Goal: Transaction & Acquisition: Download file/media

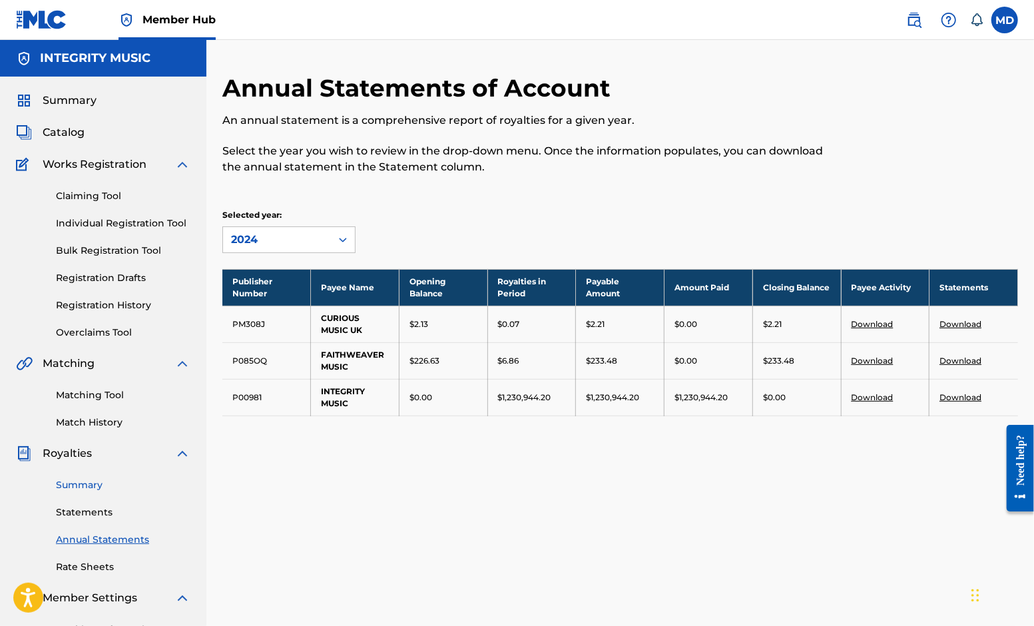
click at [83, 483] on link "Summary" at bounding box center [123, 485] width 134 height 14
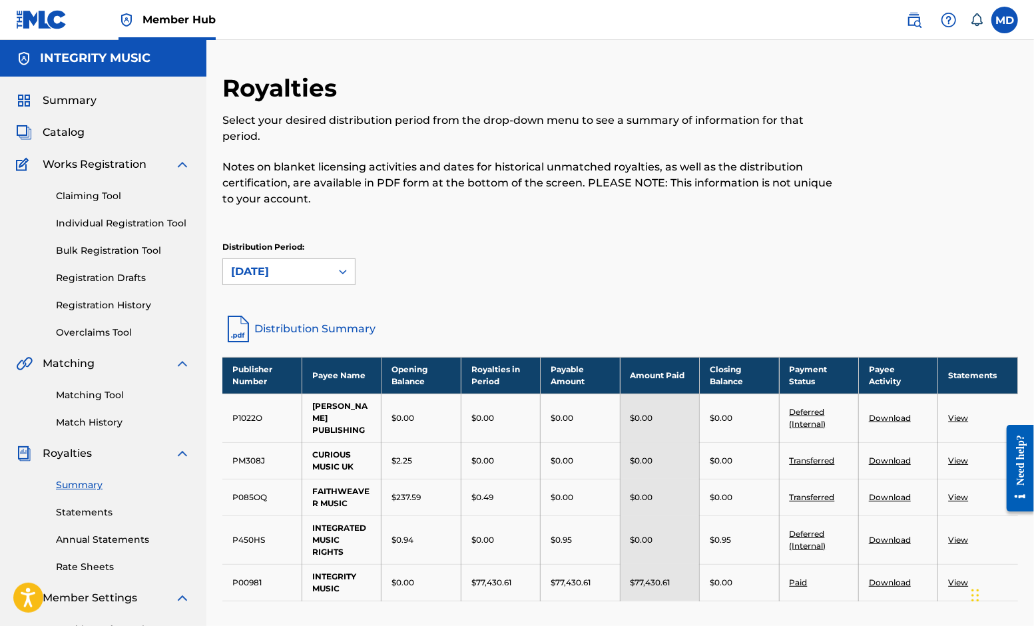
click at [955, 497] on link "View" at bounding box center [958, 497] width 20 height 10
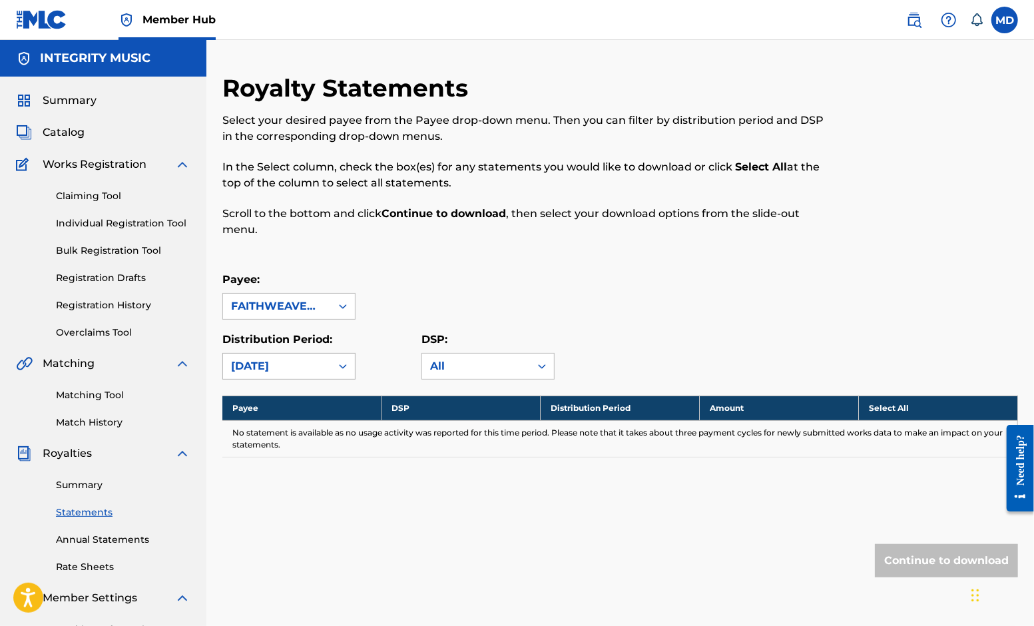
click at [342, 363] on icon at bounding box center [342, 365] width 13 height 13
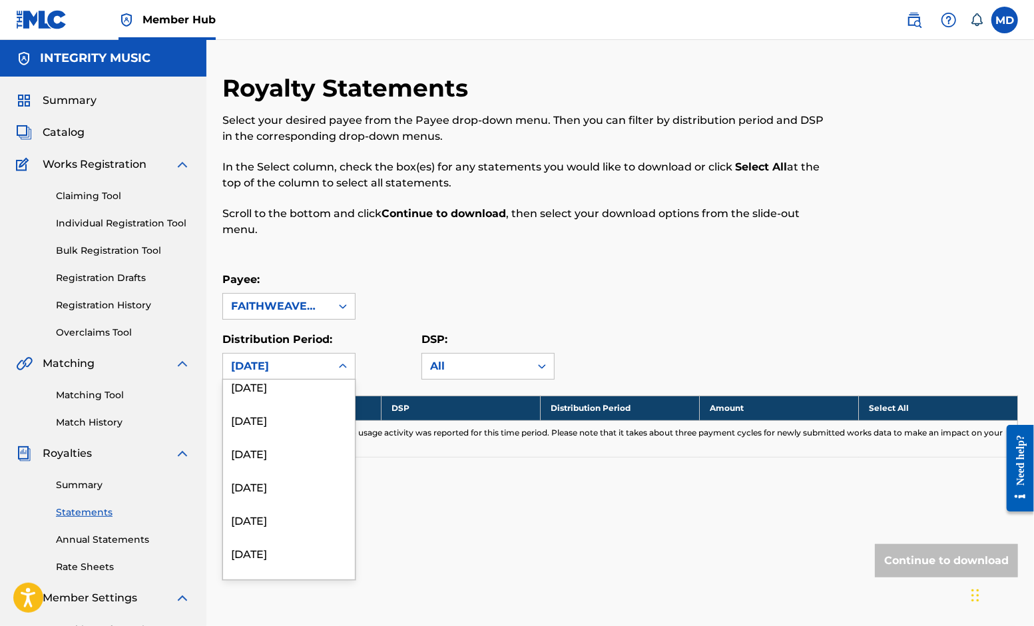
scroll to position [1598, 0]
click at [271, 560] on div "[DATE]" at bounding box center [289, 562] width 132 height 33
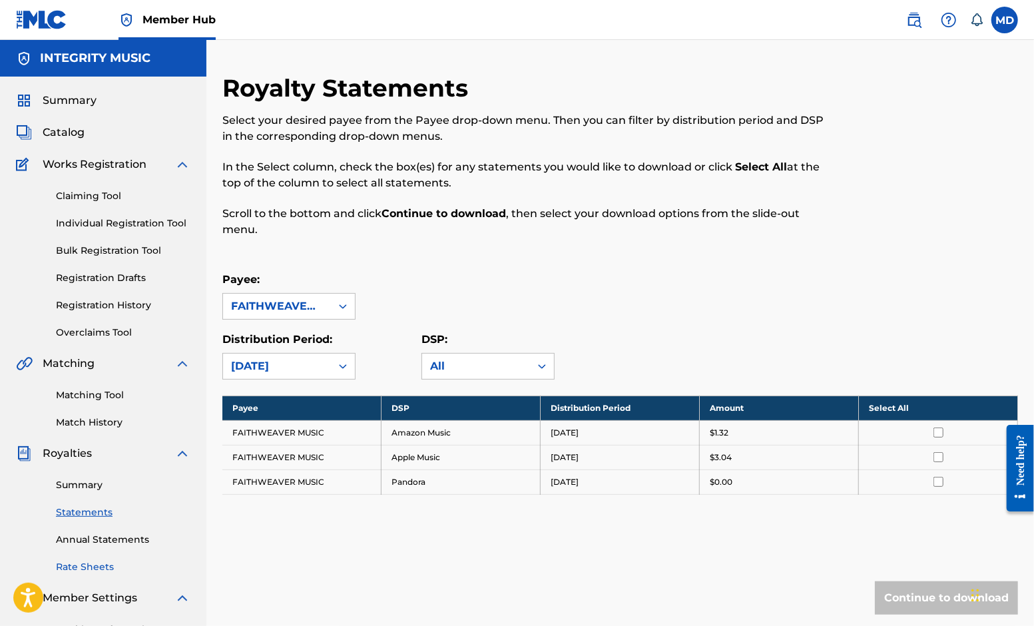
click at [105, 564] on link "Rate Sheets" at bounding box center [123, 567] width 134 height 14
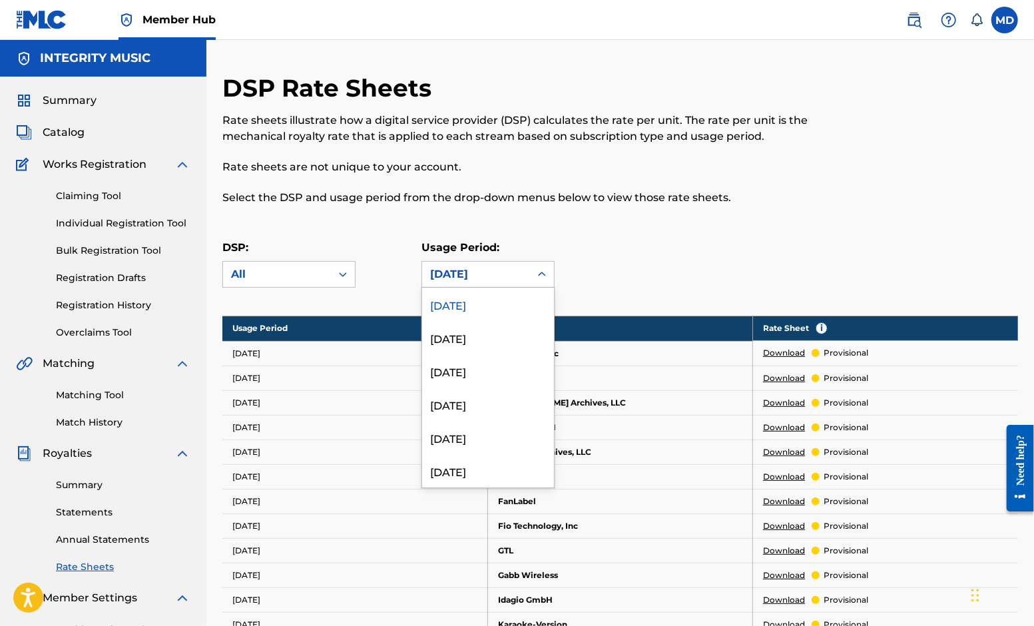
click at [541, 274] on icon at bounding box center [541, 274] width 13 height 13
click at [494, 468] on div "[DATE]" at bounding box center [488, 470] width 132 height 33
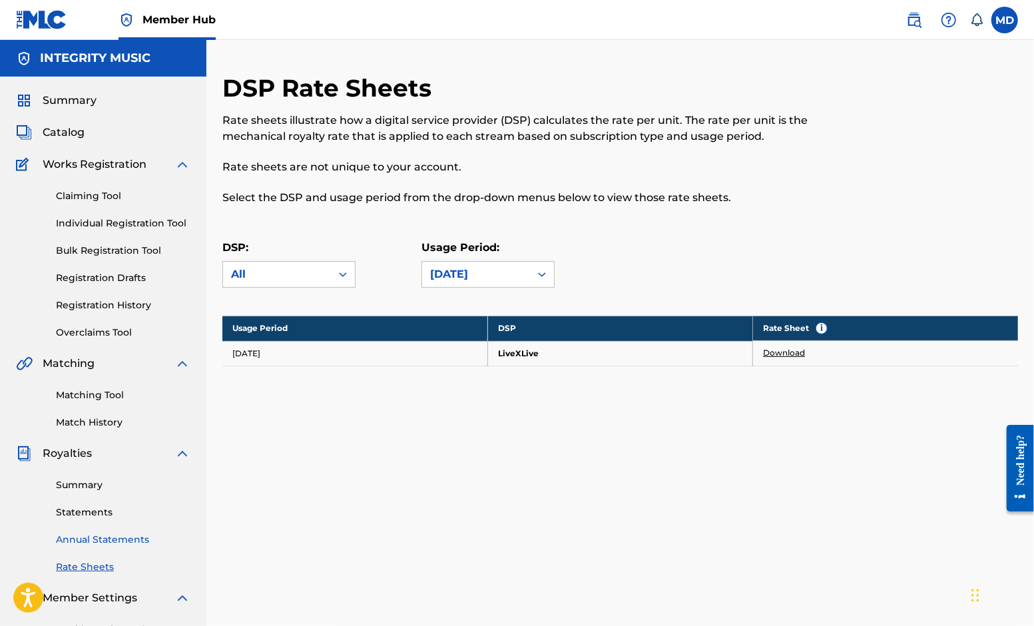
click at [97, 541] on link "Annual Statements" at bounding box center [123, 540] width 134 height 14
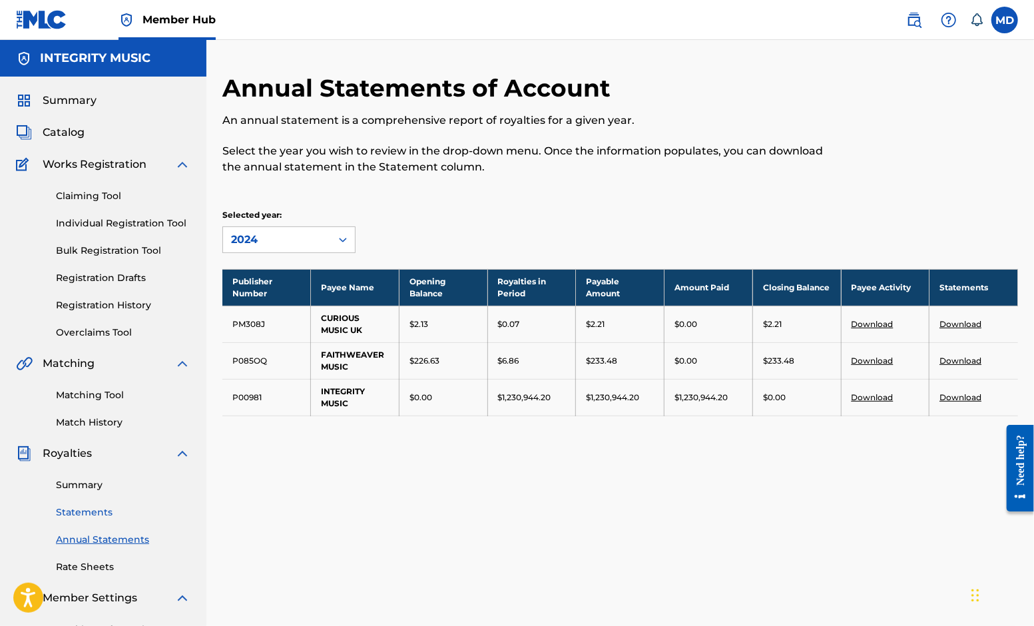
click at [99, 513] on link "Statements" at bounding box center [123, 512] width 134 height 14
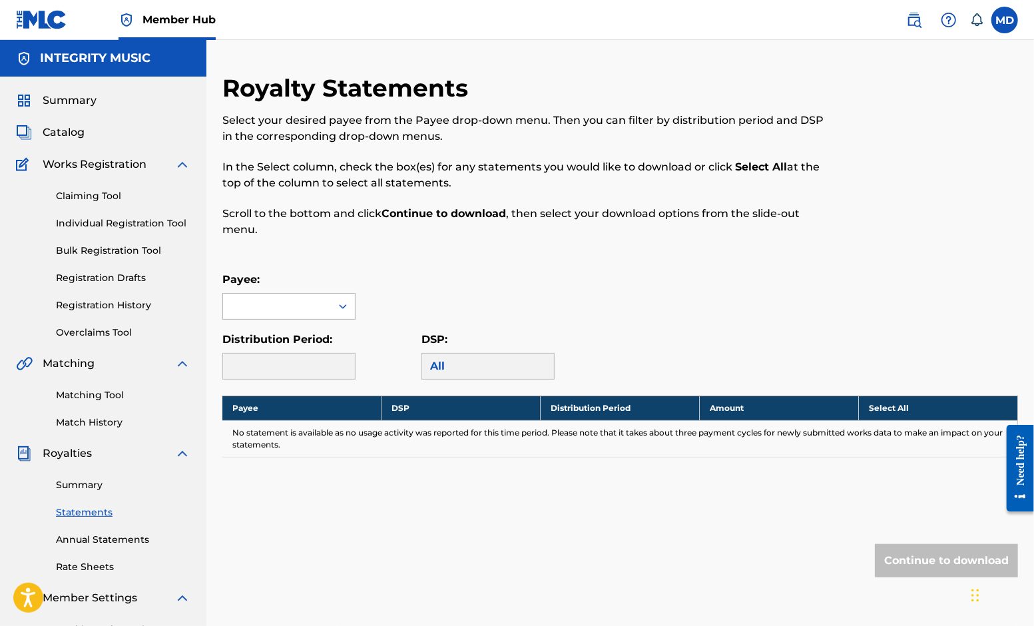
click at [343, 304] on icon at bounding box center [342, 306] width 13 height 13
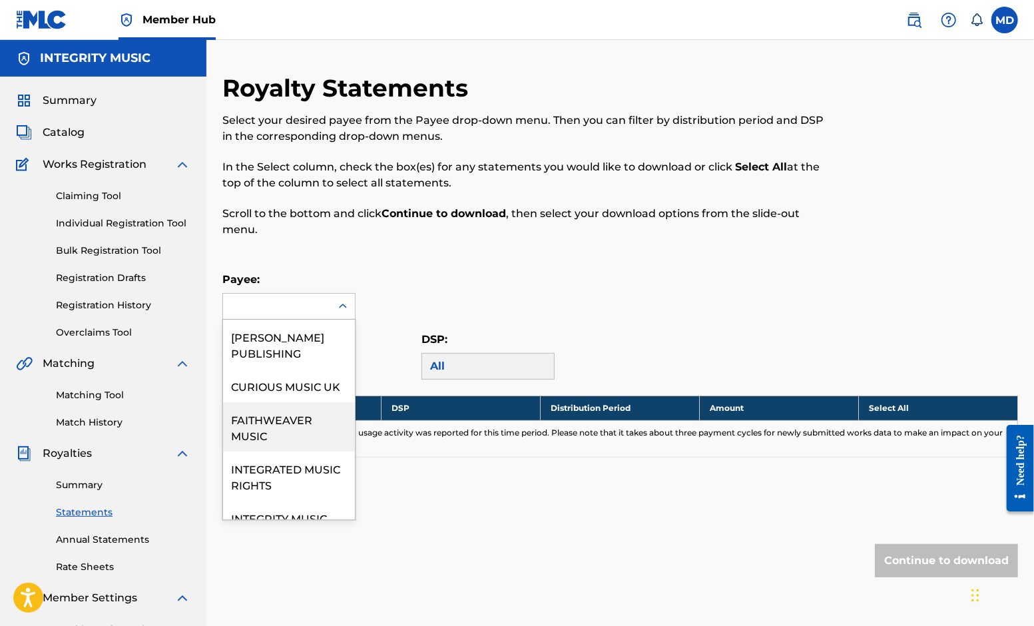
click at [276, 451] on div "FAITHWEAVER MUSIC" at bounding box center [289, 426] width 132 height 49
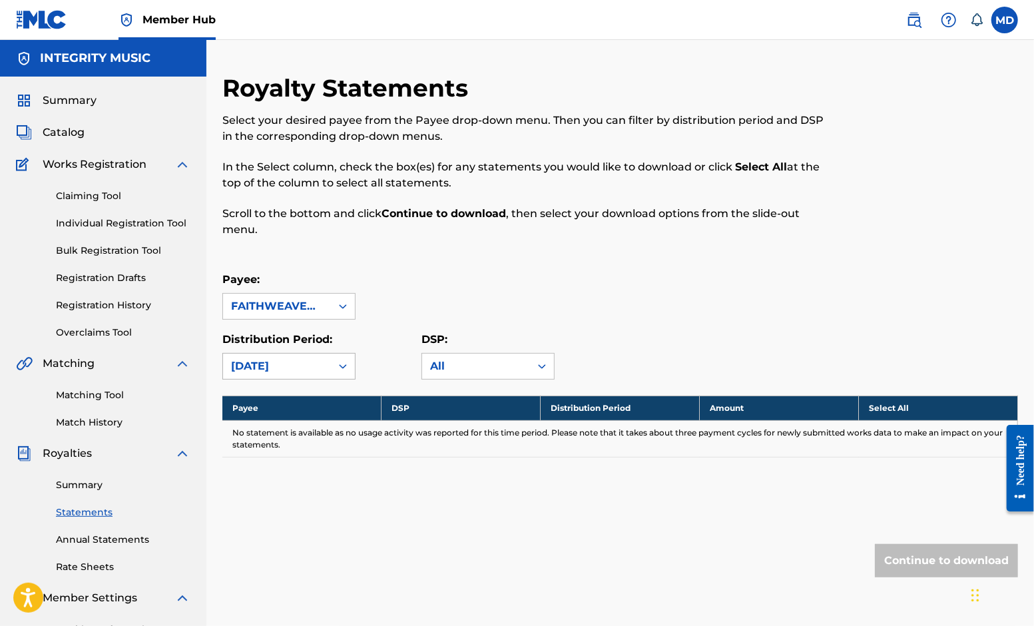
click at [342, 368] on icon at bounding box center [342, 365] width 13 height 13
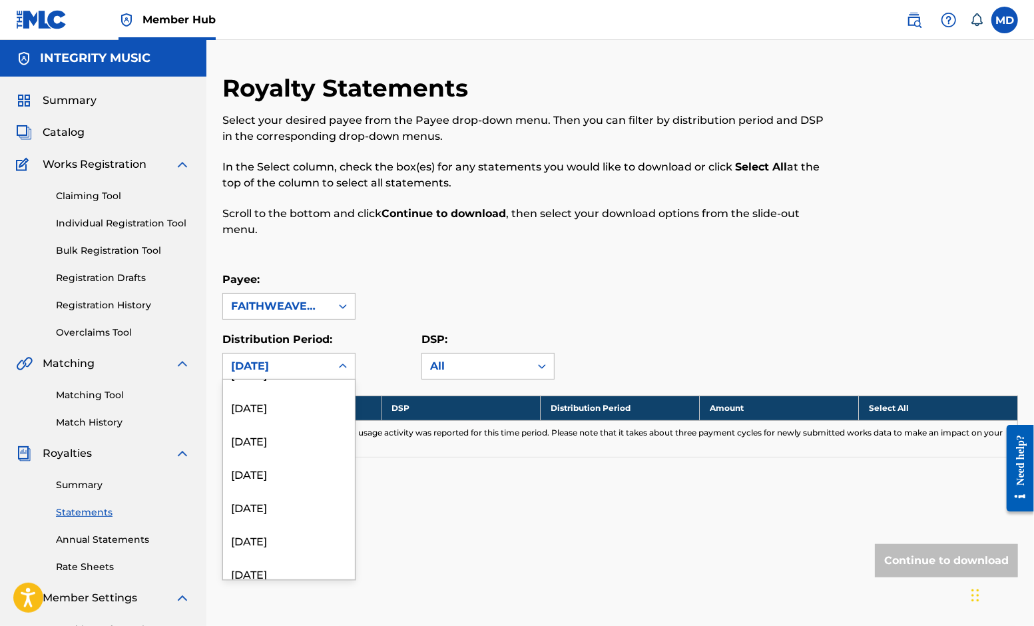
scroll to position [1598, 0]
click at [270, 564] on div "[DATE]" at bounding box center [289, 562] width 132 height 33
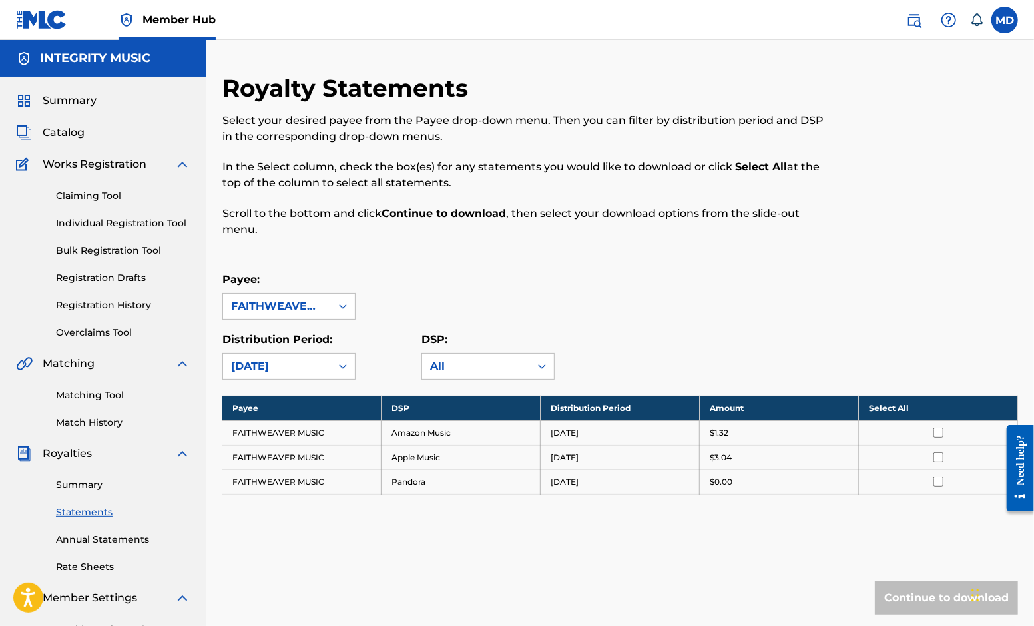
click at [347, 365] on icon at bounding box center [342, 365] width 13 height 13
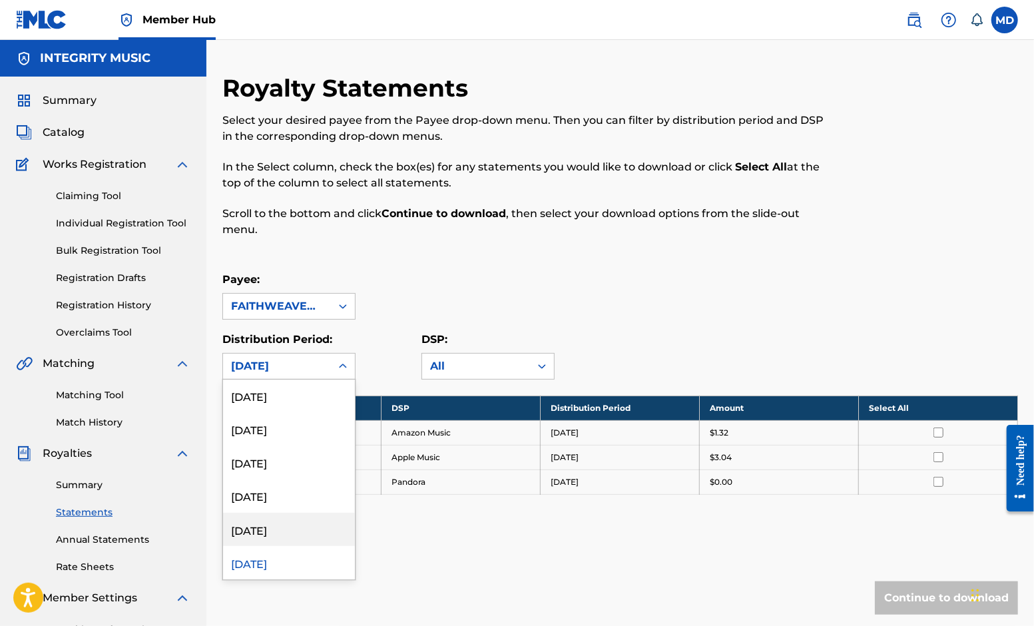
click at [275, 529] on div "[DATE]" at bounding box center [289, 529] width 132 height 33
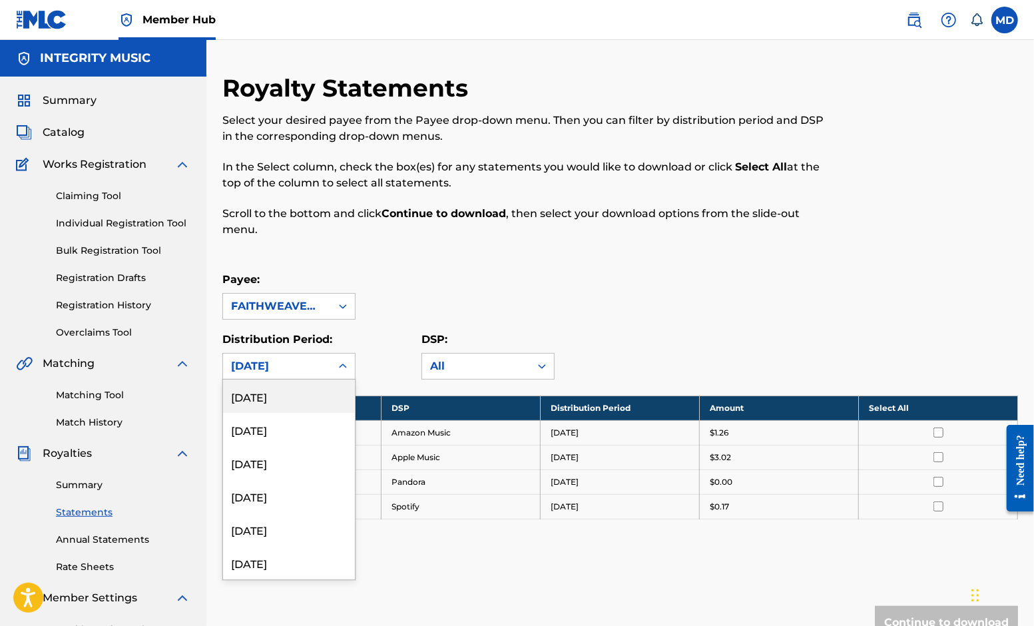
click at [348, 363] on icon at bounding box center [342, 365] width 13 height 13
click at [262, 566] on div "[DATE]" at bounding box center [289, 562] width 132 height 33
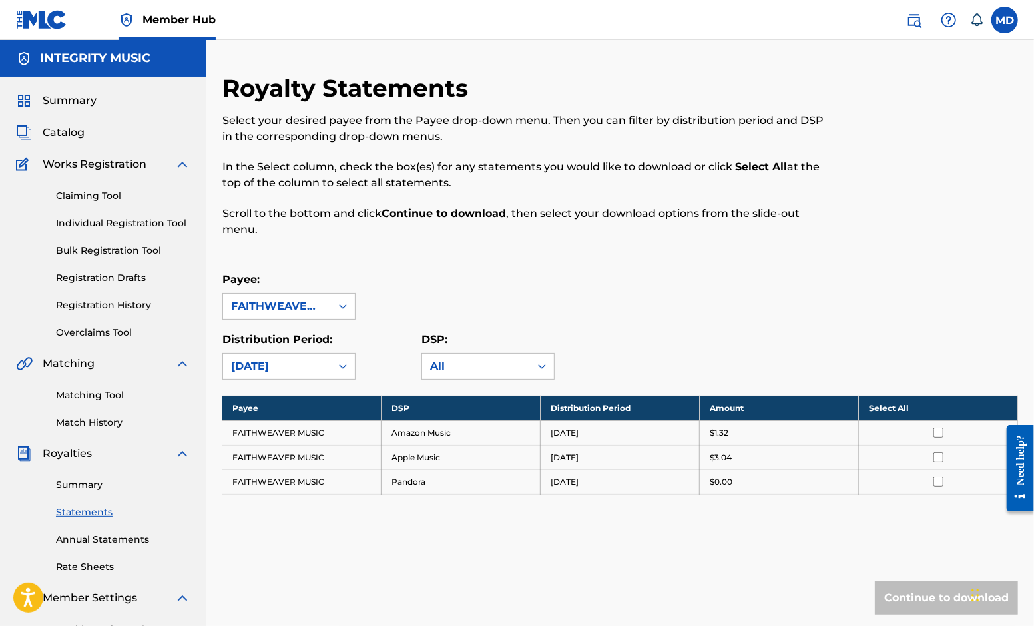
click at [667, 602] on div "Continue to download" at bounding box center [619, 597] width 795 height 33
click at [895, 407] on th "Select All" at bounding box center [938, 407] width 159 height 25
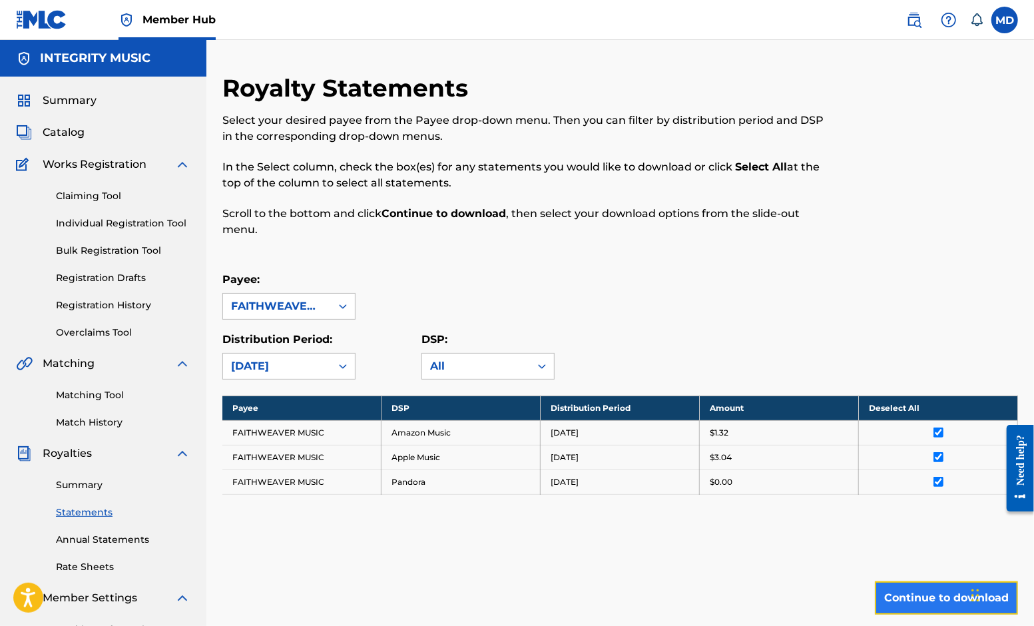
click at [947, 590] on button "Continue to download" at bounding box center [946, 597] width 143 height 33
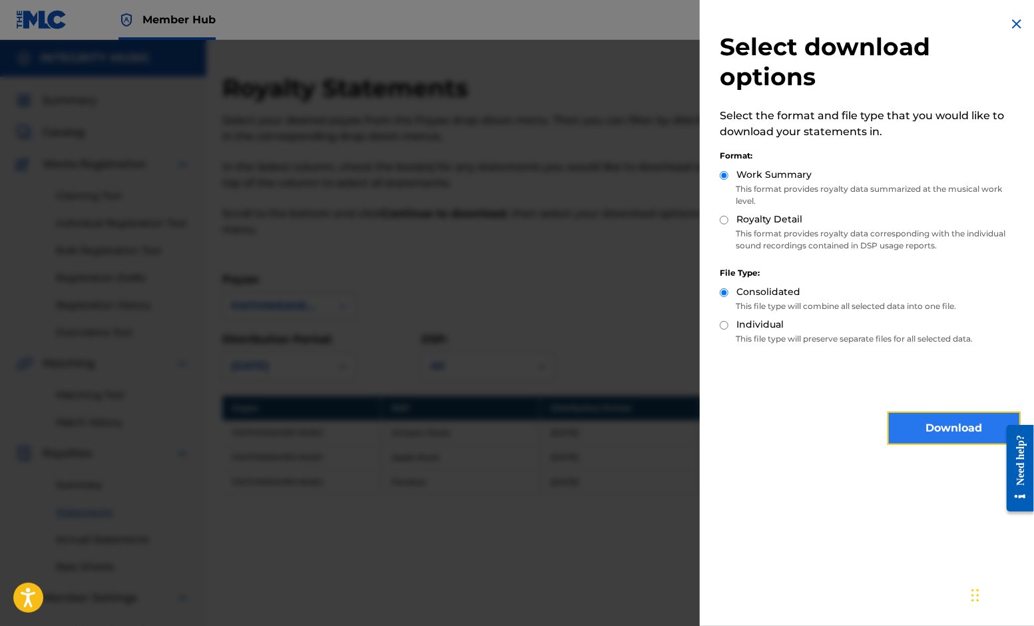
click at [955, 427] on button "Download" at bounding box center [953, 427] width 133 height 33
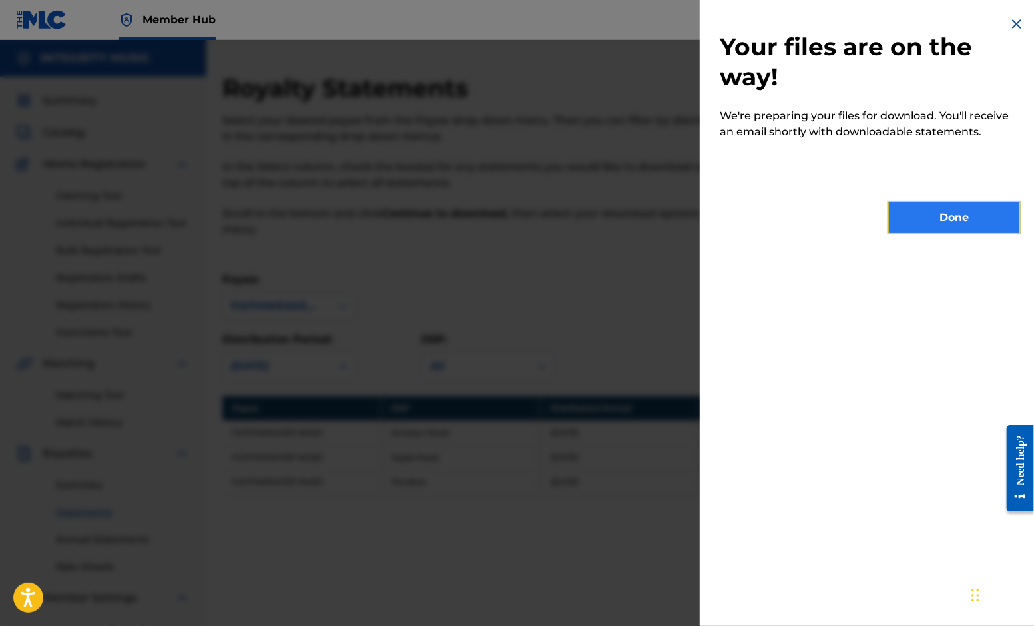
click at [951, 217] on button "Done" at bounding box center [953, 217] width 133 height 33
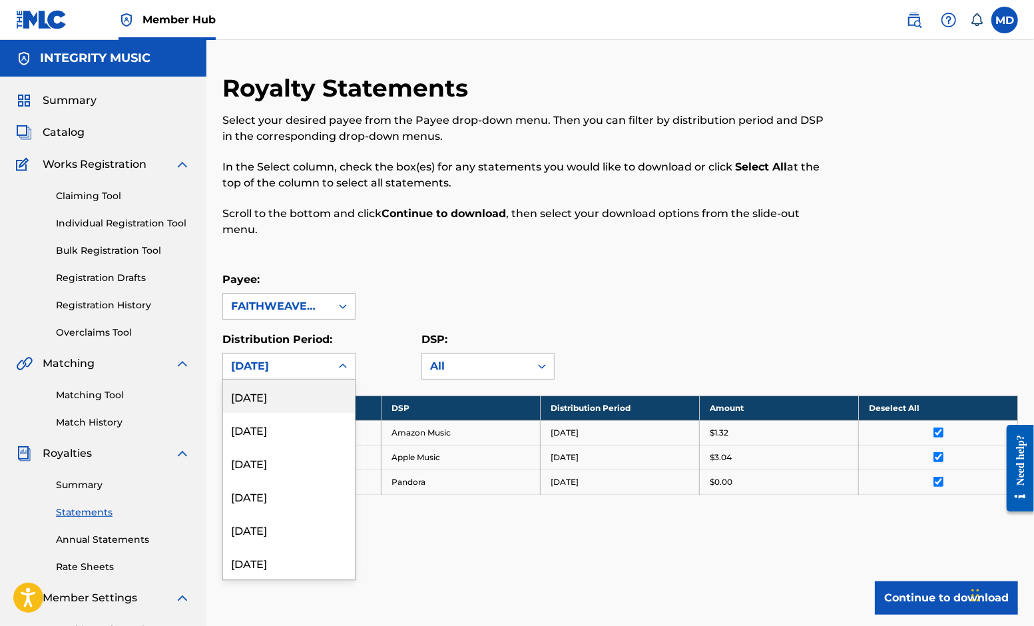
click at [343, 361] on icon at bounding box center [342, 365] width 13 height 13
click at [250, 527] on div "[DATE]" at bounding box center [289, 529] width 132 height 33
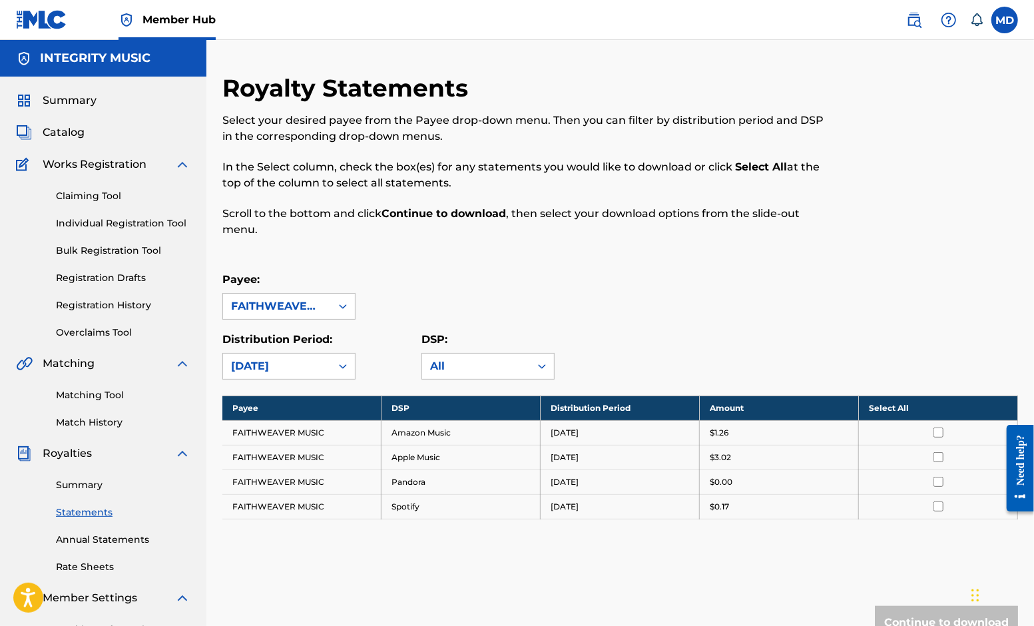
click at [899, 407] on th "Select All" at bounding box center [938, 407] width 159 height 25
click at [943, 614] on button "Continue to download" at bounding box center [946, 622] width 143 height 33
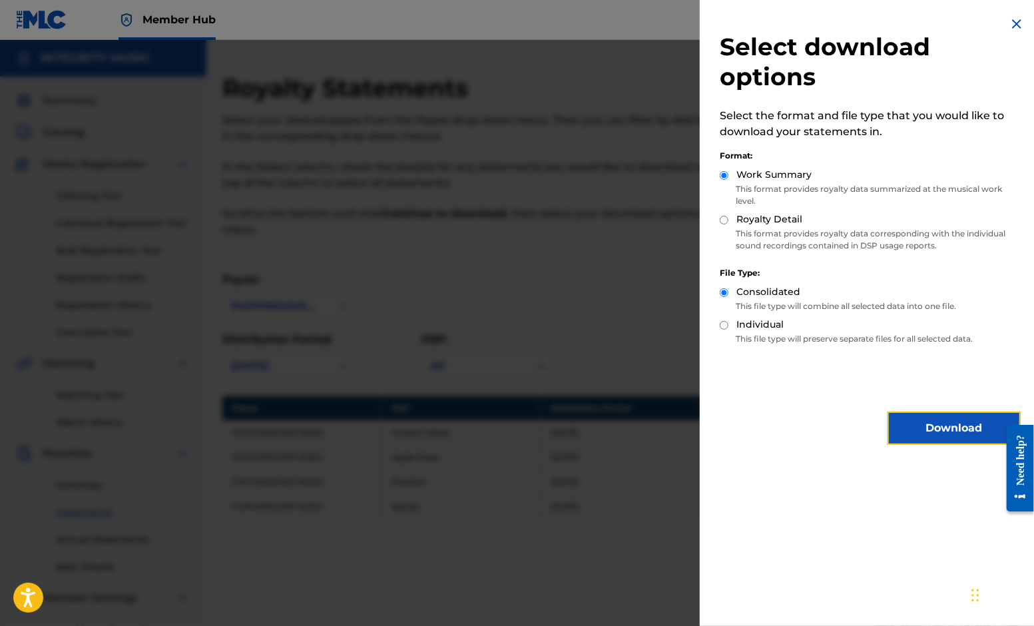
click at [952, 424] on button "Download" at bounding box center [953, 427] width 133 height 33
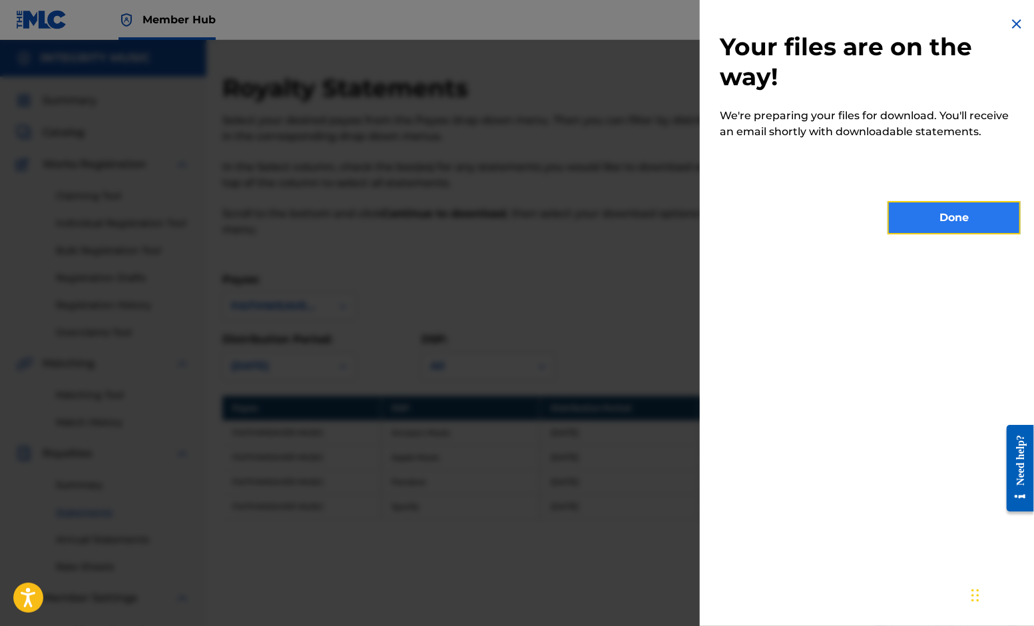
click at [961, 221] on button "Done" at bounding box center [953, 217] width 133 height 33
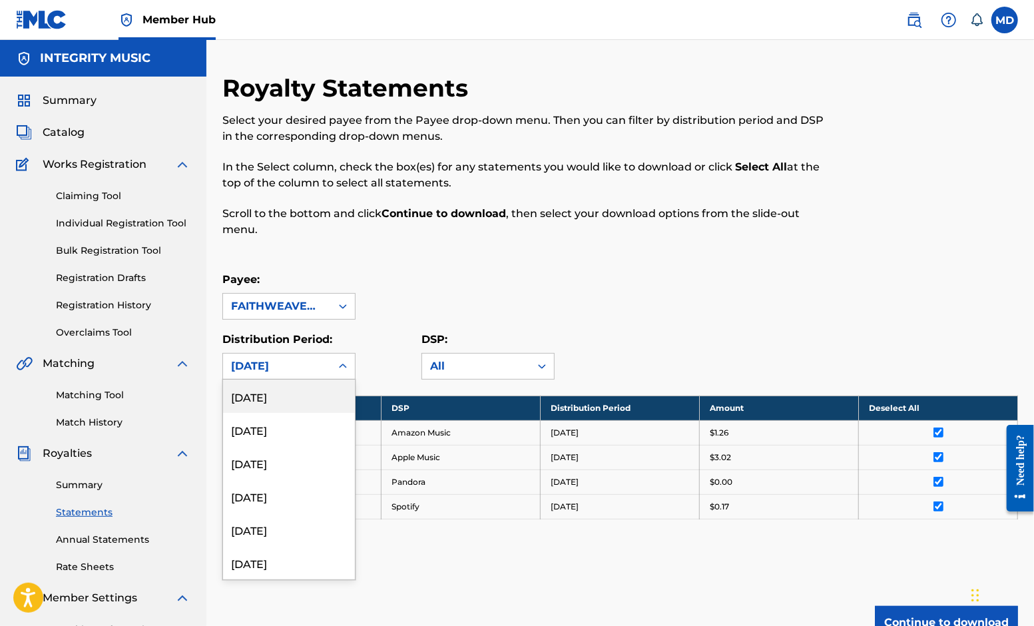
click at [344, 365] on icon at bounding box center [342, 365] width 13 height 13
click at [258, 494] on div "[DATE]" at bounding box center [289, 495] width 132 height 33
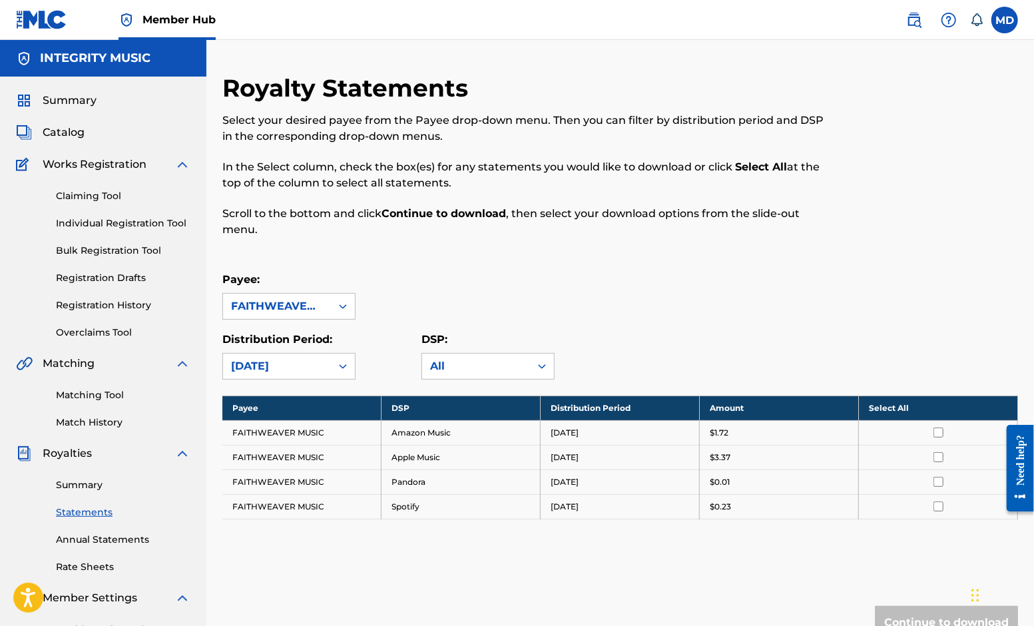
click at [890, 407] on th "Select All" at bounding box center [938, 407] width 159 height 25
click at [935, 614] on button "Continue to download" at bounding box center [946, 622] width 143 height 33
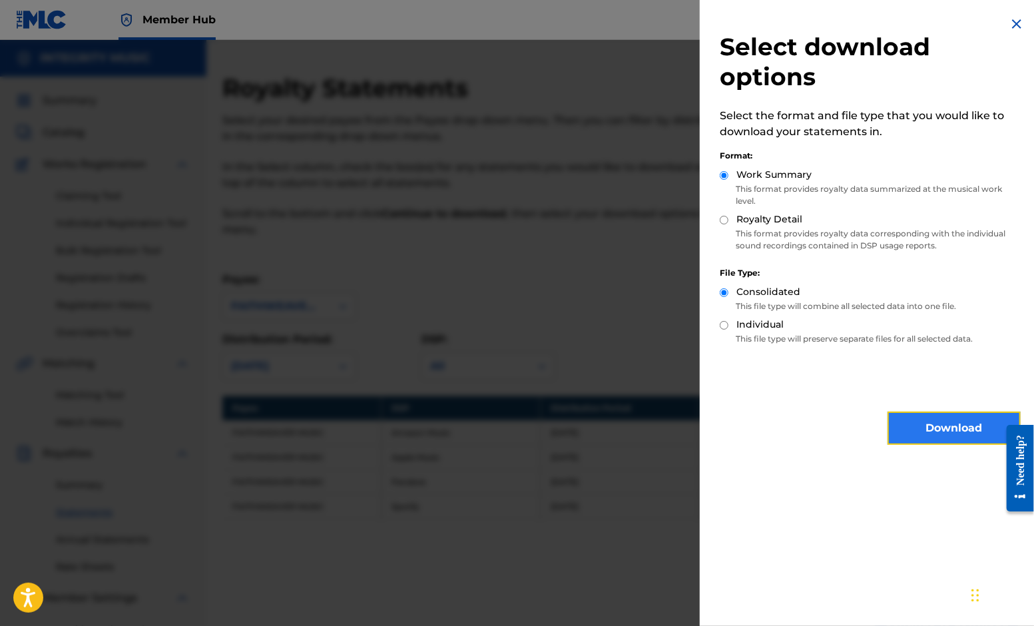
click at [947, 425] on button "Download" at bounding box center [953, 427] width 133 height 33
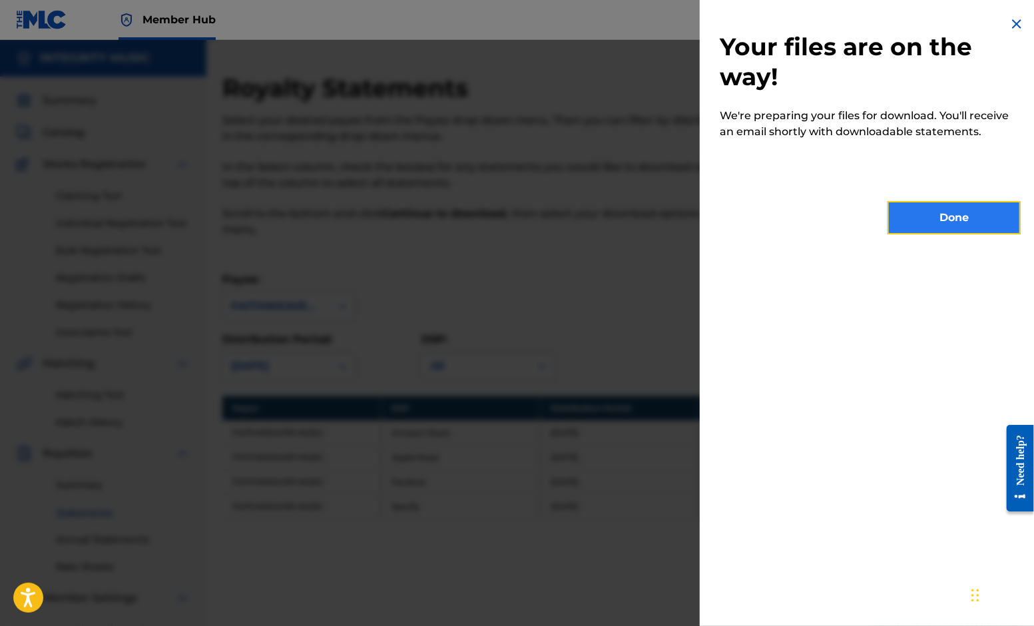
click at [959, 222] on button "Done" at bounding box center [953, 217] width 133 height 33
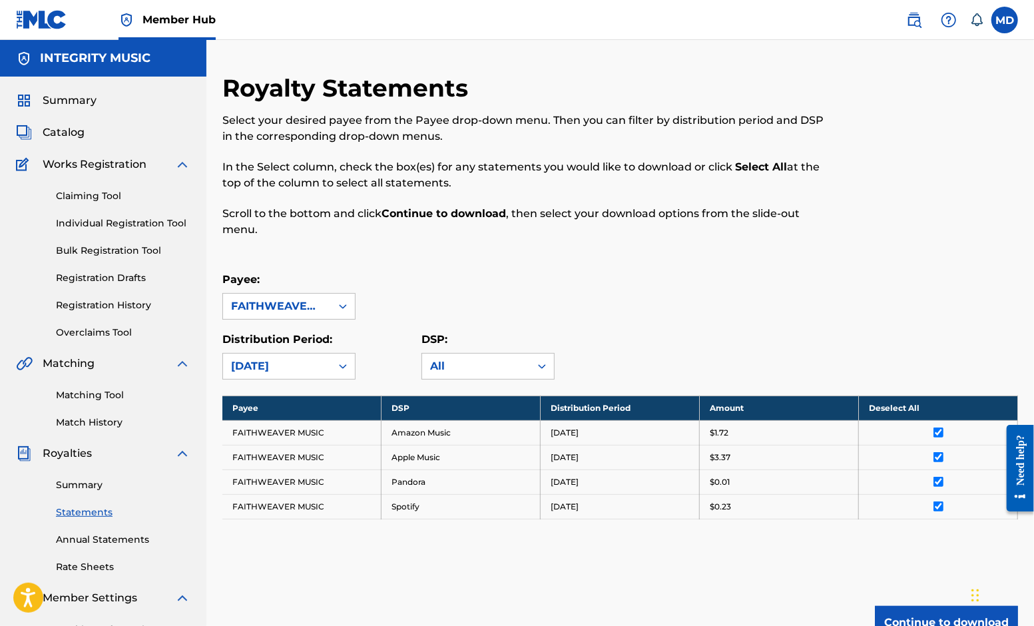
click at [343, 361] on icon at bounding box center [342, 365] width 13 height 13
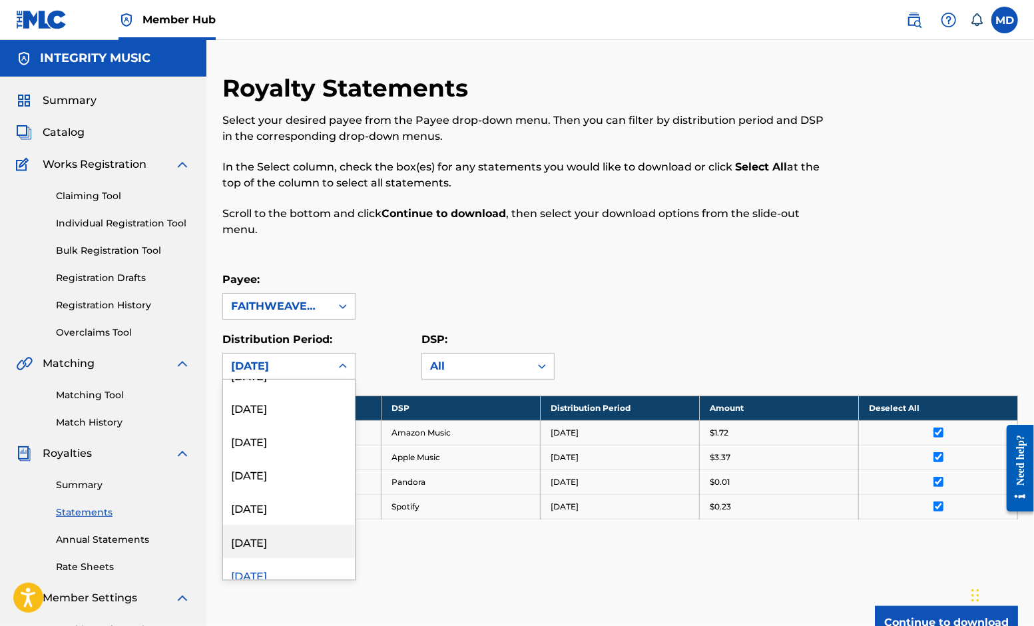
scroll to position [1578, 0]
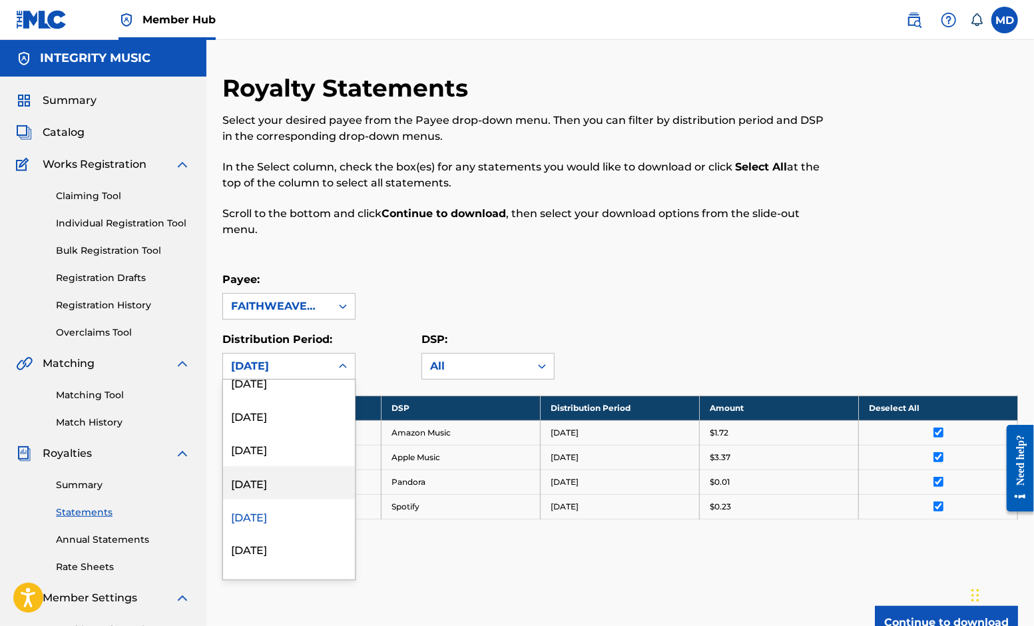
click at [261, 485] on div "[DATE]" at bounding box center [289, 482] width 132 height 33
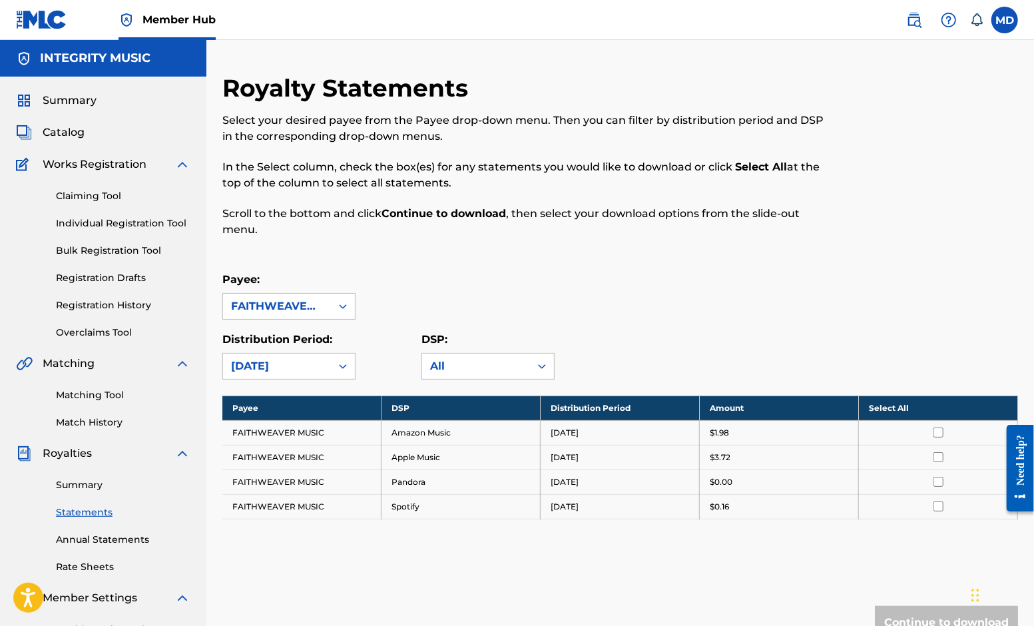
click at [891, 407] on th "Select All" at bounding box center [938, 407] width 159 height 25
click at [943, 618] on button "Continue to download" at bounding box center [946, 622] width 143 height 33
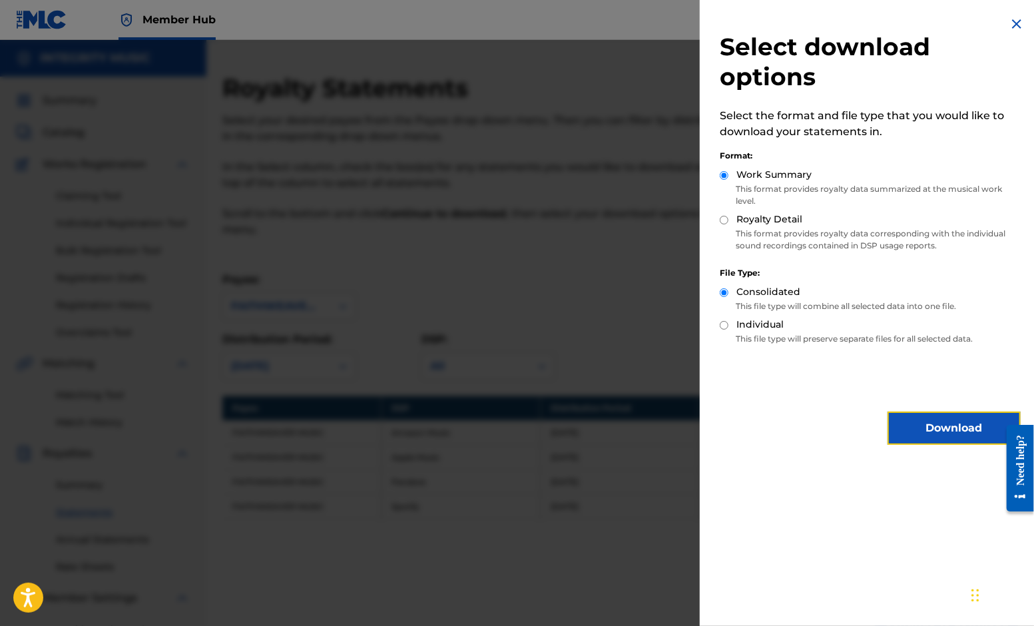
click at [959, 428] on button "Download" at bounding box center [953, 427] width 133 height 33
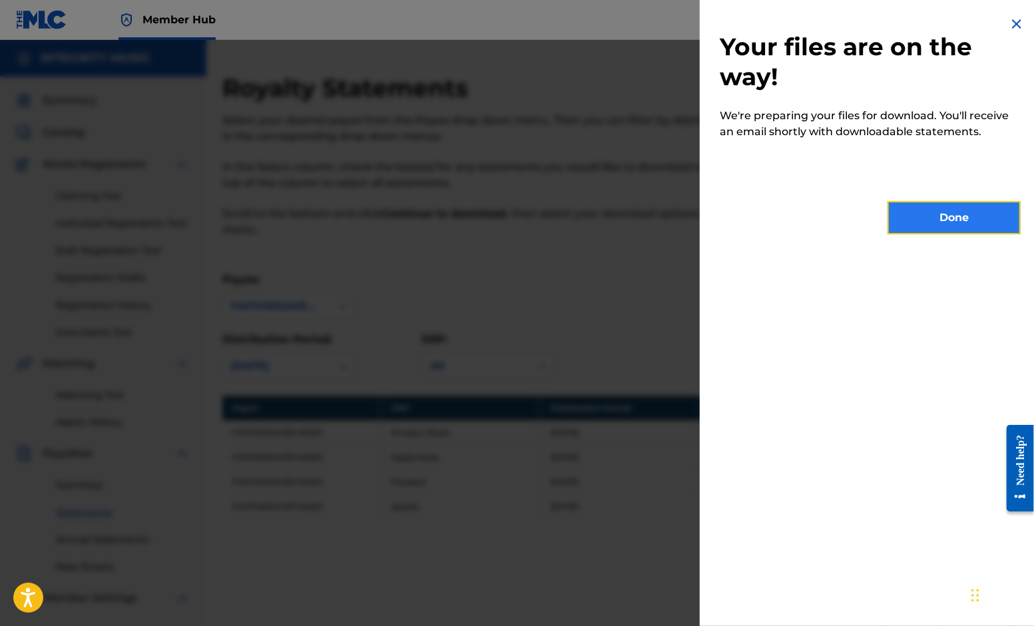
click at [955, 217] on button "Done" at bounding box center [953, 217] width 133 height 33
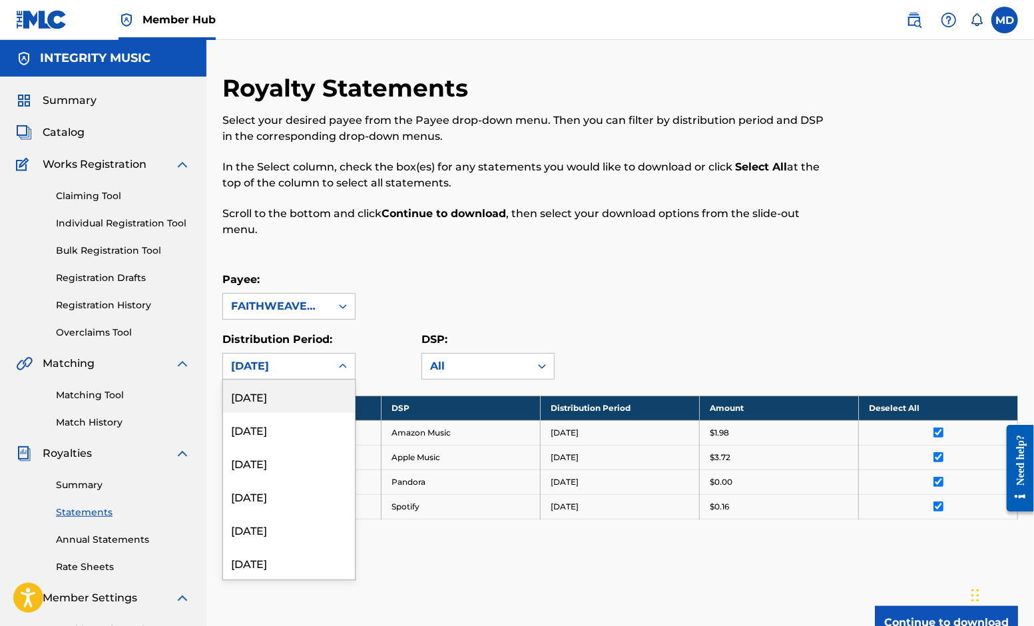
click at [347, 367] on icon at bounding box center [342, 365] width 13 height 13
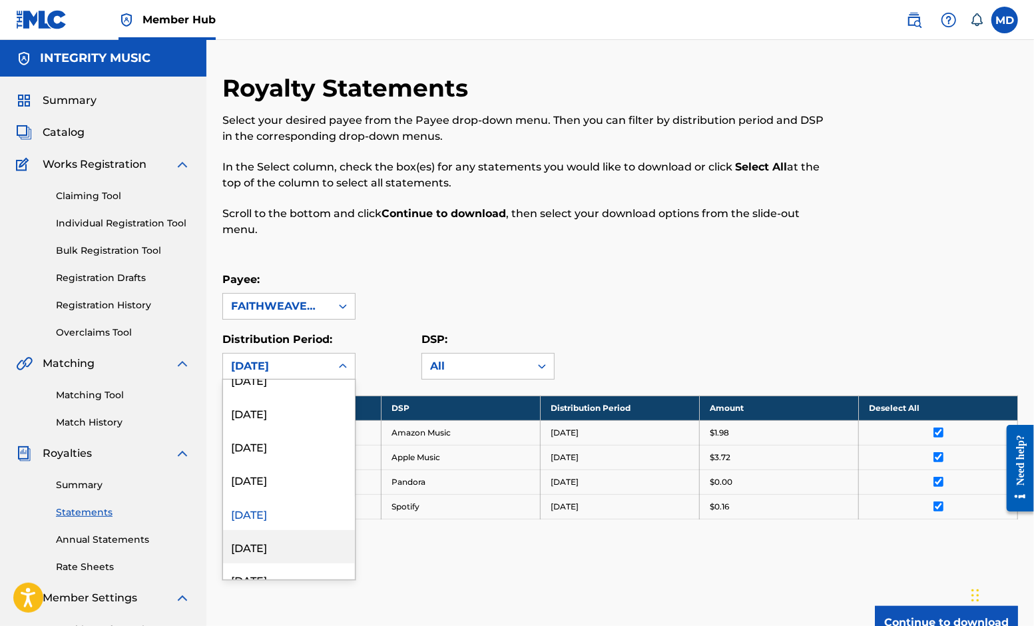
scroll to position [1598, 0]
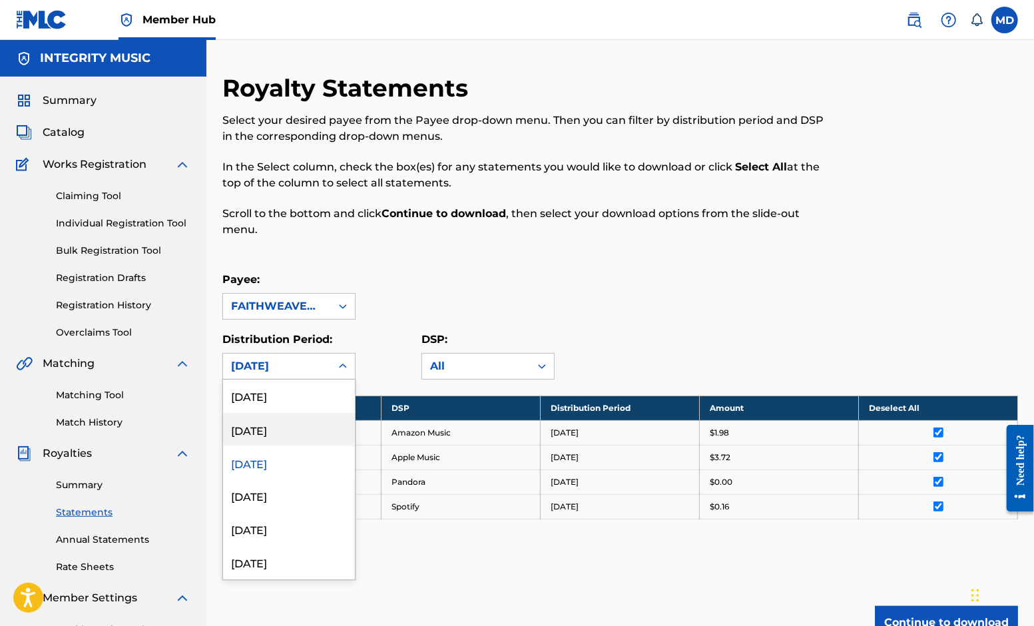
click at [284, 430] on div "[DATE]" at bounding box center [289, 429] width 132 height 33
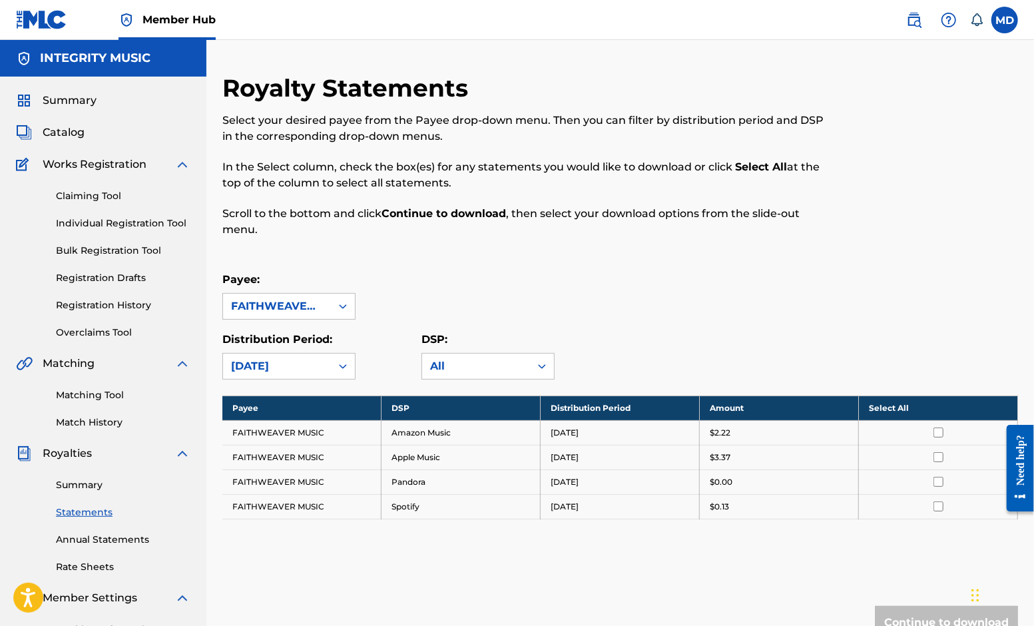
click at [887, 402] on th "Select All" at bounding box center [938, 407] width 159 height 25
click at [933, 620] on button "Continue to download" at bounding box center [946, 622] width 143 height 33
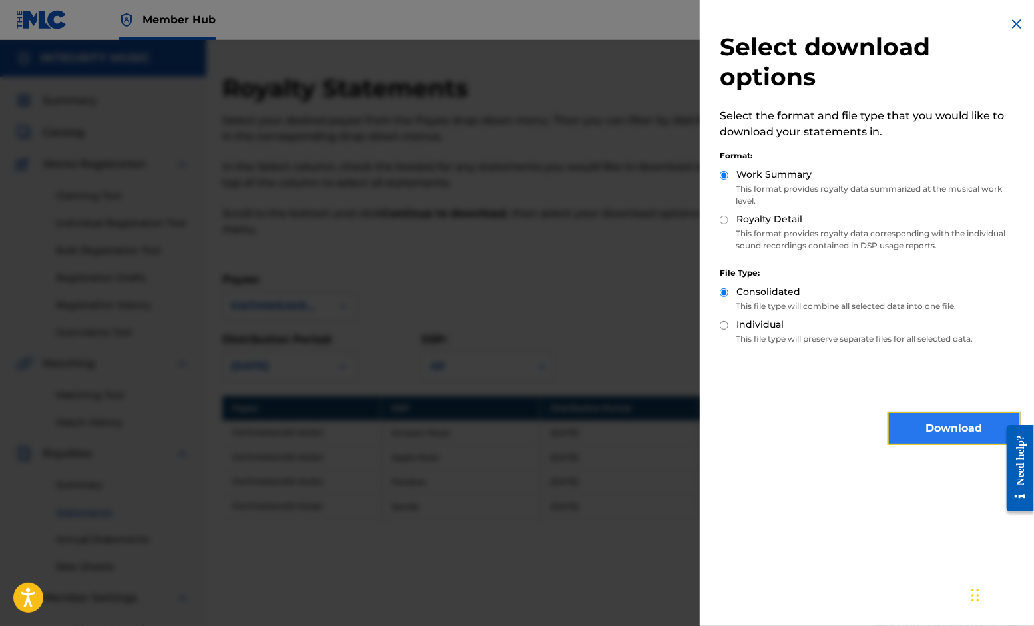
click at [961, 428] on button "Download" at bounding box center [953, 427] width 133 height 33
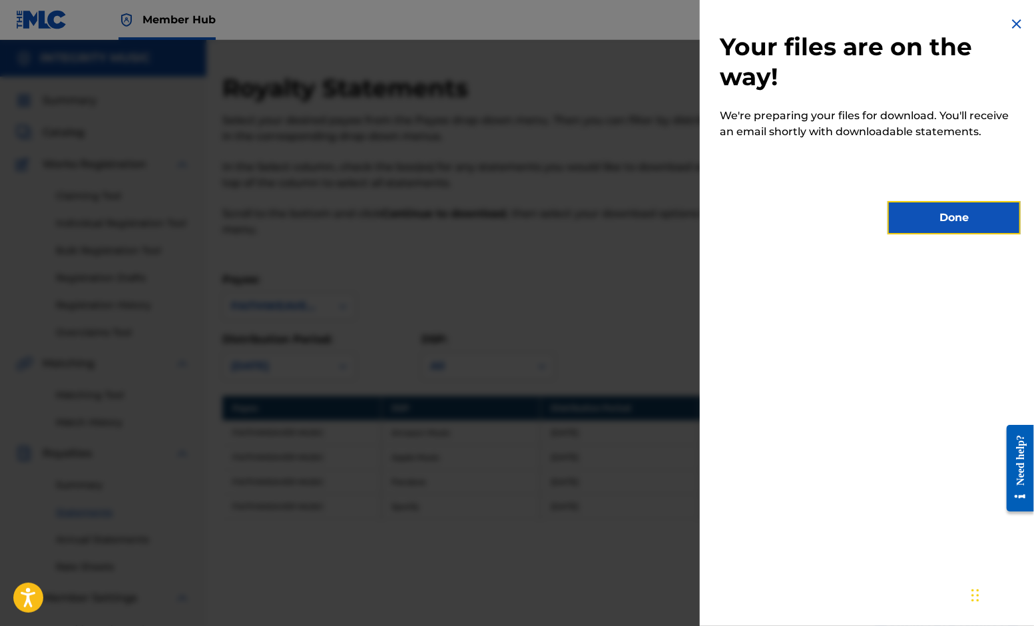
click at [959, 224] on button "Done" at bounding box center [953, 217] width 133 height 33
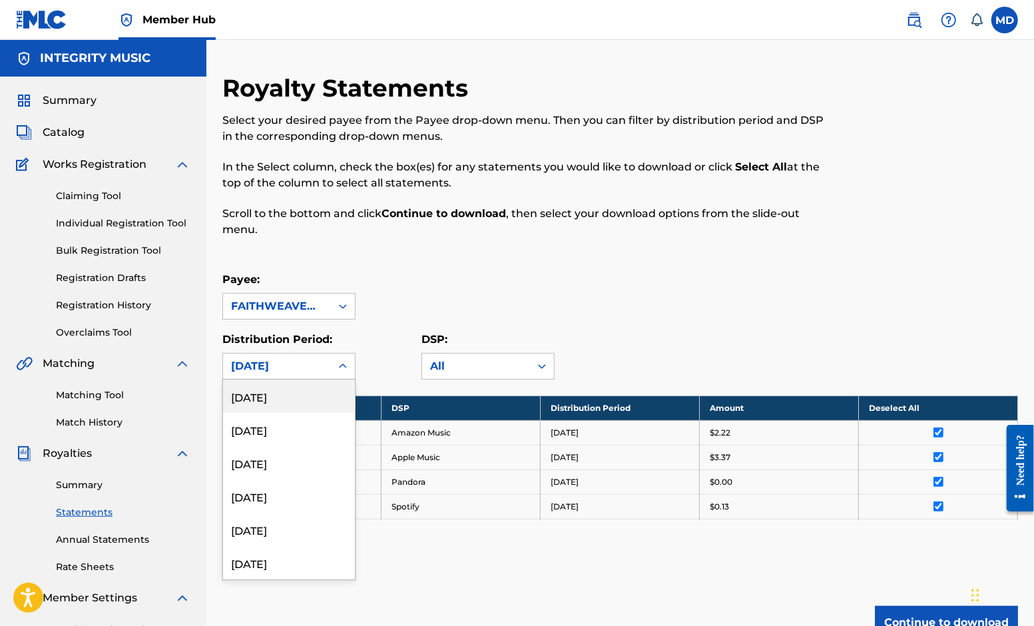
click at [344, 361] on icon at bounding box center [342, 365] width 13 height 13
click at [287, 391] on div "[DATE]" at bounding box center [289, 395] width 132 height 33
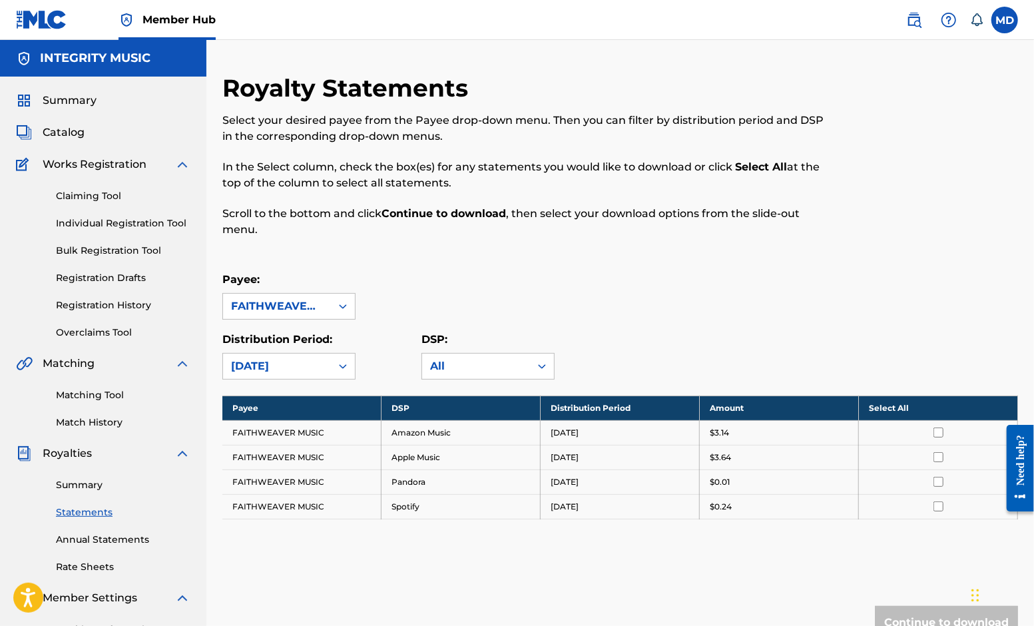
click at [896, 406] on th "Select All" at bounding box center [938, 407] width 159 height 25
click at [939, 611] on button "Continue to download" at bounding box center [946, 622] width 143 height 33
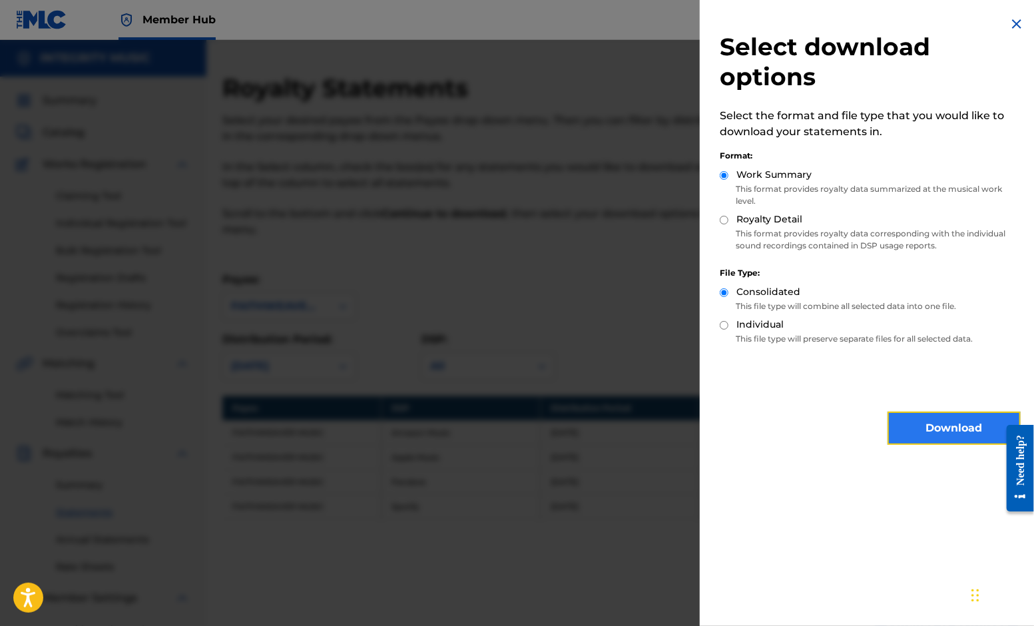
click at [947, 425] on button "Download" at bounding box center [953, 427] width 133 height 33
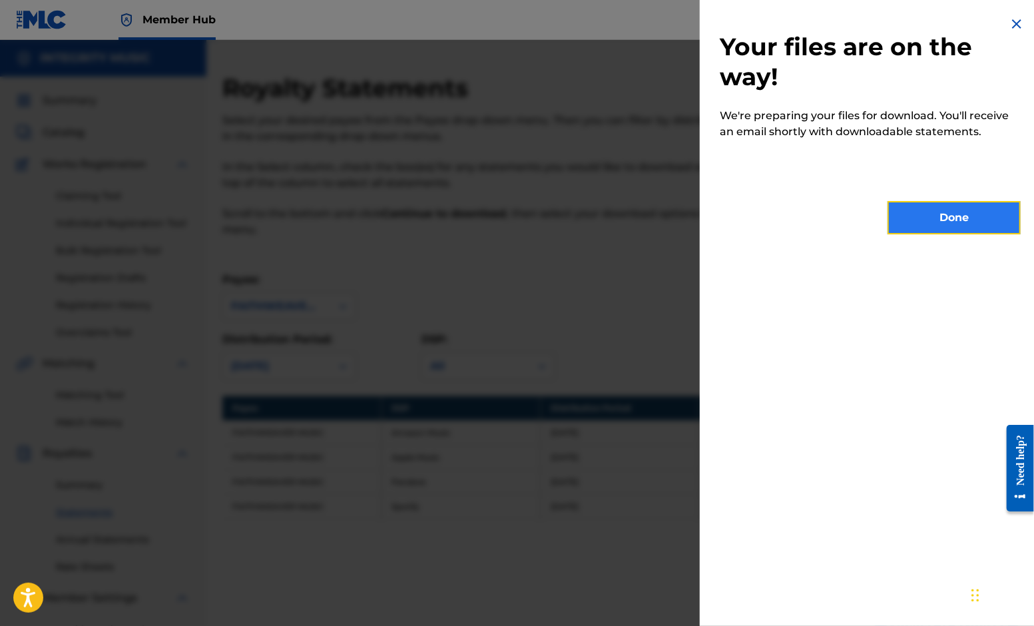
click at [951, 216] on button "Done" at bounding box center [953, 217] width 133 height 33
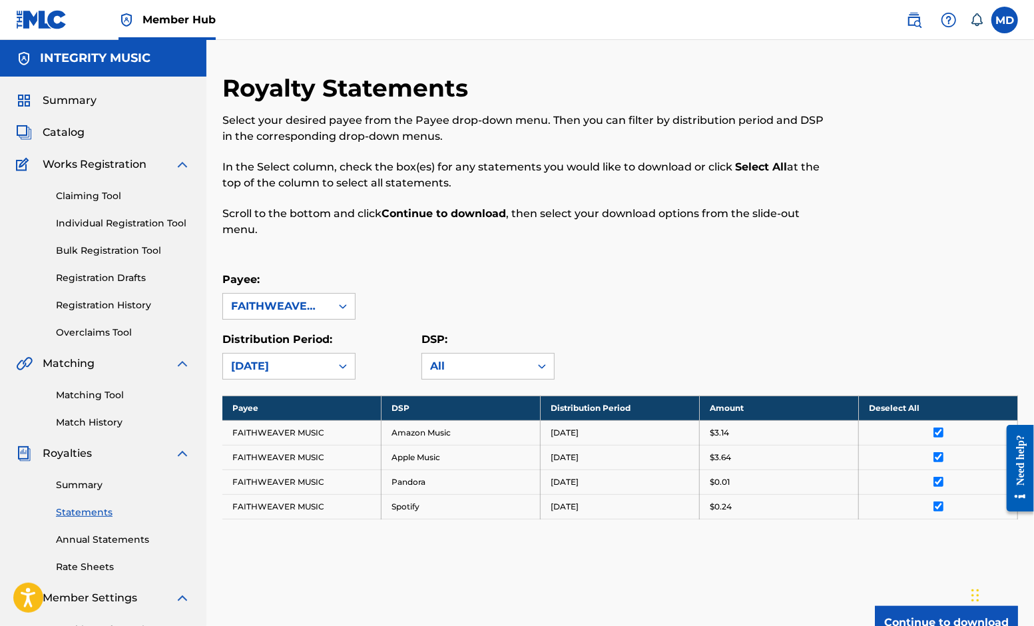
click at [349, 360] on icon at bounding box center [342, 365] width 13 height 13
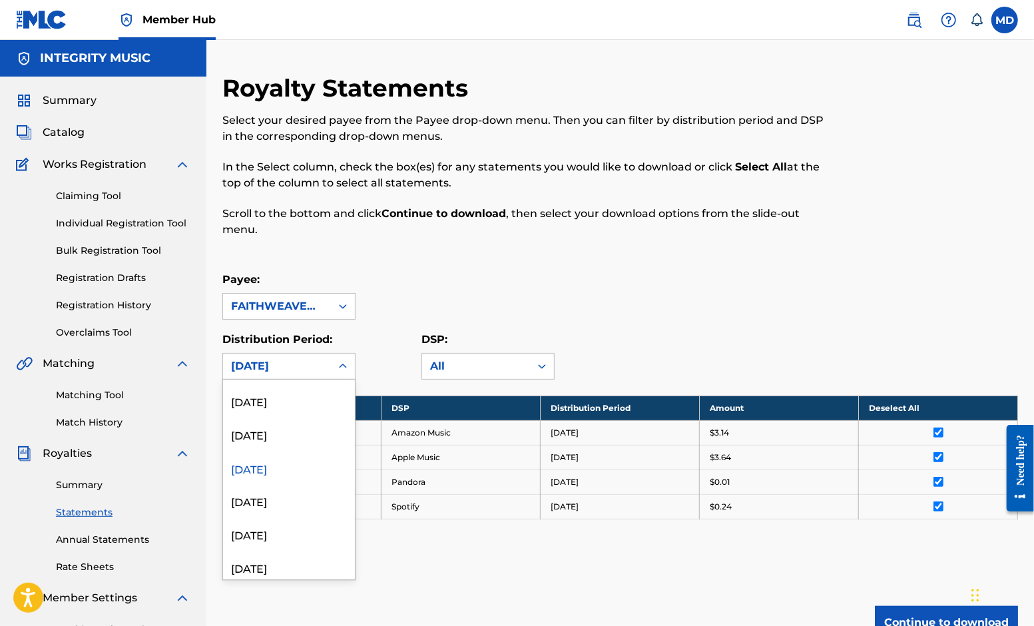
scroll to position [1499, 0]
click at [258, 462] on div "[DATE]" at bounding box center [289, 461] width 132 height 33
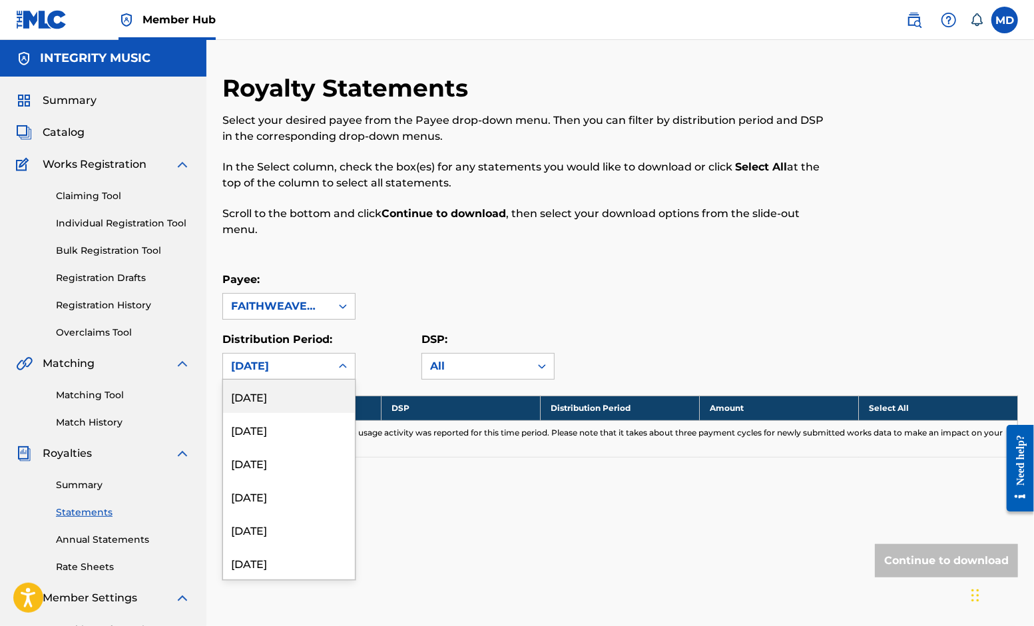
click at [343, 364] on icon at bounding box center [342, 365] width 13 height 13
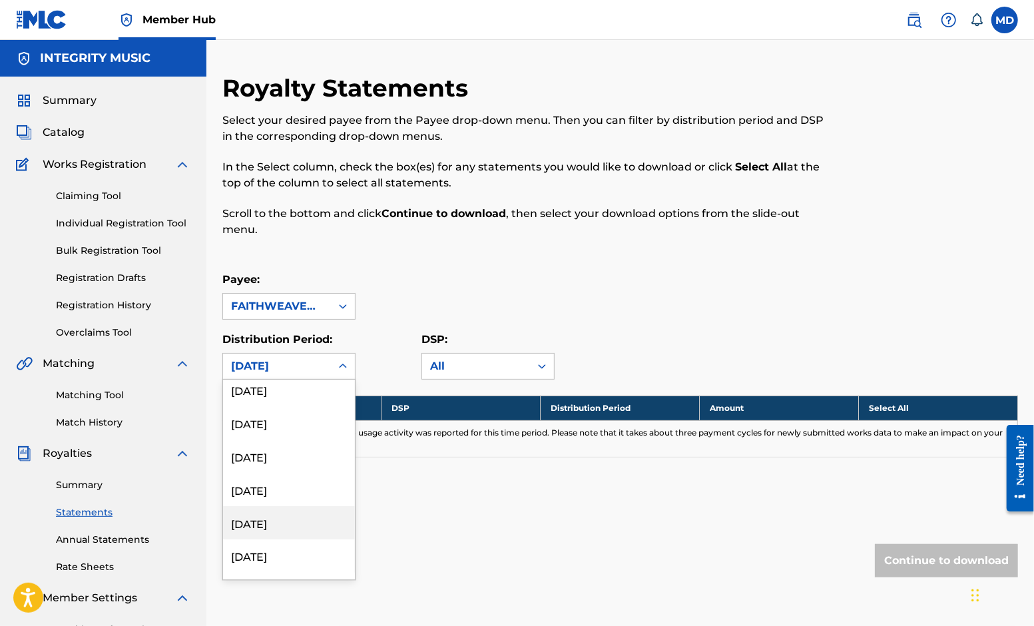
scroll to position [1381, 0]
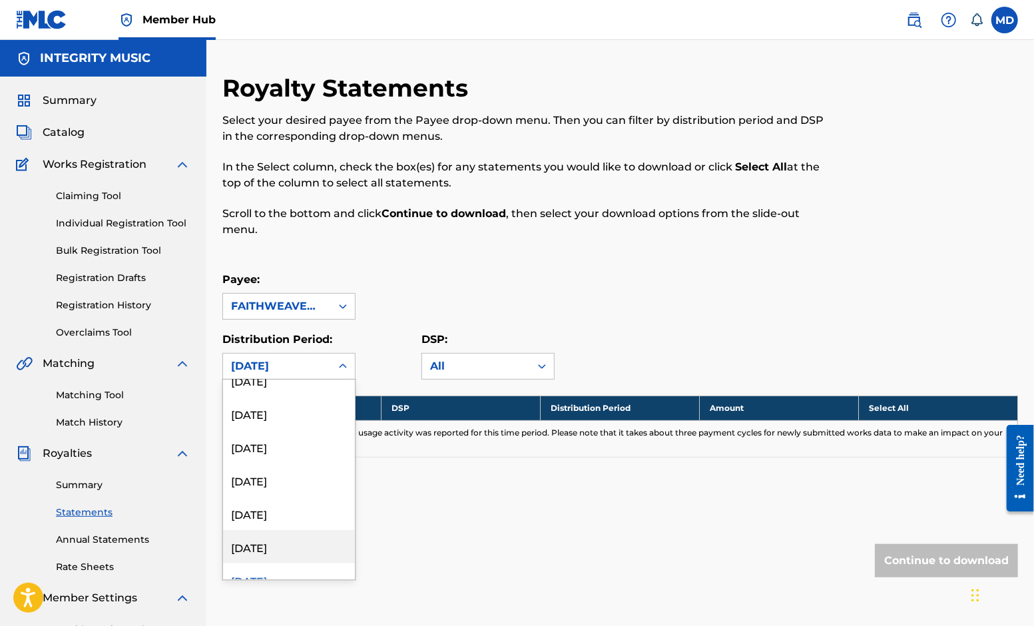
click at [300, 548] on div "[DATE]" at bounding box center [289, 546] width 132 height 33
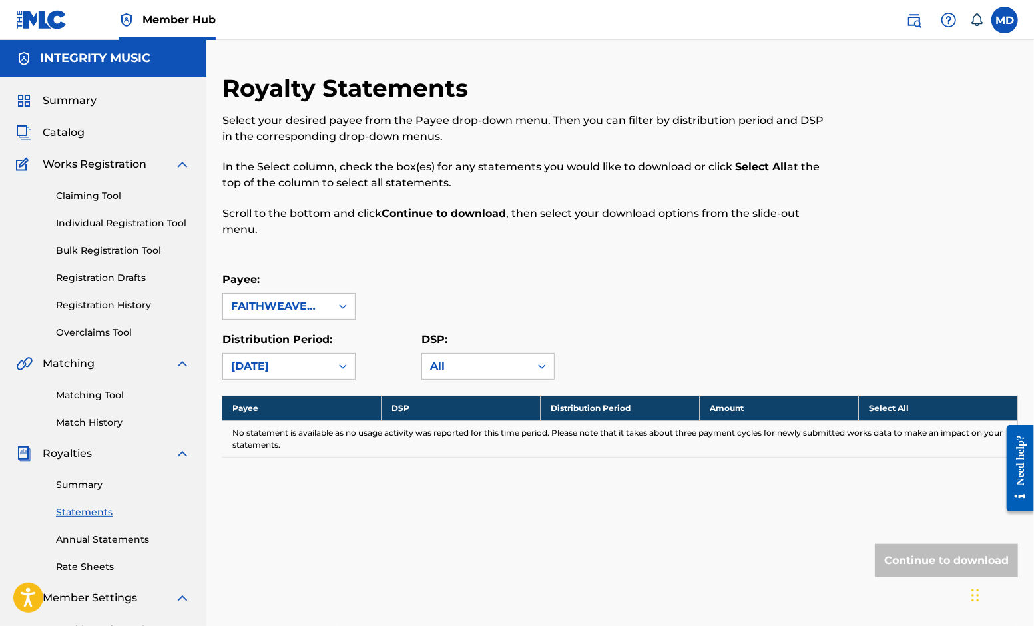
click at [341, 368] on icon at bounding box center [342, 365] width 13 height 13
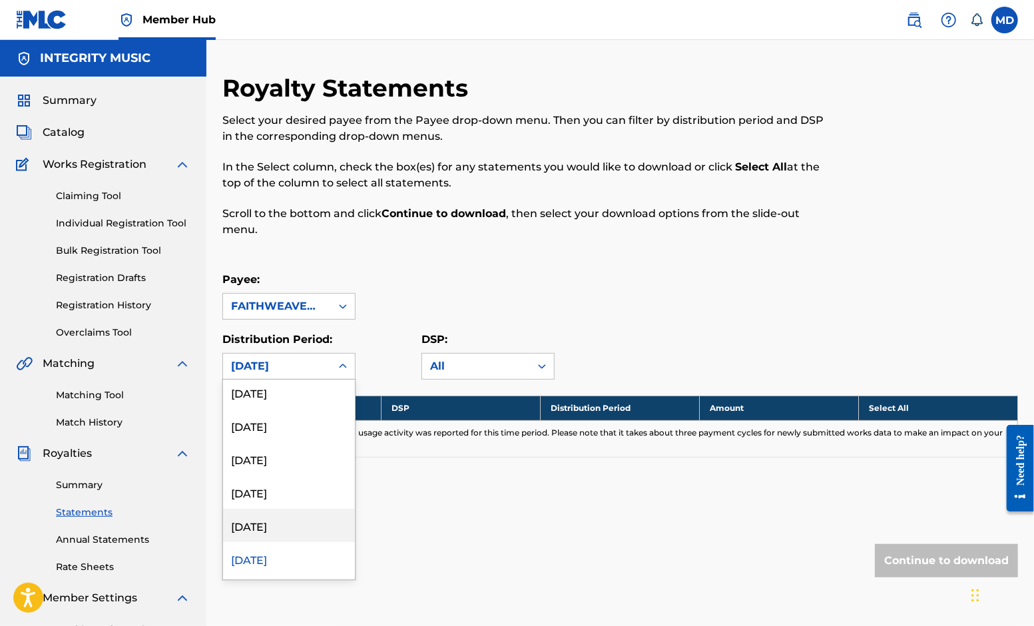
scroll to position [1479, 0]
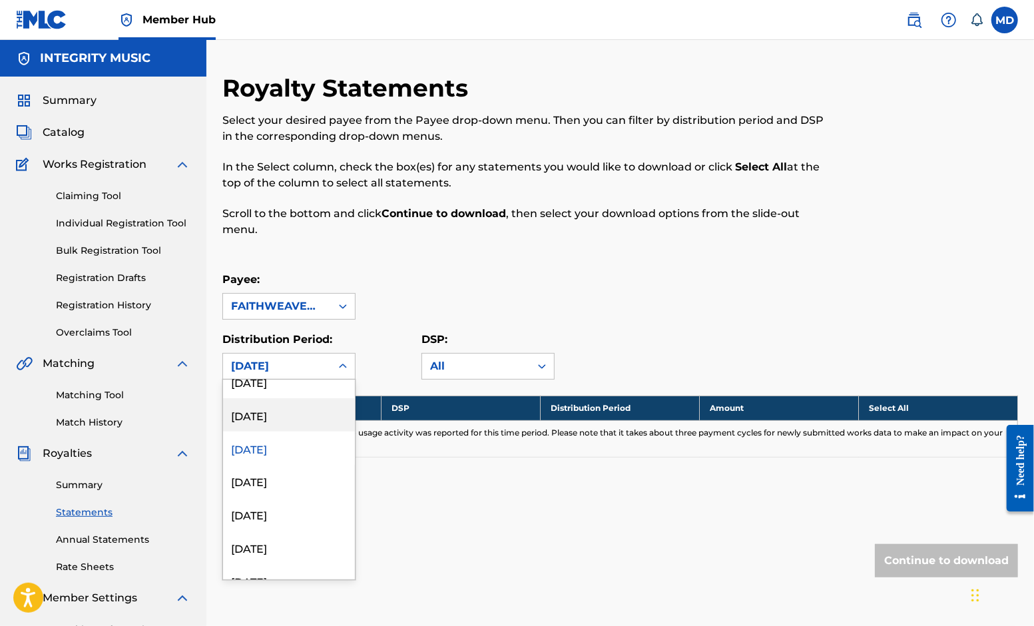
click at [295, 415] on div "[DATE]" at bounding box center [289, 414] width 132 height 33
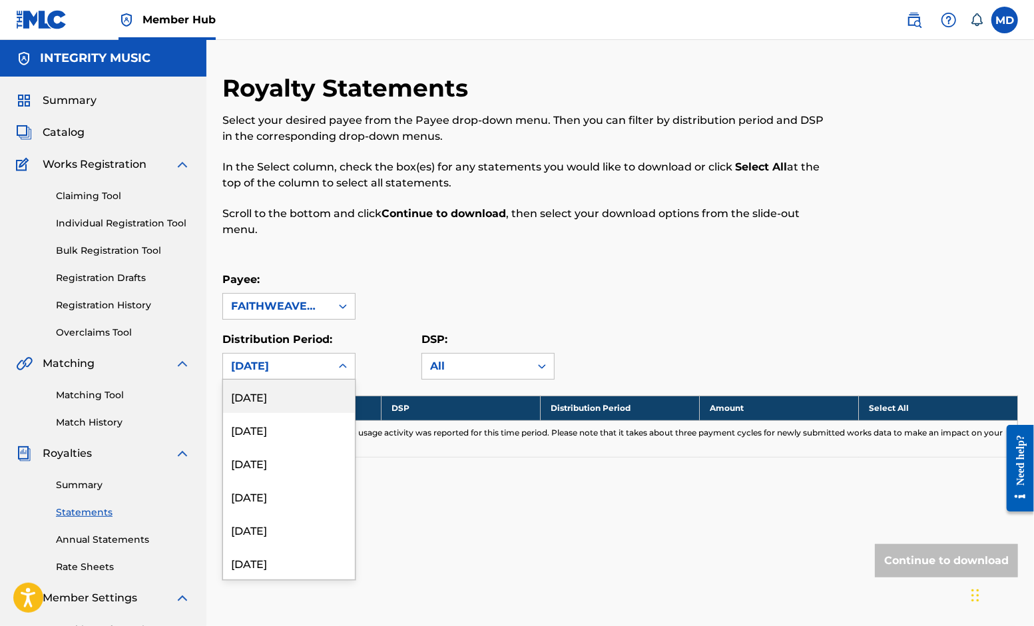
click at [344, 361] on icon at bounding box center [342, 365] width 13 height 13
click at [289, 383] on div "[DATE]" at bounding box center [289, 381] width 132 height 33
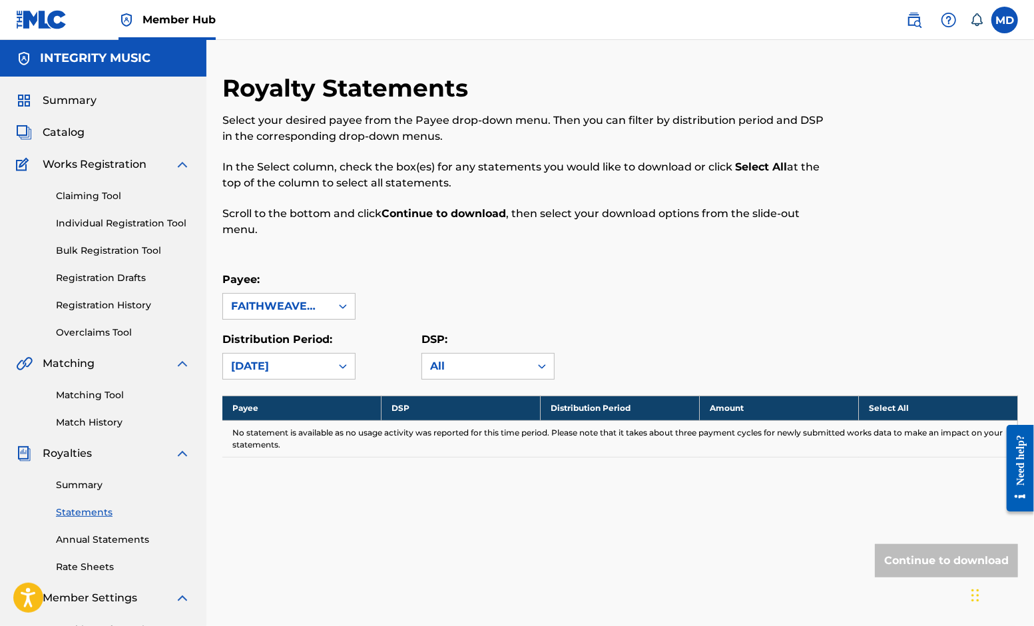
click at [343, 365] on icon at bounding box center [342, 365] width 13 height 13
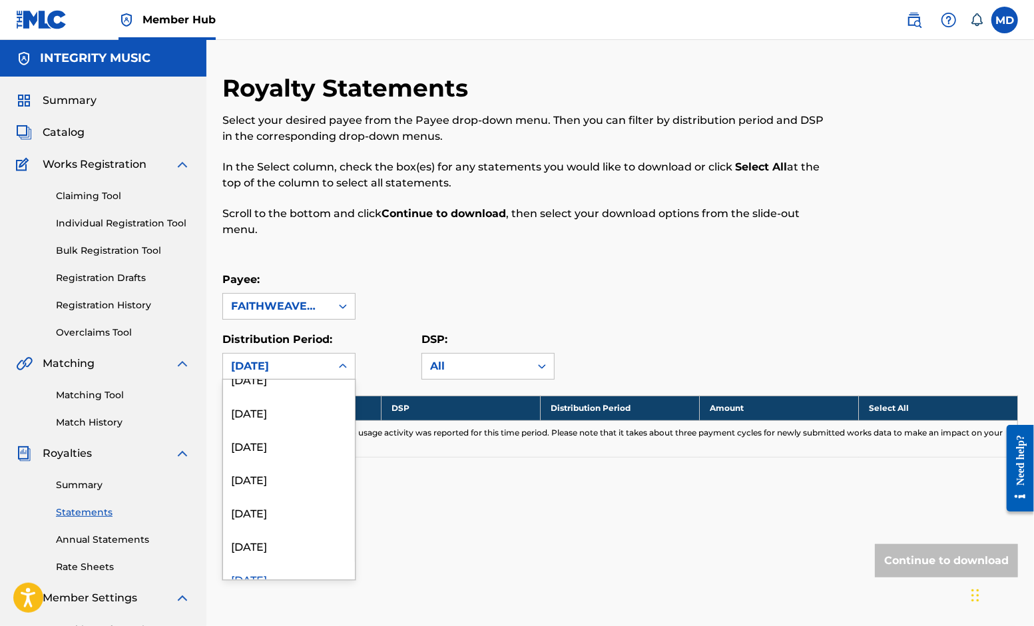
scroll to position [1298, 0]
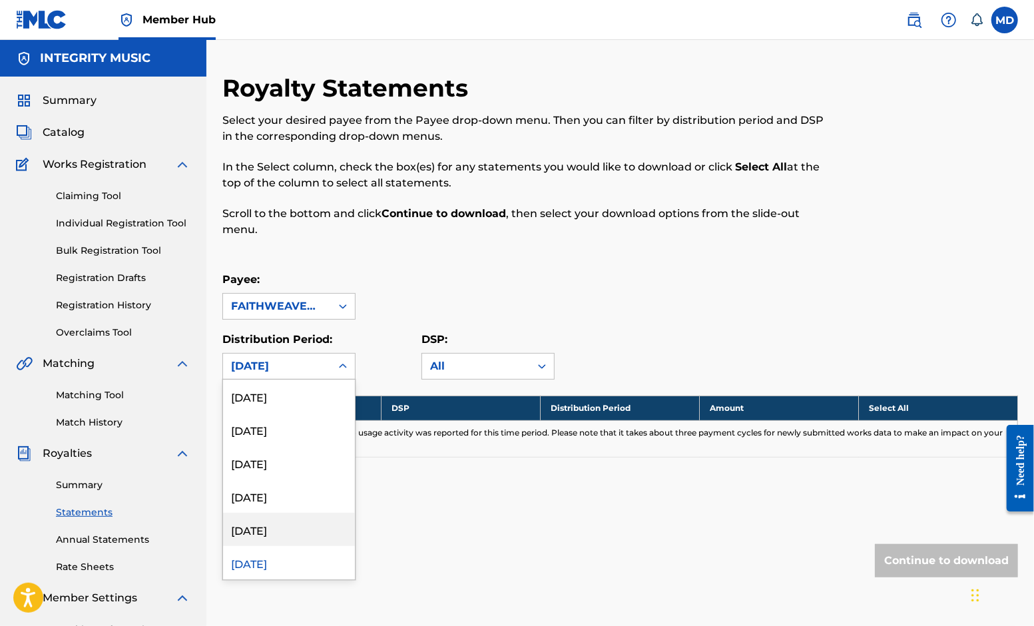
click at [283, 528] on div "[DATE]" at bounding box center [289, 529] width 132 height 33
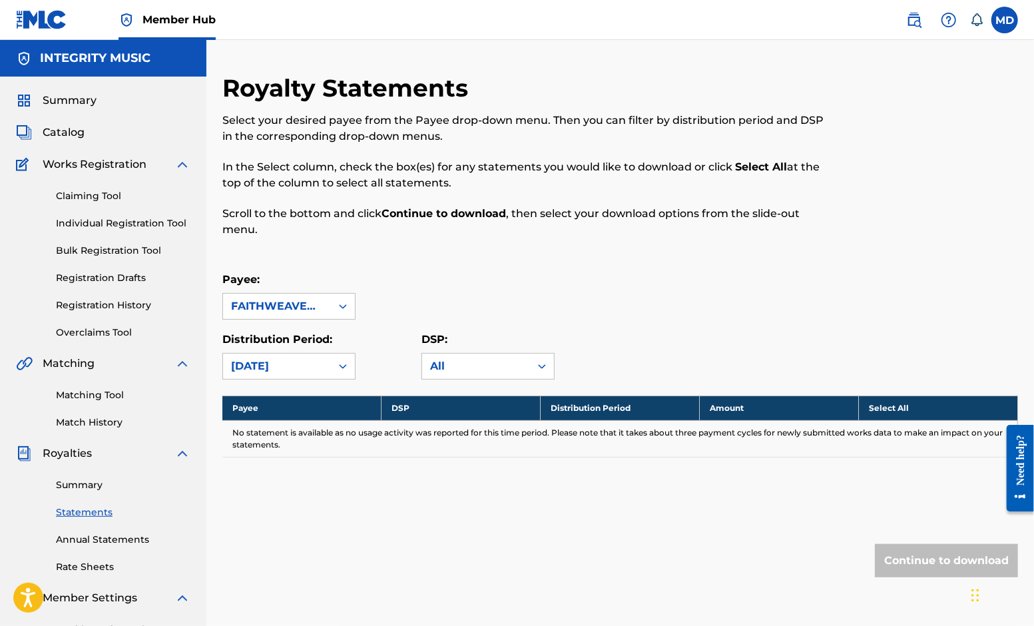
click at [345, 367] on icon at bounding box center [343, 366] width 8 height 5
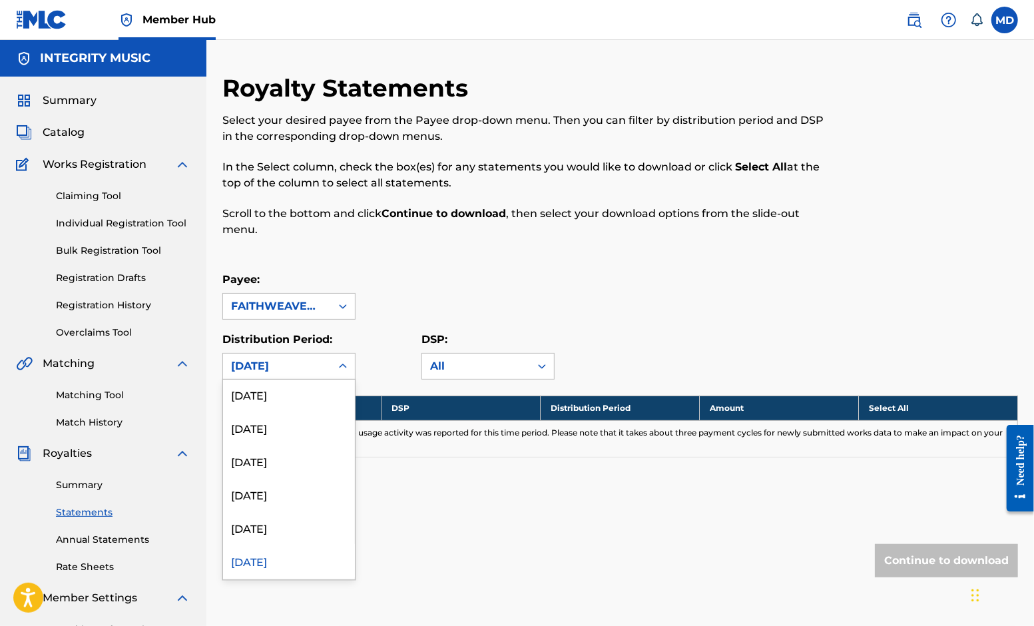
scroll to position [1236, 0]
click at [276, 554] on div "[DATE]" at bounding box center [289, 557] width 132 height 33
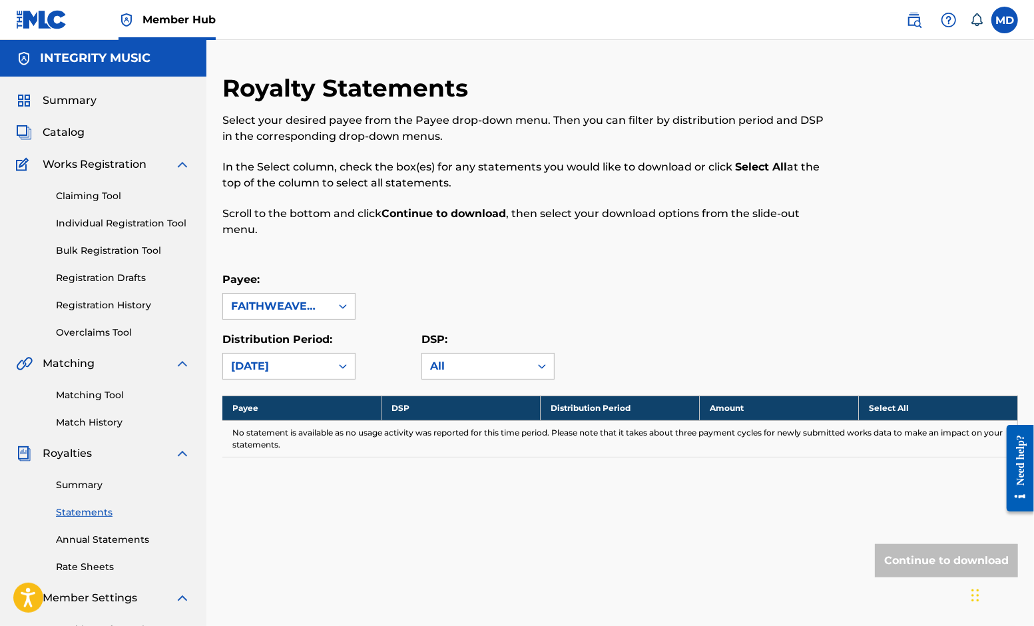
click at [343, 363] on icon at bounding box center [342, 365] width 13 height 13
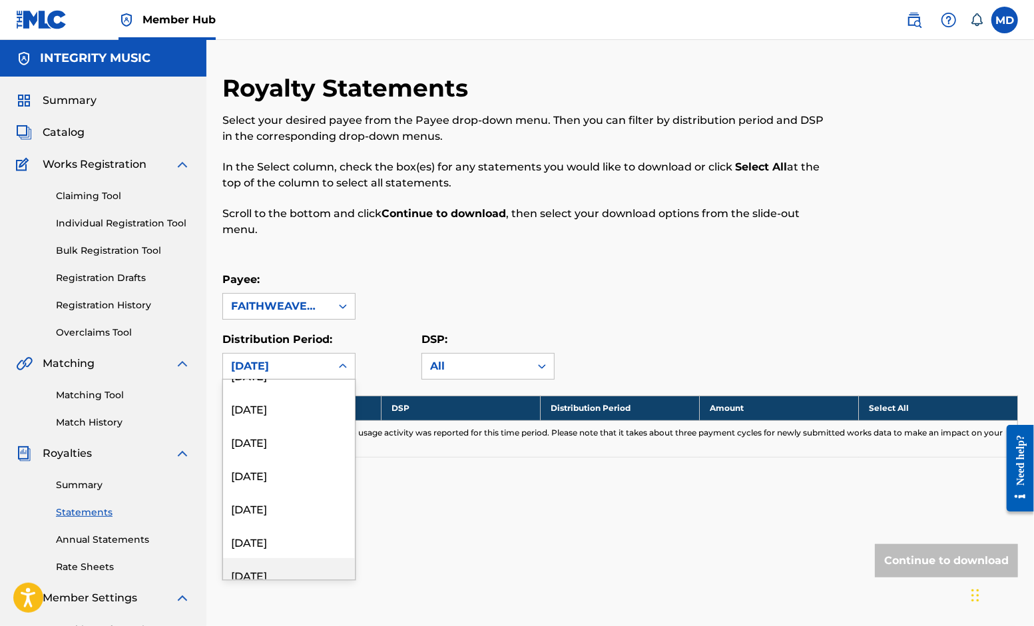
scroll to position [1281, 0]
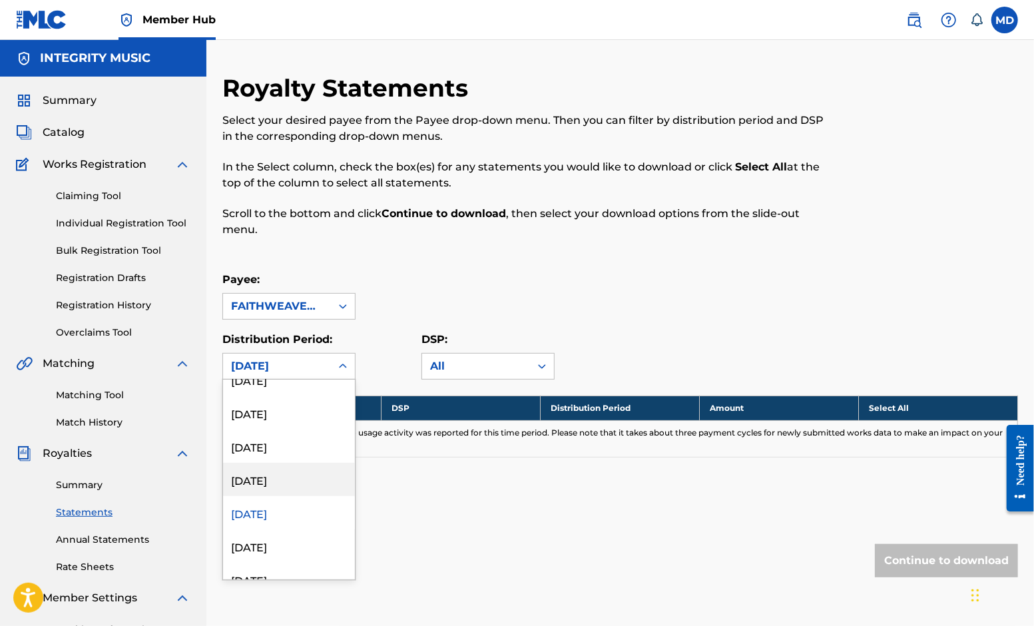
click at [273, 477] on div "[DATE]" at bounding box center [289, 479] width 132 height 33
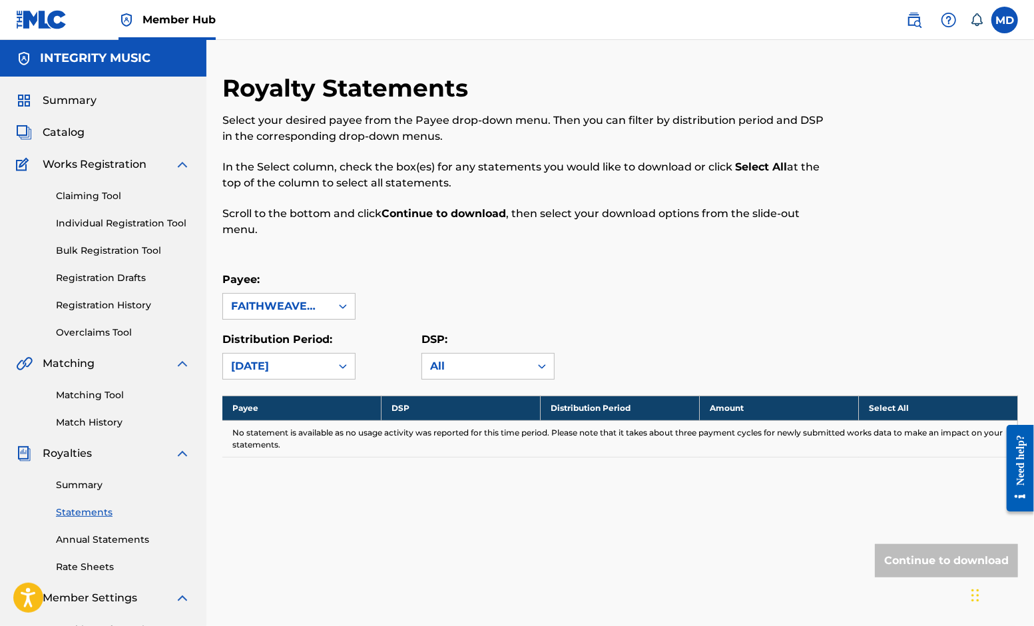
click at [343, 367] on icon at bounding box center [342, 365] width 13 height 13
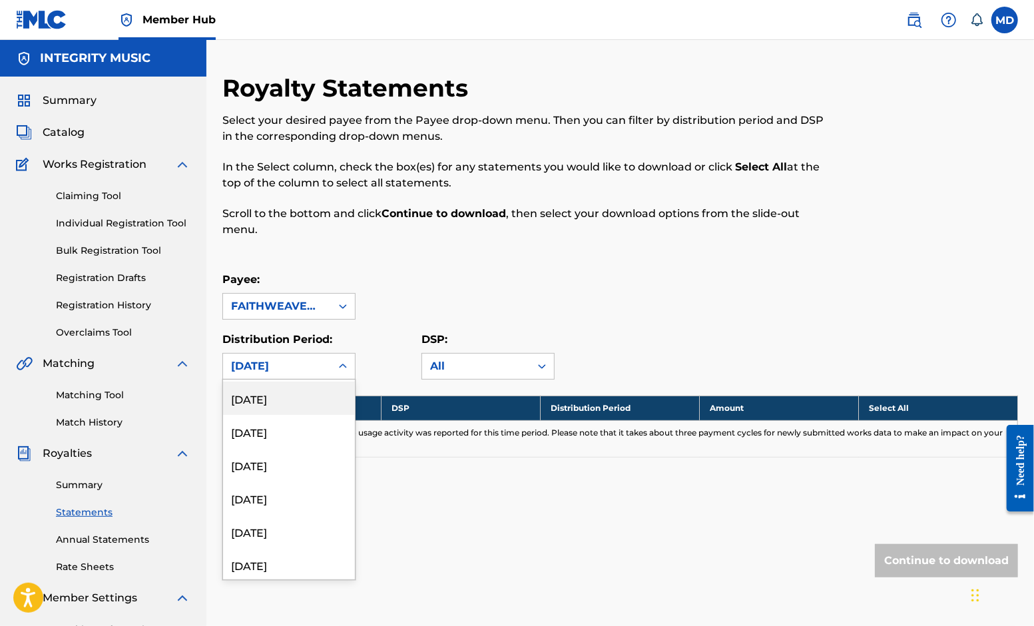
scroll to position [1183, 0]
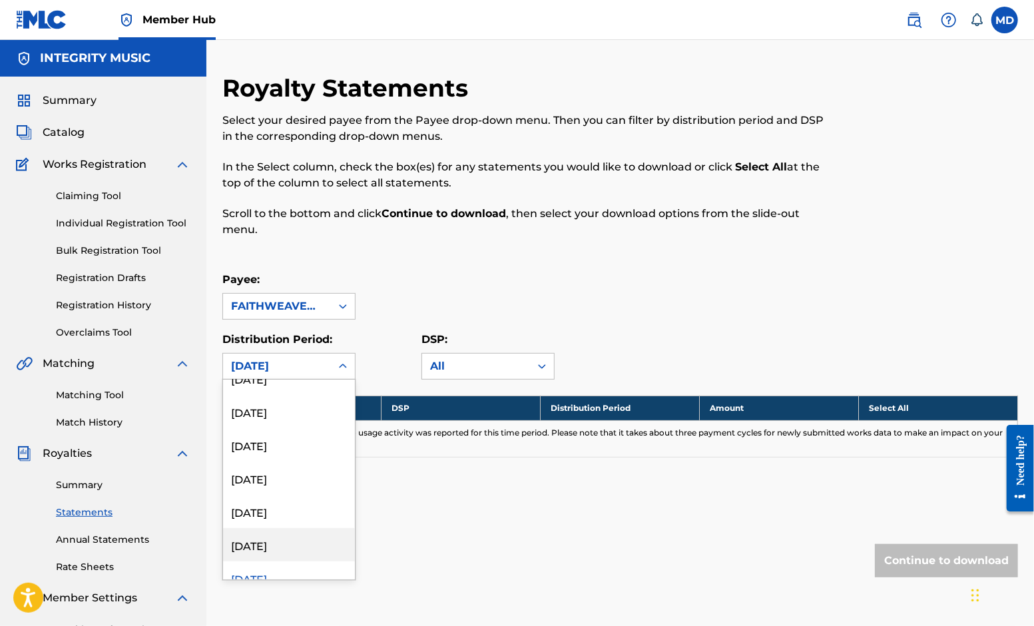
click at [266, 543] on div "[DATE]" at bounding box center [289, 544] width 132 height 33
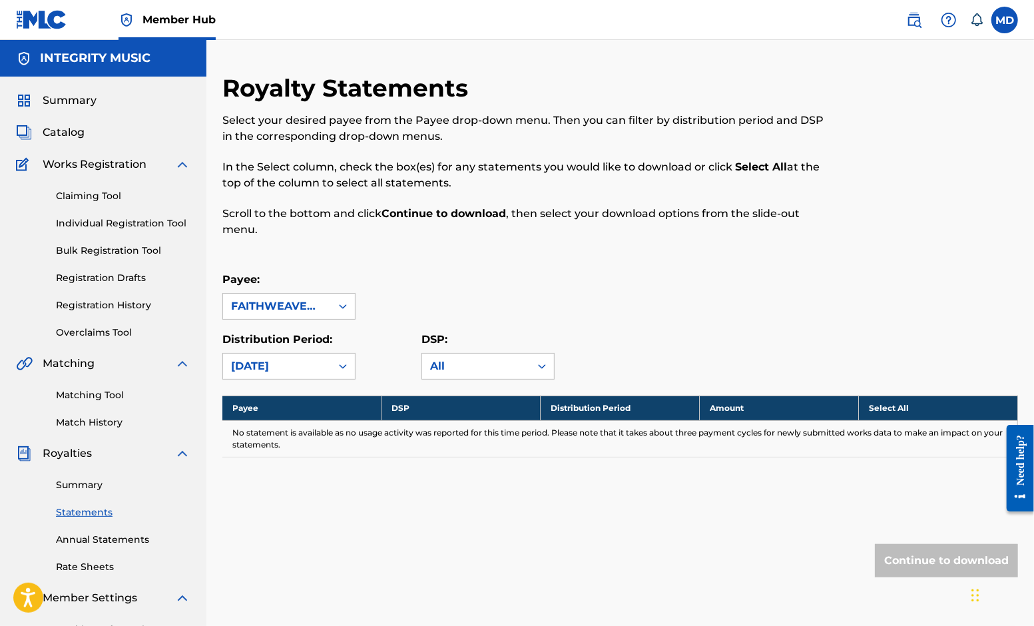
click at [341, 367] on icon at bounding box center [343, 366] width 8 height 5
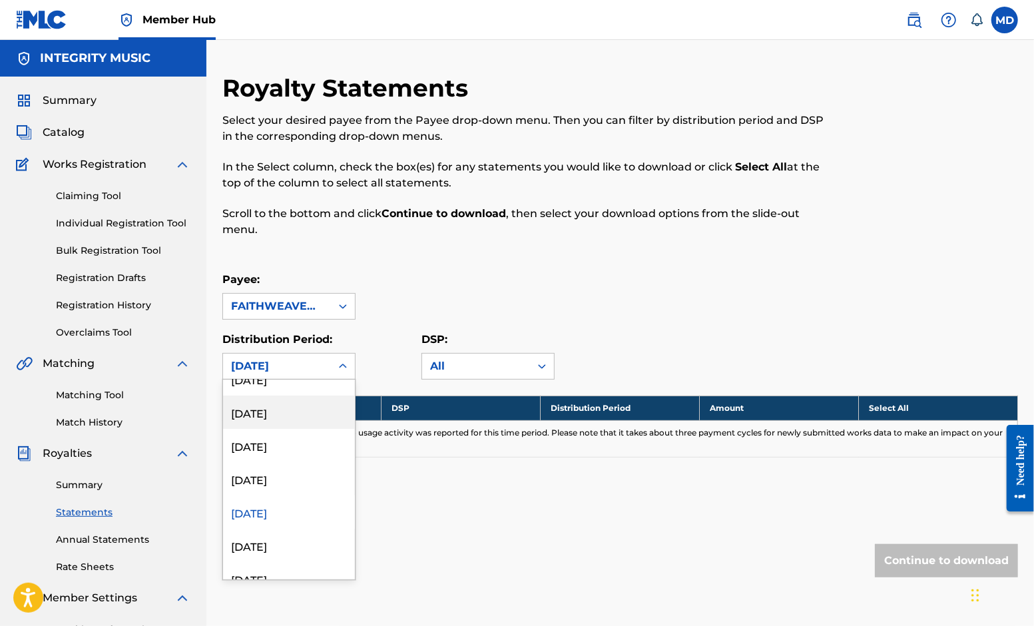
scroll to position [1281, 0]
click at [275, 413] on div "[DATE]" at bounding box center [289, 412] width 132 height 33
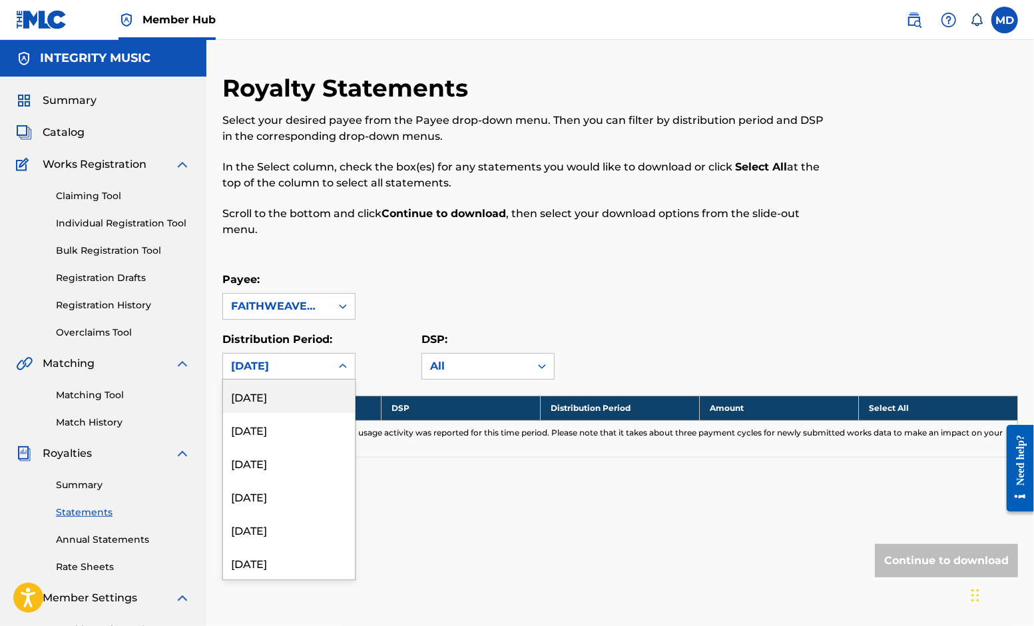
click at [341, 361] on icon at bounding box center [342, 365] width 13 height 13
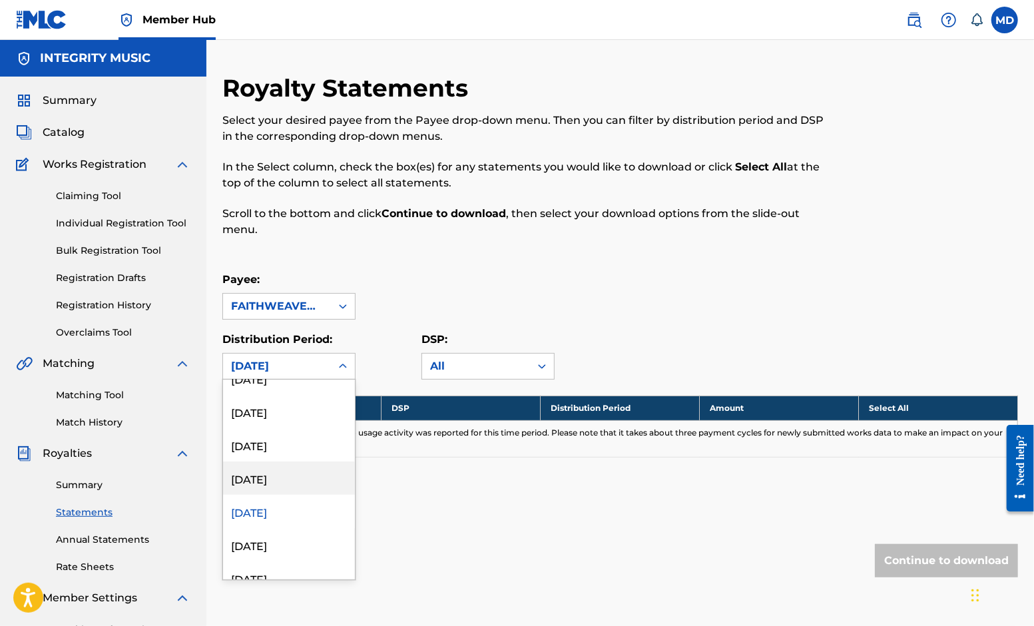
click at [271, 481] on div "[DATE]" at bounding box center [289, 477] width 132 height 33
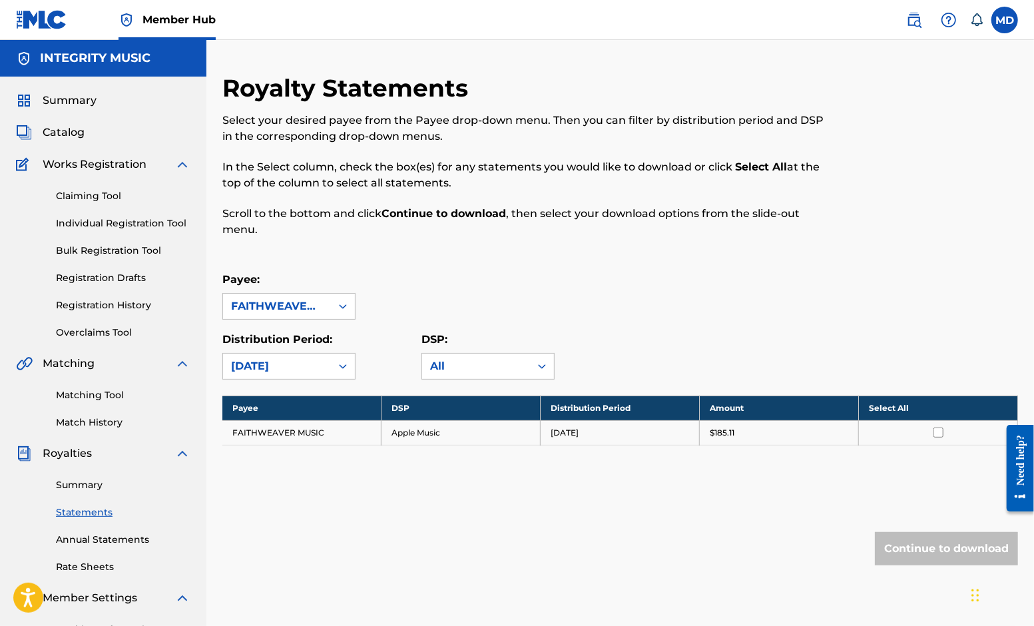
click at [937, 428] on input "checkbox" at bounding box center [938, 432] width 10 height 10
click at [947, 550] on button "Continue to download" at bounding box center [946, 548] width 143 height 33
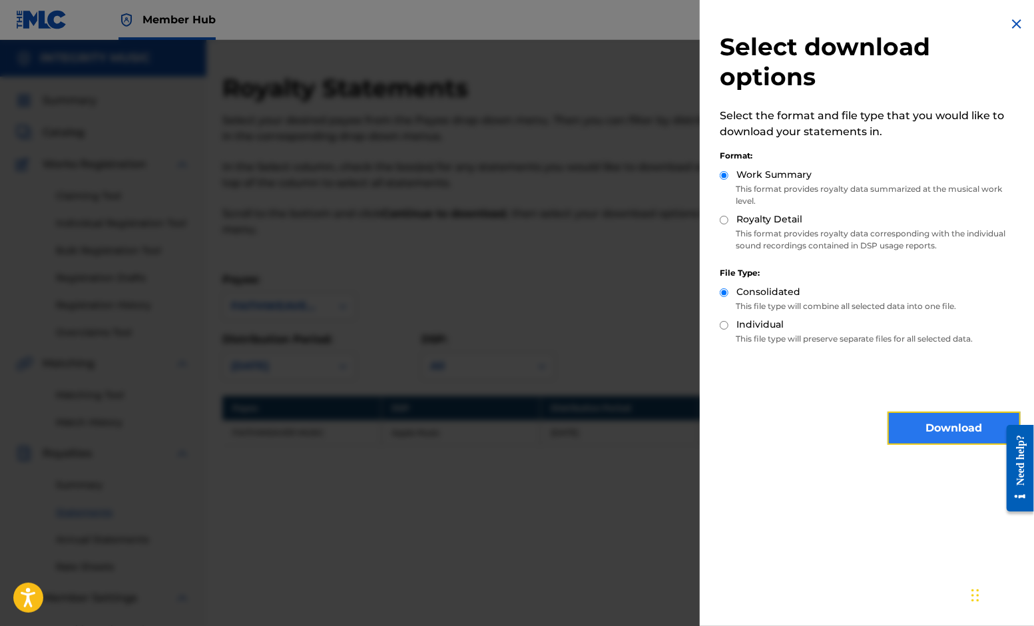
click at [955, 427] on button "Download" at bounding box center [953, 427] width 133 height 33
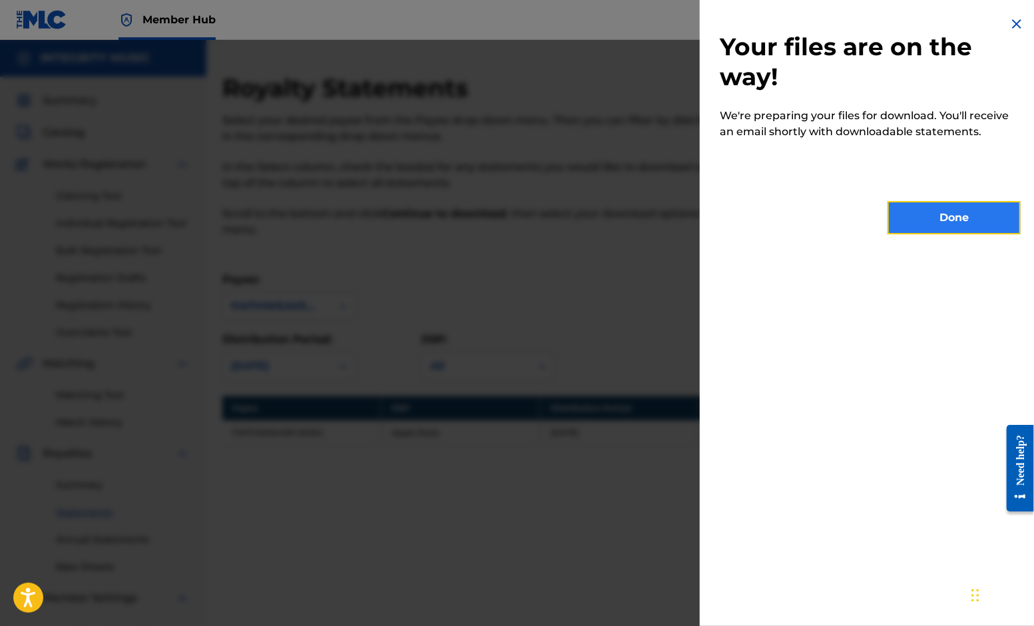
click at [943, 215] on button "Done" at bounding box center [953, 217] width 133 height 33
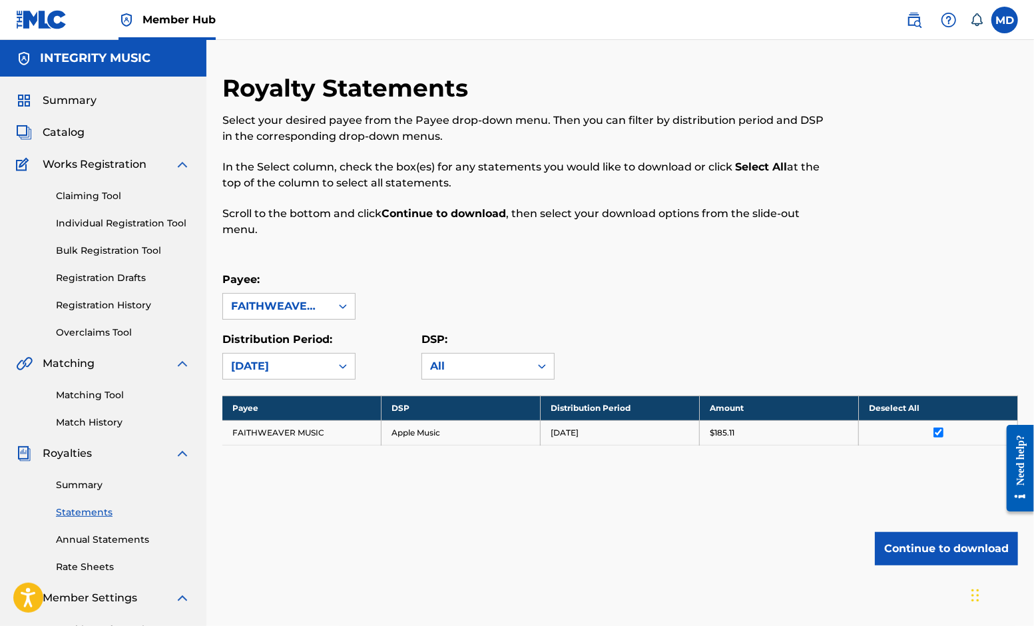
click at [344, 362] on icon at bounding box center [342, 365] width 13 height 13
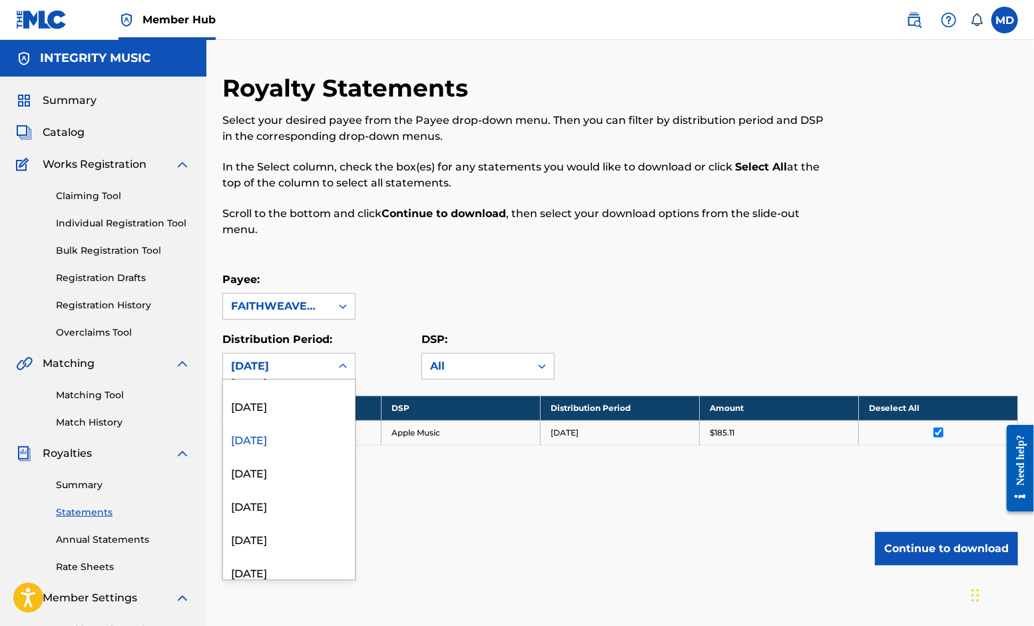
scroll to position [1193, 0]
click at [278, 429] on div "[DATE]" at bounding box center [289, 434] width 132 height 33
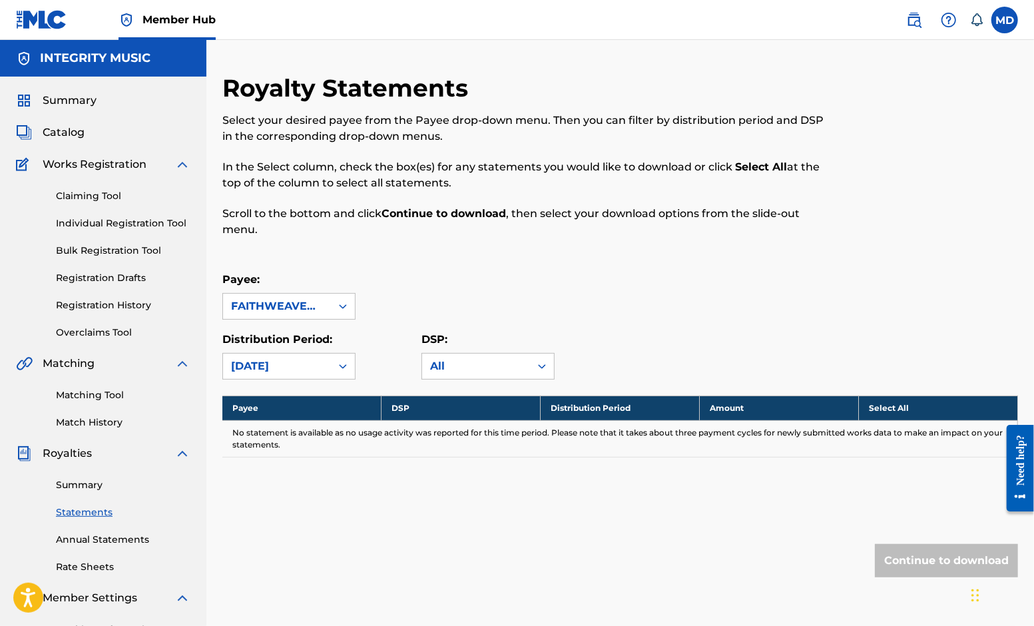
click at [339, 366] on icon at bounding box center [343, 366] width 8 height 5
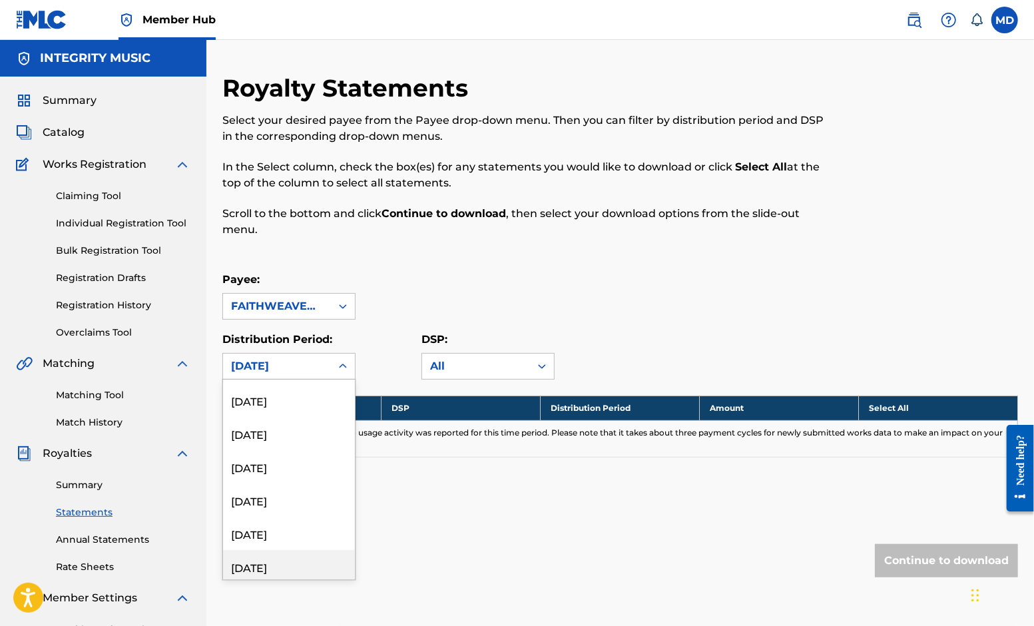
scroll to position [1085, 0]
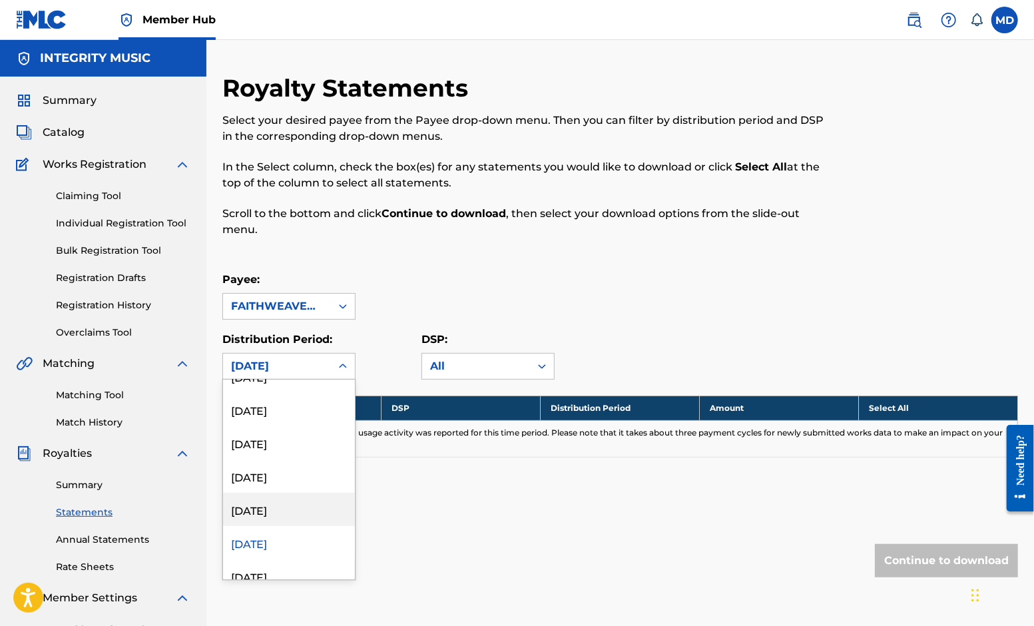
click at [301, 509] on div "[DATE]" at bounding box center [289, 509] width 132 height 33
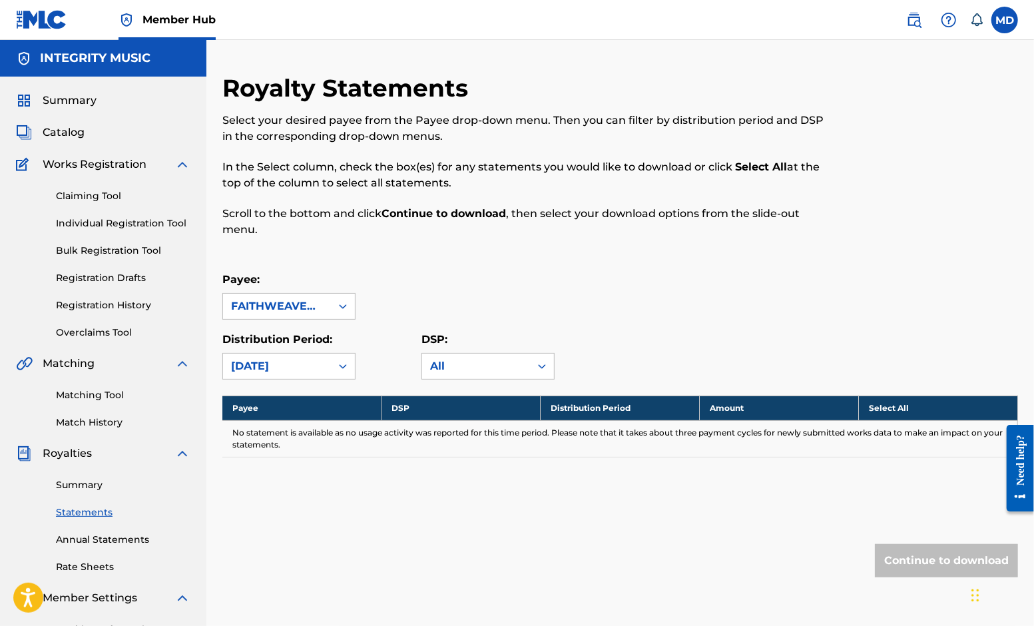
click at [344, 368] on icon at bounding box center [342, 365] width 13 height 13
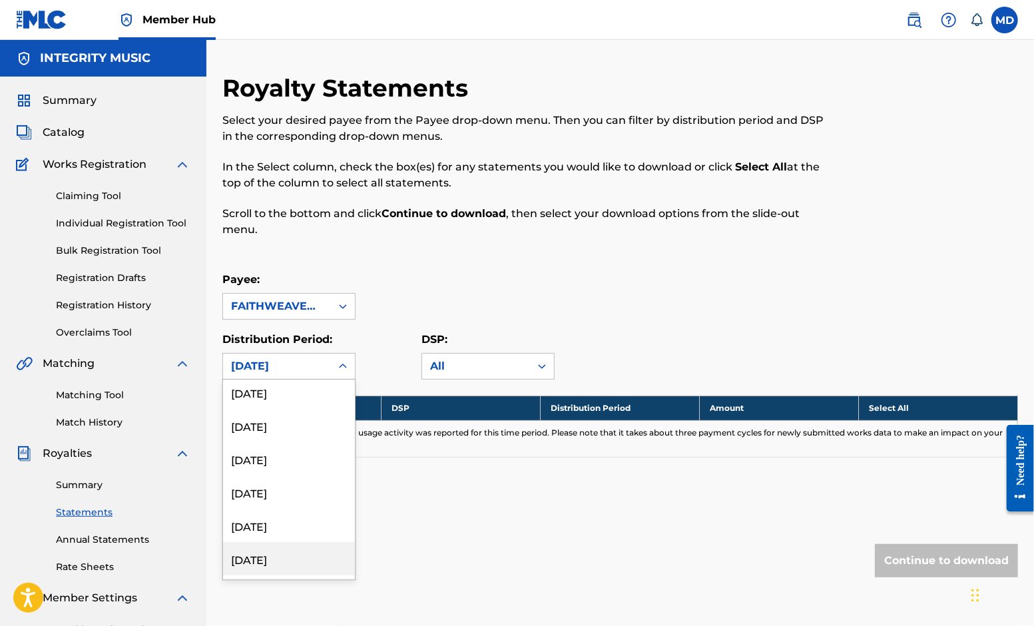
scroll to position [986, 0]
click at [298, 570] on div "[DATE]" at bounding box center [289, 574] width 132 height 33
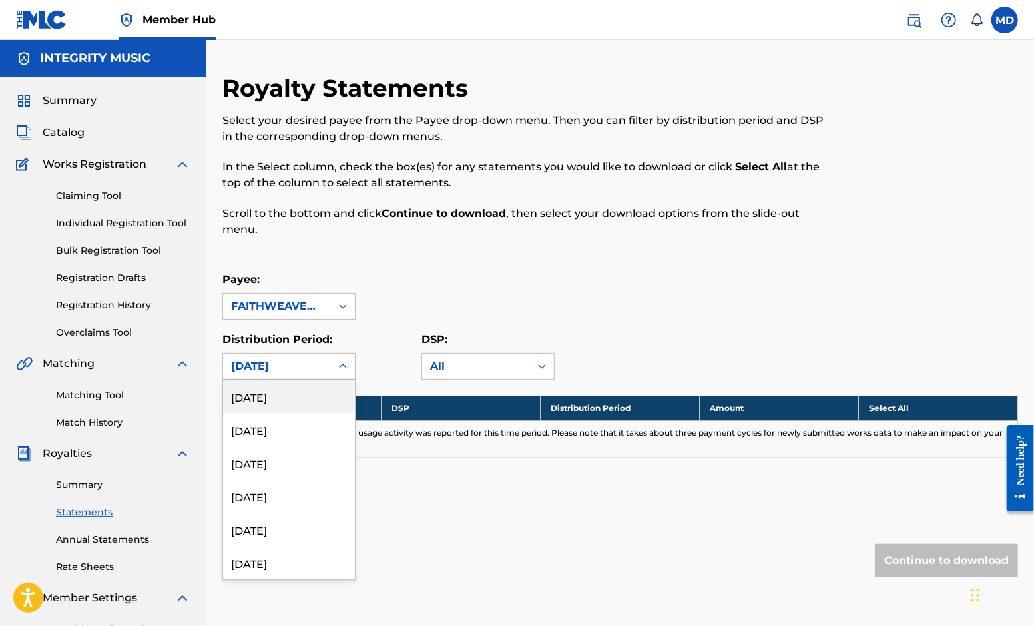
click at [347, 365] on icon at bounding box center [342, 365] width 13 height 13
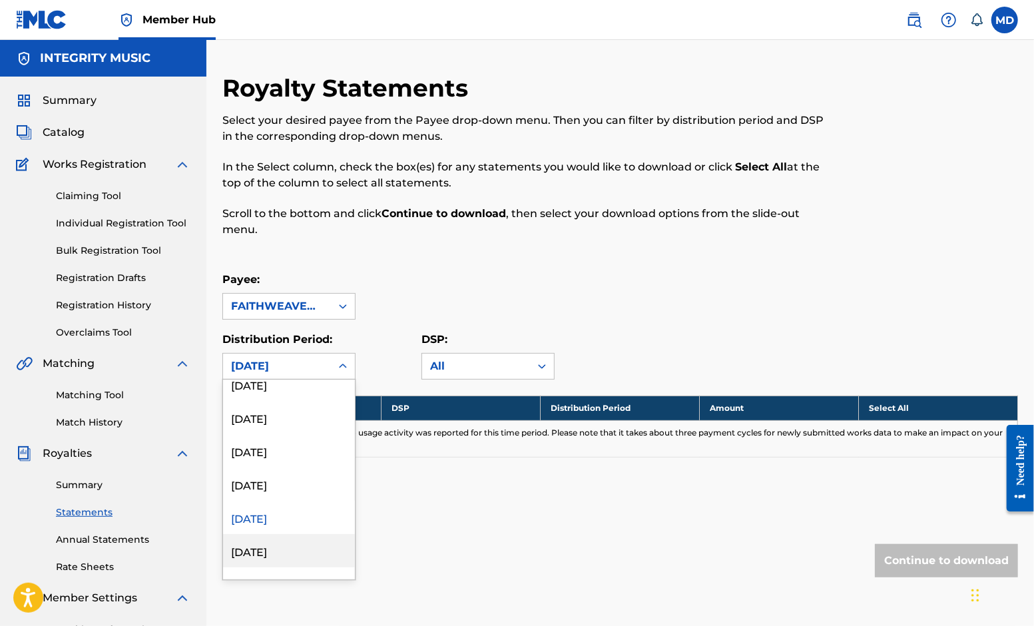
scroll to position [1035, 0]
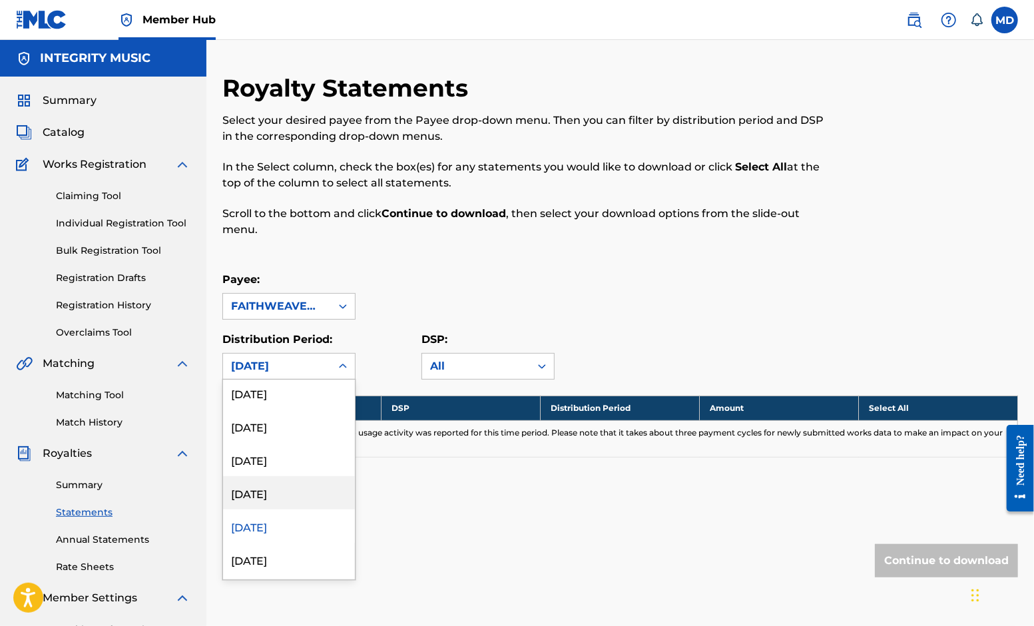
click at [287, 494] on div "[DATE]" at bounding box center [289, 492] width 132 height 33
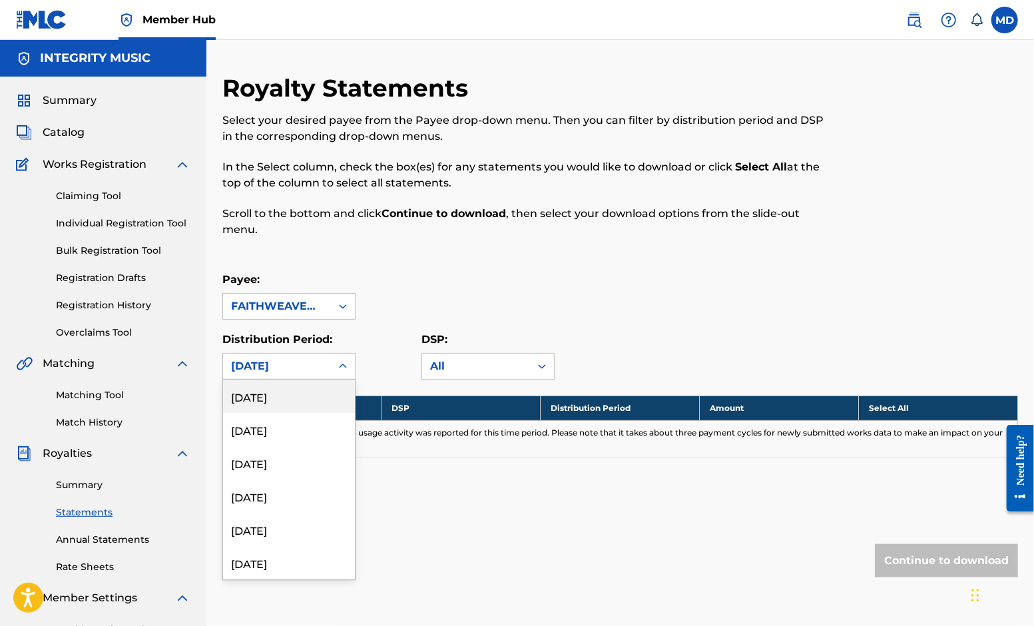
click at [342, 369] on icon at bounding box center [342, 365] width 13 height 13
click at [307, 411] on div "[DATE]" at bounding box center [289, 409] width 132 height 33
click at [346, 363] on icon at bounding box center [342, 365] width 13 height 13
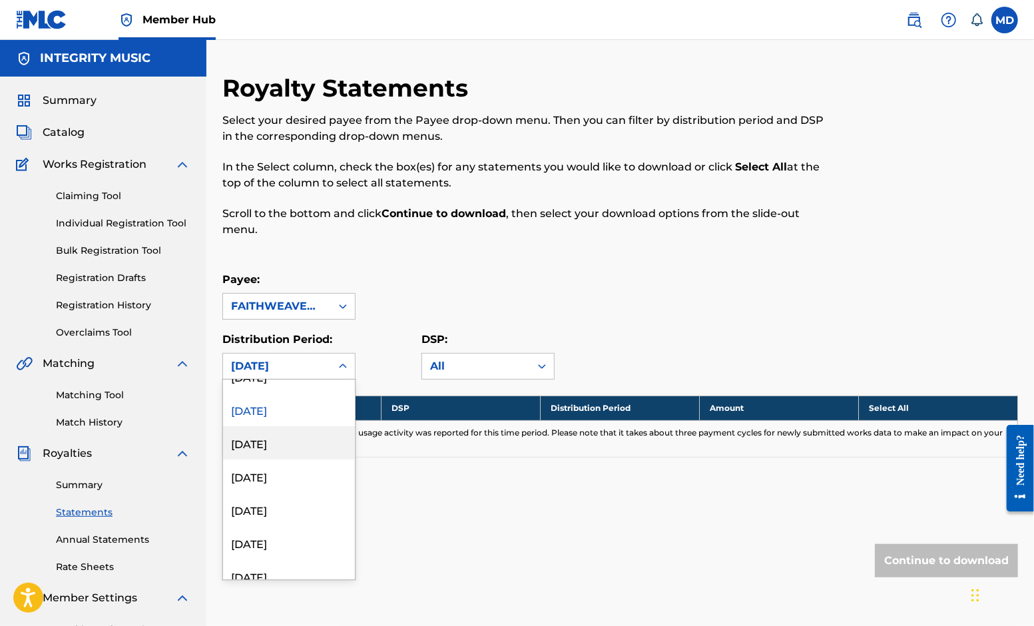
scroll to position [986, 0]
click at [289, 478] on div "[DATE]" at bounding box center [289, 475] width 132 height 33
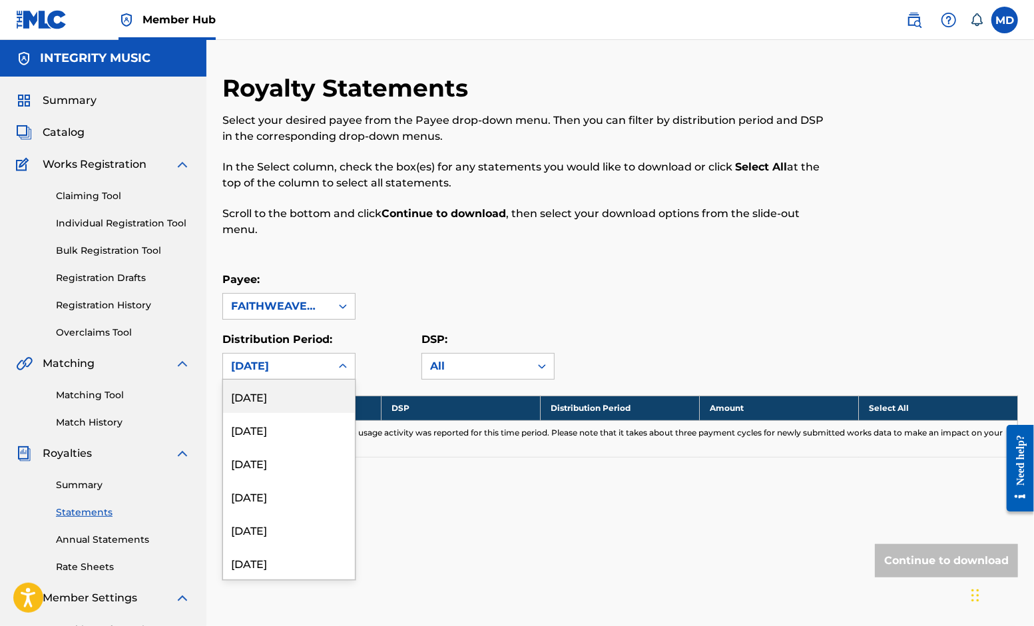
click at [344, 367] on icon at bounding box center [343, 365] width 8 height 5
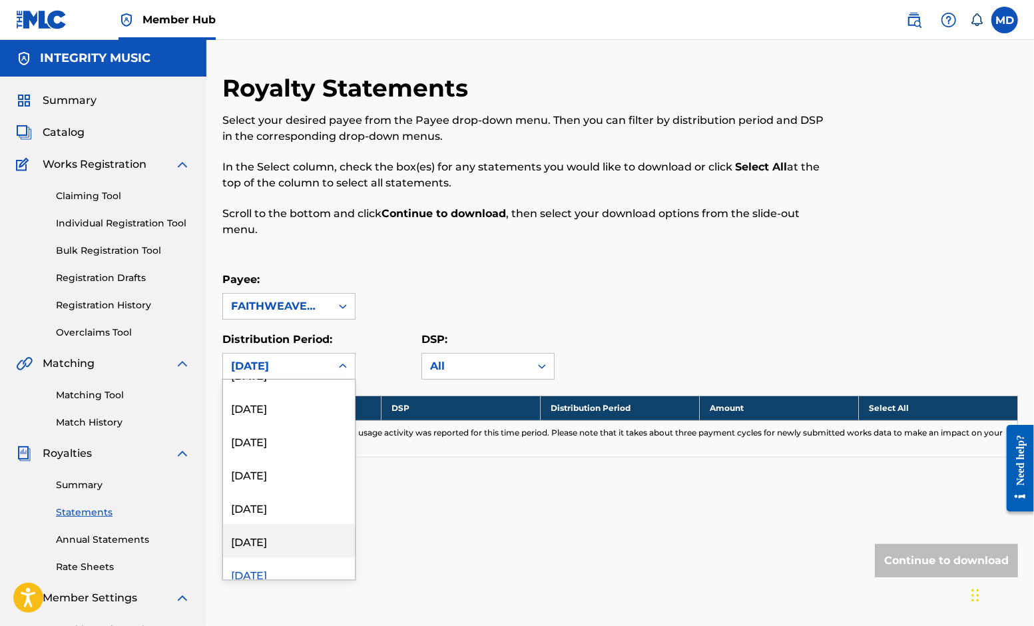
click at [282, 541] on div "[DATE]" at bounding box center [289, 540] width 132 height 33
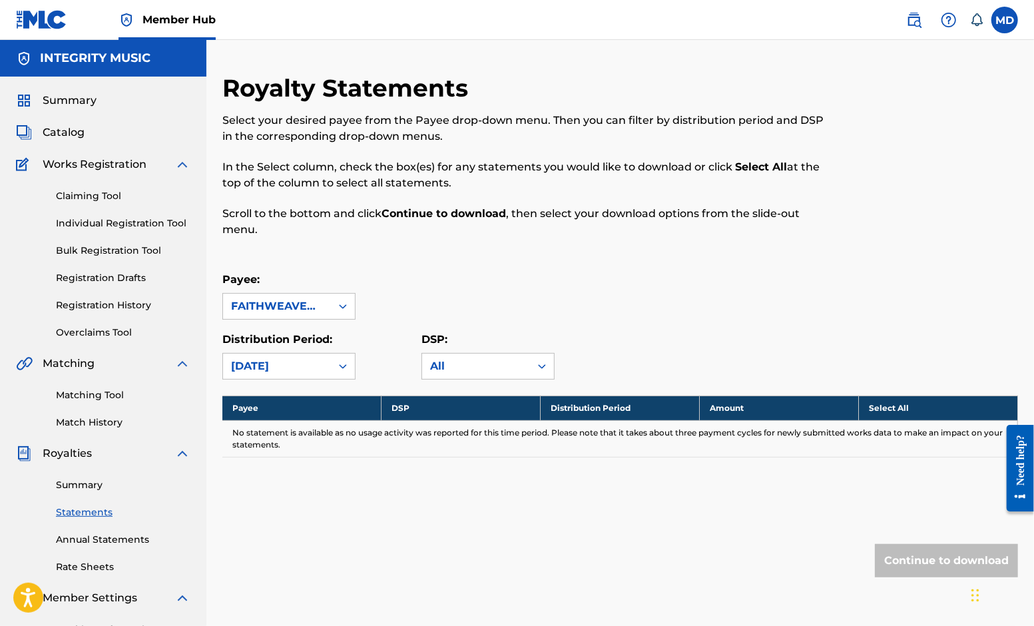
click at [344, 363] on icon at bounding box center [342, 365] width 13 height 13
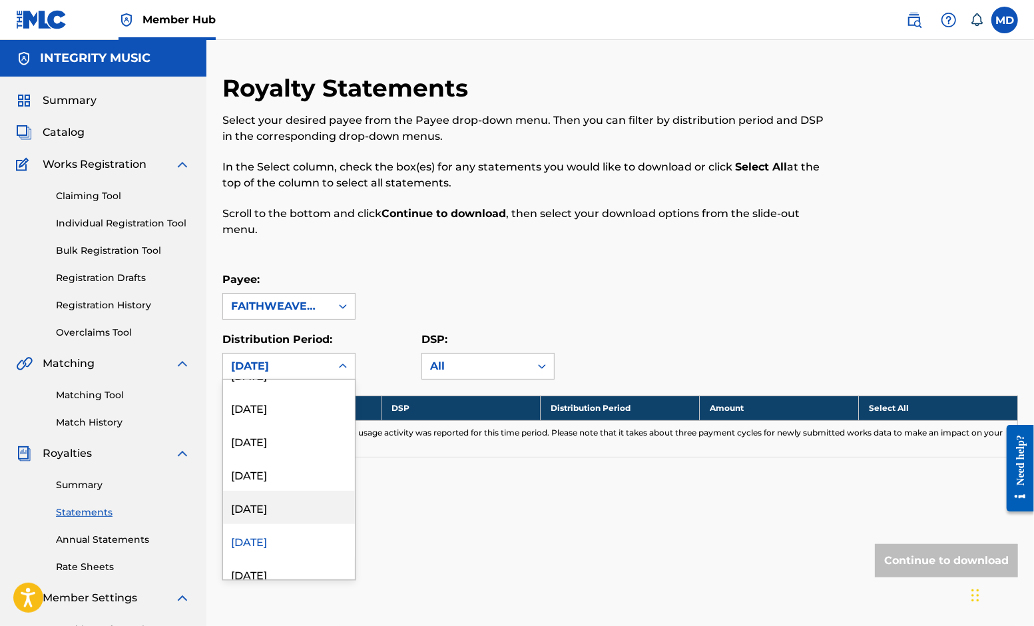
click at [276, 507] on div "[DATE]" at bounding box center [289, 507] width 132 height 33
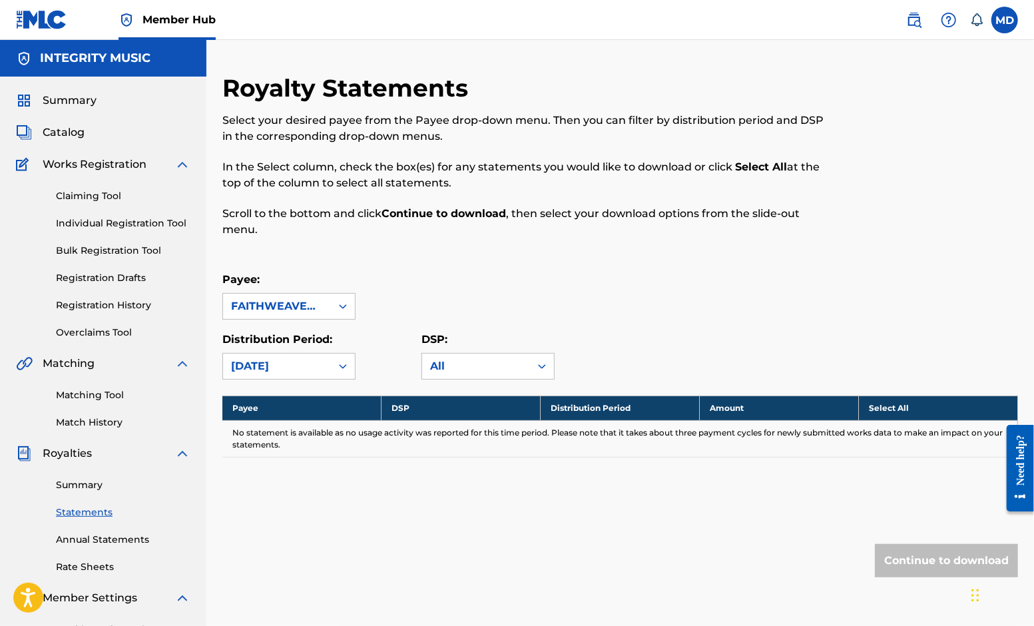
click at [346, 363] on icon at bounding box center [342, 365] width 13 height 13
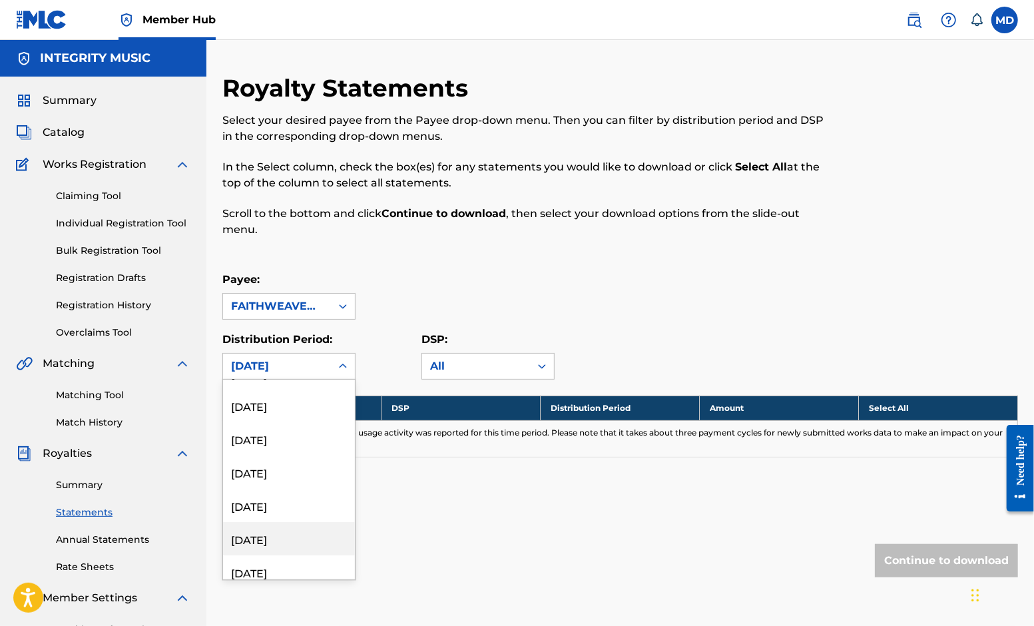
scroll to position [789, 0]
click at [271, 571] on div "[DATE]" at bounding box center [289, 572] width 132 height 33
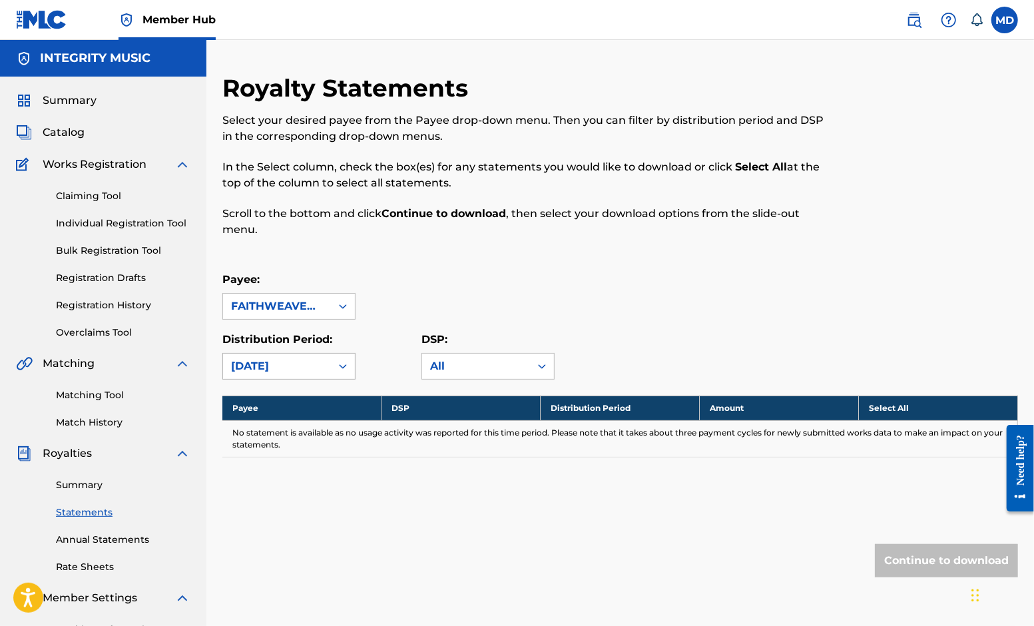
click at [343, 363] on icon at bounding box center [342, 365] width 13 height 13
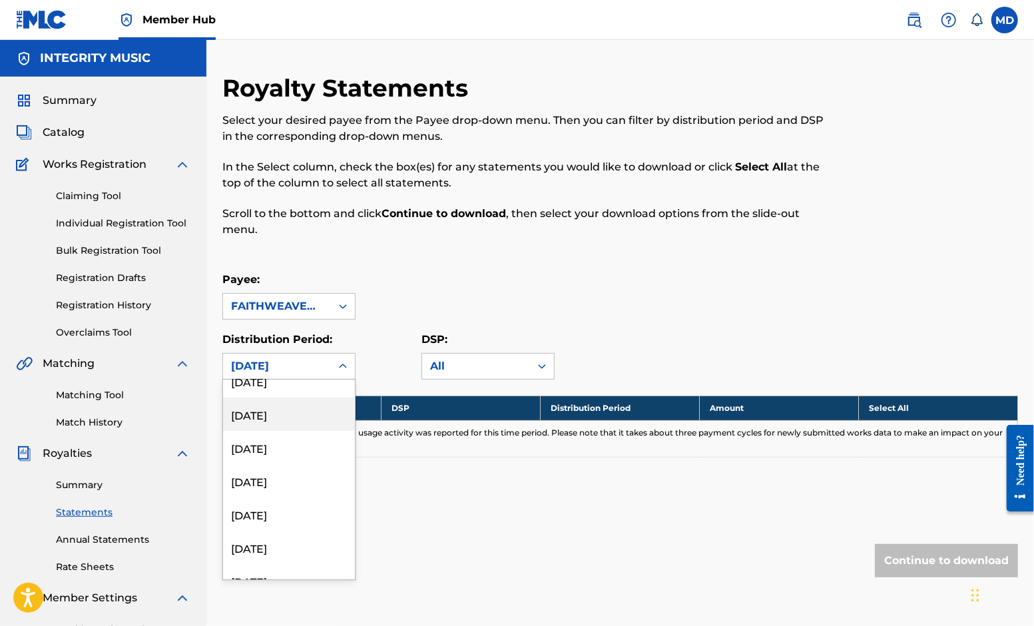
scroll to position [887, 0]
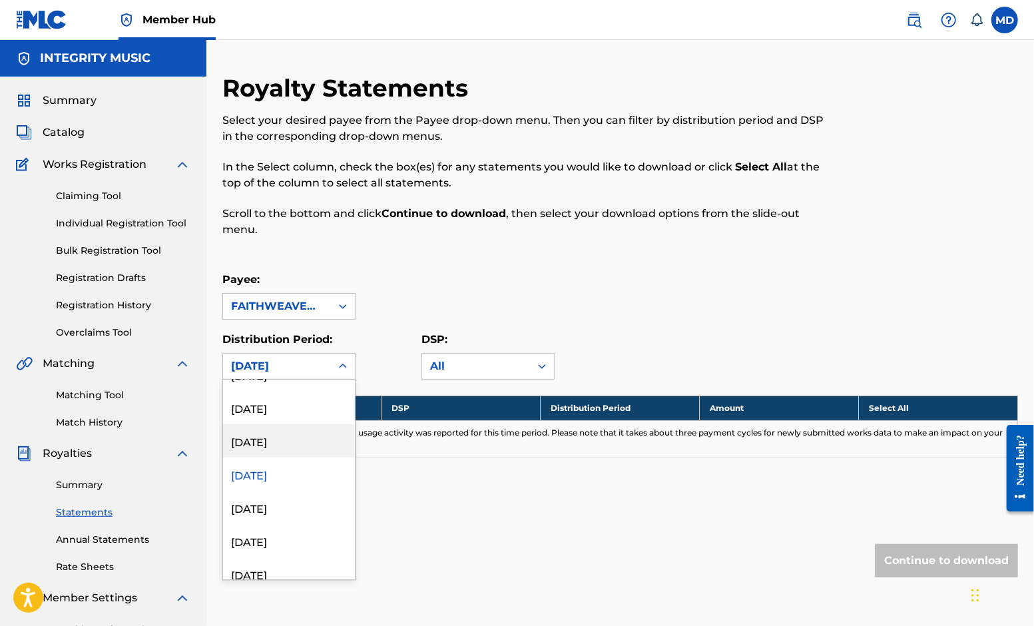
click at [269, 439] on div "[DATE]" at bounding box center [289, 440] width 132 height 33
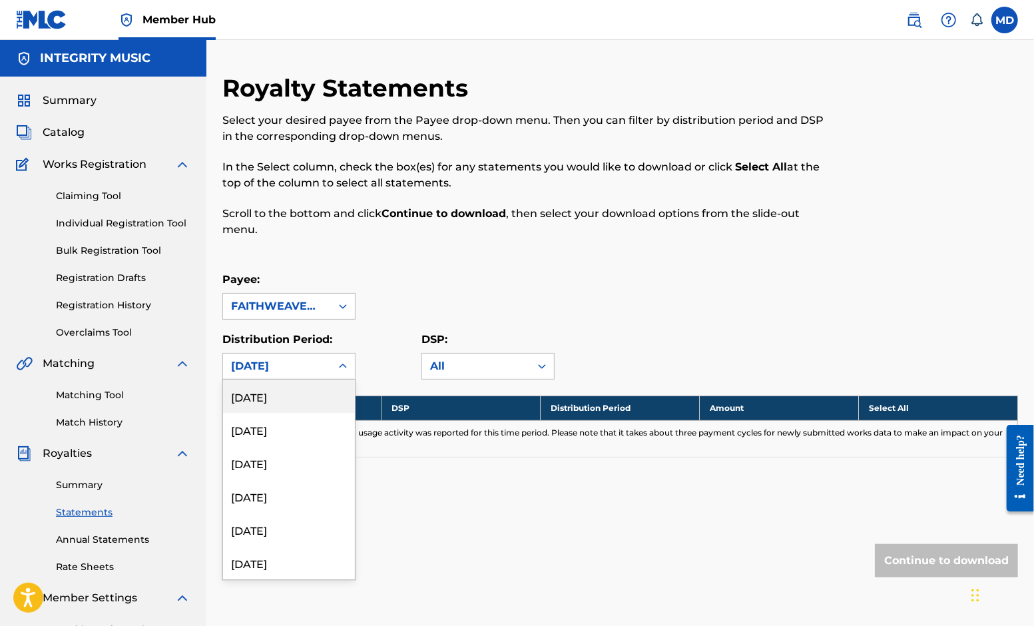
click at [343, 369] on icon at bounding box center [342, 365] width 13 height 13
click at [274, 407] on div "[DATE]" at bounding box center [289, 407] width 132 height 33
click at [341, 366] on icon at bounding box center [343, 365] width 8 height 5
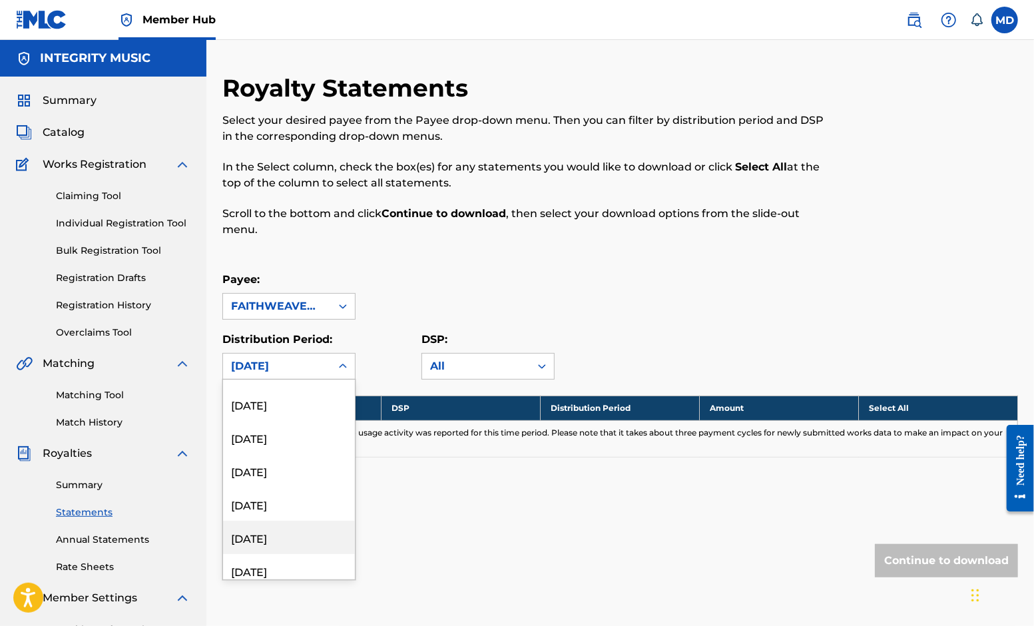
scroll to position [690, 0]
click at [273, 568] on div "[DATE]" at bounding box center [289, 571] width 132 height 33
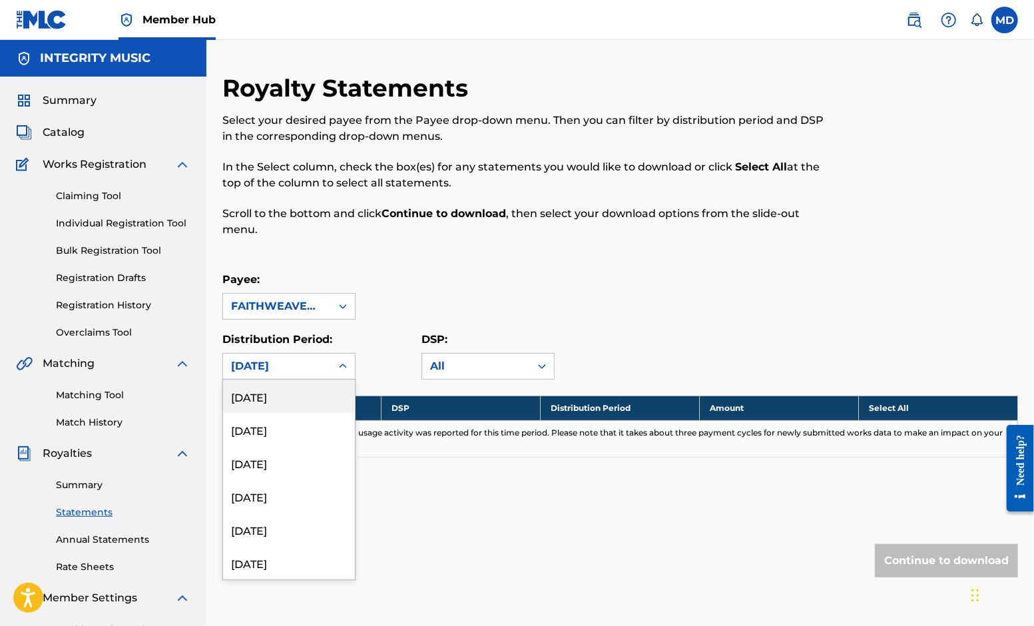
click at [340, 363] on icon at bounding box center [342, 365] width 13 height 13
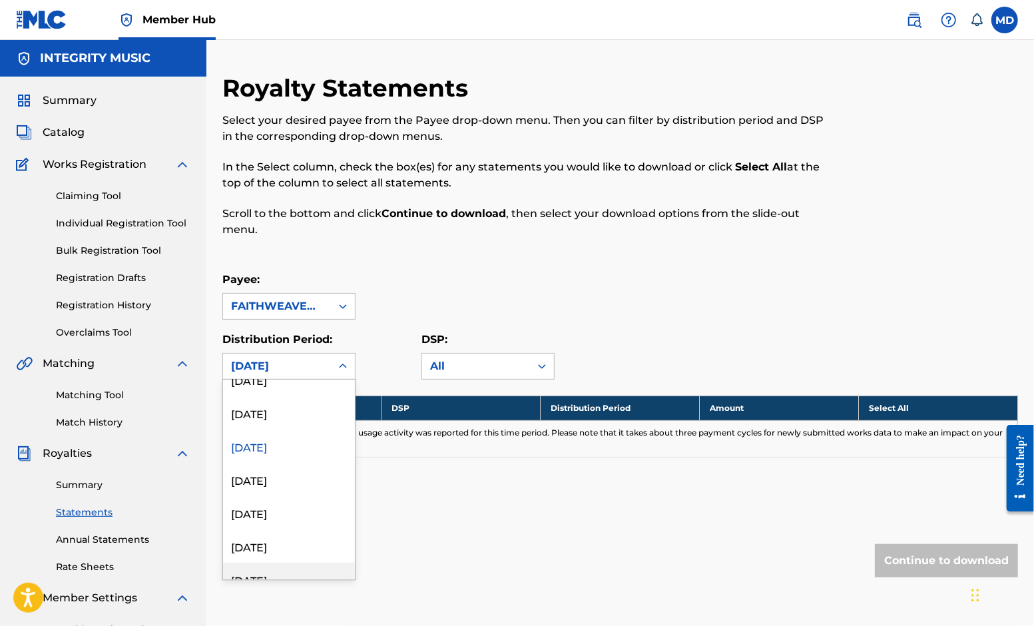
scroll to position [789, 0]
click at [280, 437] on div "[DATE]" at bounding box center [289, 439] width 132 height 33
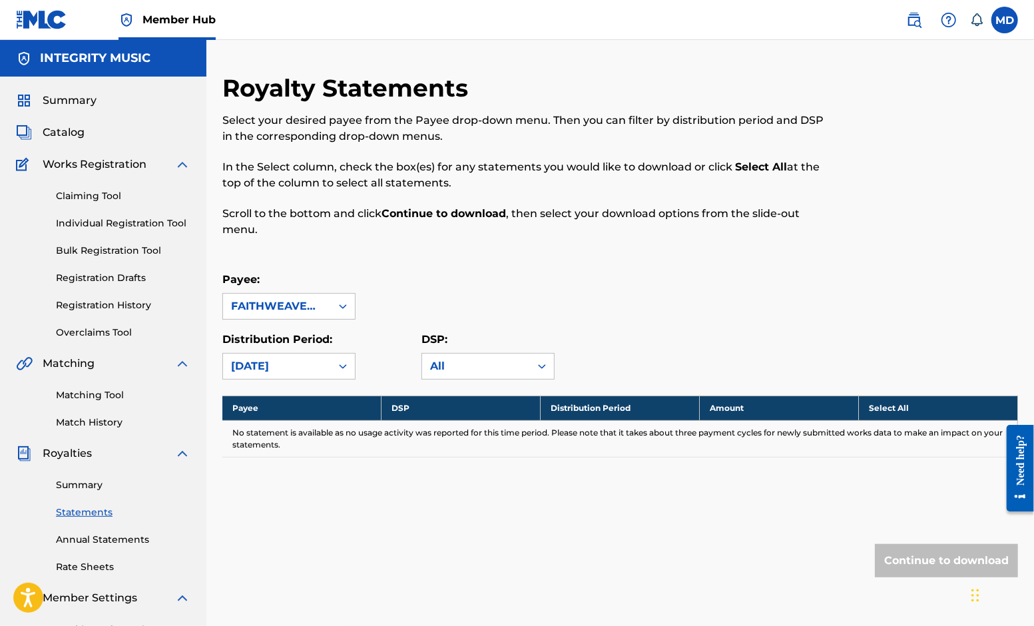
click at [341, 365] on icon at bounding box center [343, 366] width 8 height 5
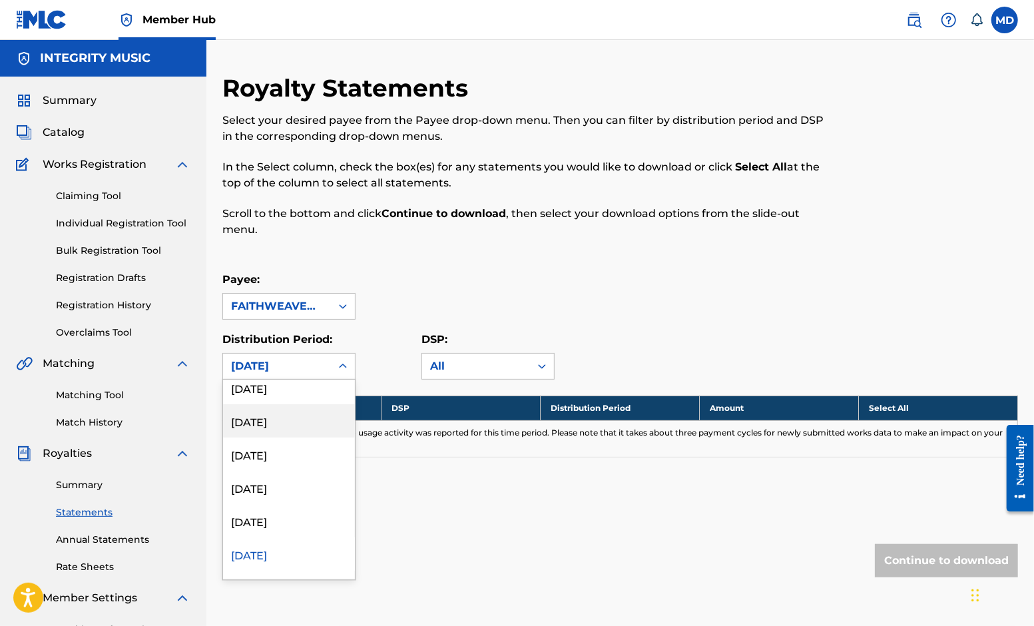
scroll to position [690, 0]
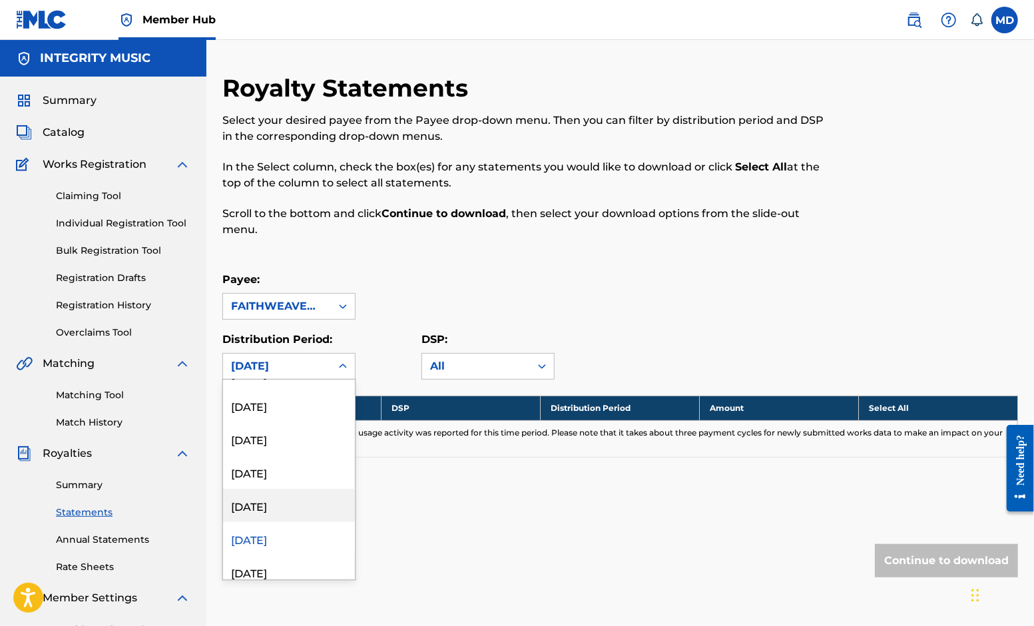
click at [301, 506] on div "[DATE]" at bounding box center [289, 505] width 132 height 33
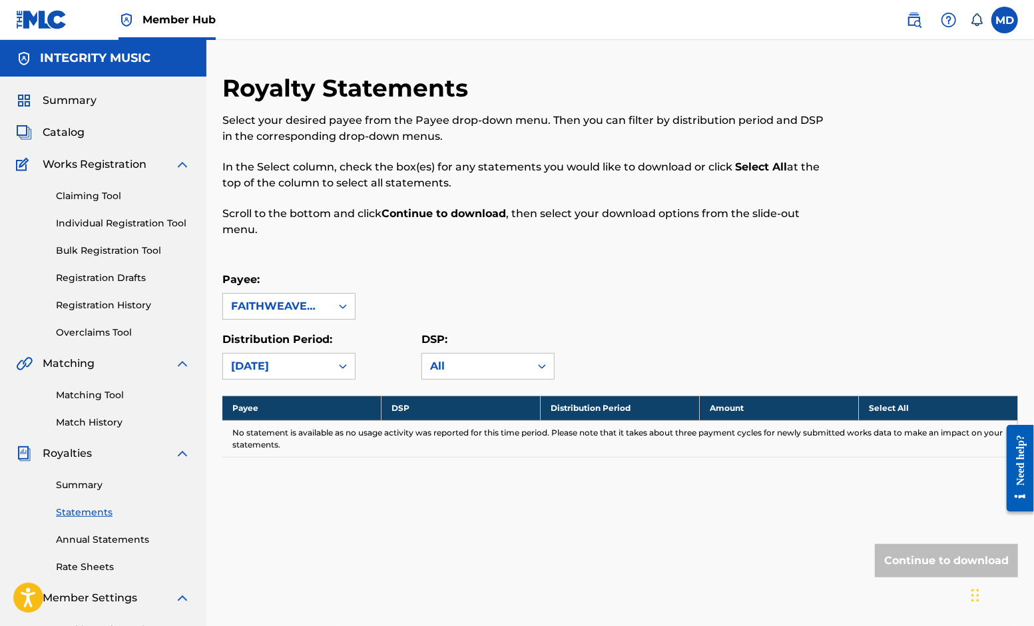
click at [341, 361] on icon at bounding box center [342, 365] width 13 height 13
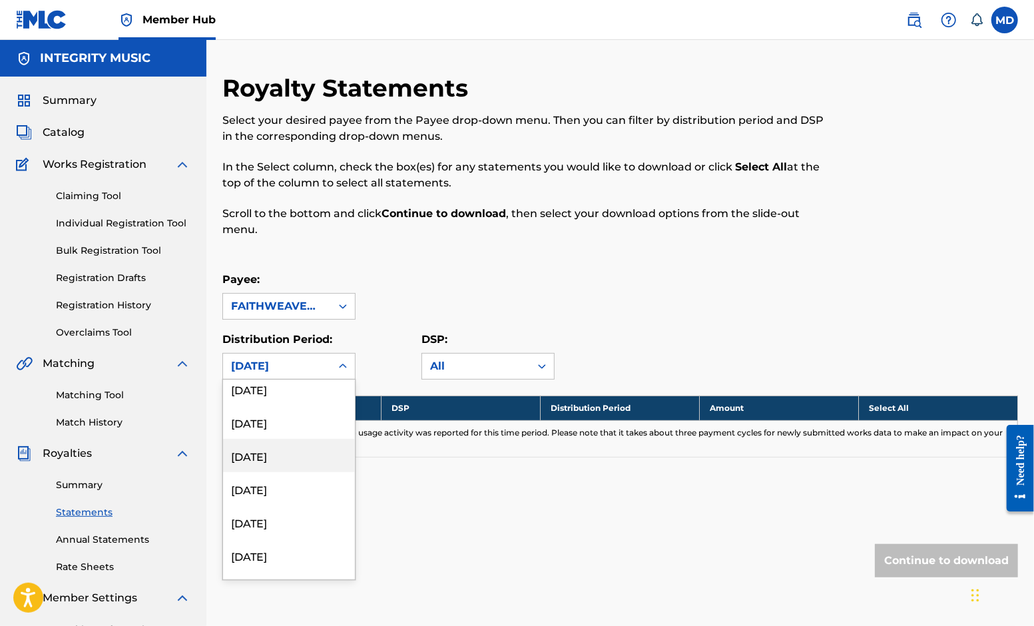
scroll to position [591, 0]
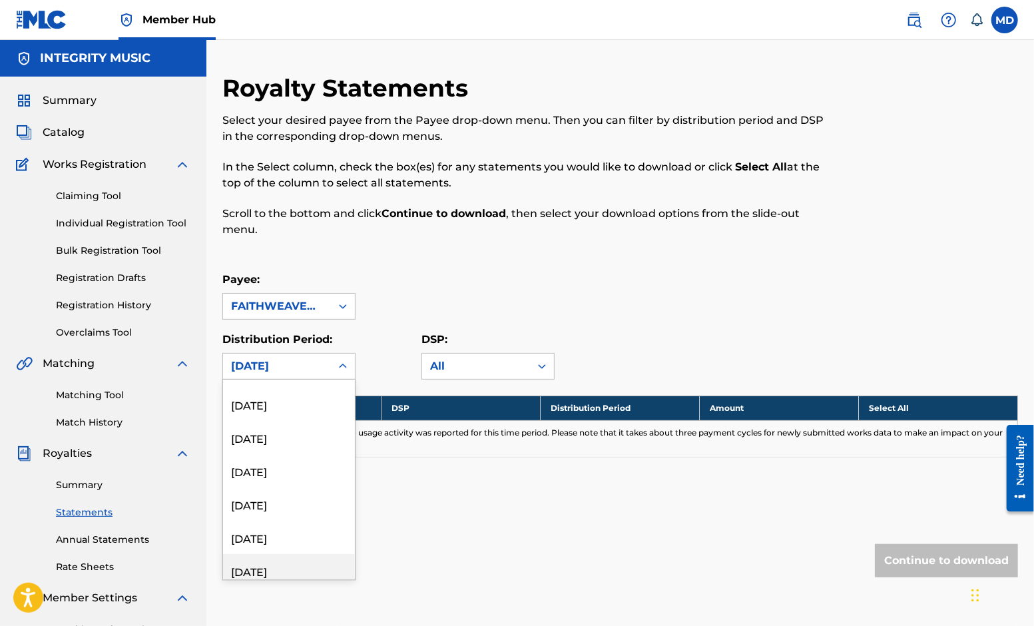
click at [294, 571] on div "[DATE]" at bounding box center [289, 570] width 132 height 33
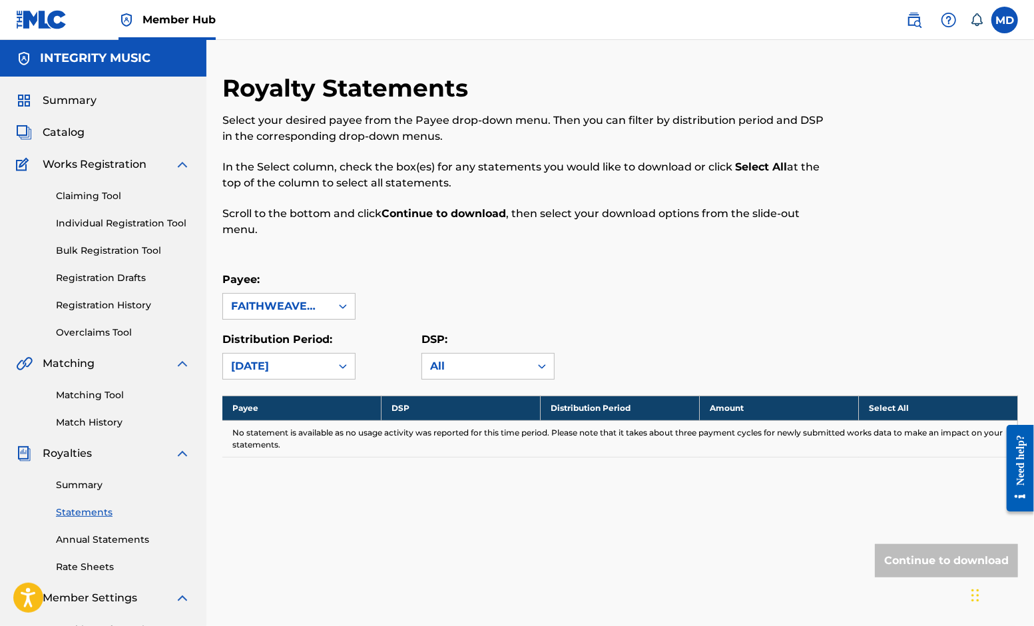
click at [341, 361] on icon at bounding box center [342, 365] width 13 height 13
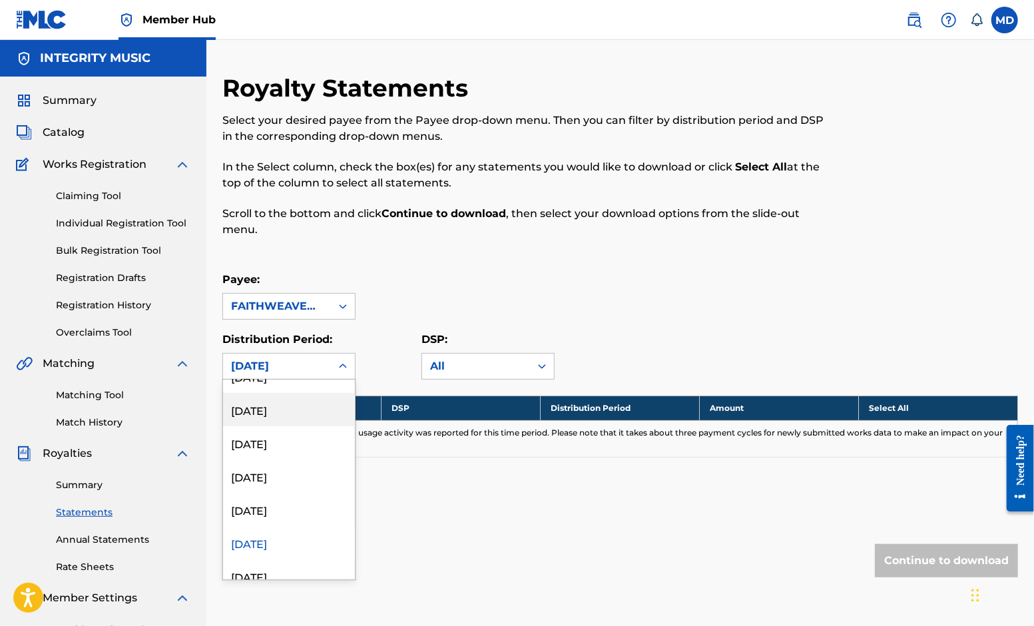
scroll to position [690, 0]
click at [282, 441] on div "[DATE]" at bounding box center [289, 438] width 132 height 33
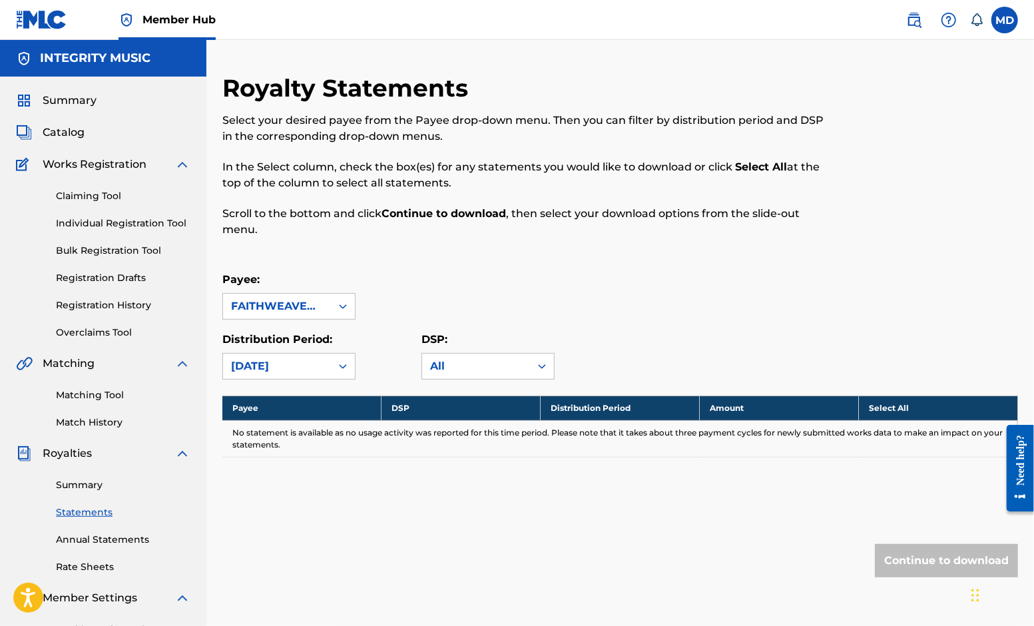
click at [347, 367] on icon at bounding box center [342, 365] width 13 height 13
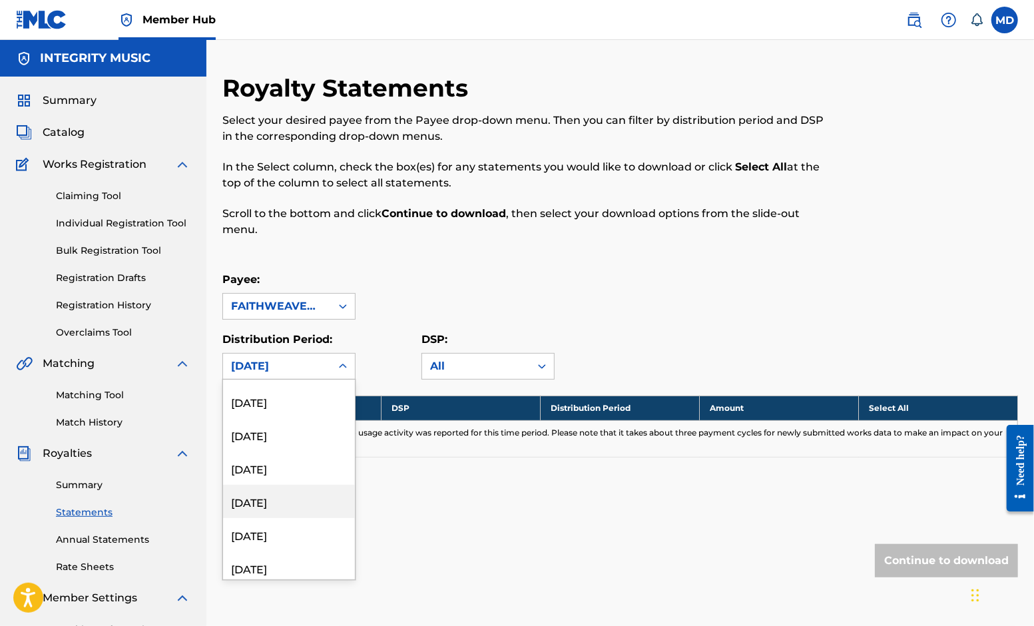
scroll to position [591, 0]
click at [296, 503] on div "[DATE]" at bounding box center [289, 503] width 132 height 33
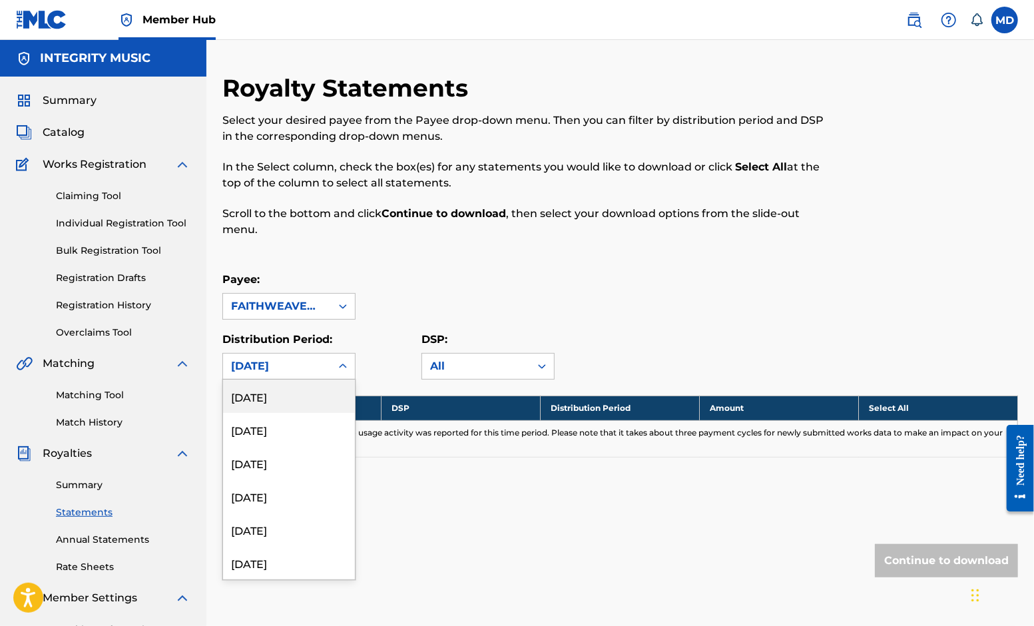
click at [343, 364] on icon at bounding box center [342, 365] width 13 height 13
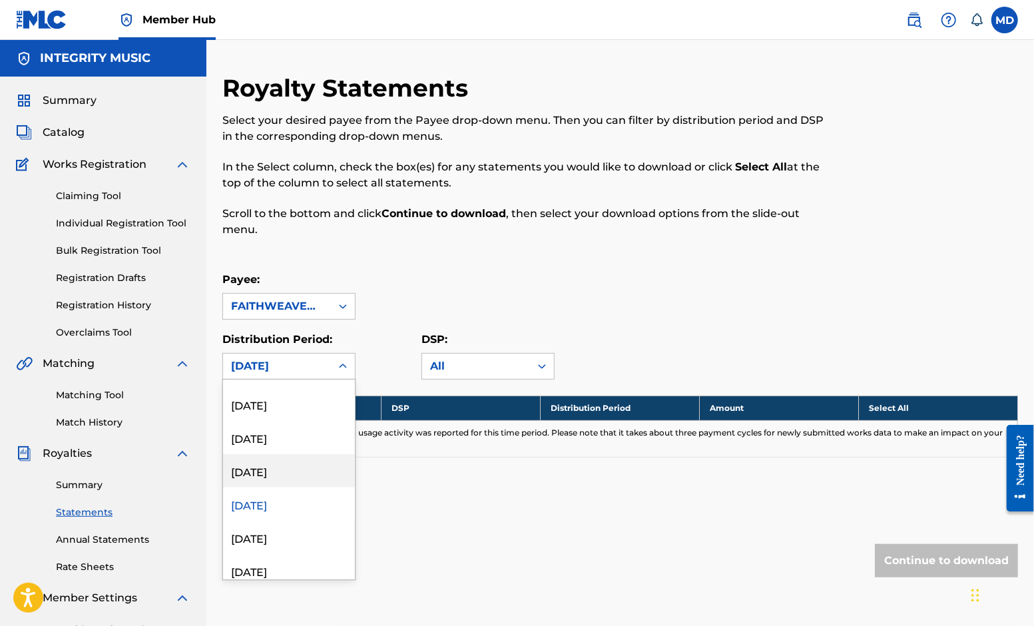
click at [292, 470] on div "[DATE]" at bounding box center [289, 470] width 132 height 33
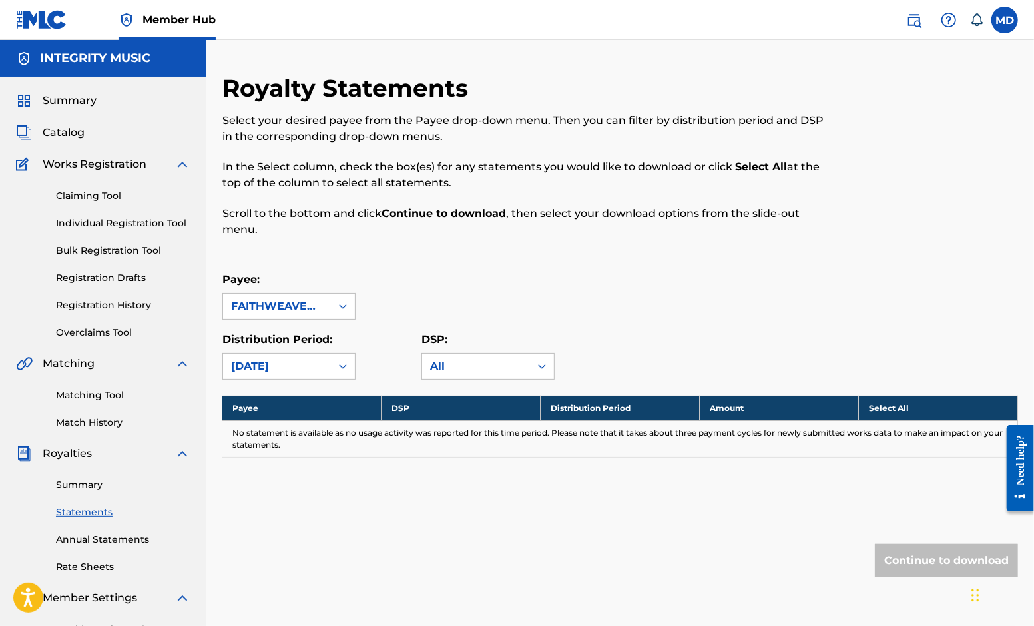
click at [343, 362] on icon at bounding box center [342, 365] width 13 height 13
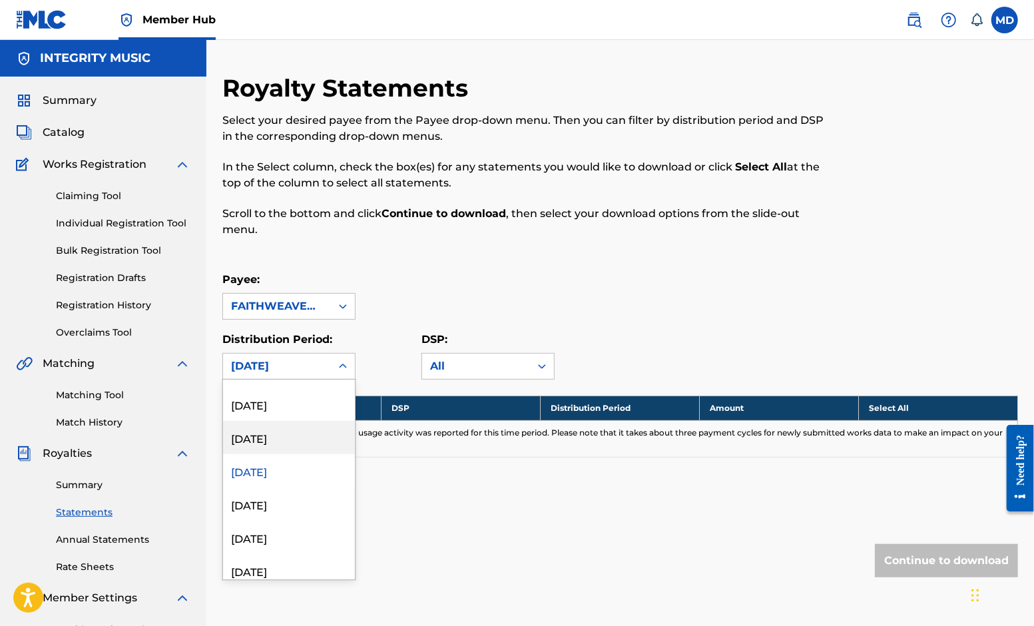
click at [294, 436] on div "[DATE]" at bounding box center [289, 437] width 132 height 33
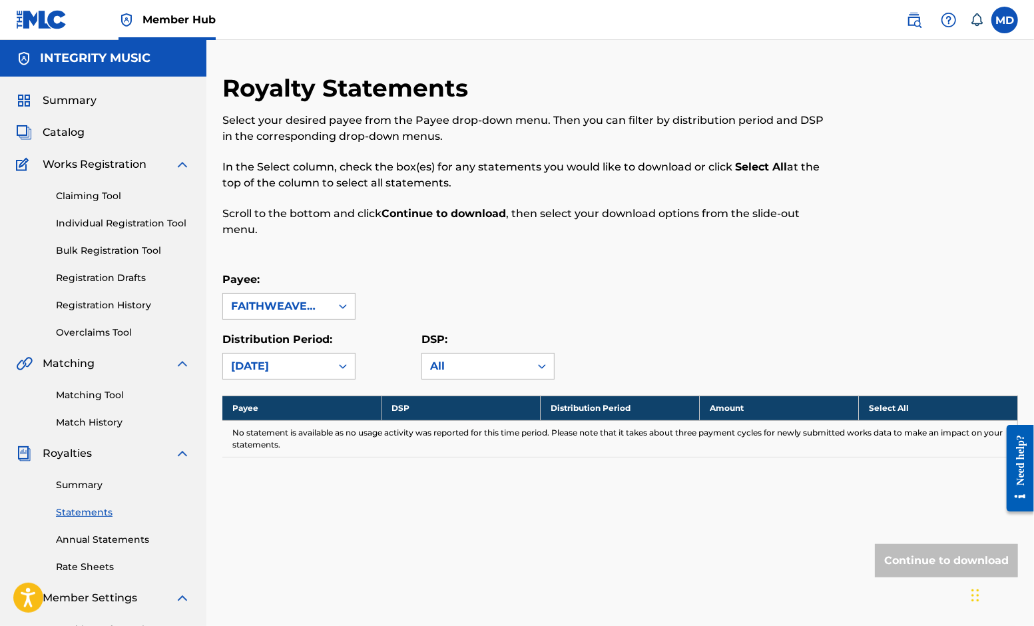
click at [347, 365] on icon at bounding box center [342, 365] width 13 height 13
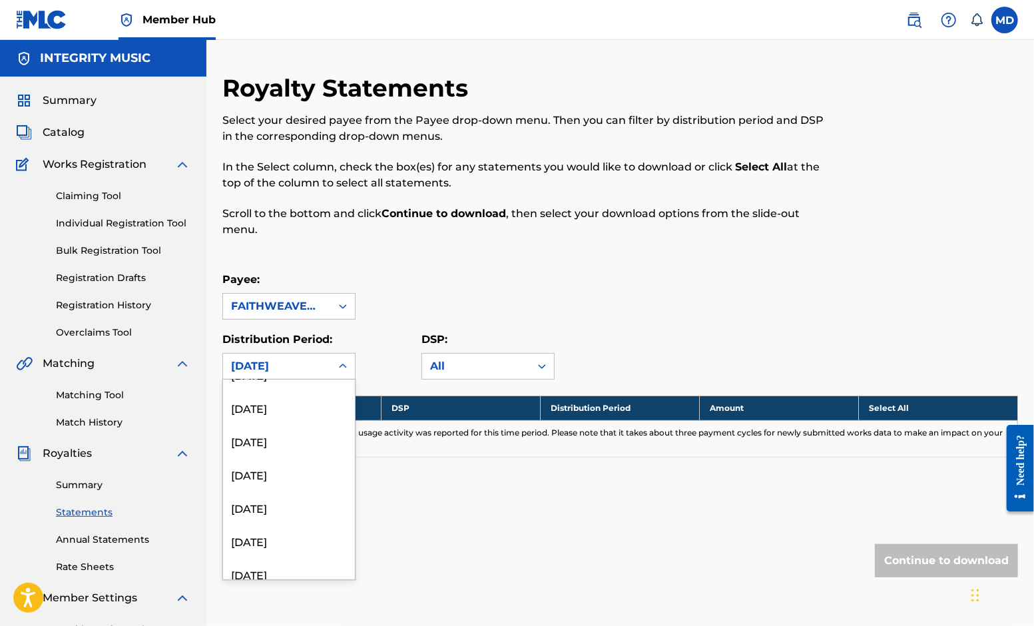
scroll to position [493, 0]
click at [281, 501] on div "[DATE]" at bounding box center [289, 501] width 132 height 33
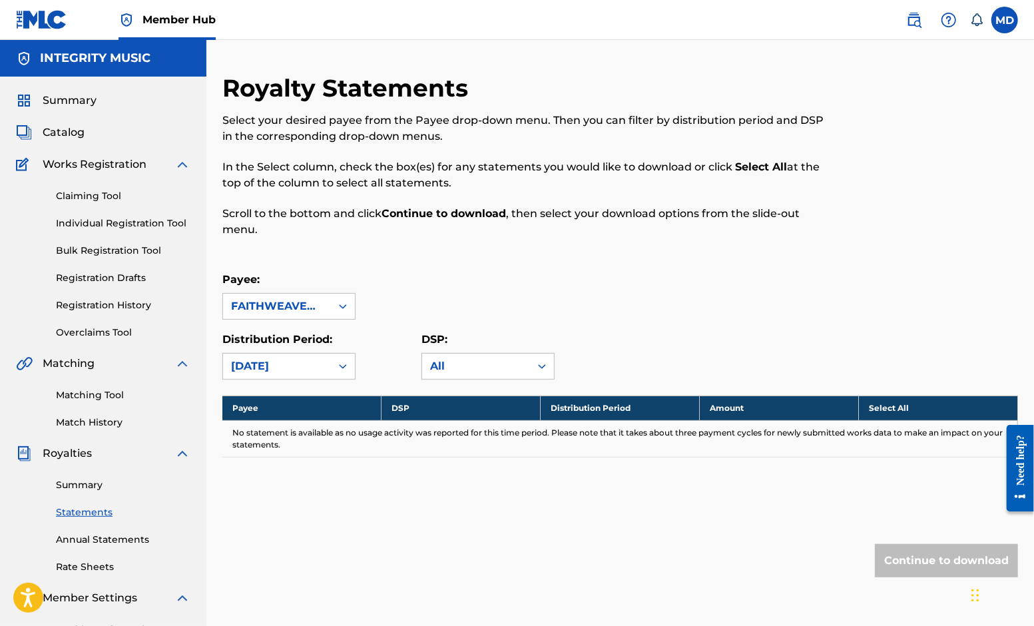
click at [343, 366] on icon at bounding box center [343, 366] width 8 height 5
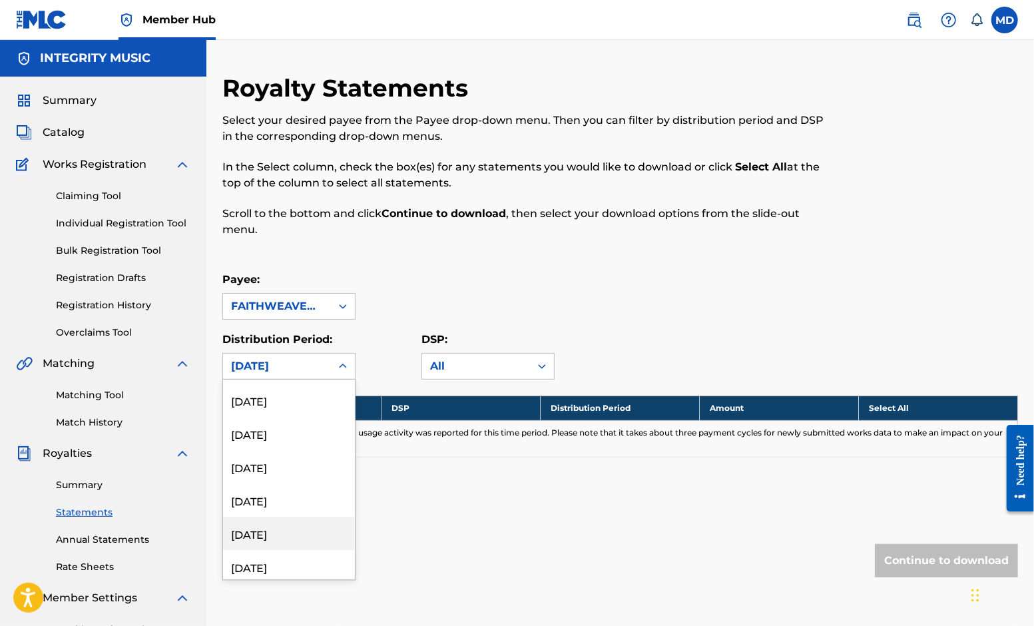
scroll to position [394, 0]
click at [276, 567] on div "[DATE]" at bounding box center [289, 567] width 132 height 33
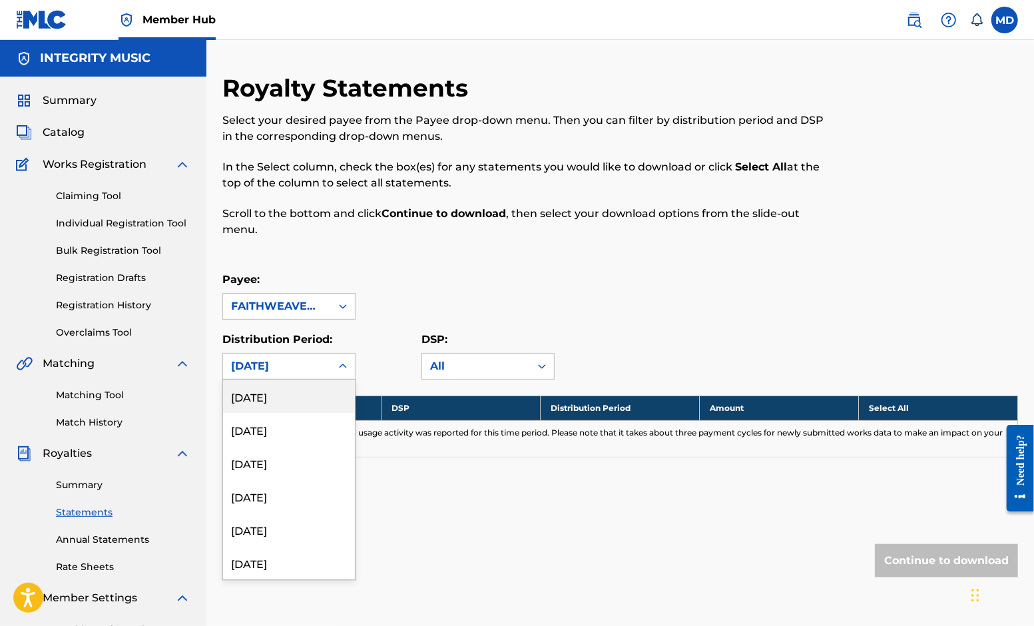
click at [341, 361] on icon at bounding box center [342, 365] width 13 height 13
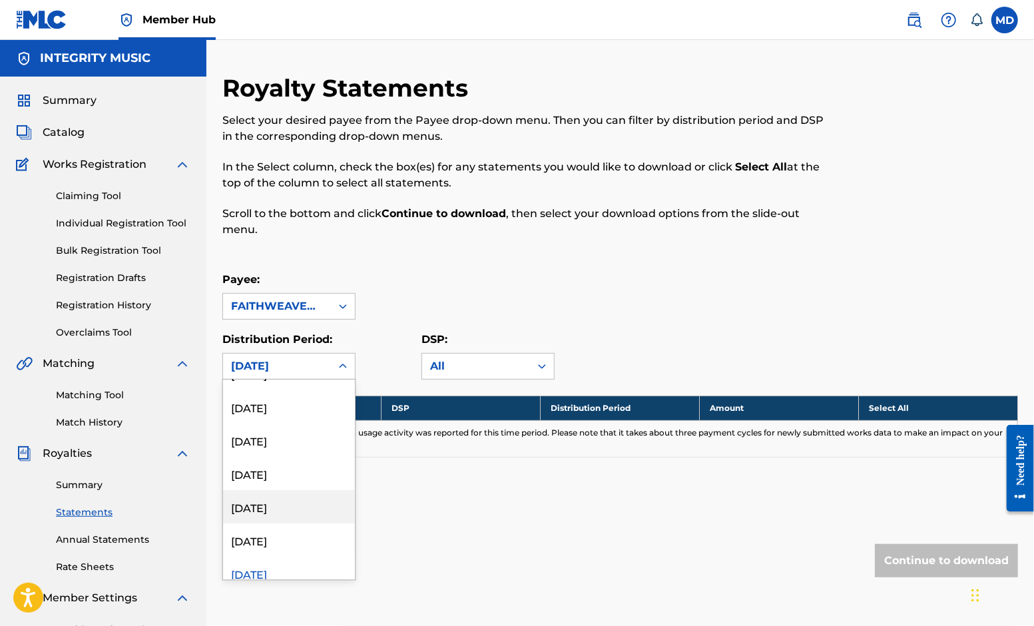
scroll to position [493, 0]
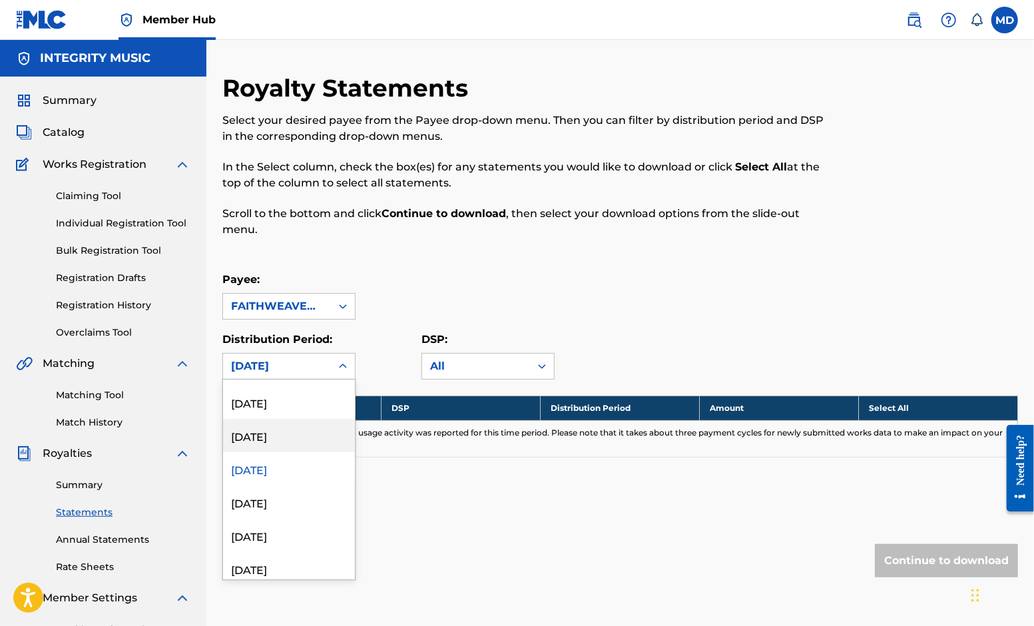
click at [281, 437] on div "[DATE]" at bounding box center [289, 435] width 132 height 33
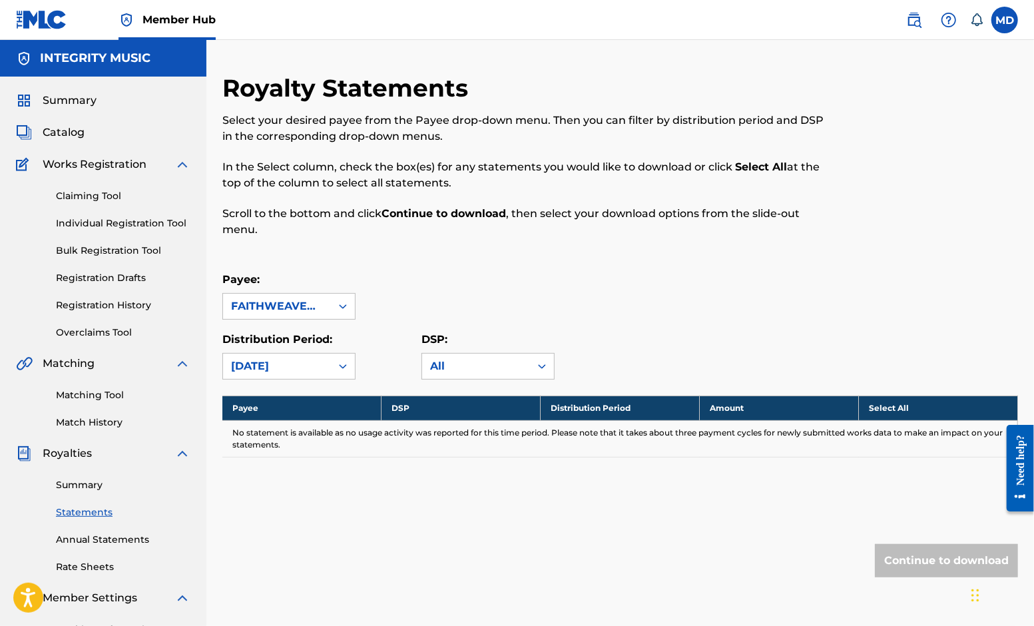
click at [341, 361] on icon at bounding box center [342, 365] width 13 height 13
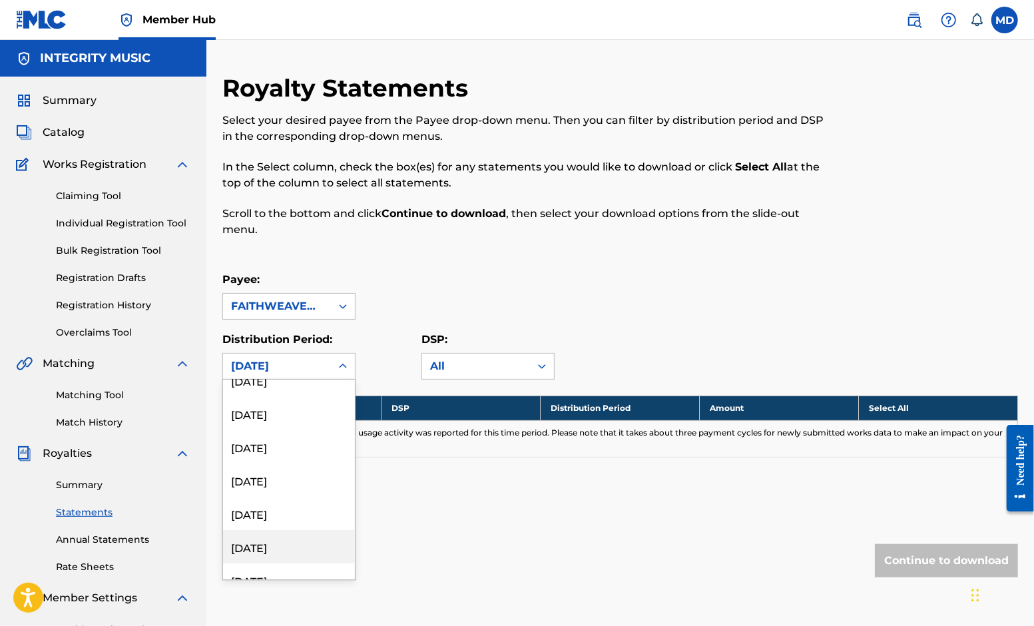
scroll to position [325, 0]
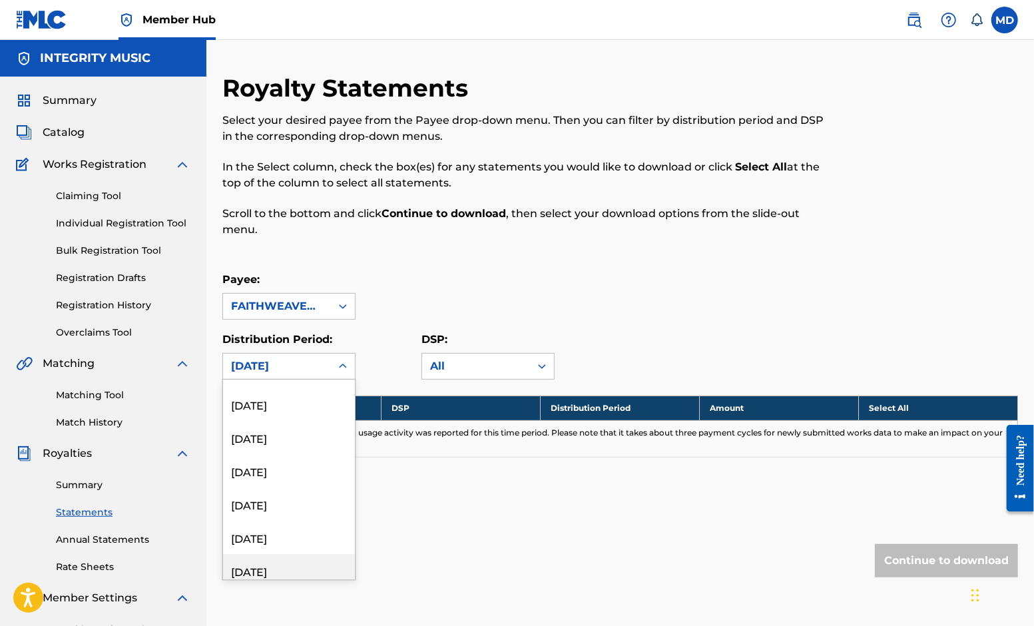
click at [284, 566] on div "[DATE]" at bounding box center [289, 570] width 132 height 33
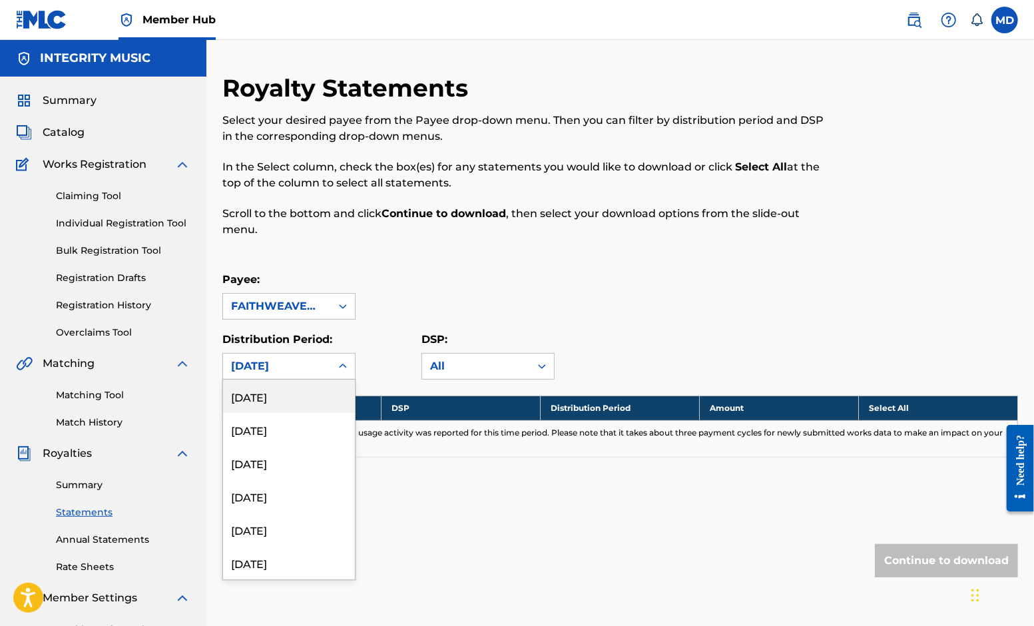
click at [343, 361] on icon at bounding box center [342, 365] width 13 height 13
click at [273, 566] on div "[DATE]" at bounding box center [289, 566] width 132 height 33
click at [346, 363] on icon at bounding box center [342, 365] width 13 height 13
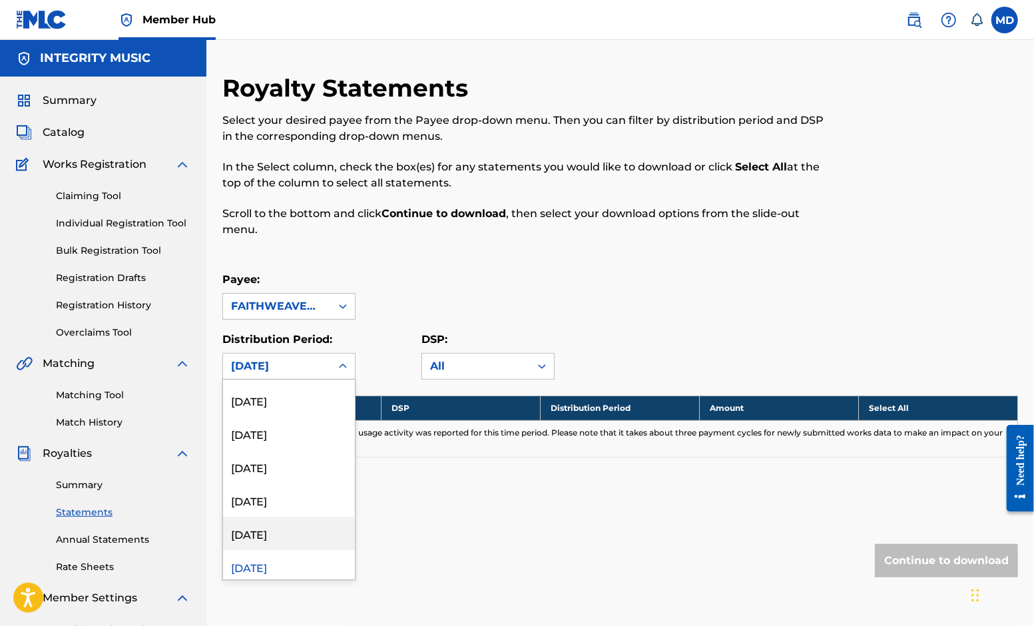
click at [296, 531] on div "[DATE]" at bounding box center [289, 533] width 132 height 33
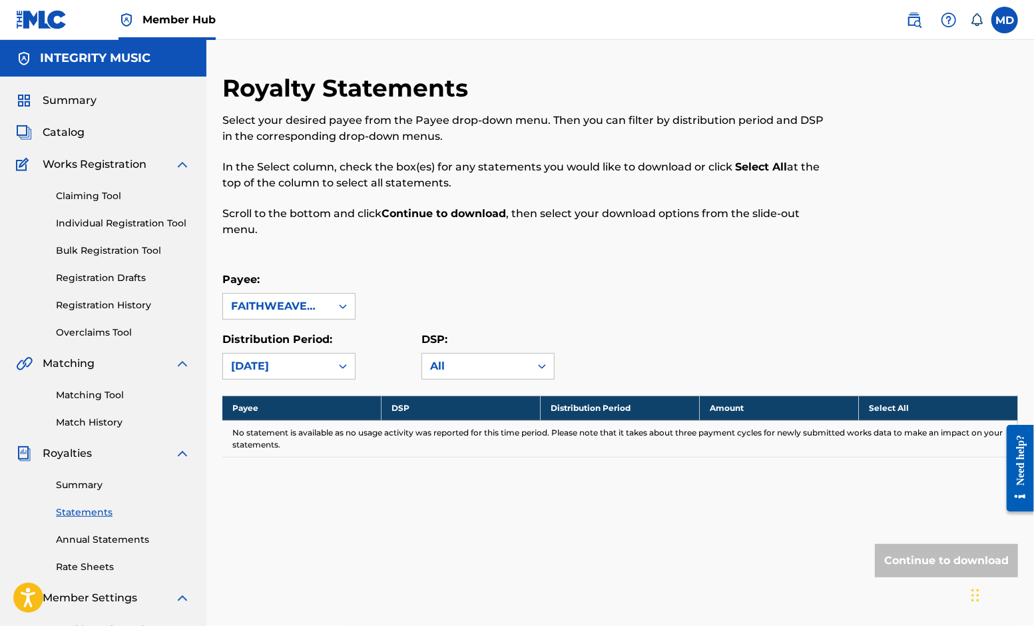
click at [344, 361] on icon at bounding box center [342, 365] width 13 height 13
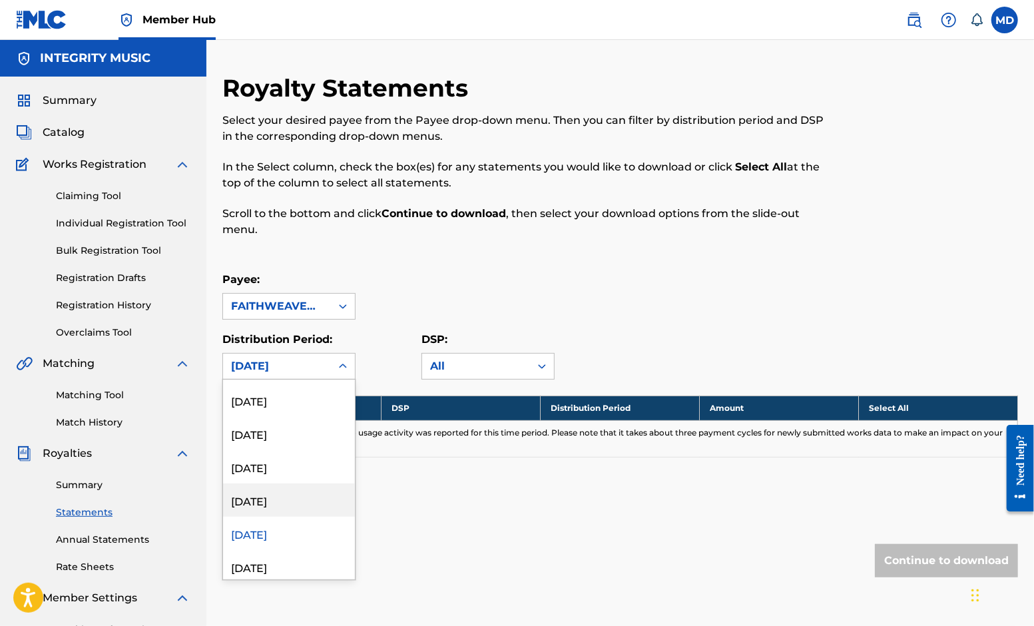
click at [294, 497] on div "[DATE]" at bounding box center [289, 499] width 132 height 33
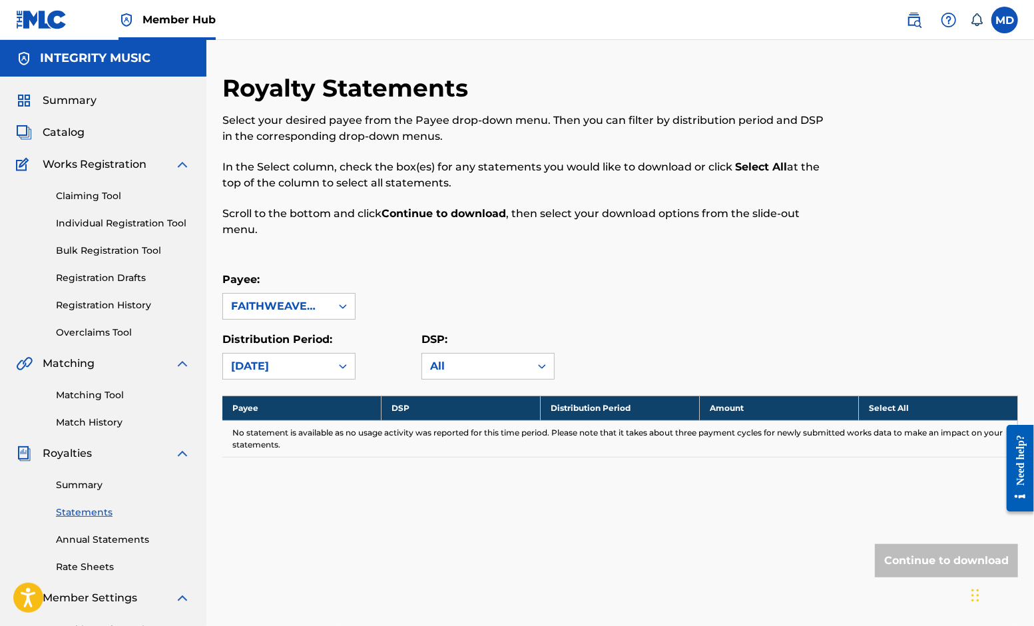
click at [347, 360] on icon at bounding box center [342, 365] width 13 height 13
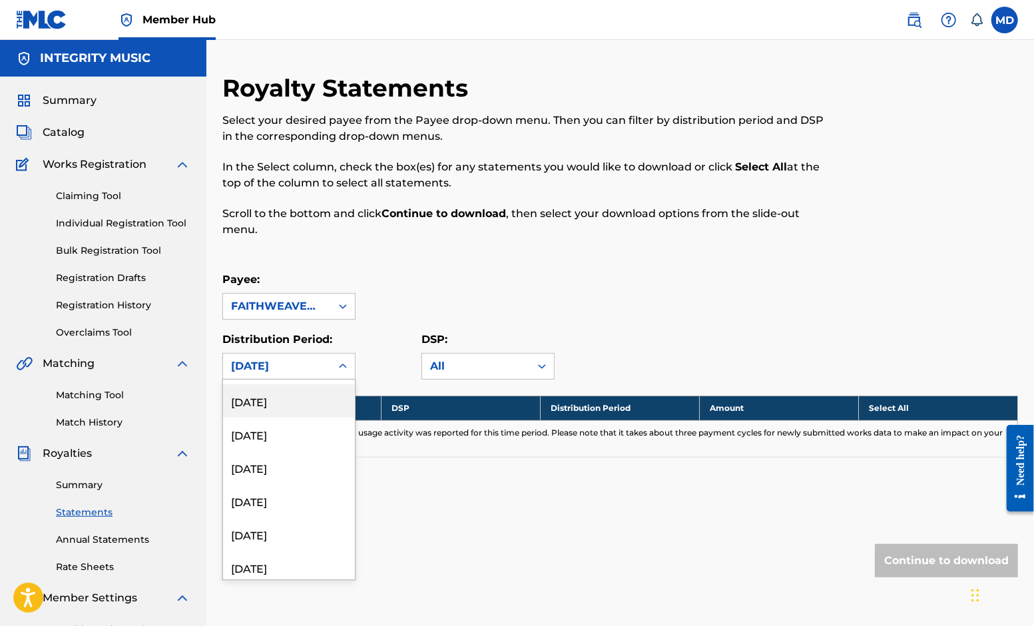
scroll to position [197, 0]
click at [287, 566] on div "[DATE]" at bounding box center [289, 564] width 132 height 33
click at [343, 367] on icon at bounding box center [343, 365] width 8 height 5
click at [301, 430] on div "[DATE]" at bounding box center [289, 433] width 132 height 33
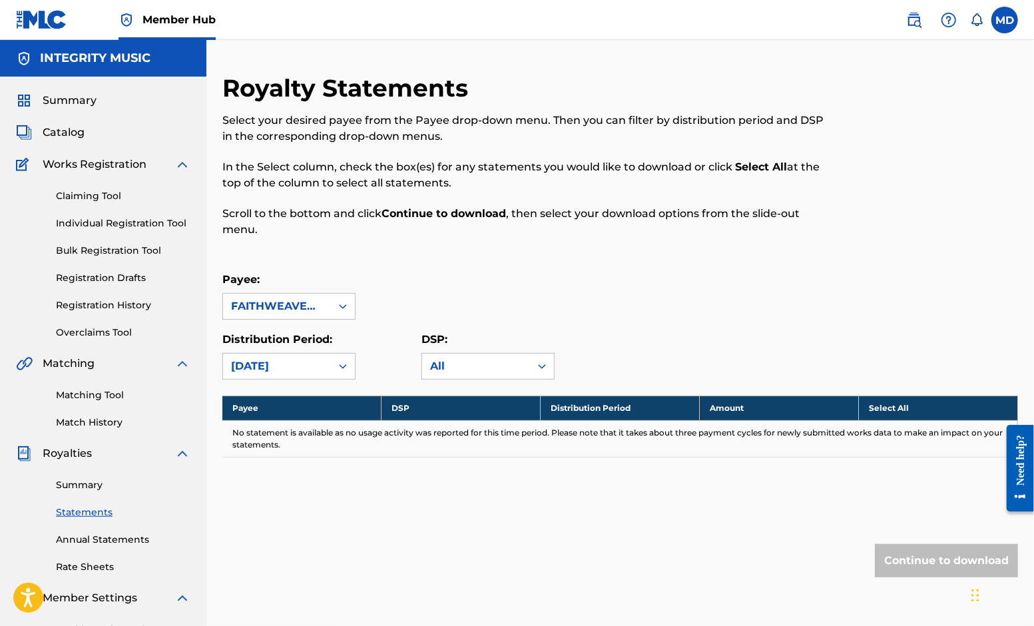
click at [346, 366] on icon at bounding box center [342, 365] width 13 height 13
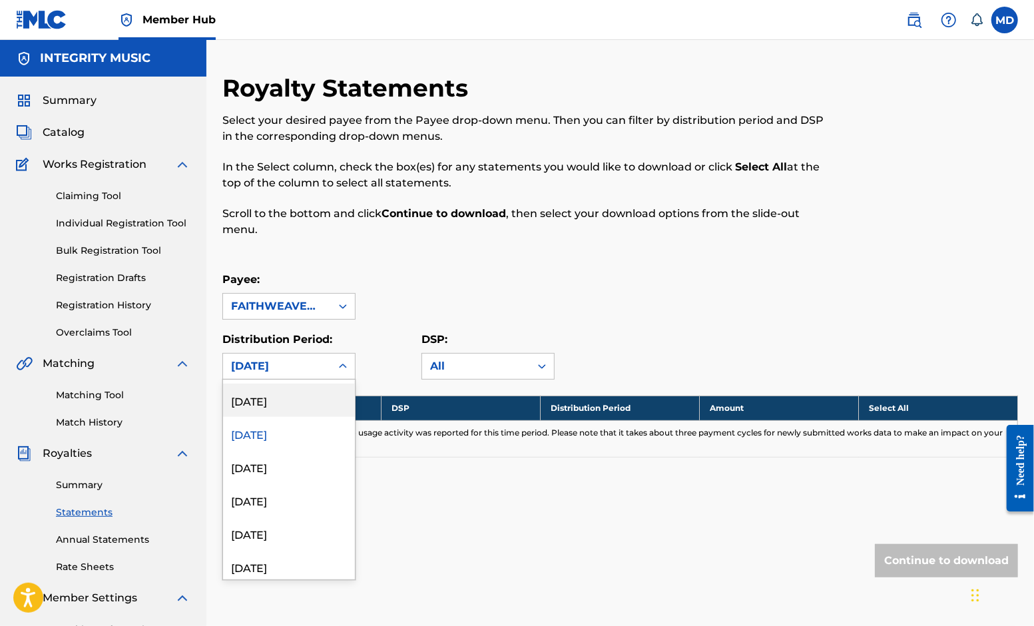
click at [302, 401] on div "[DATE]" at bounding box center [289, 399] width 132 height 33
click at [347, 363] on icon at bounding box center [342, 365] width 13 height 13
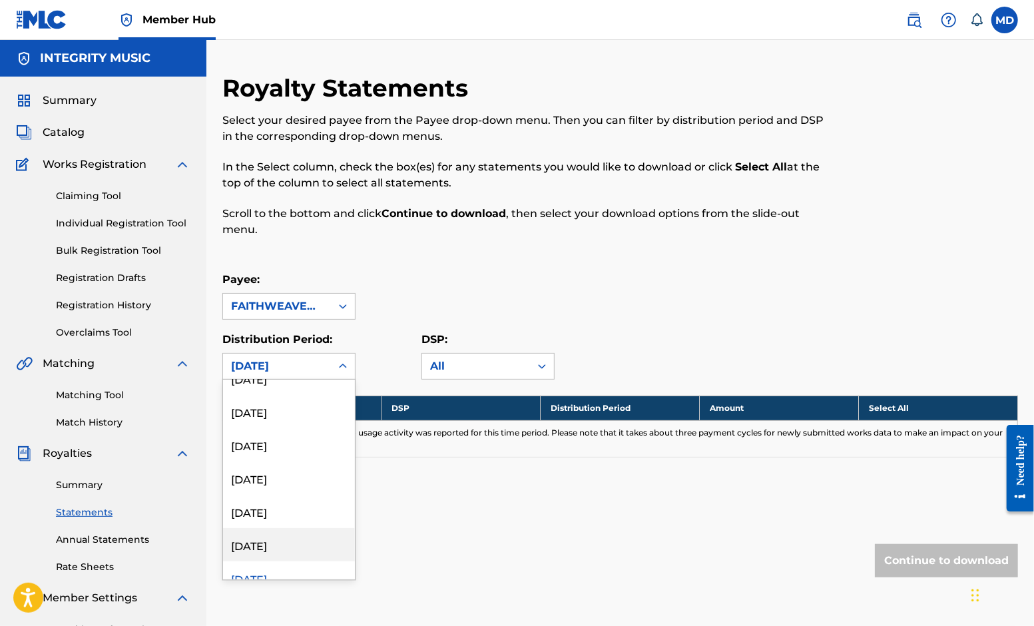
click at [278, 548] on div "[DATE]" at bounding box center [289, 544] width 132 height 33
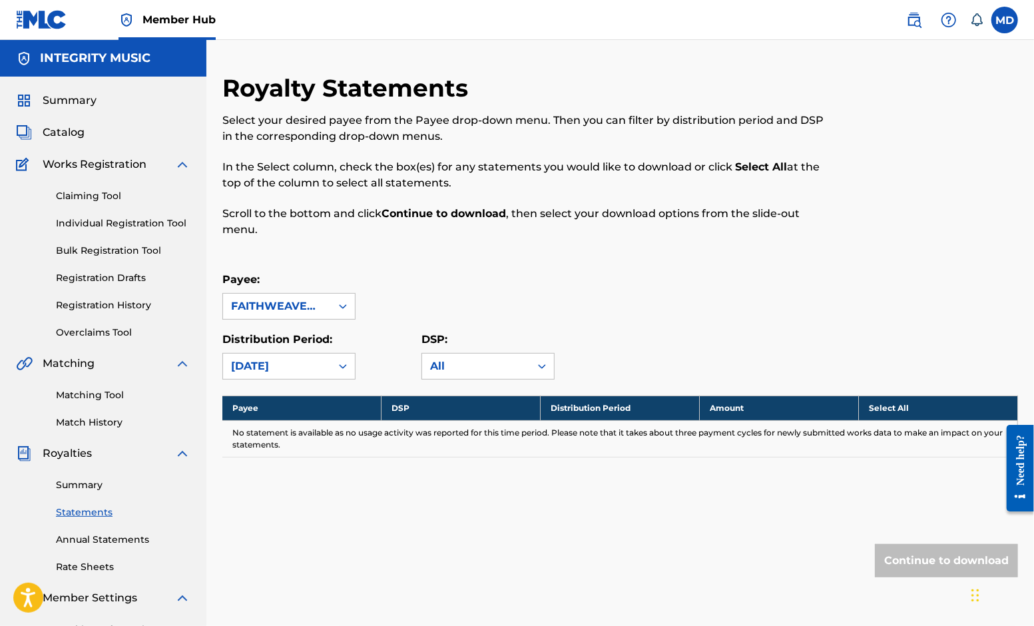
click at [343, 367] on icon at bounding box center [343, 366] width 8 height 5
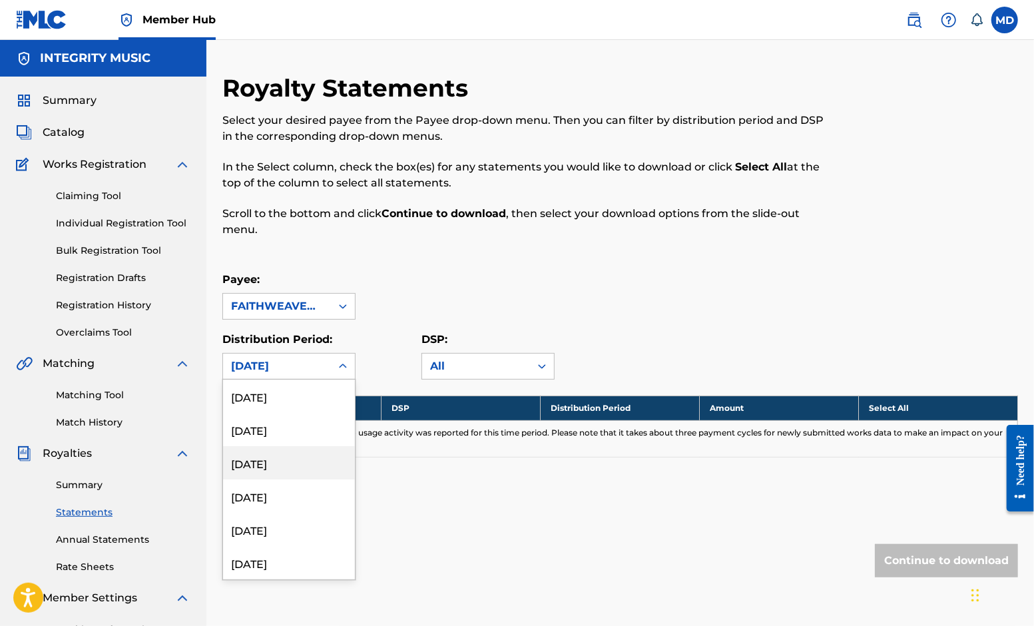
scroll to position [98, 0]
click at [275, 531] on div "[DATE]" at bounding box center [289, 531] width 132 height 33
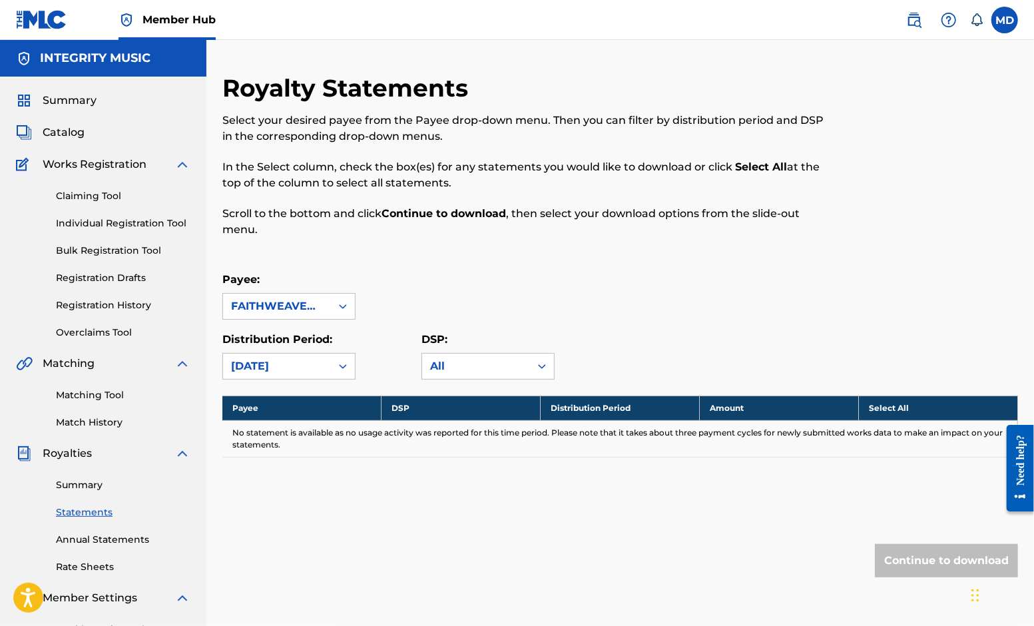
click at [344, 367] on icon at bounding box center [343, 366] width 8 height 5
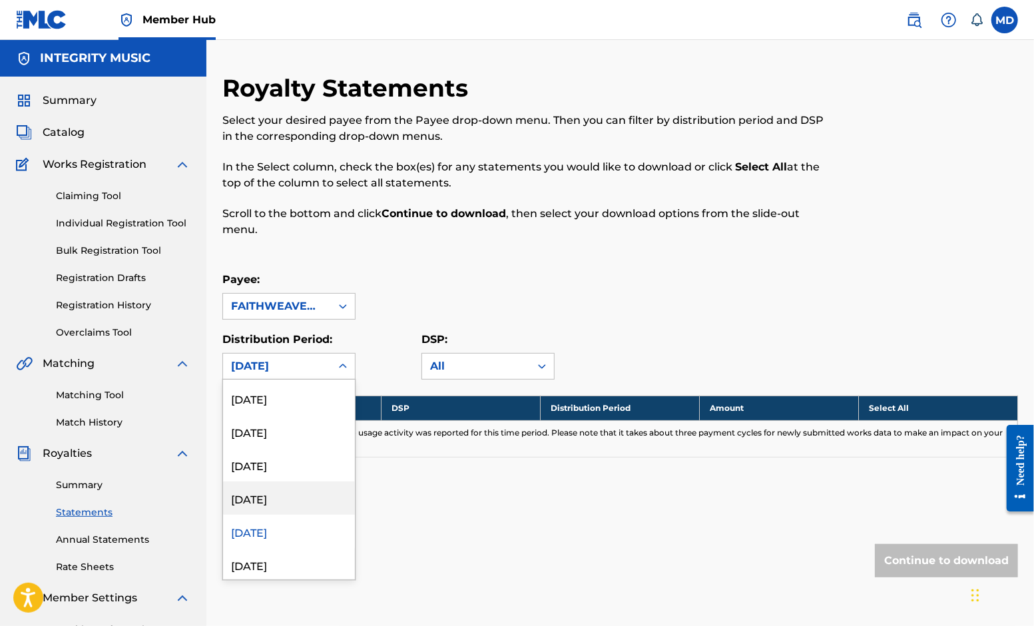
click at [278, 500] on div "[DATE]" at bounding box center [289, 497] width 132 height 33
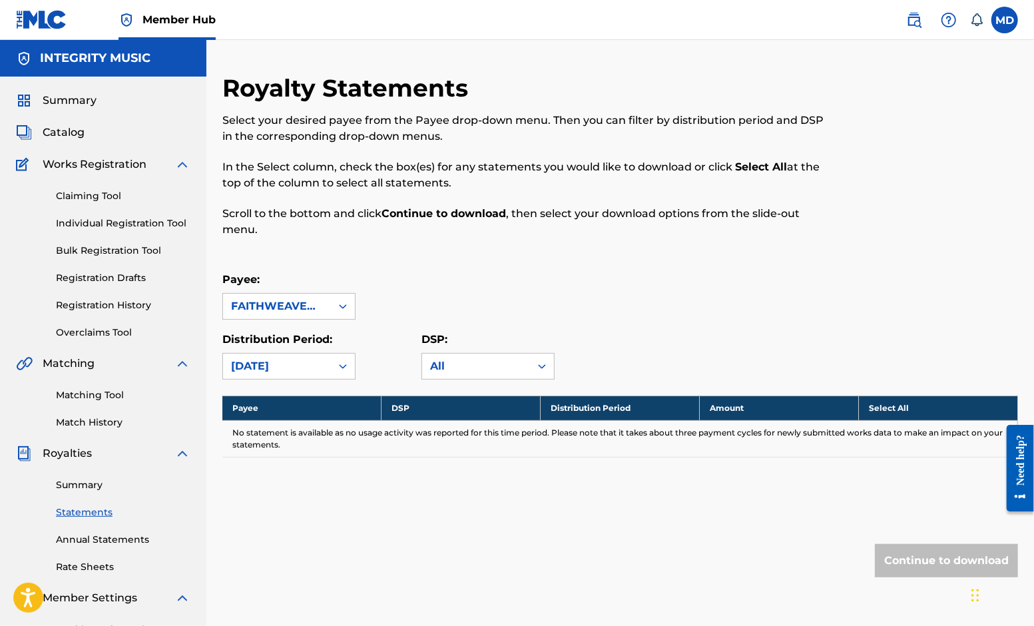
click at [342, 365] on icon at bounding box center [342, 365] width 13 height 13
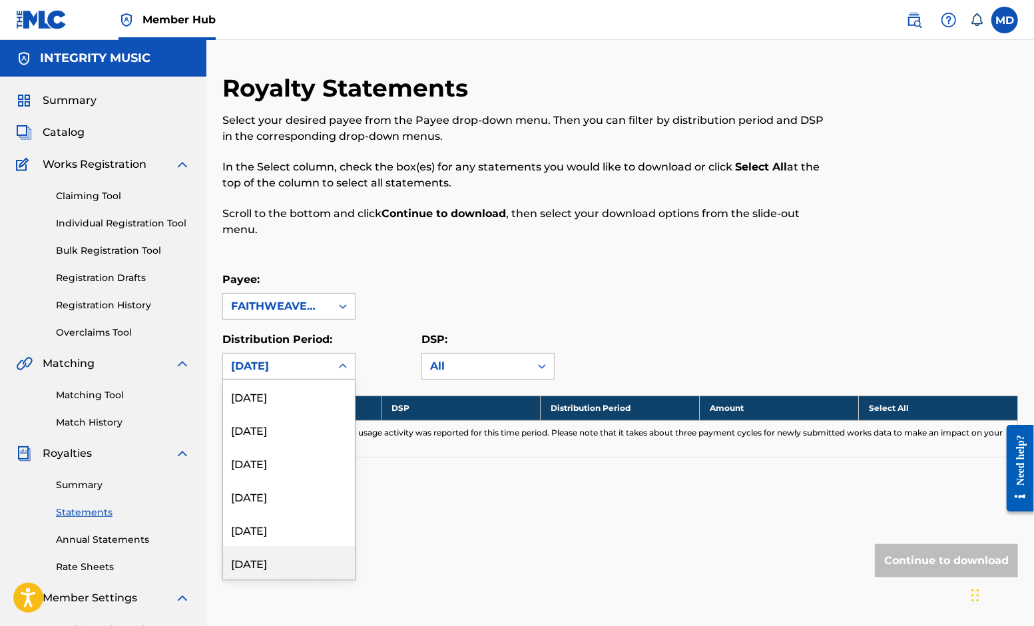
click at [269, 563] on div "[DATE]" at bounding box center [289, 562] width 132 height 33
click at [345, 367] on icon at bounding box center [342, 365] width 13 height 13
click at [250, 533] on div "[DATE]" at bounding box center [289, 529] width 132 height 33
click at [341, 363] on icon at bounding box center [342, 365] width 13 height 13
click at [262, 494] on div "[DATE]" at bounding box center [289, 495] width 132 height 33
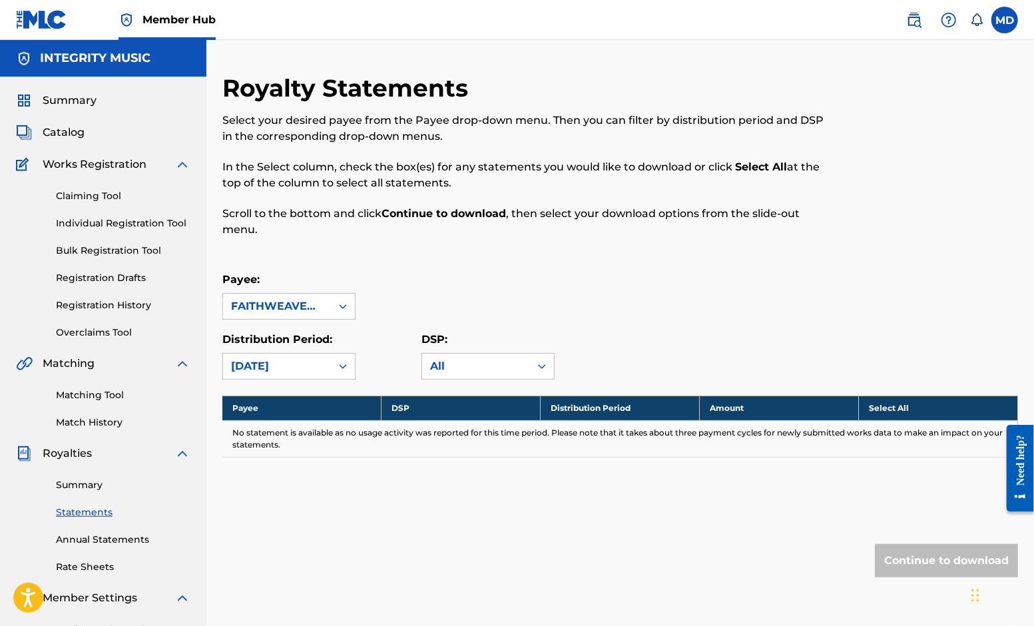
click at [342, 366] on icon at bounding box center [342, 365] width 13 height 13
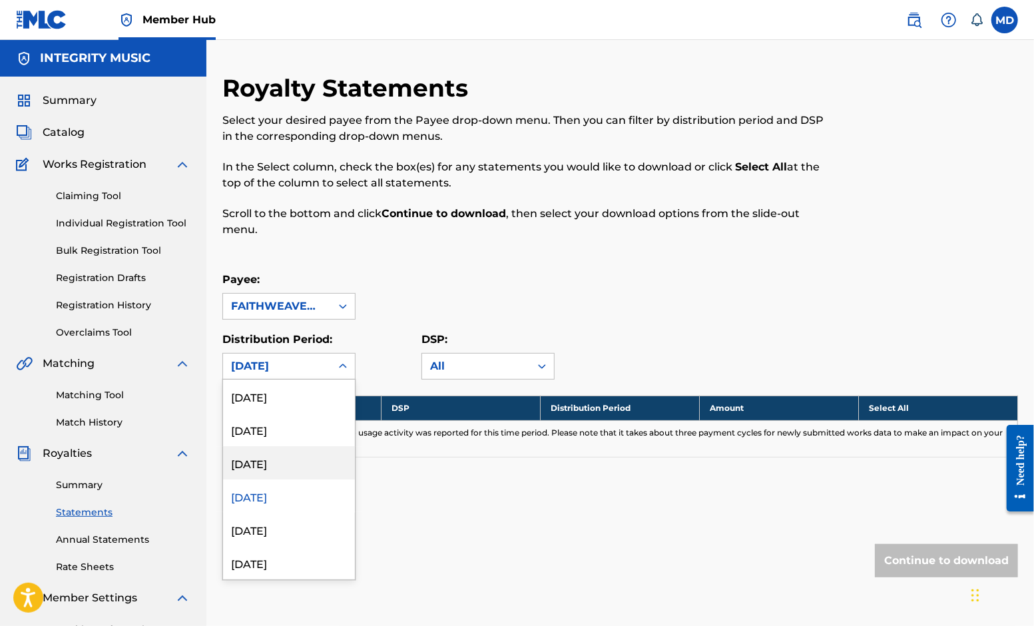
click at [248, 459] on div "[DATE]" at bounding box center [289, 462] width 132 height 33
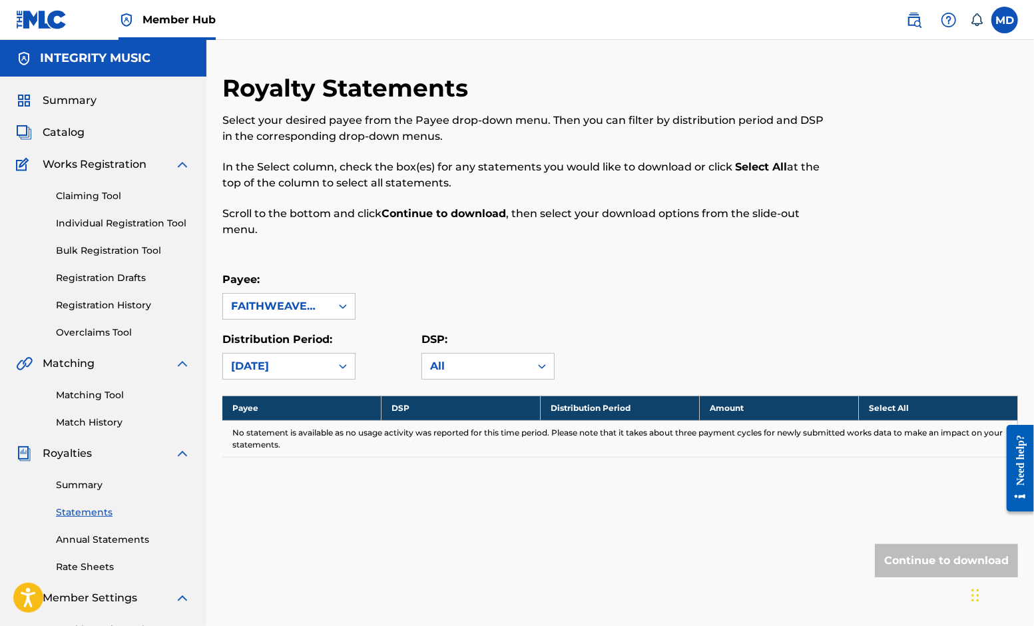
click at [344, 365] on icon at bounding box center [342, 365] width 13 height 13
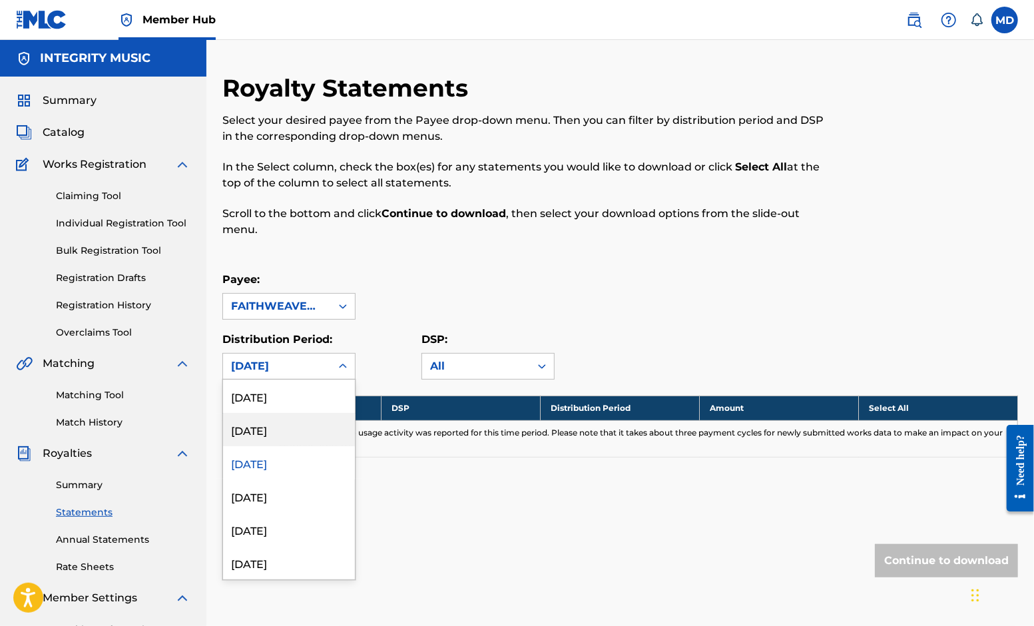
click at [267, 431] on div "[DATE]" at bounding box center [289, 429] width 132 height 33
click at [342, 368] on icon at bounding box center [342, 365] width 13 height 13
click at [280, 397] on div "[DATE]" at bounding box center [289, 395] width 132 height 33
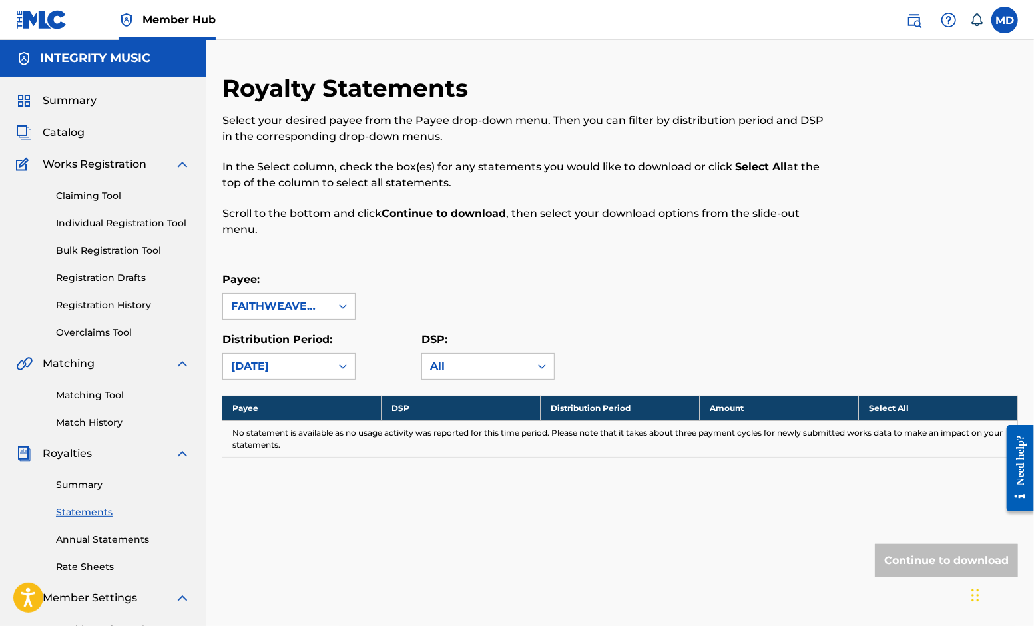
click at [467, 528] on div "Royalty Statements Select your desired payee from the Payee drop-down menu. The…" at bounding box center [619, 351] width 795 height 557
click at [95, 487] on link "Summary" at bounding box center [123, 485] width 134 height 14
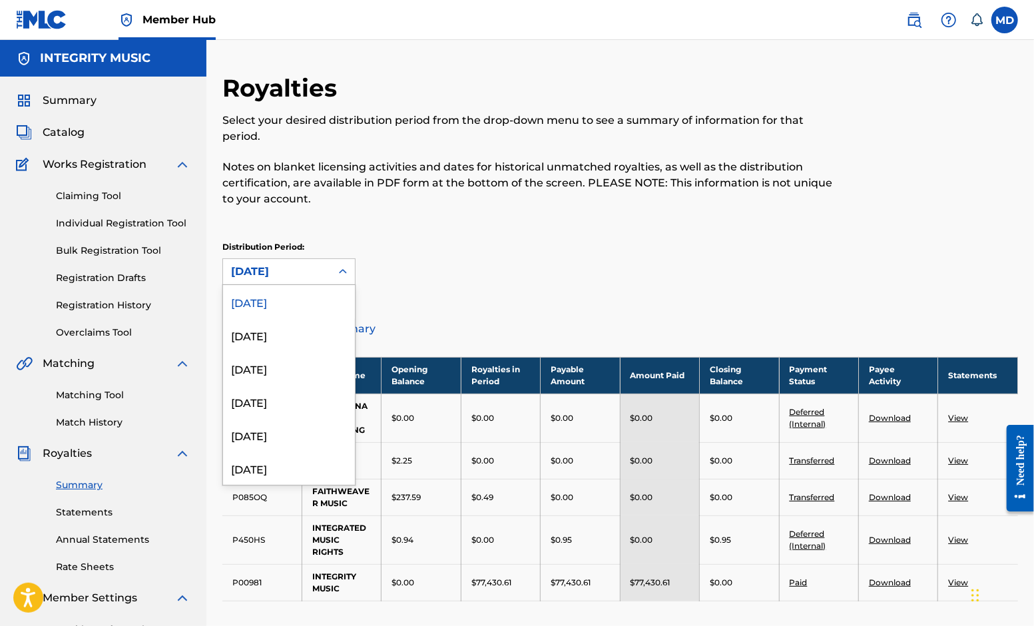
click at [351, 271] on div at bounding box center [343, 272] width 24 height 24
click at [275, 467] on div "[DATE]" at bounding box center [289, 467] width 132 height 33
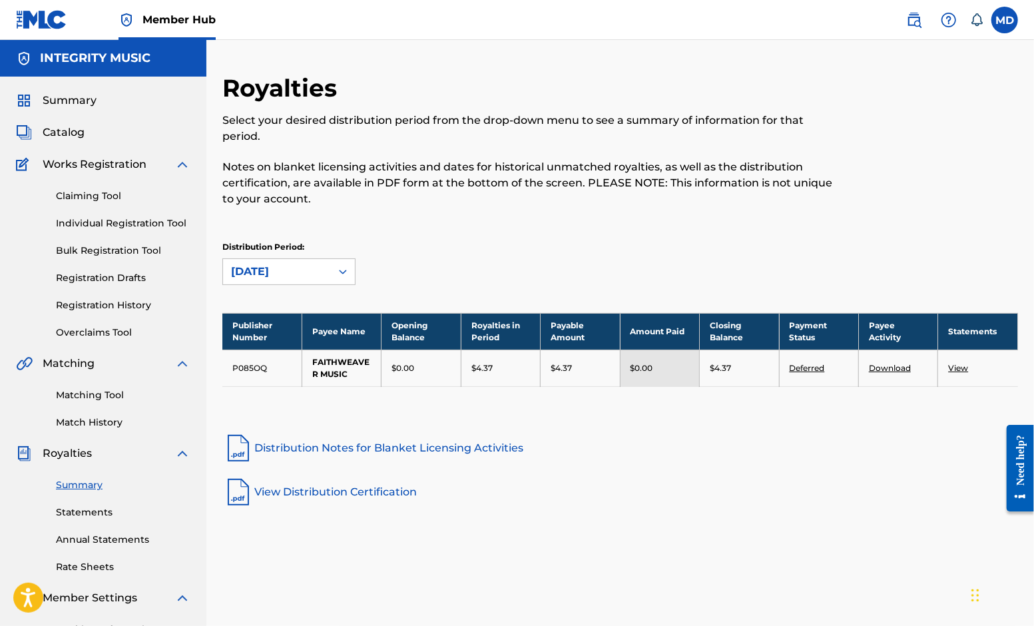
click at [966, 364] on link "View" at bounding box center [958, 368] width 20 height 10
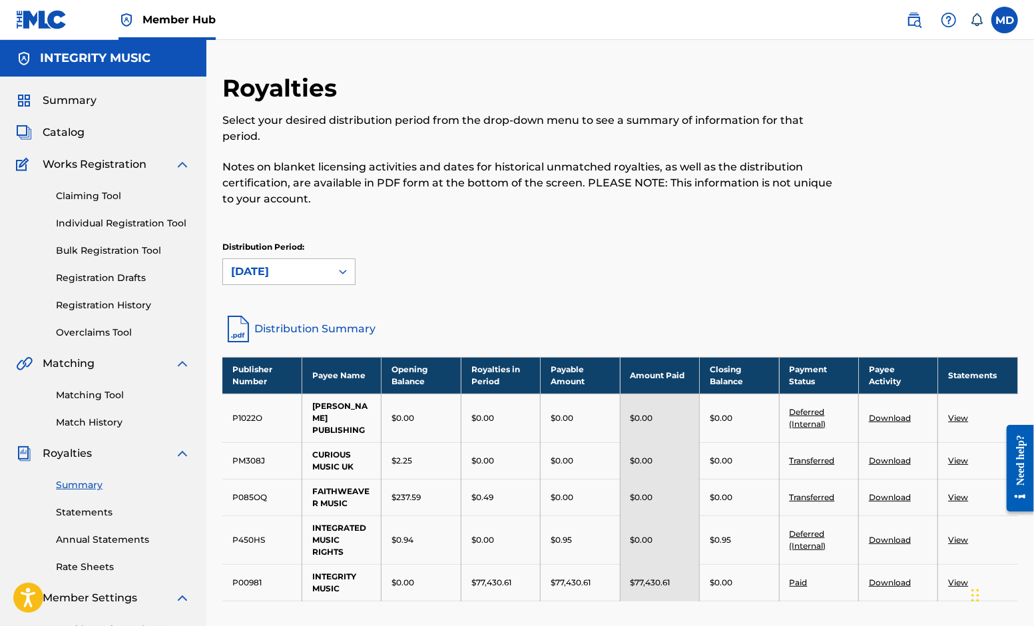
click at [342, 270] on icon at bounding box center [342, 271] width 13 height 13
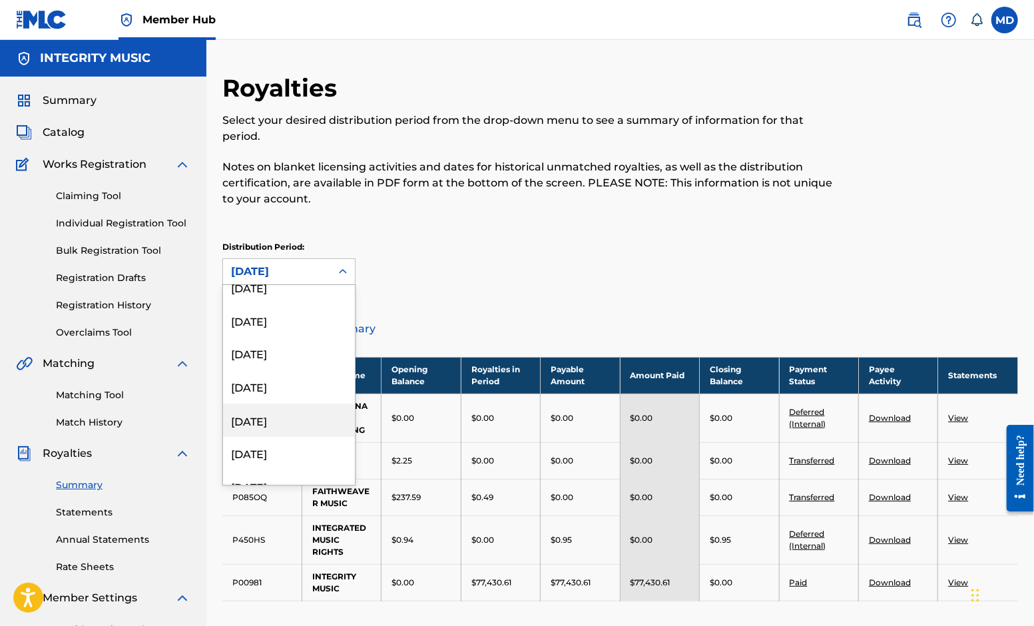
scroll to position [1598, 0]
click at [276, 435] on div "[DATE]" at bounding box center [289, 434] width 132 height 33
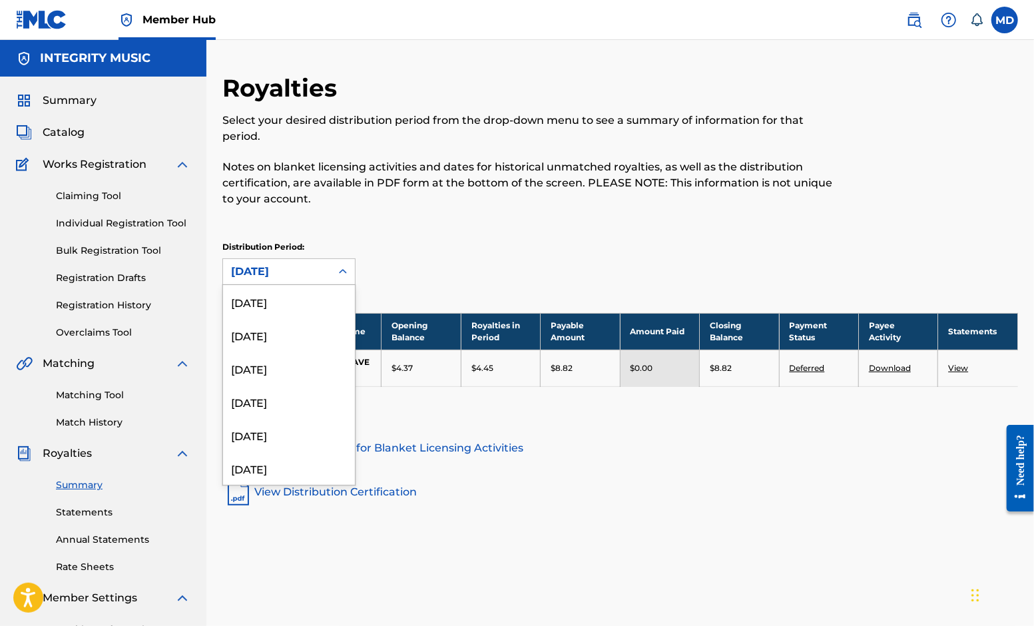
drag, startPoint x: 341, startPoint y: 270, endPoint x: 335, endPoint y: 282, distance: 13.4
click at [341, 270] on icon at bounding box center [342, 271] width 13 height 13
click at [277, 404] on div "[DATE]" at bounding box center [289, 401] width 132 height 33
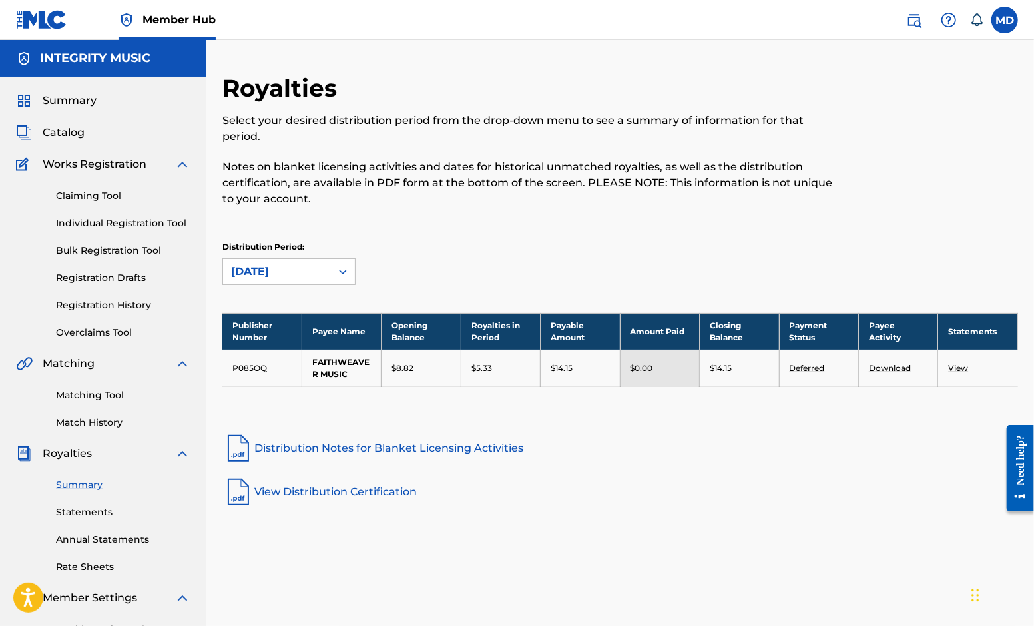
click at [344, 269] on icon at bounding box center [342, 271] width 13 height 13
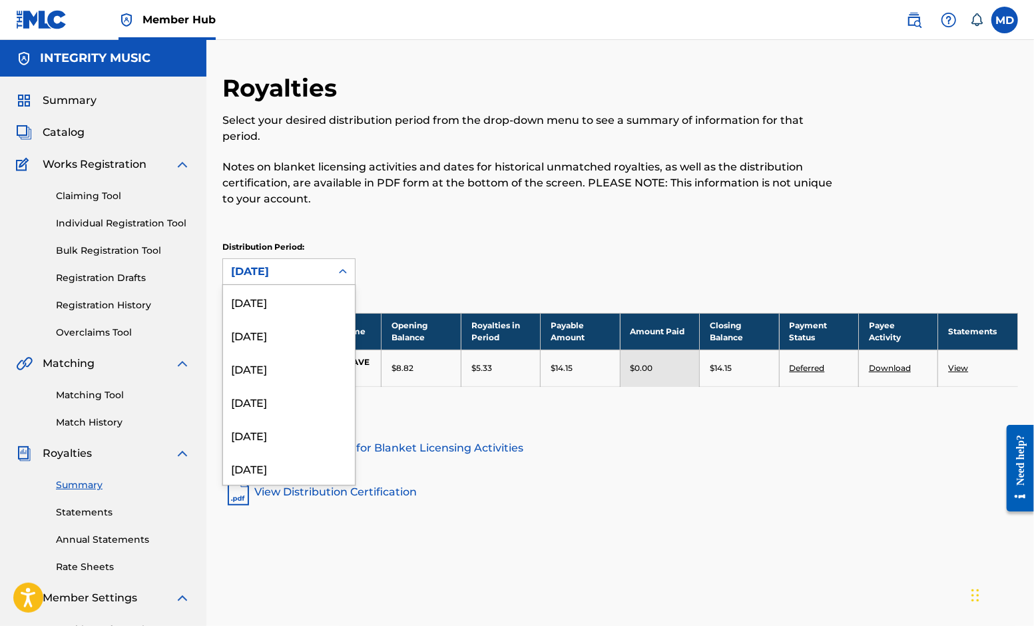
scroll to position [1542, 0]
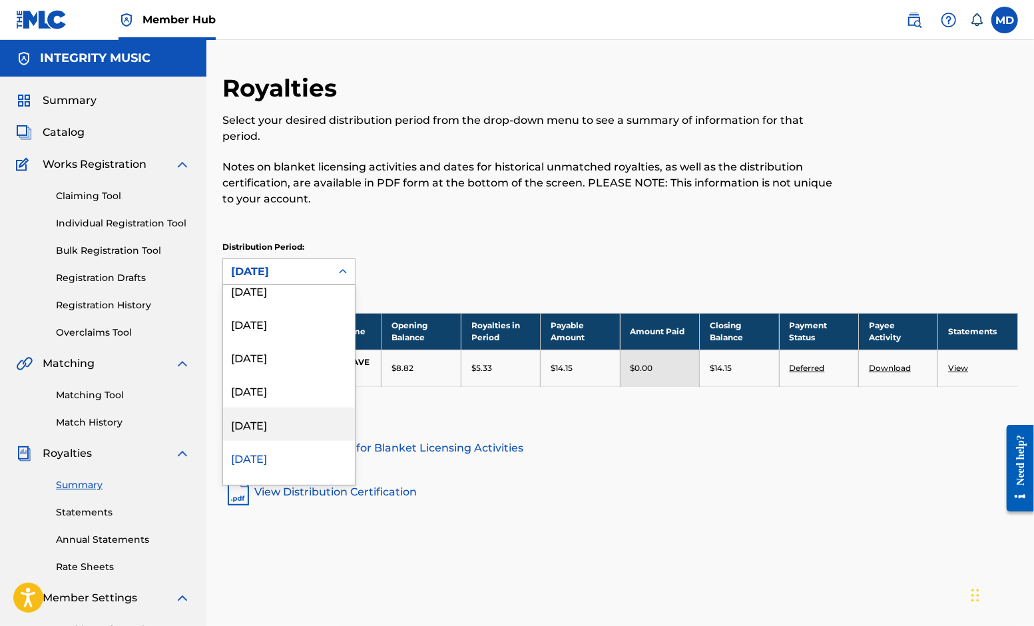
click at [270, 421] on div "[DATE]" at bounding box center [289, 423] width 132 height 33
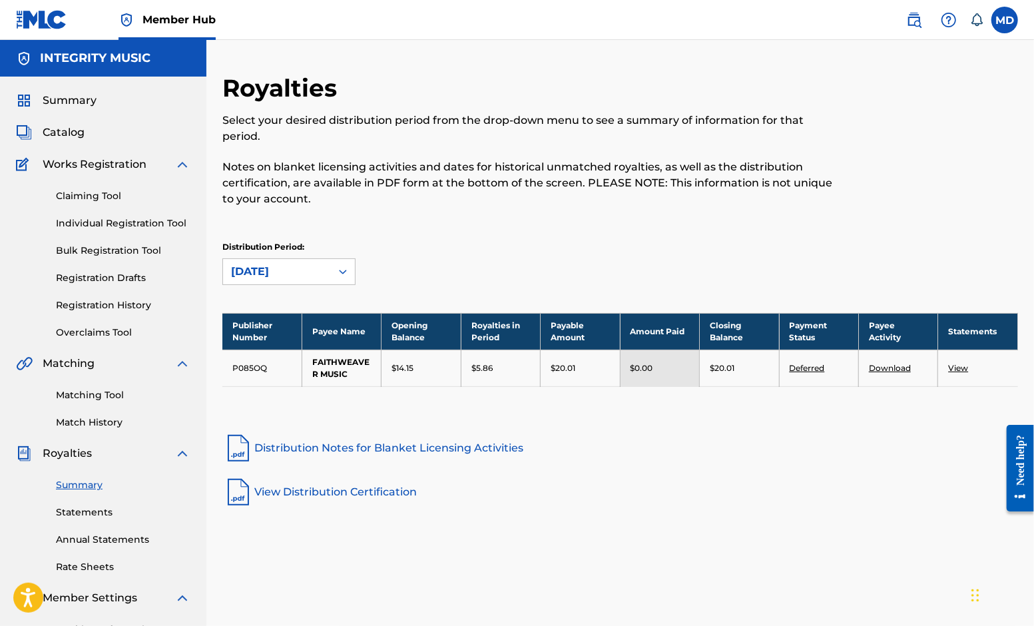
click at [347, 270] on icon at bounding box center [342, 271] width 13 height 13
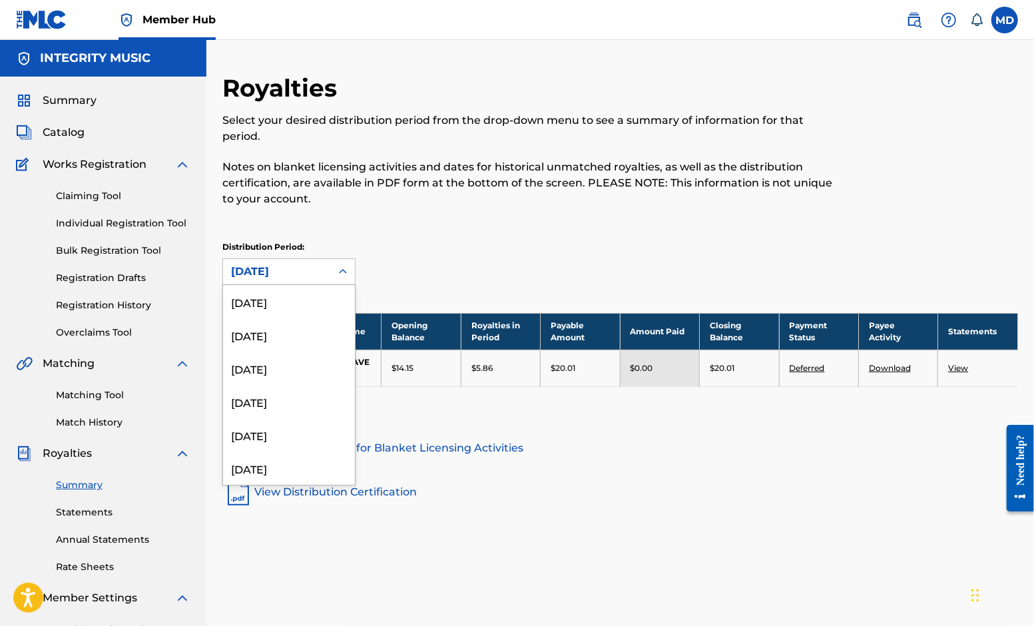
scroll to position [1508, 0]
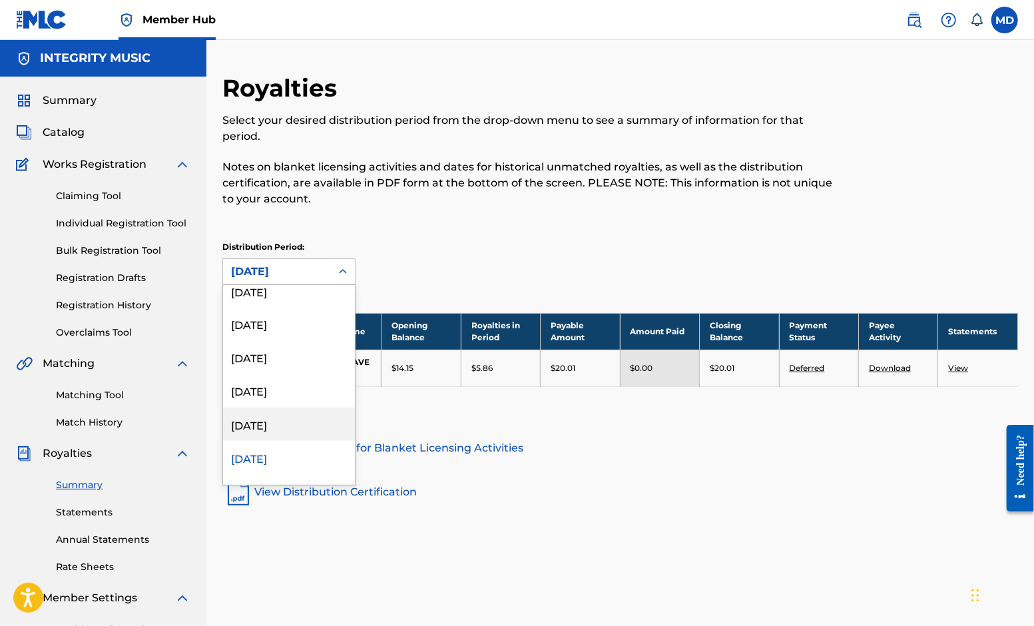
click at [288, 423] on div "[DATE]" at bounding box center [289, 423] width 132 height 33
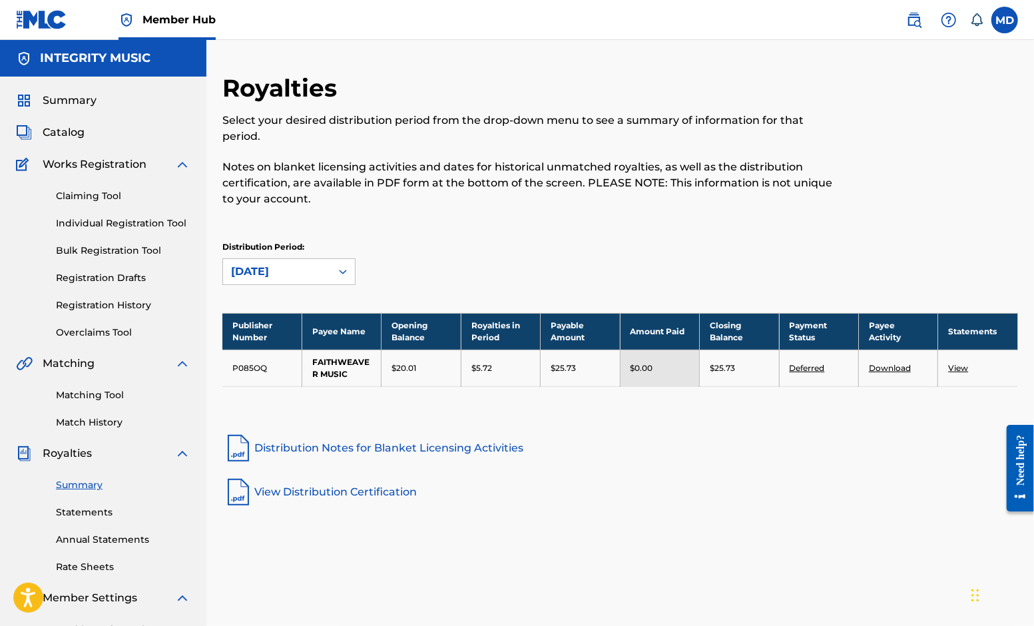
click at [346, 270] on icon at bounding box center [342, 271] width 13 height 13
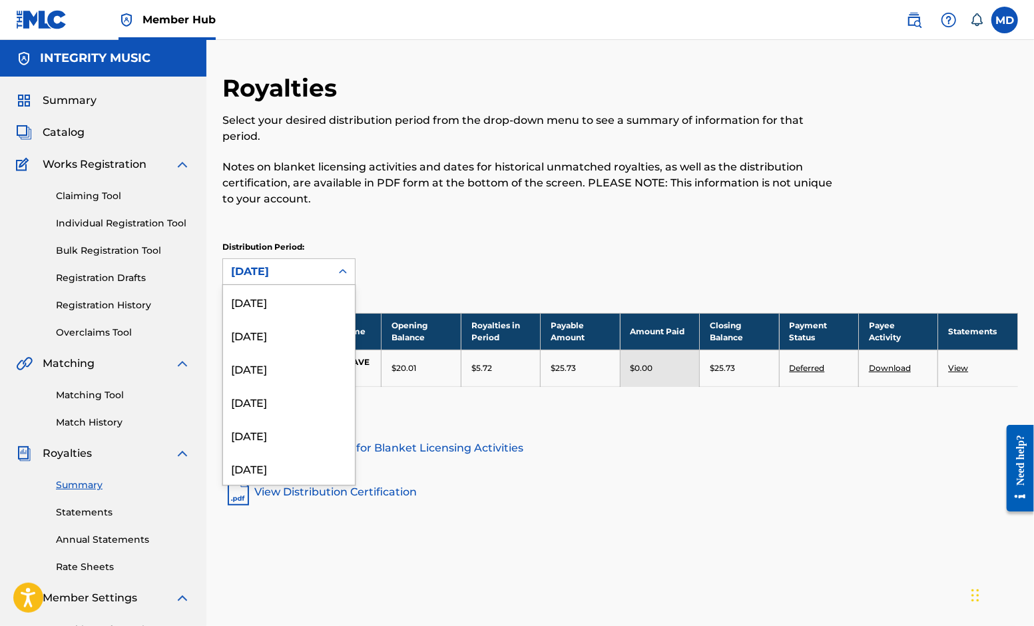
scroll to position [1475, 0]
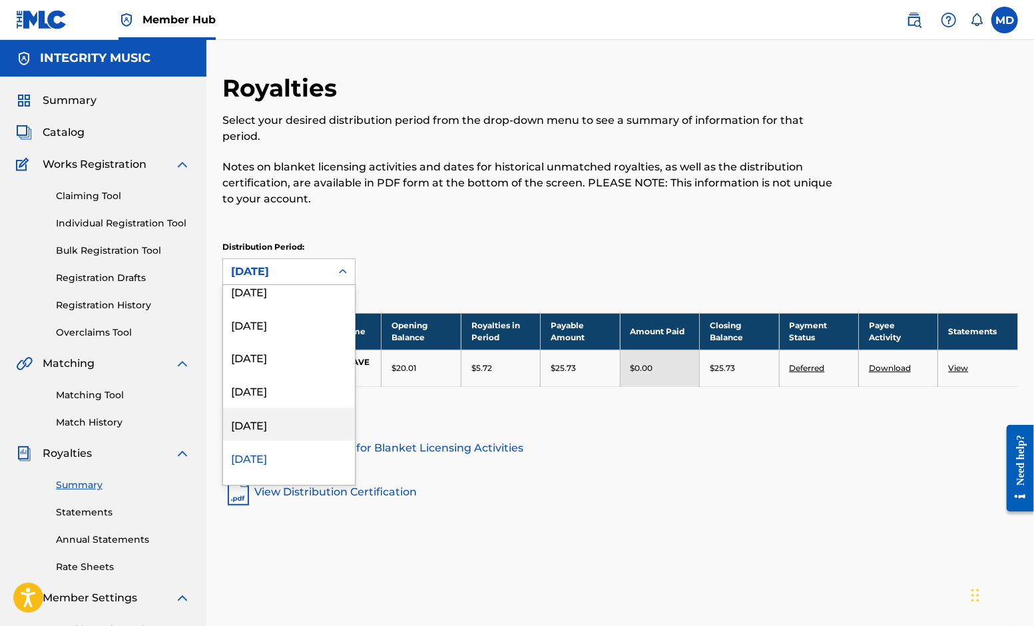
click at [286, 418] on div "[DATE]" at bounding box center [289, 423] width 132 height 33
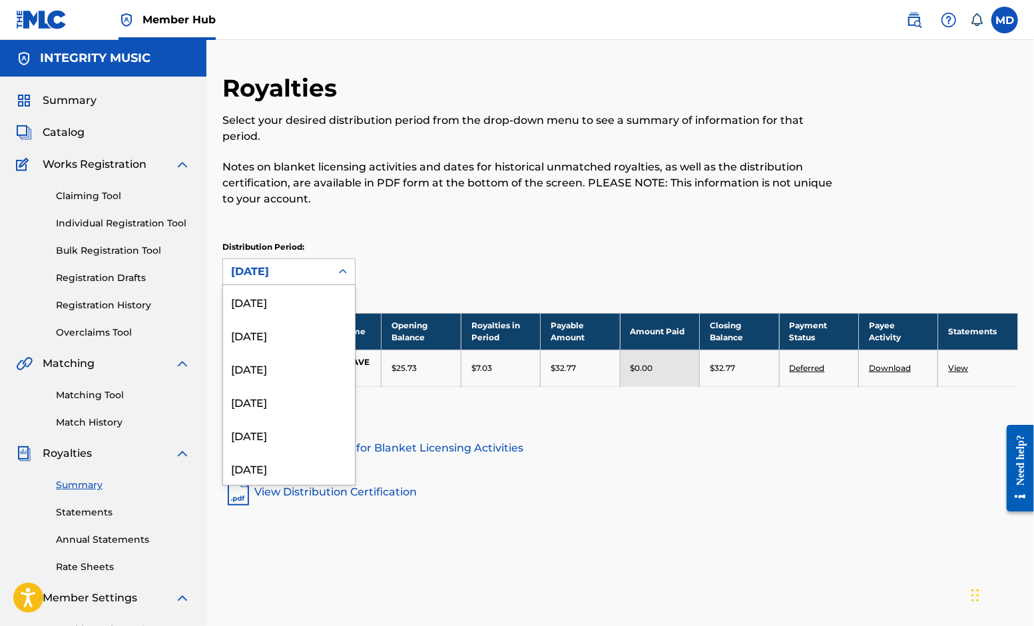
click at [343, 269] on icon at bounding box center [342, 271] width 13 height 13
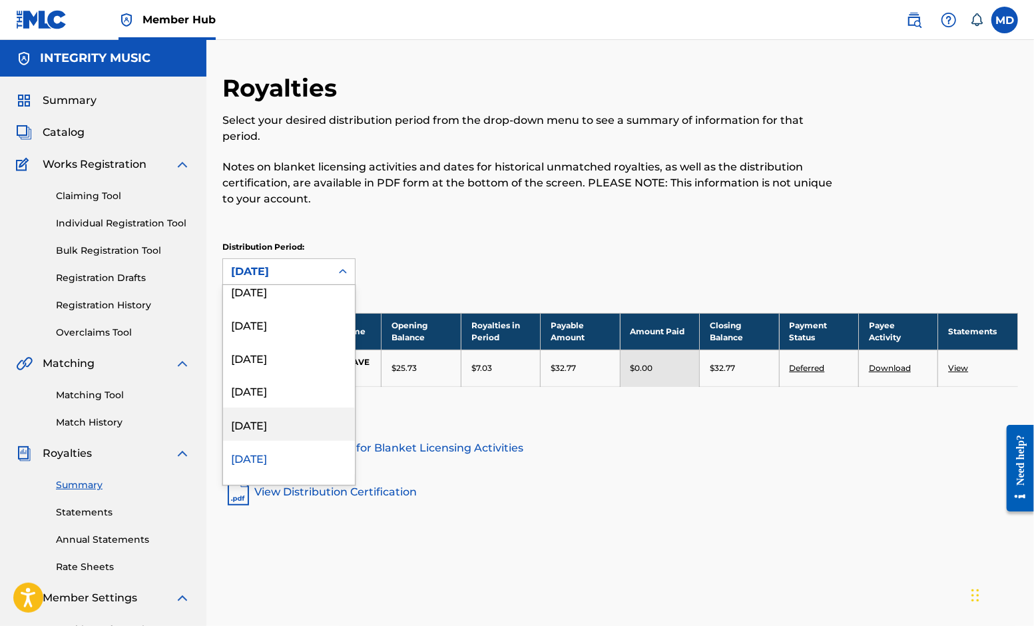
click at [284, 423] on div "[DATE]" at bounding box center [289, 423] width 132 height 33
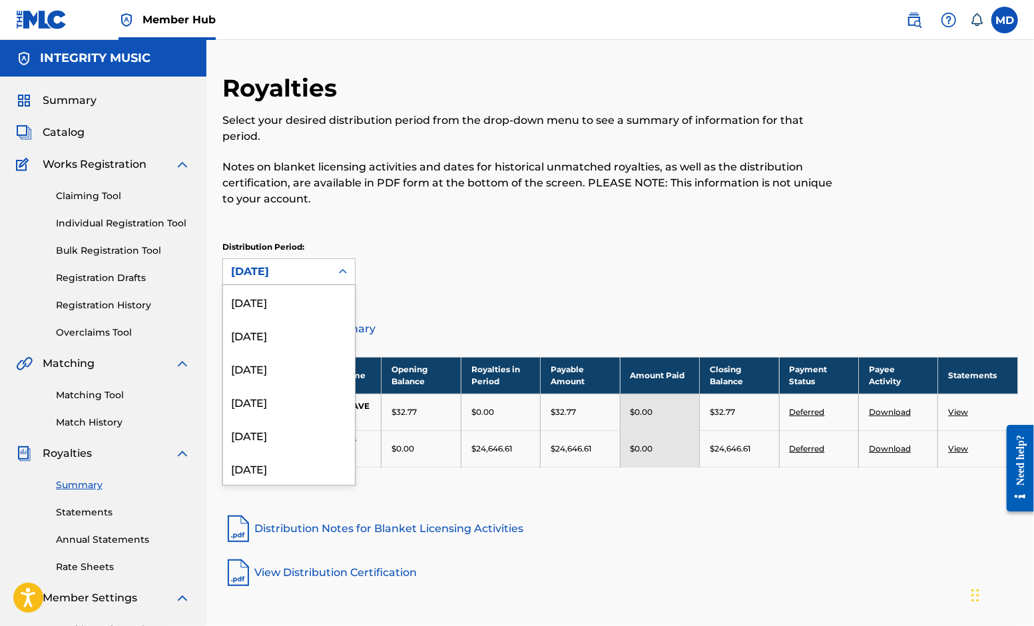
click at [343, 272] on icon at bounding box center [342, 271] width 13 height 13
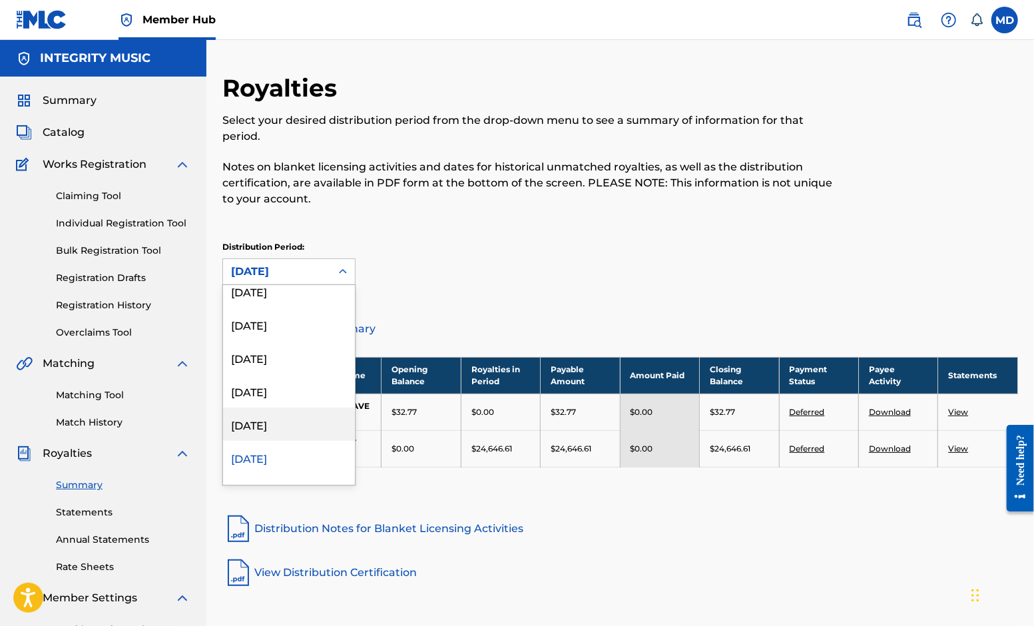
click at [296, 423] on div "[DATE]" at bounding box center [289, 423] width 132 height 33
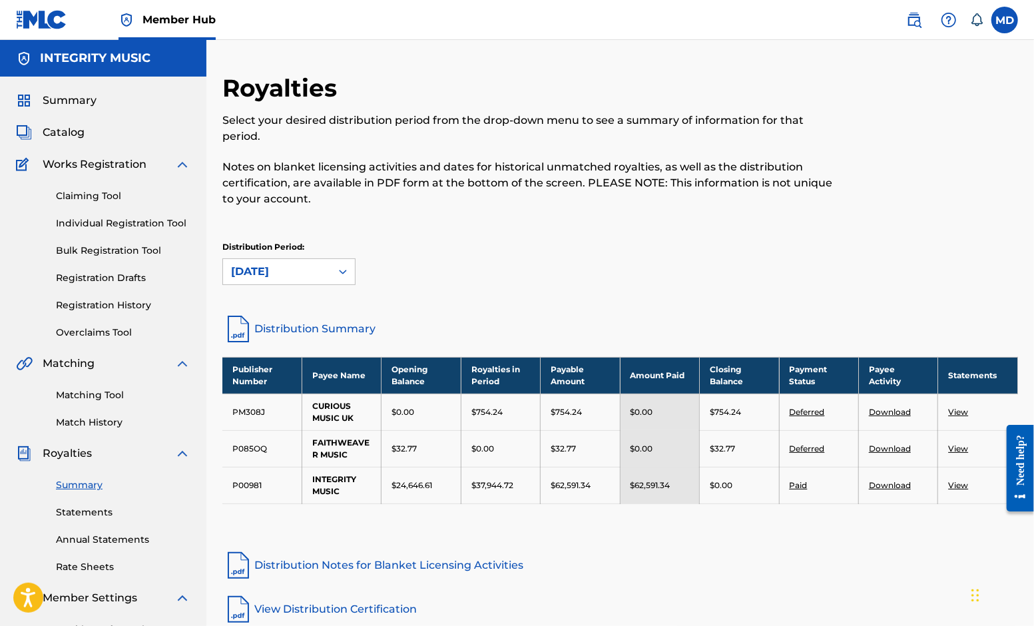
click at [342, 273] on icon at bounding box center [342, 271] width 13 height 13
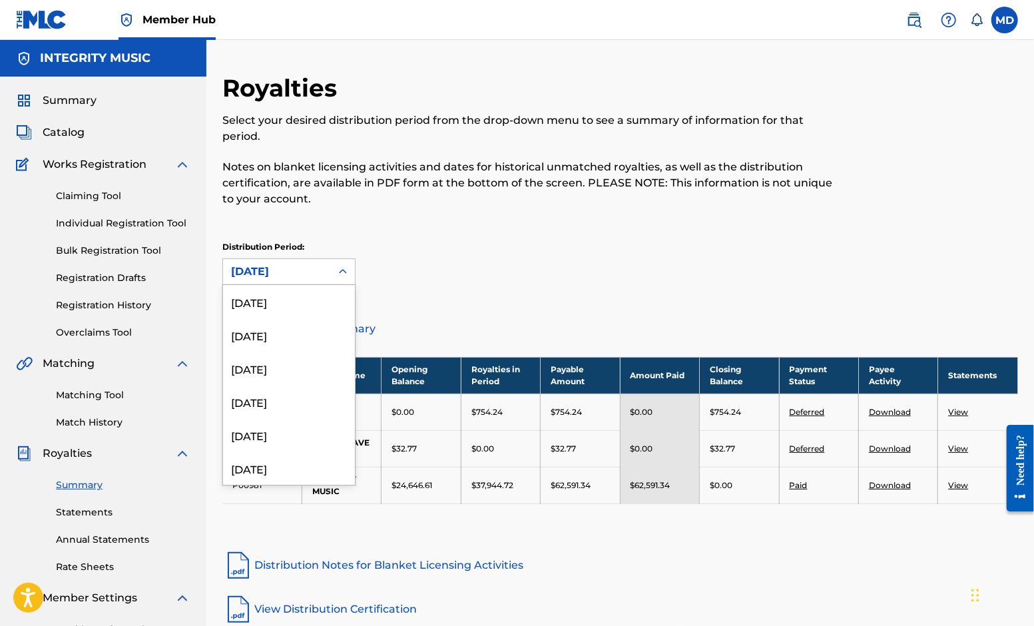
scroll to position [1375, 0]
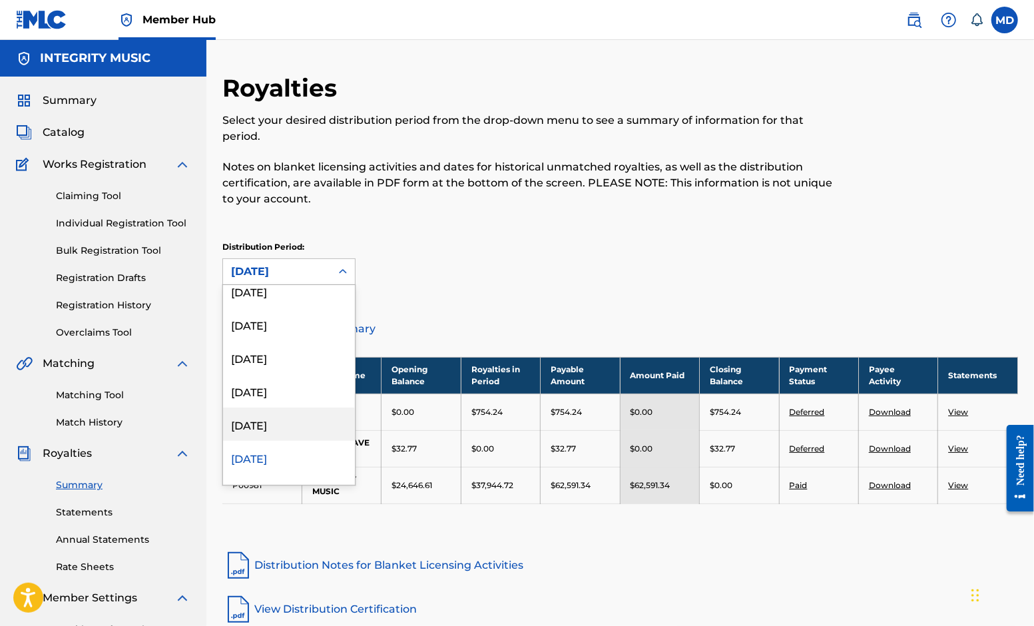
click at [293, 423] on div "[DATE]" at bounding box center [289, 423] width 132 height 33
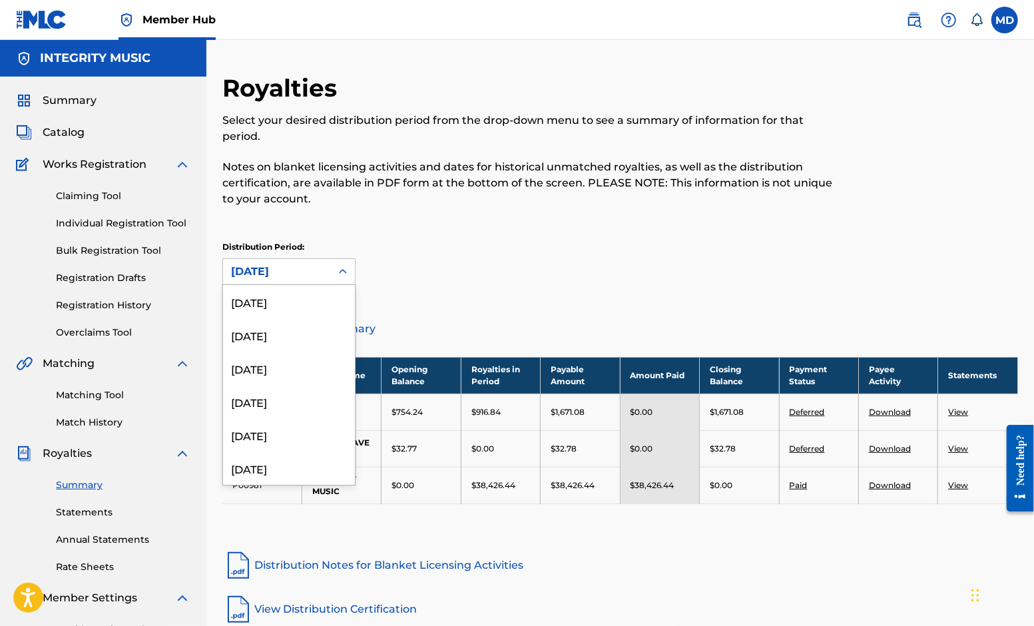
click at [344, 274] on icon at bounding box center [342, 271] width 13 height 13
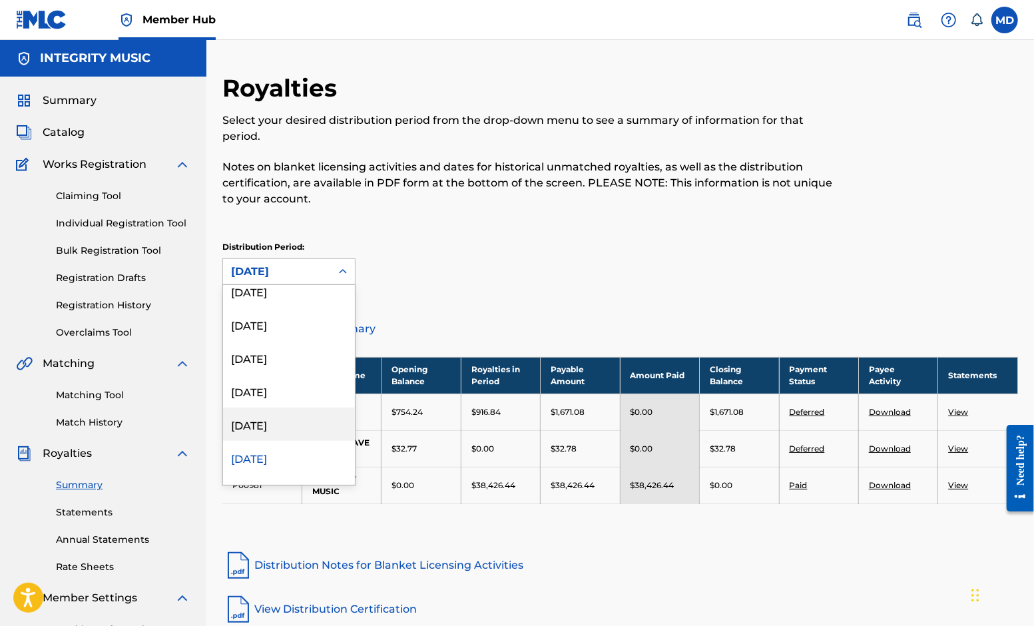
click at [276, 424] on div "[DATE]" at bounding box center [289, 423] width 132 height 33
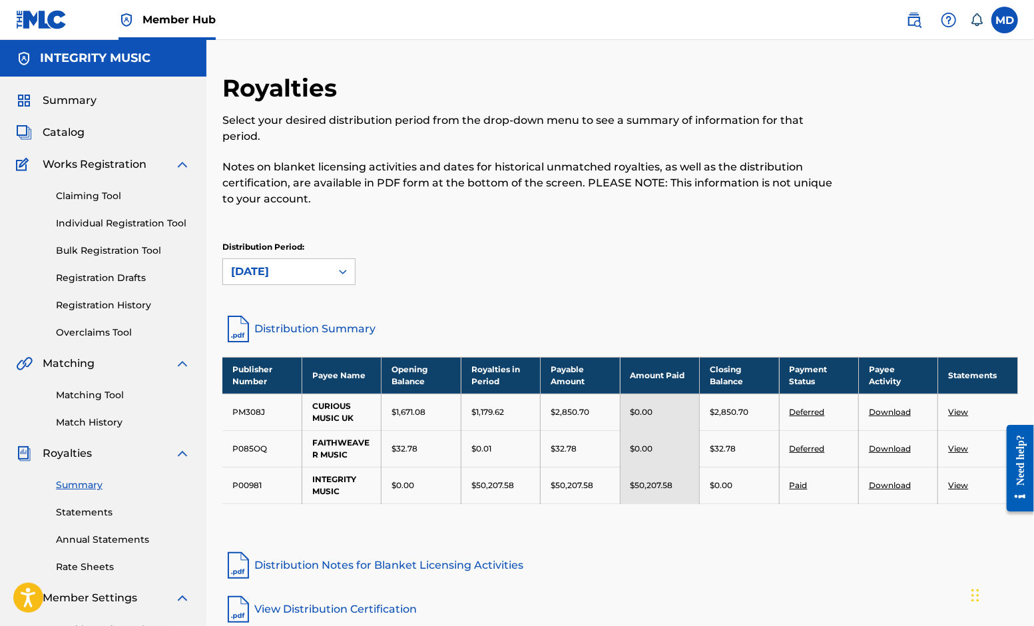
click at [347, 268] on icon at bounding box center [342, 271] width 13 height 13
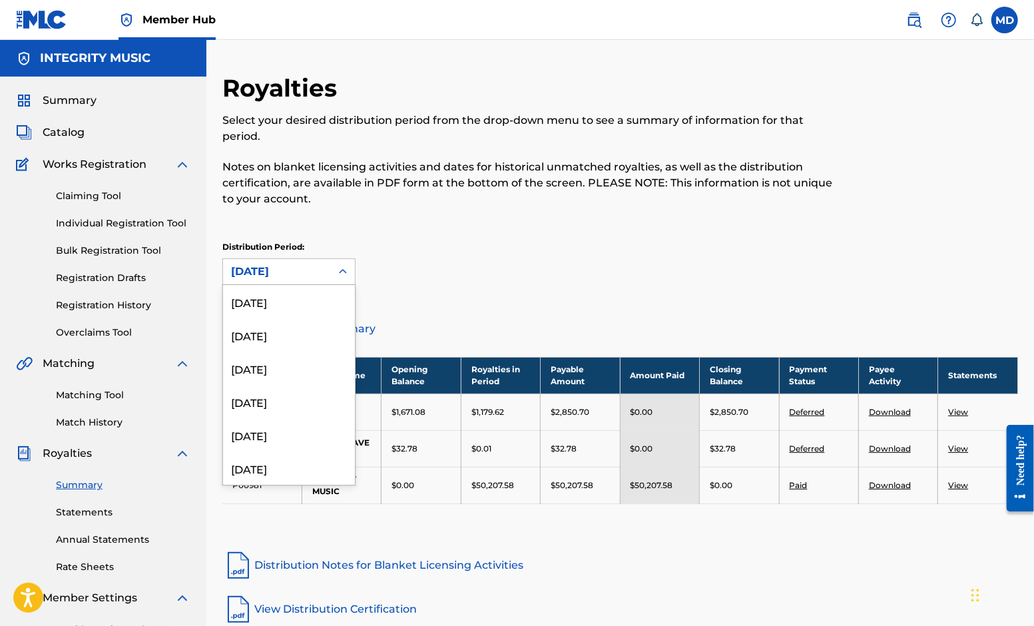
scroll to position [1309, 0]
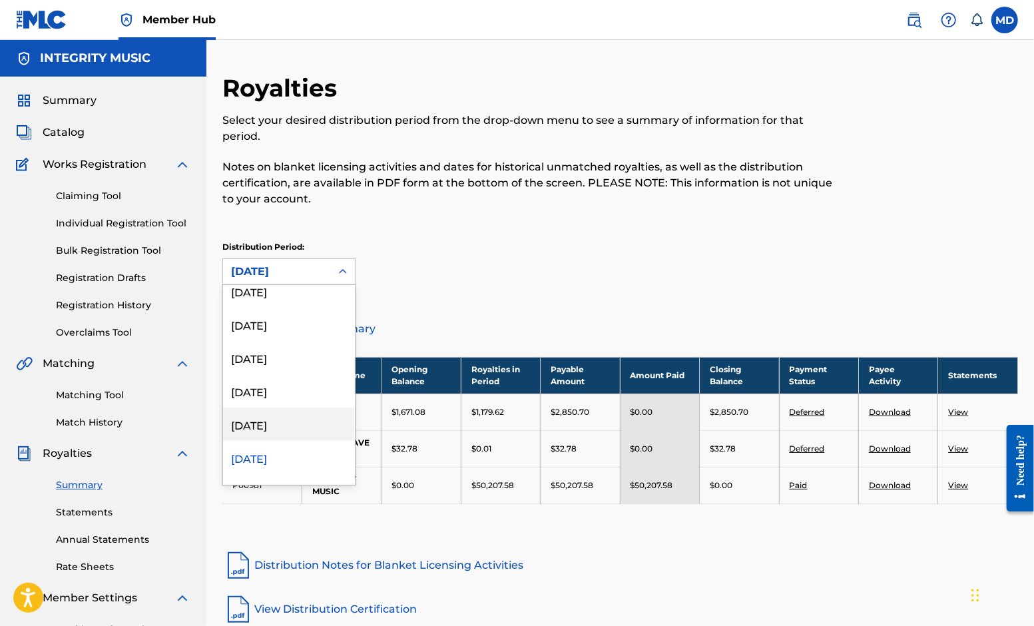
click at [278, 419] on div "[DATE]" at bounding box center [289, 423] width 132 height 33
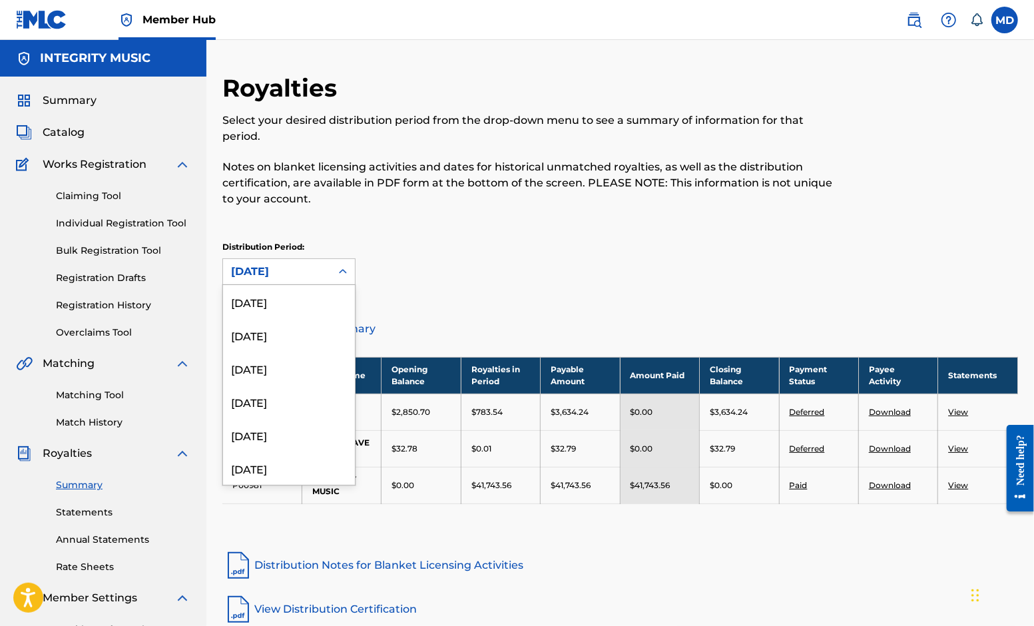
click at [341, 266] on icon at bounding box center [342, 271] width 13 height 13
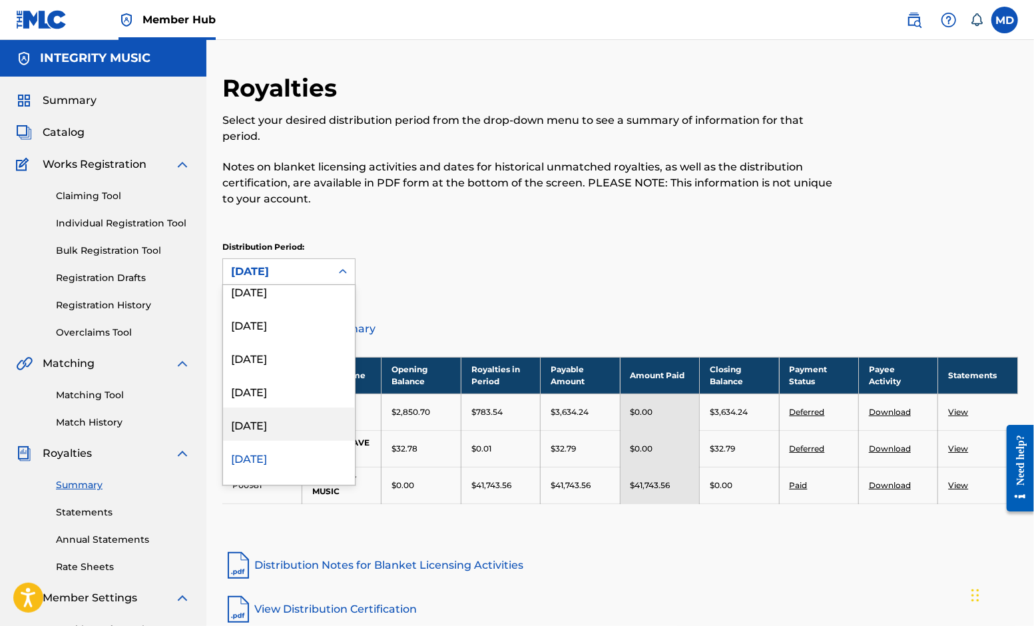
click at [284, 423] on div "[DATE]" at bounding box center [289, 423] width 132 height 33
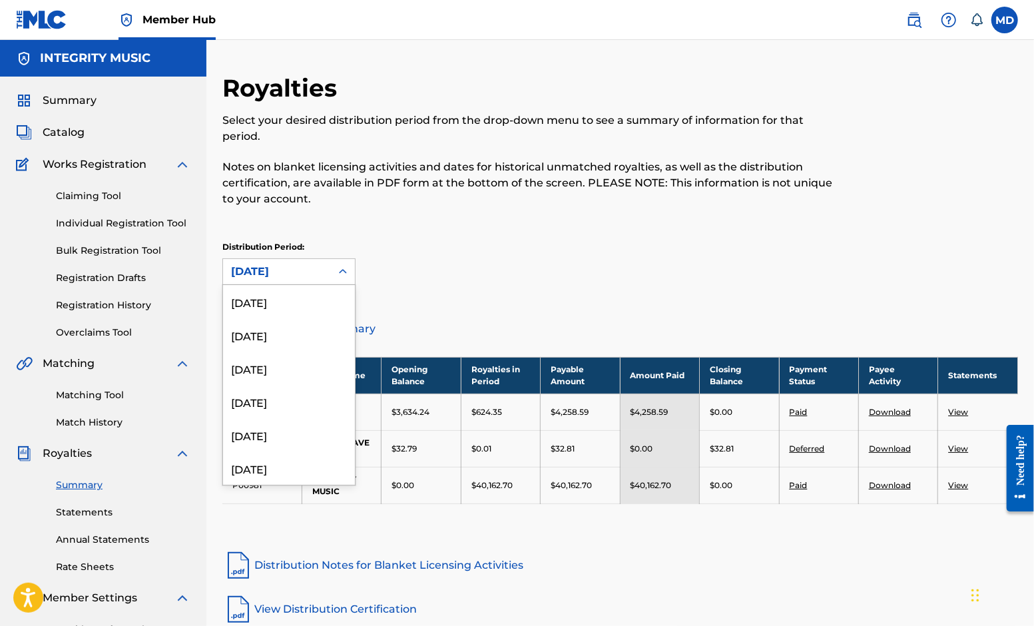
click at [337, 270] on icon at bounding box center [342, 271] width 13 height 13
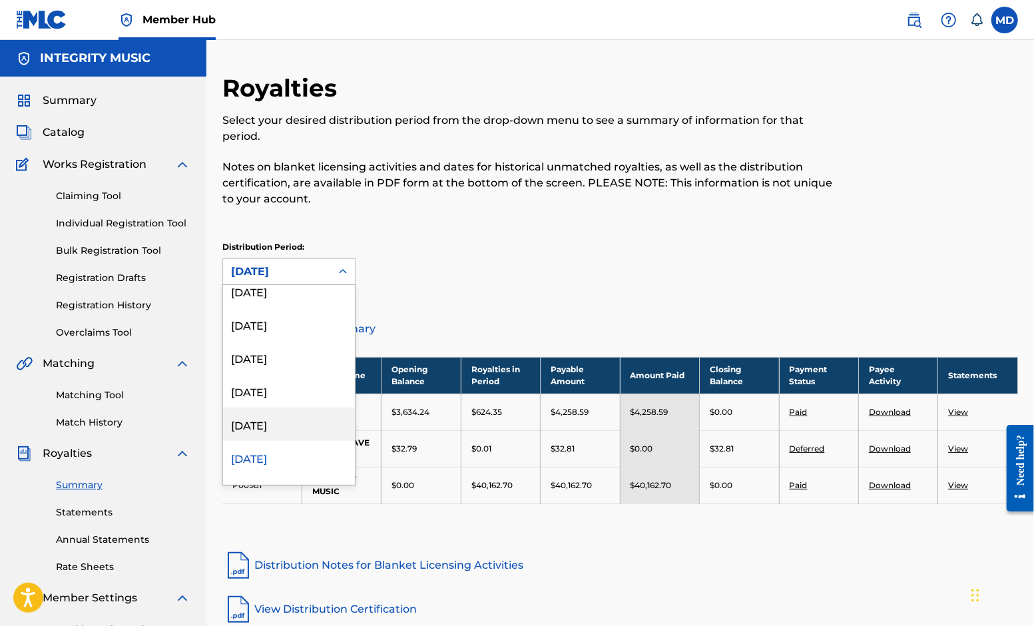
click at [278, 423] on div "[DATE]" at bounding box center [289, 423] width 132 height 33
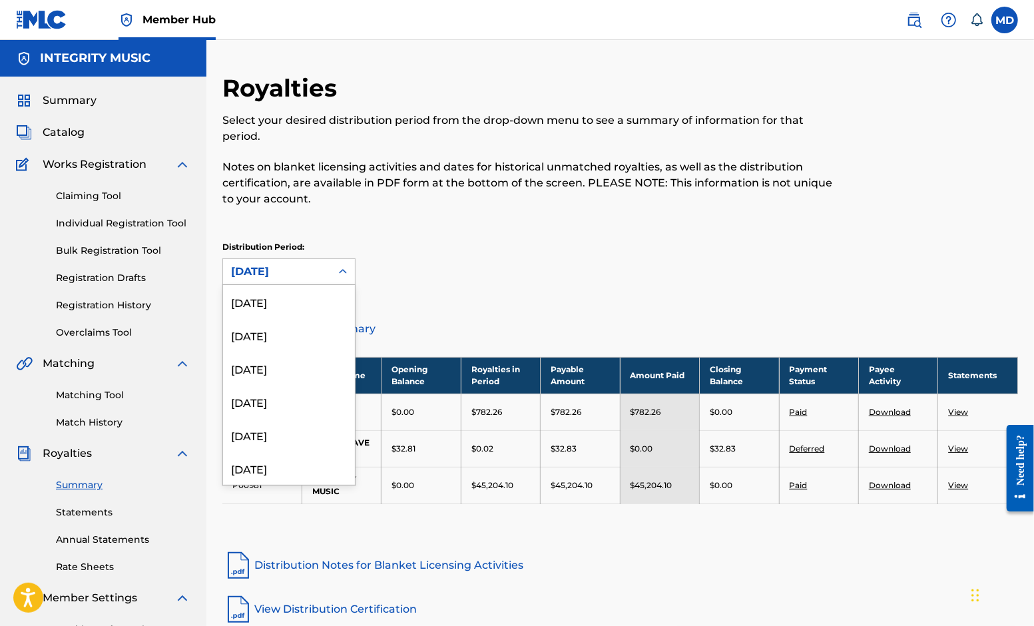
scroll to position [1209, 0]
click at [345, 272] on icon at bounding box center [343, 271] width 8 height 5
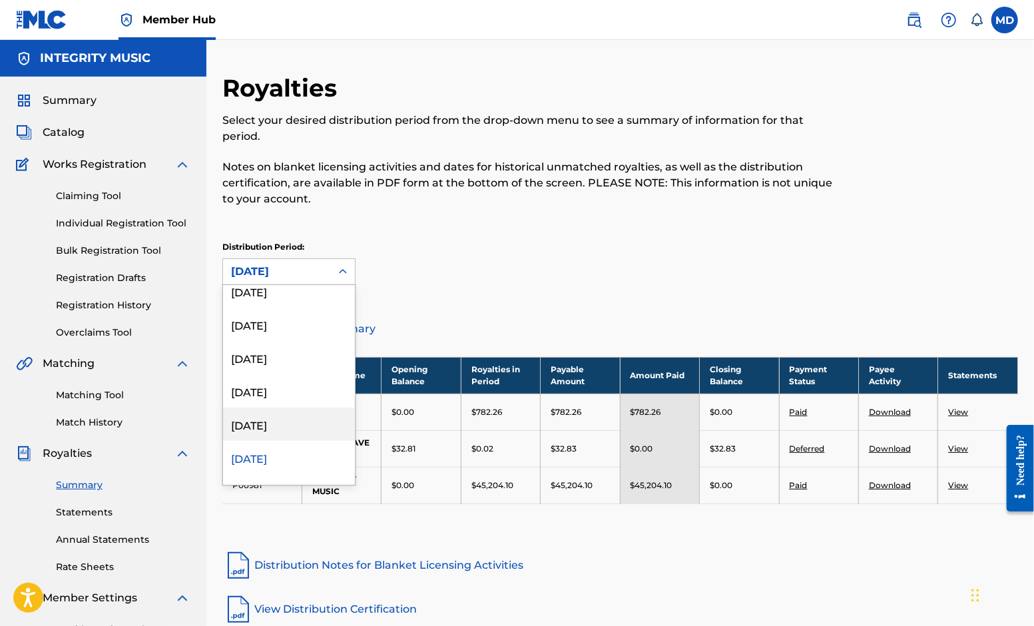
click at [270, 420] on div "[DATE]" at bounding box center [289, 423] width 132 height 33
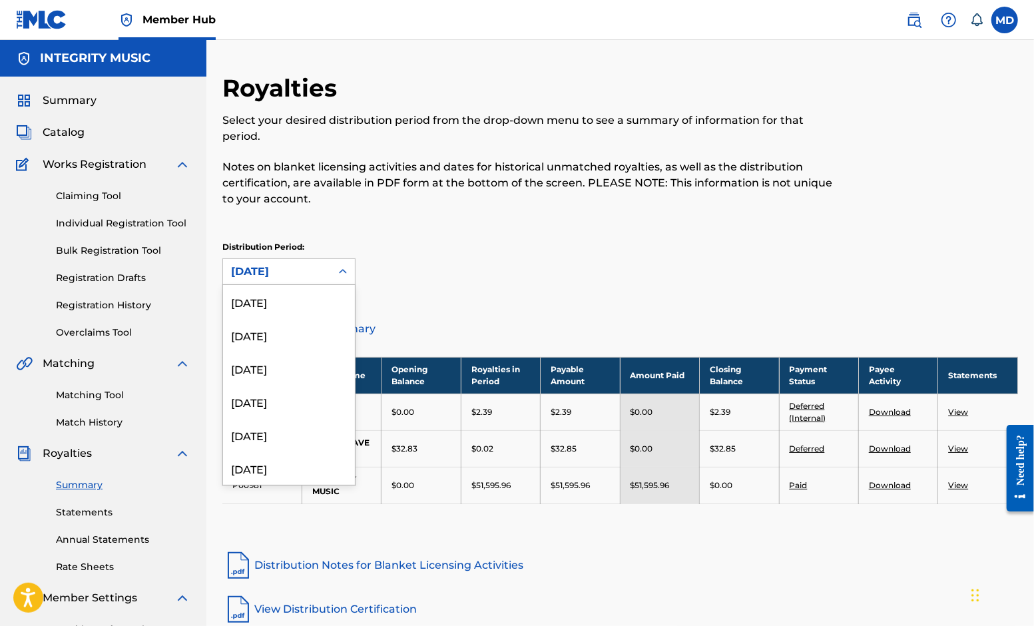
click at [343, 270] on icon at bounding box center [342, 271] width 13 height 13
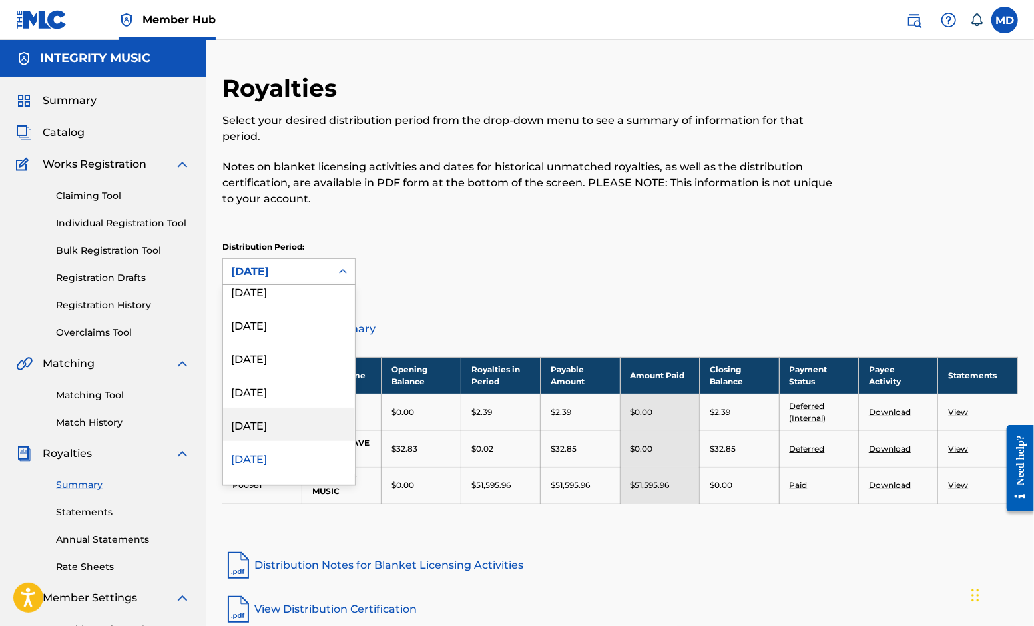
click at [274, 421] on div "[DATE]" at bounding box center [289, 423] width 132 height 33
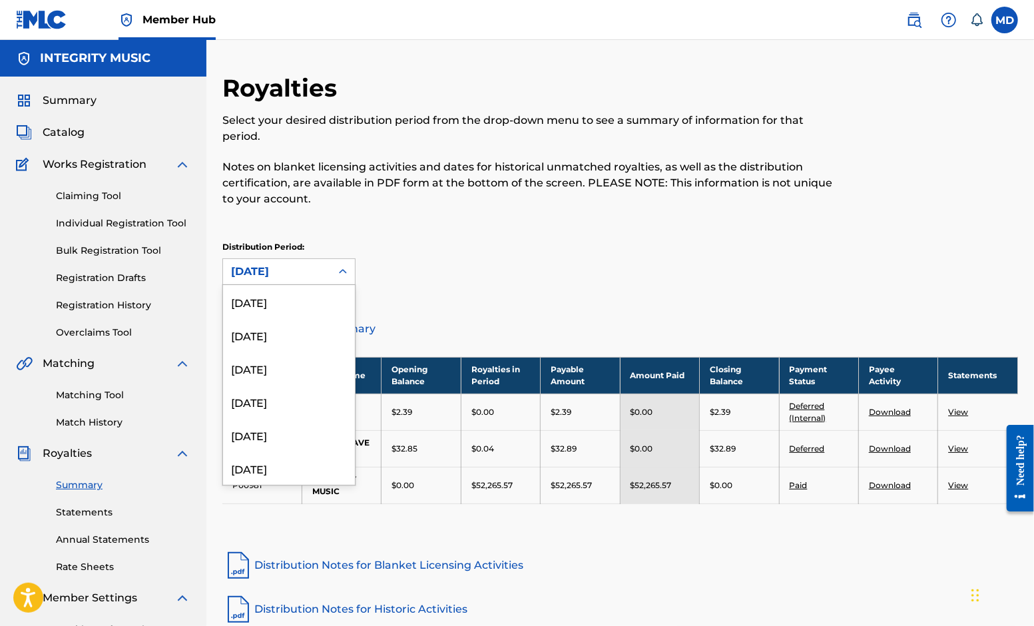
click at [347, 273] on icon at bounding box center [342, 271] width 13 height 13
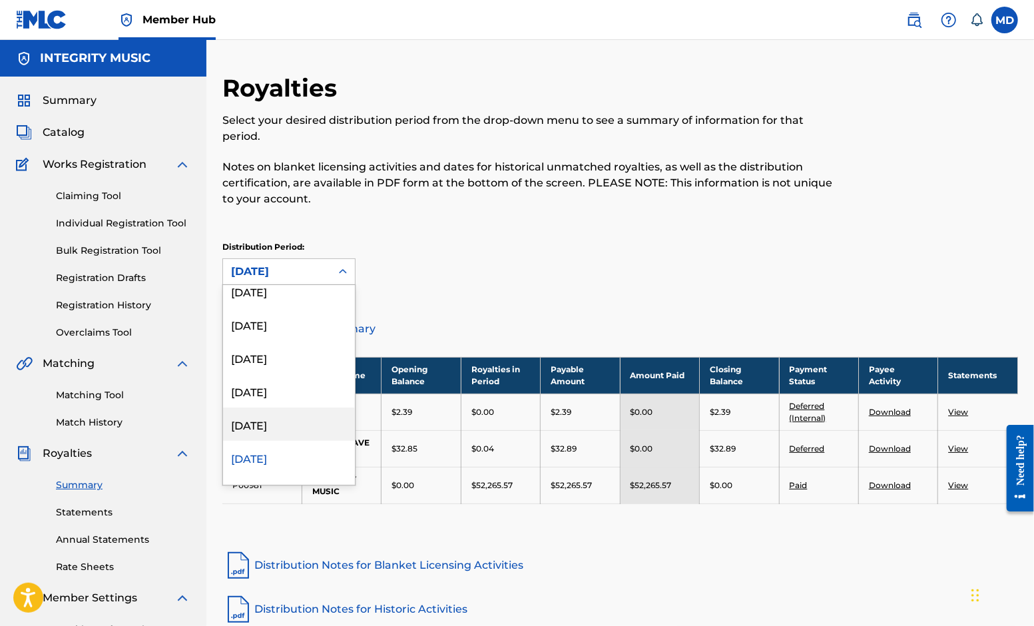
click at [267, 423] on div "[DATE]" at bounding box center [289, 423] width 132 height 33
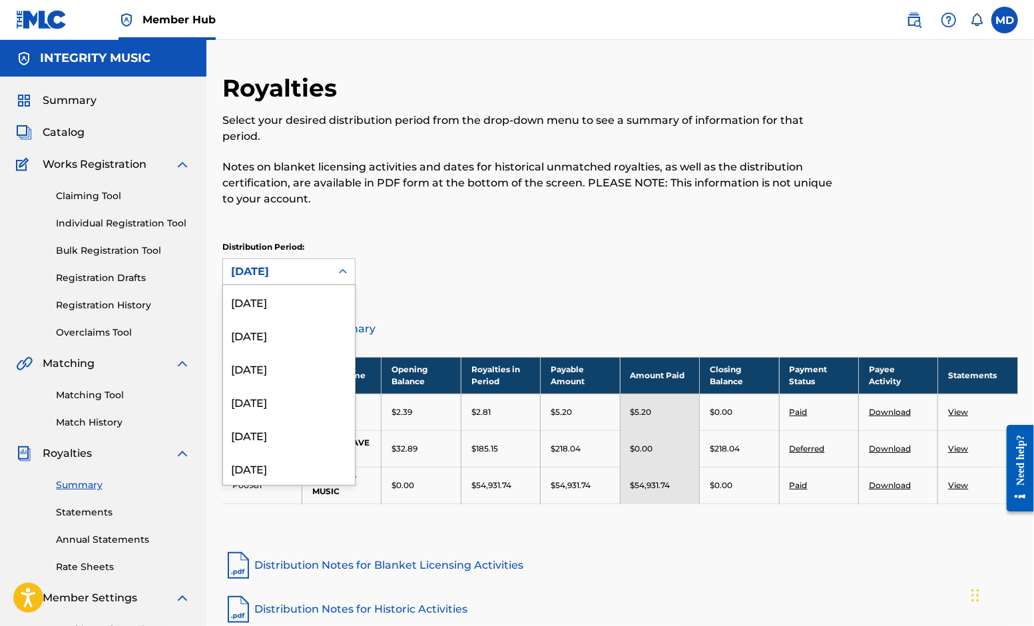
click at [347, 272] on icon at bounding box center [342, 271] width 13 height 13
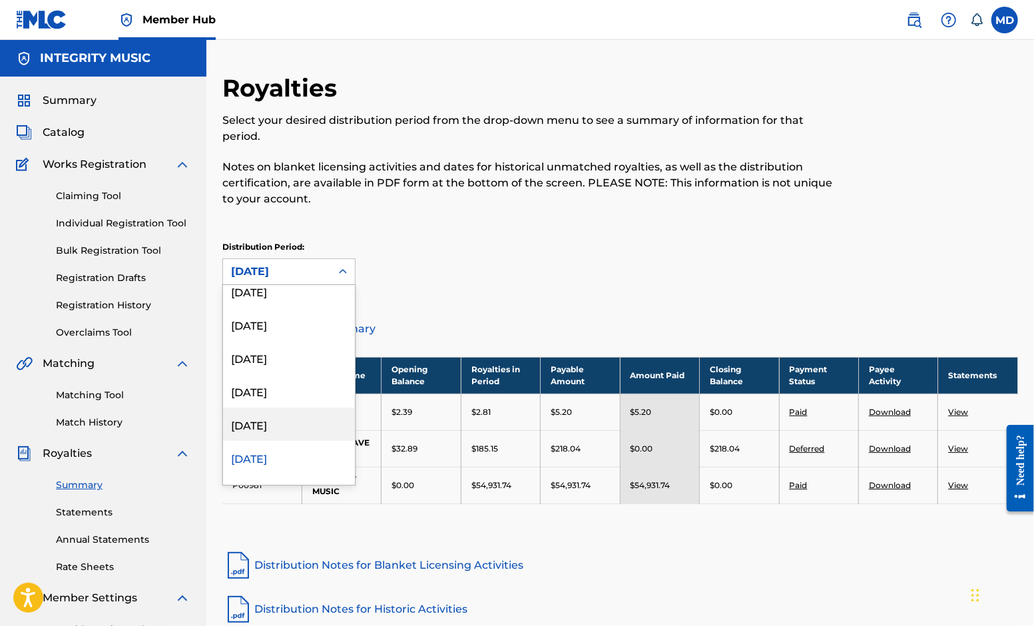
click at [285, 423] on div "[DATE]" at bounding box center [289, 423] width 132 height 33
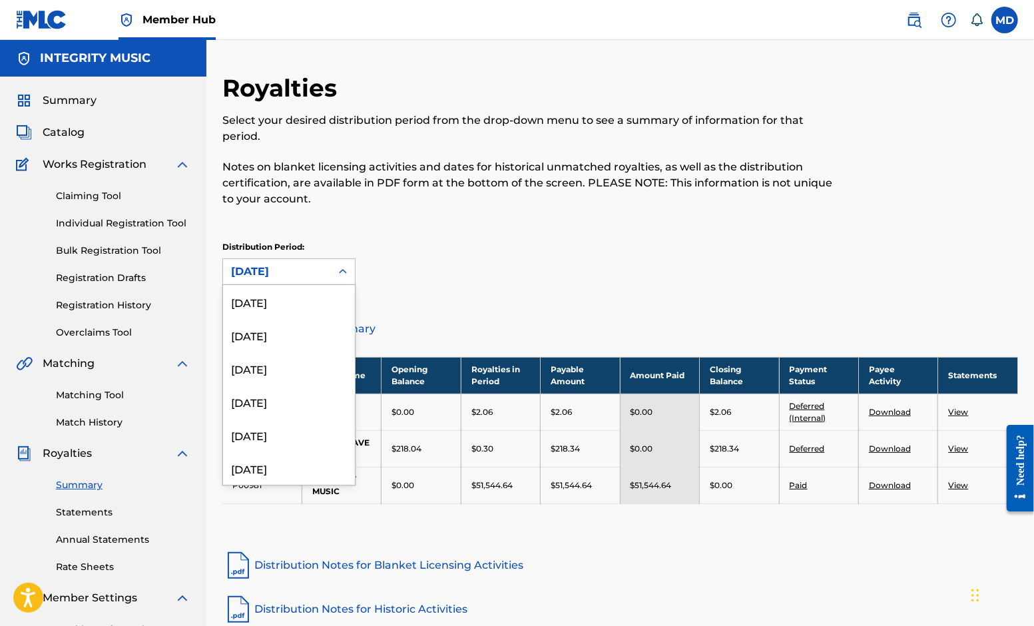
scroll to position [1076, 0]
click at [347, 275] on icon at bounding box center [342, 271] width 13 height 13
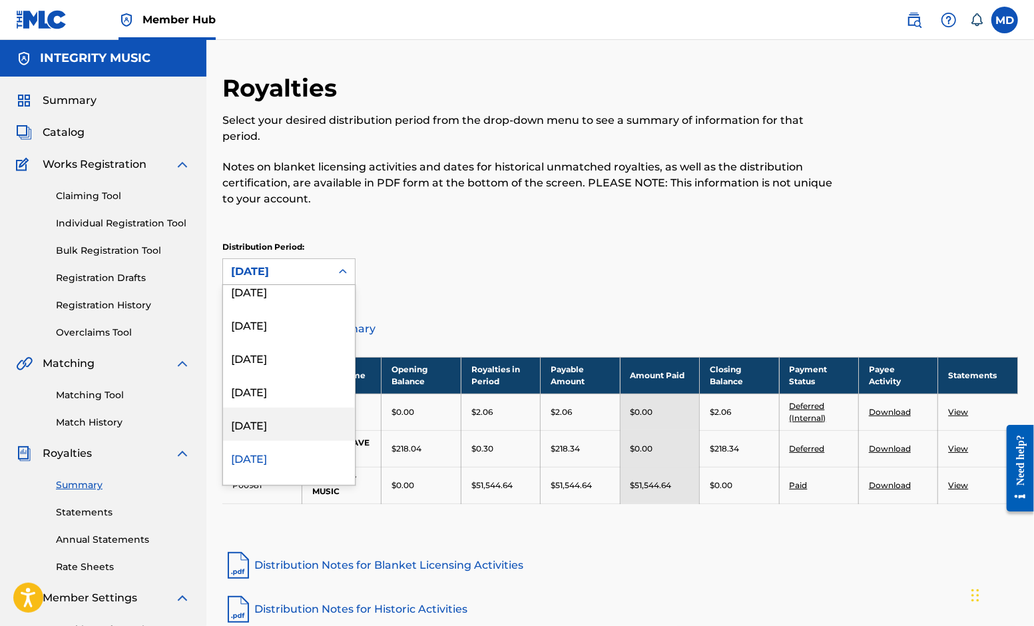
click at [297, 422] on div "[DATE]" at bounding box center [289, 423] width 132 height 33
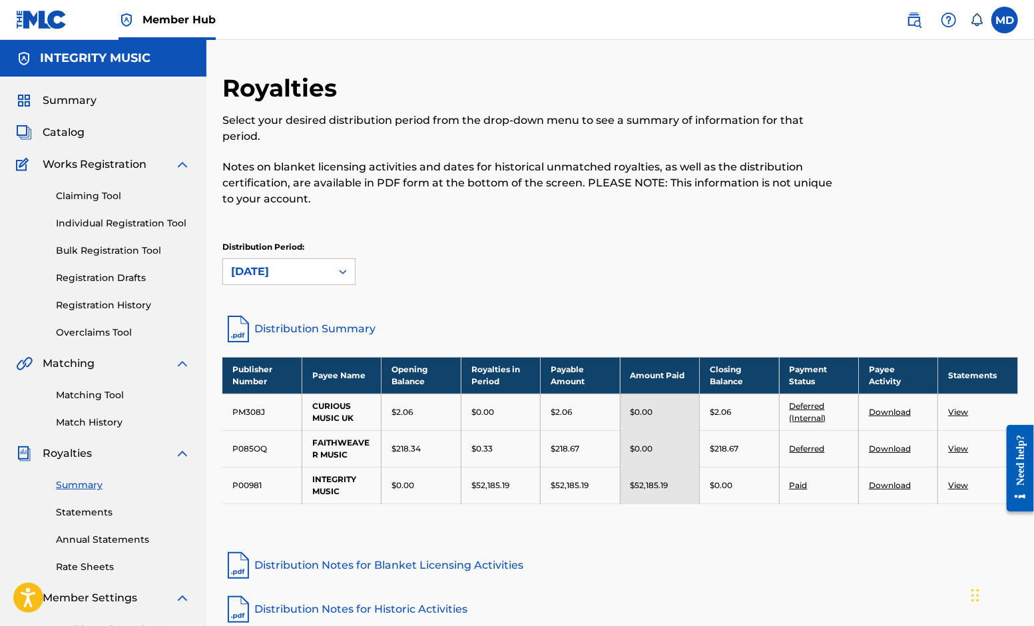
click at [331, 269] on div at bounding box center [343, 272] width 24 height 24
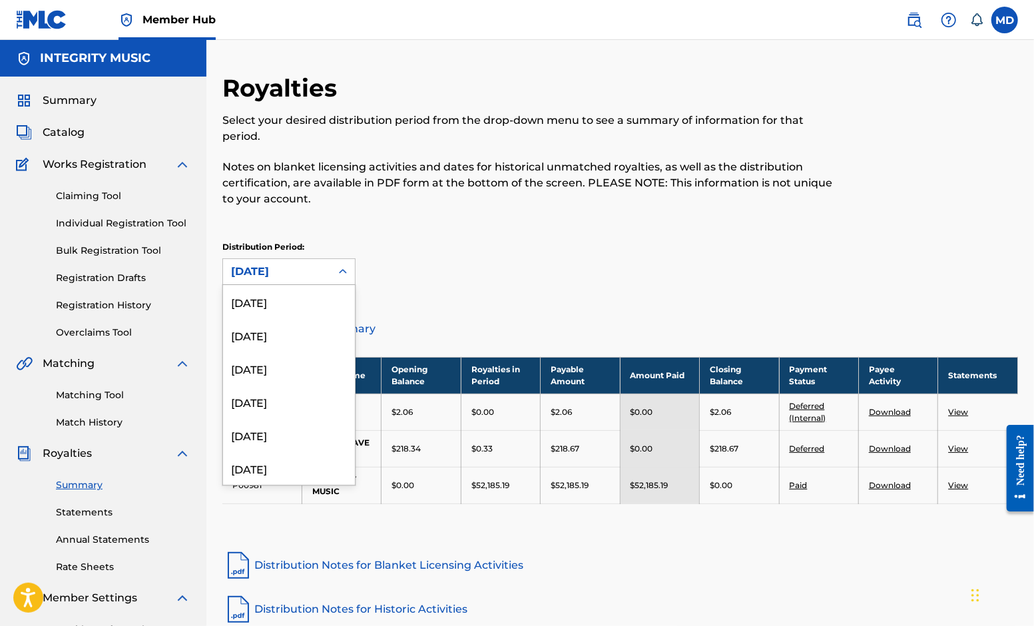
scroll to position [1042, 0]
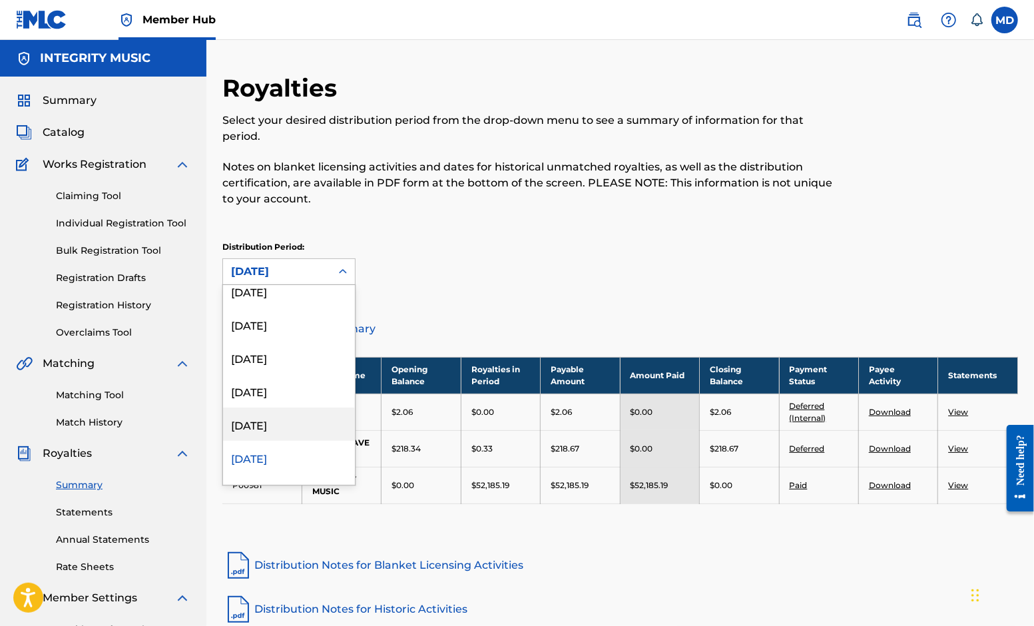
click at [276, 423] on div "[DATE]" at bounding box center [289, 423] width 132 height 33
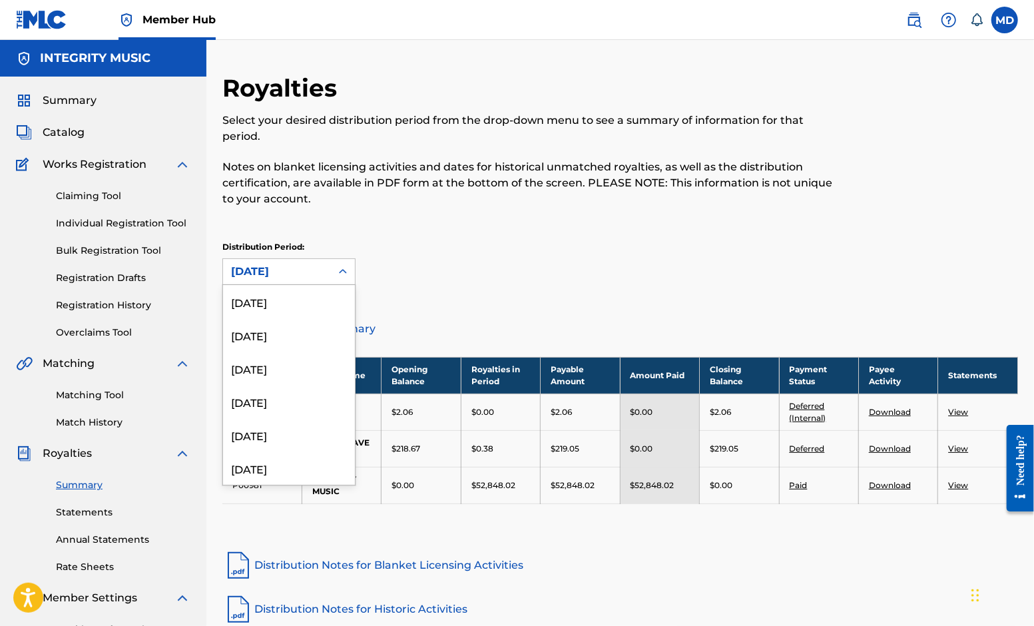
click at [314, 273] on div "[DATE]" at bounding box center [277, 272] width 92 height 16
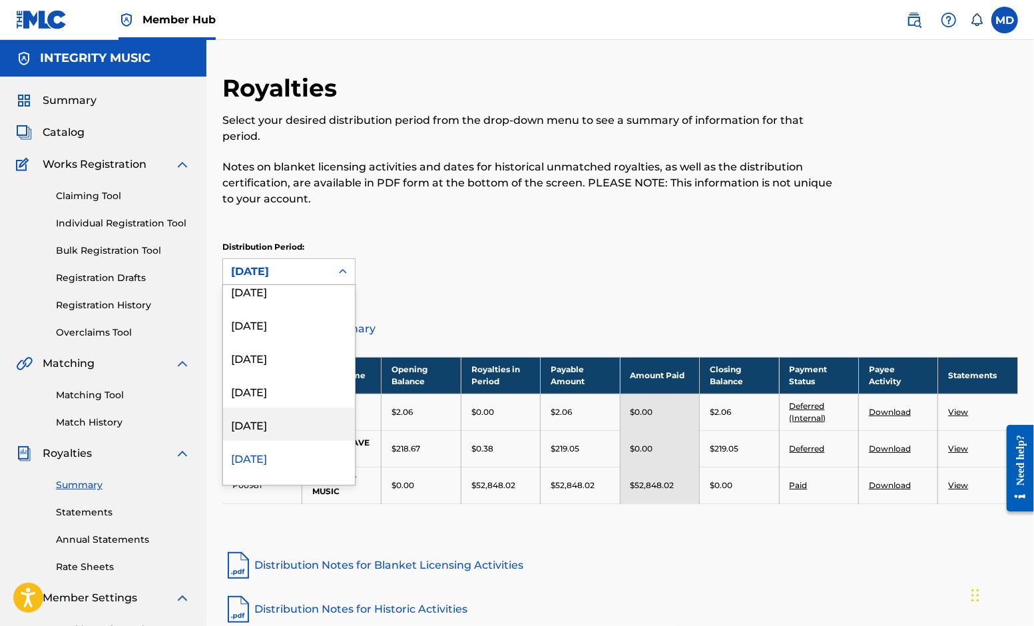
click at [275, 424] on div "[DATE]" at bounding box center [289, 423] width 132 height 33
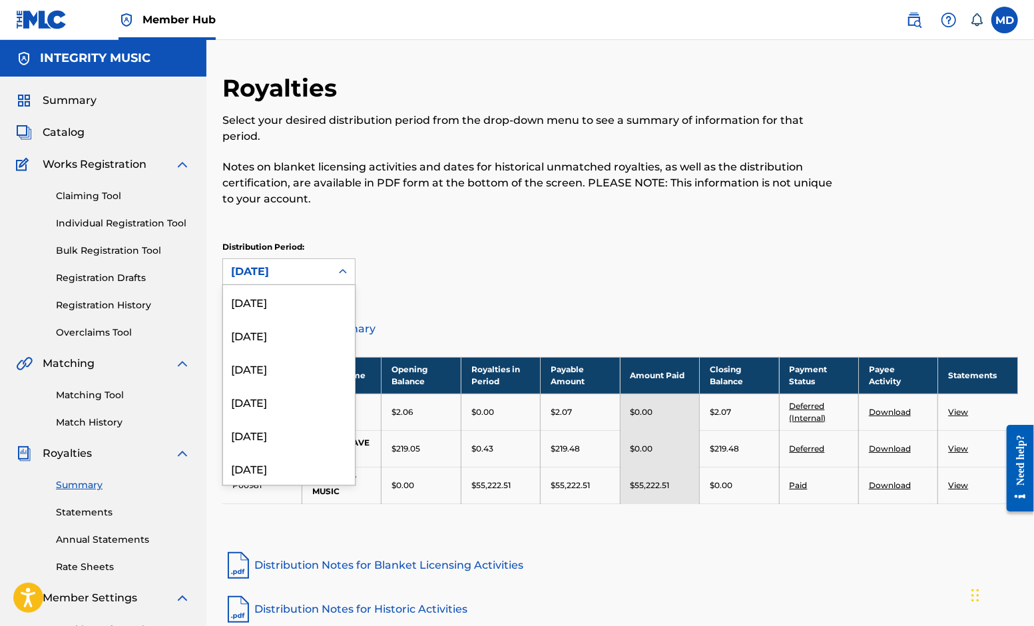
click at [312, 271] on div "[DATE]" at bounding box center [277, 272] width 92 height 16
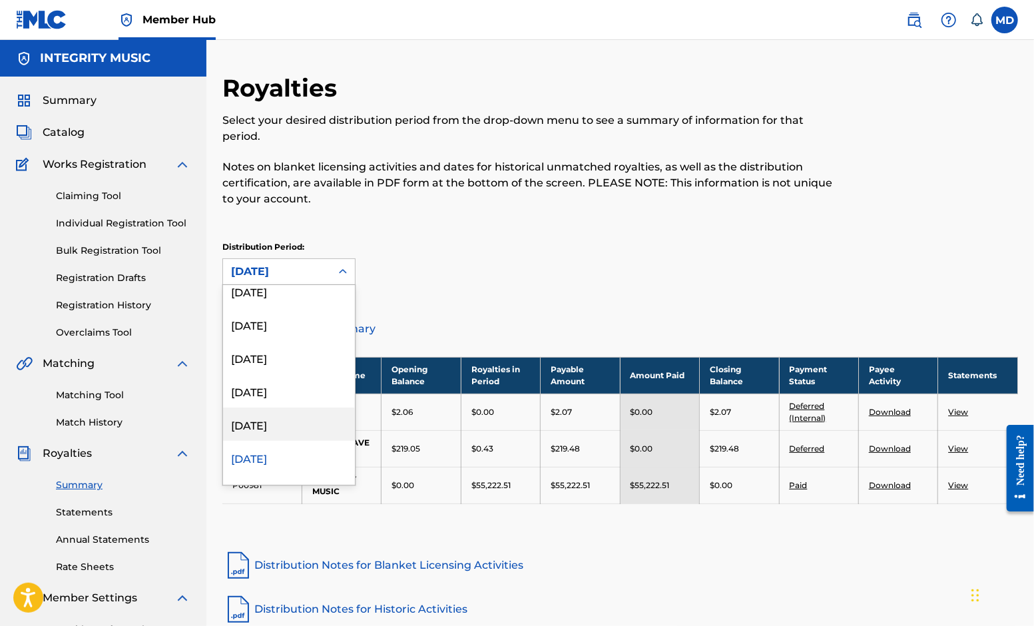
click at [283, 422] on div "[DATE]" at bounding box center [289, 423] width 132 height 33
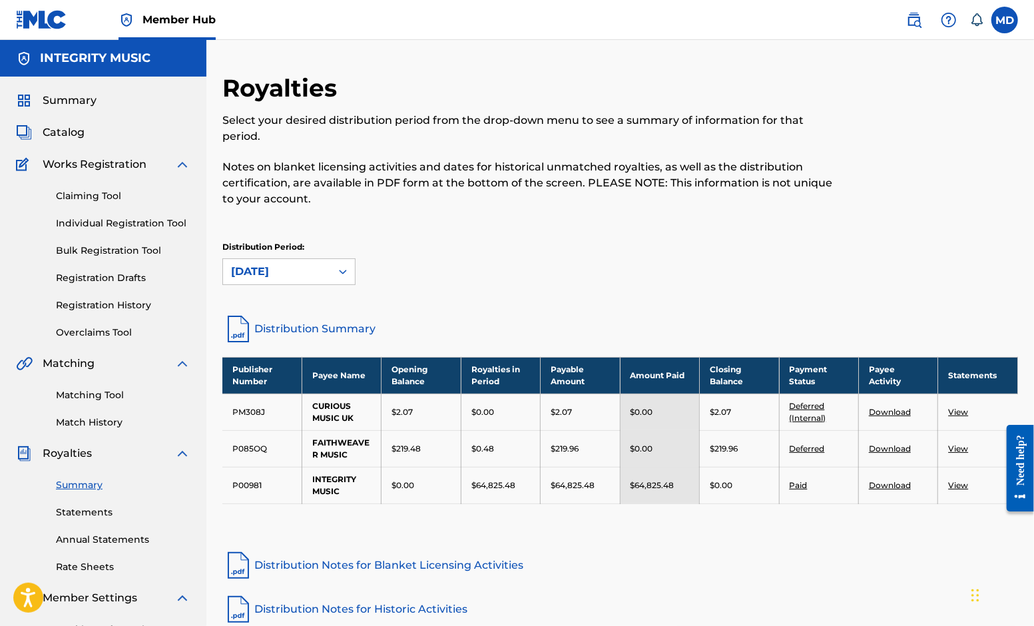
click at [331, 270] on div at bounding box center [343, 272] width 24 height 24
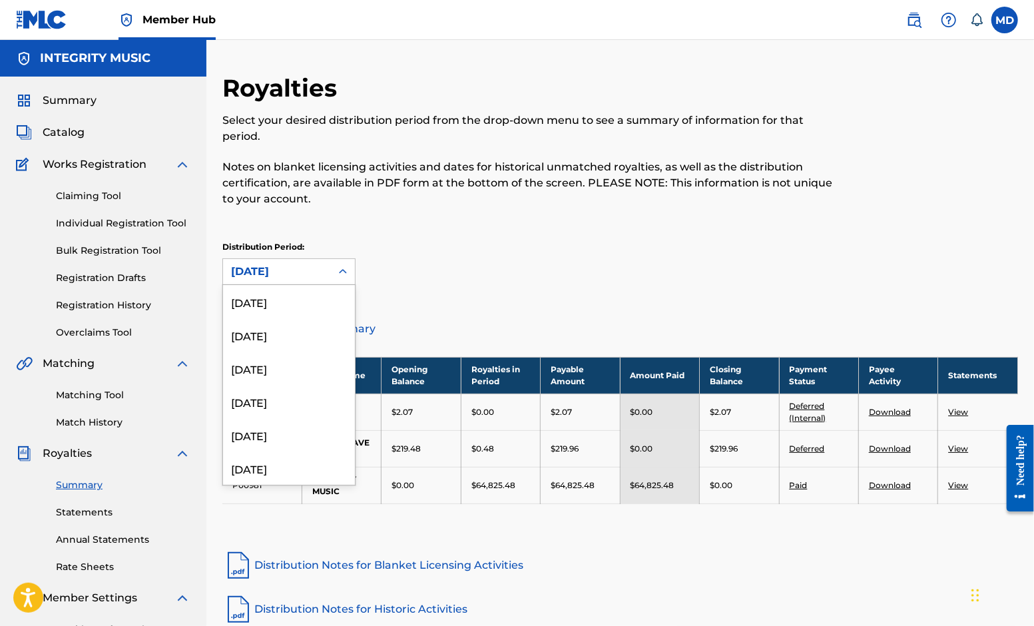
scroll to position [943, 0]
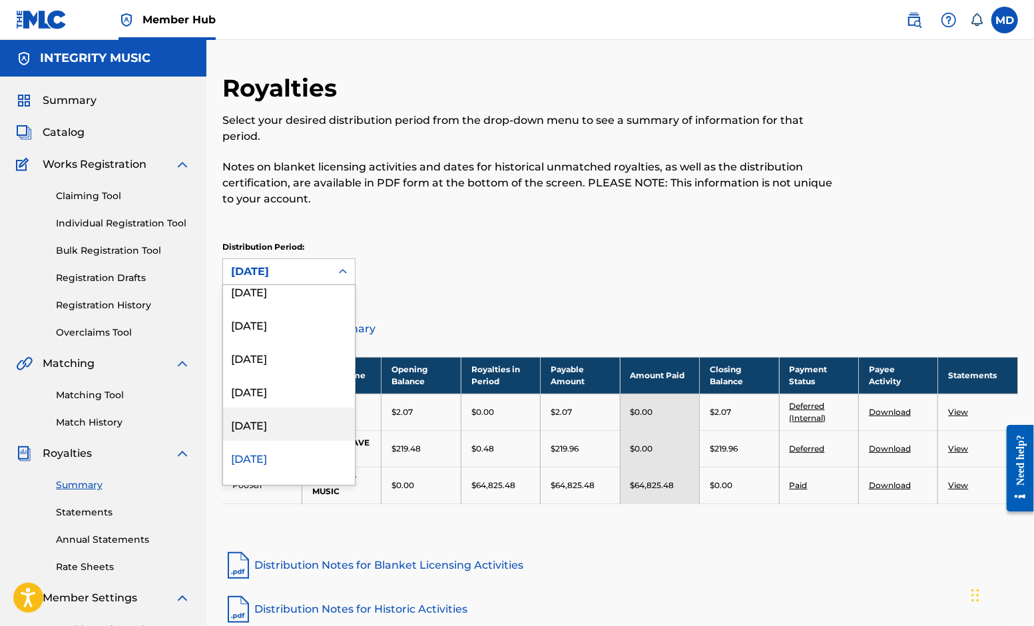
click at [286, 422] on div "[DATE]" at bounding box center [289, 423] width 132 height 33
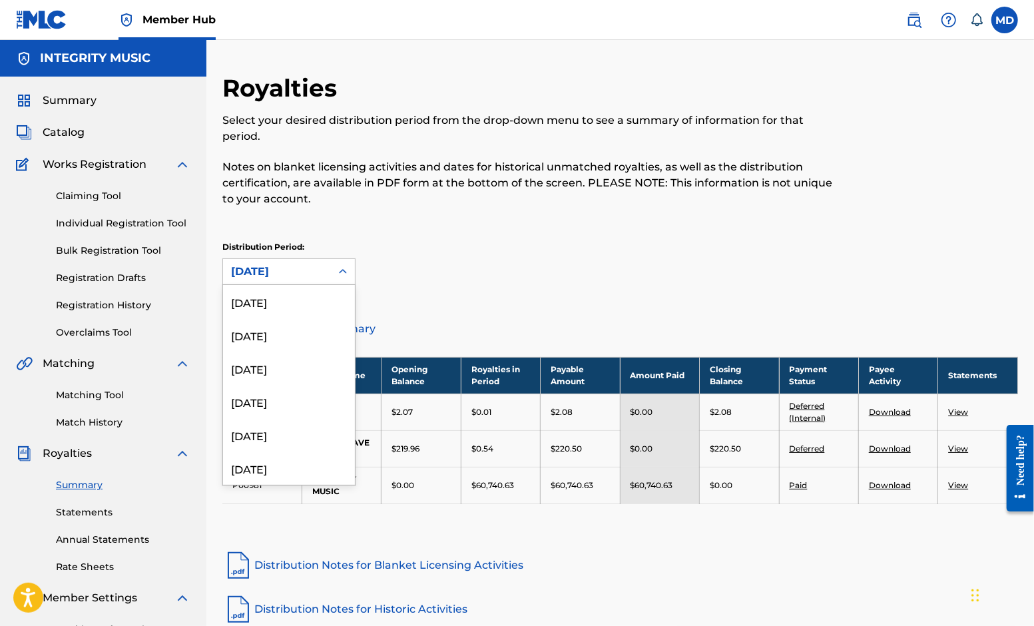
click at [329, 272] on div "[DATE]" at bounding box center [277, 271] width 108 height 25
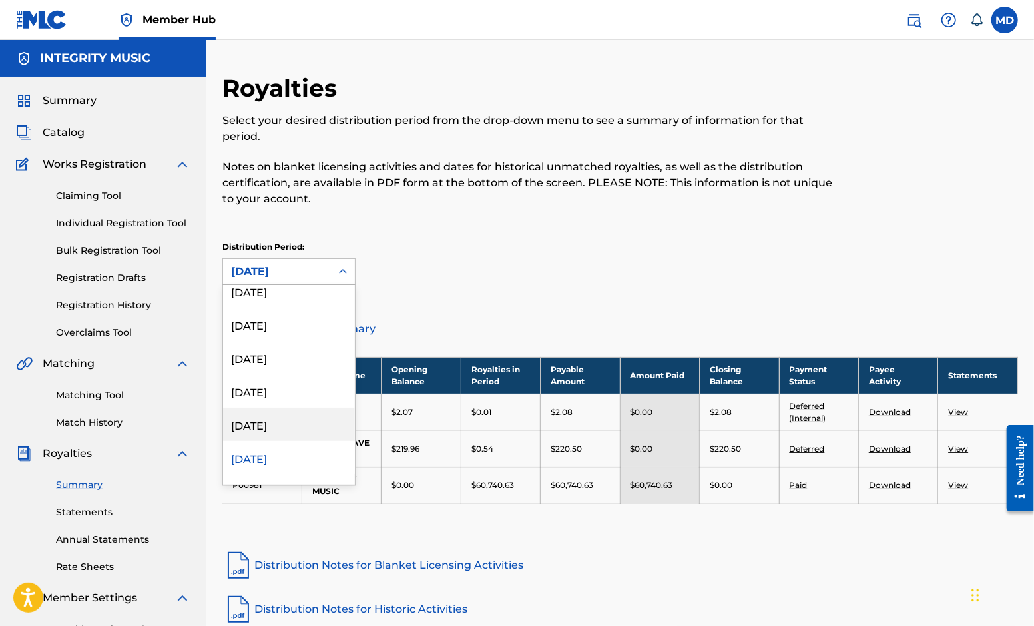
click at [270, 423] on div "[DATE]" at bounding box center [289, 423] width 132 height 33
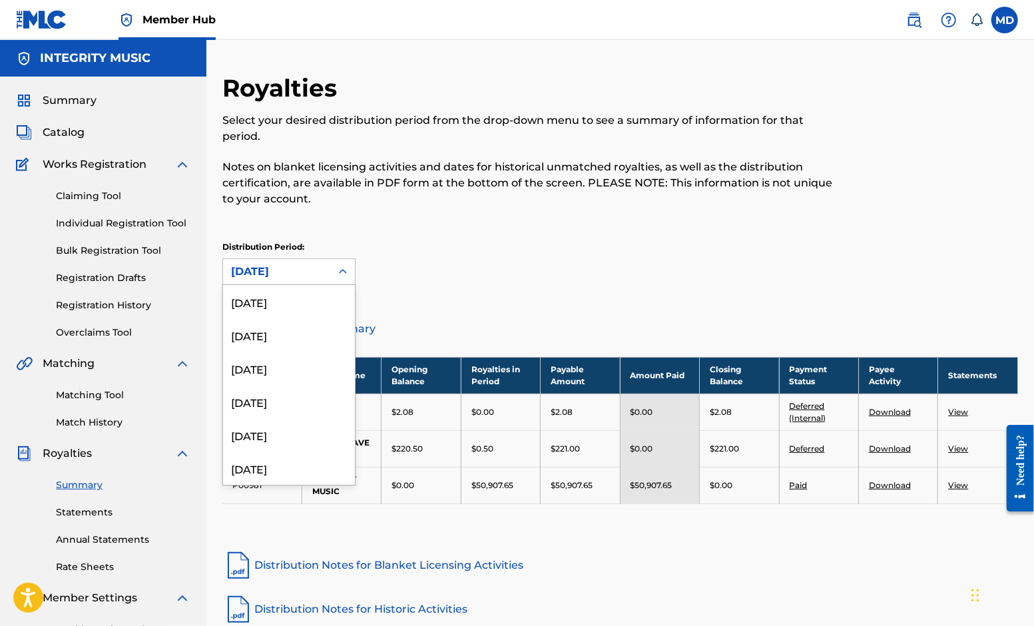
click at [340, 277] on icon at bounding box center [342, 271] width 13 height 13
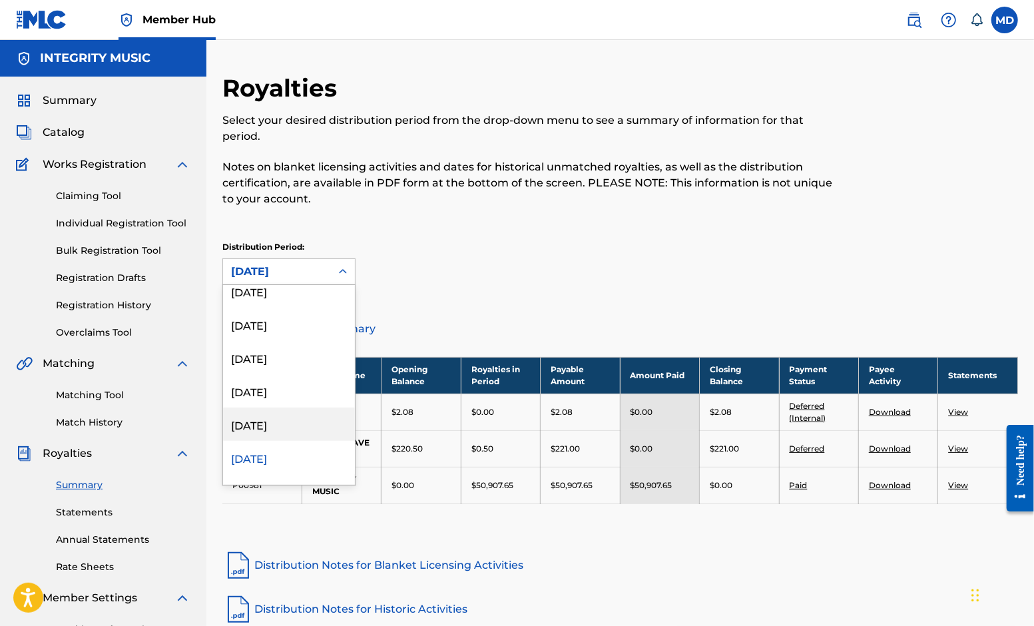
click at [285, 417] on div "[DATE]" at bounding box center [289, 423] width 132 height 33
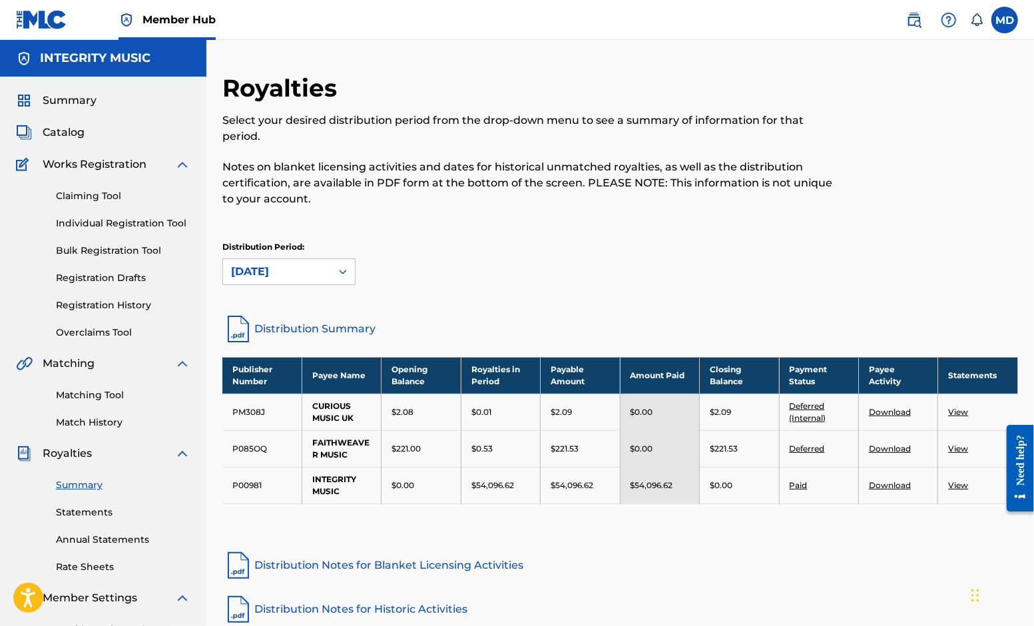
click at [342, 273] on icon at bounding box center [342, 271] width 13 height 13
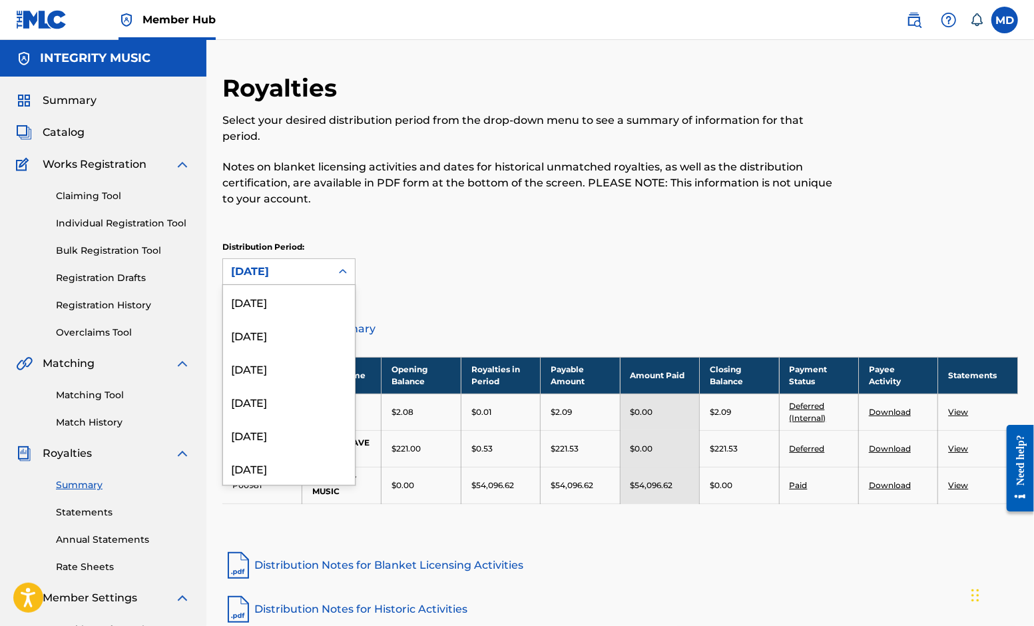
scroll to position [843, 0]
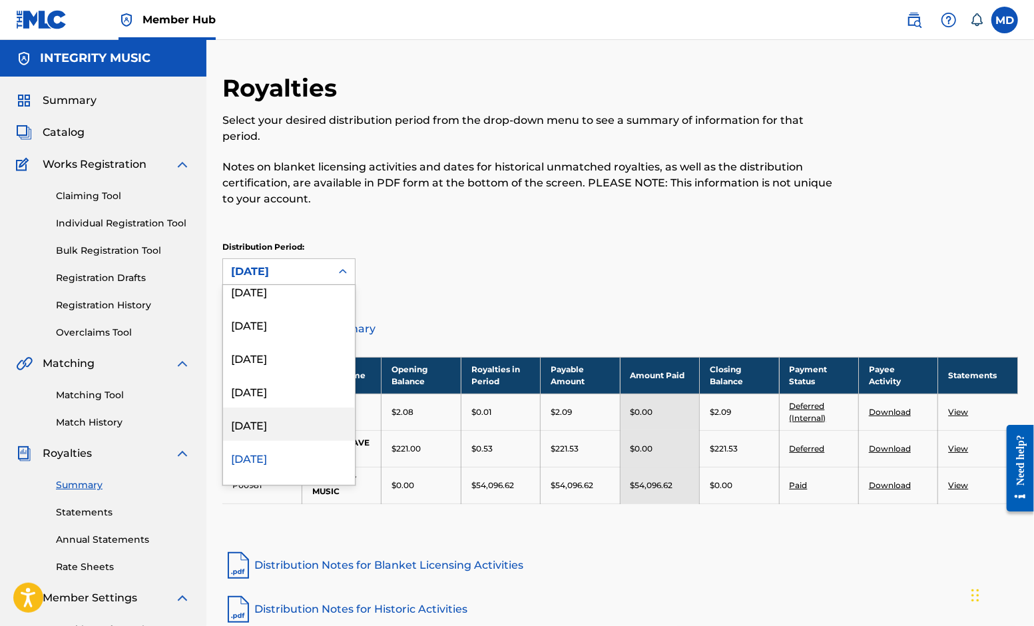
click at [258, 420] on div "[DATE]" at bounding box center [289, 423] width 132 height 33
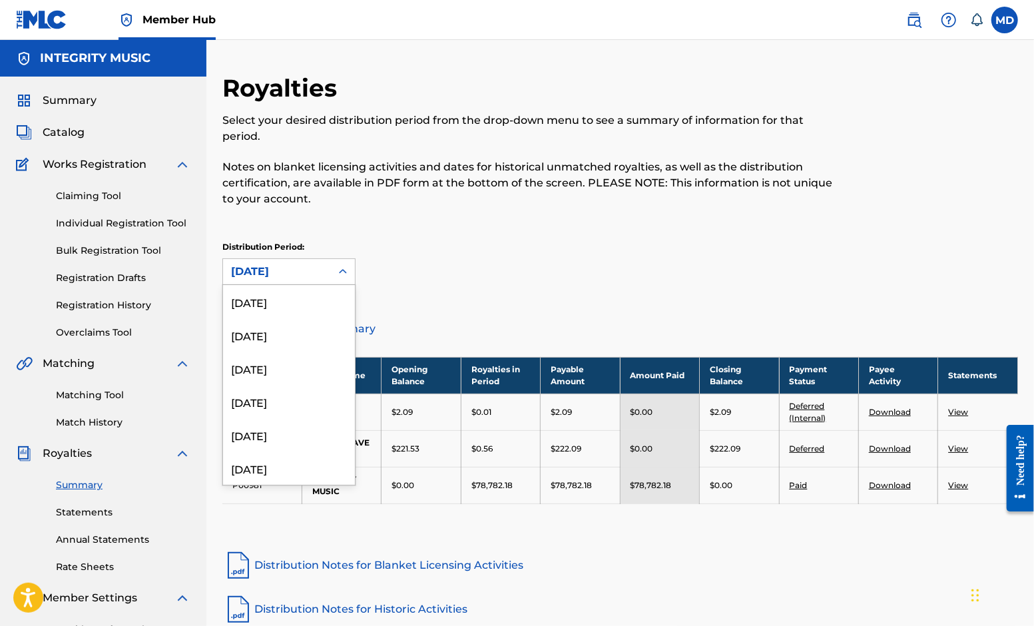
scroll to position [809, 0]
click at [326, 274] on div "[DATE]" at bounding box center [277, 271] width 108 height 25
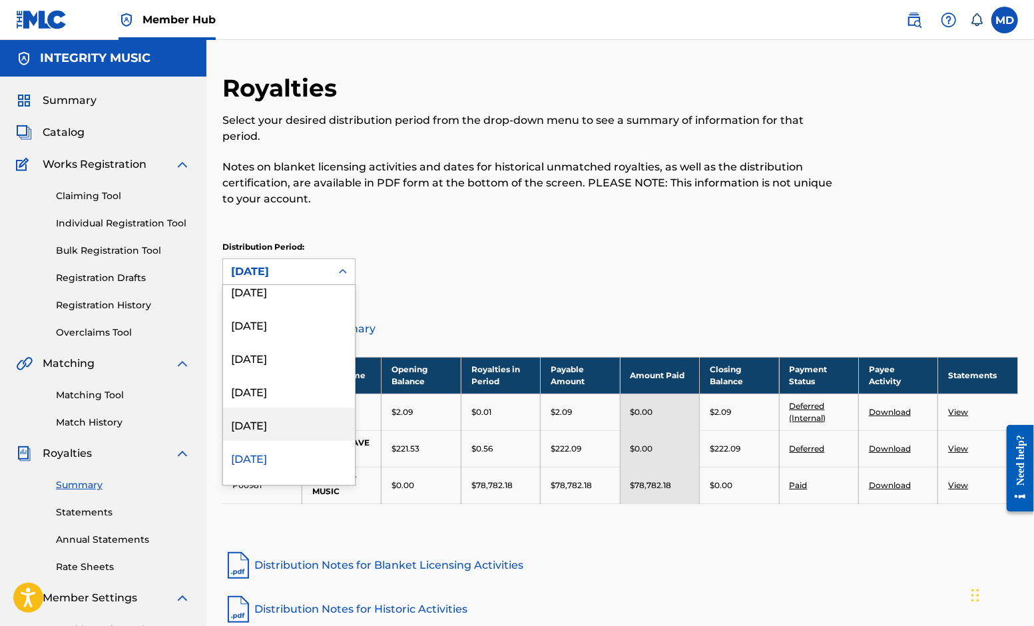
click at [270, 422] on div "[DATE]" at bounding box center [289, 423] width 132 height 33
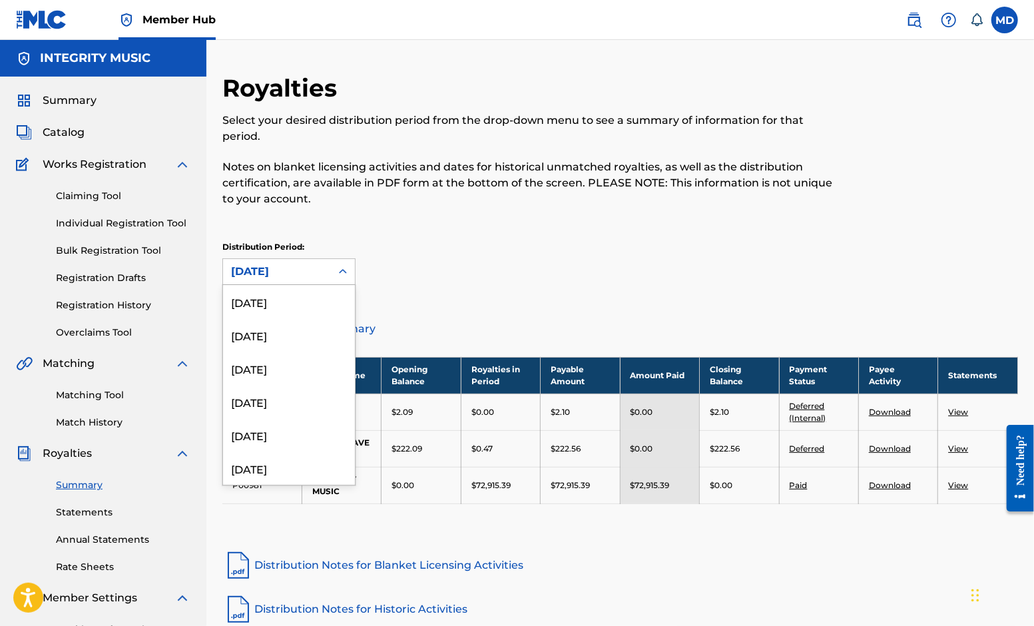
click at [339, 269] on icon at bounding box center [342, 271] width 13 height 13
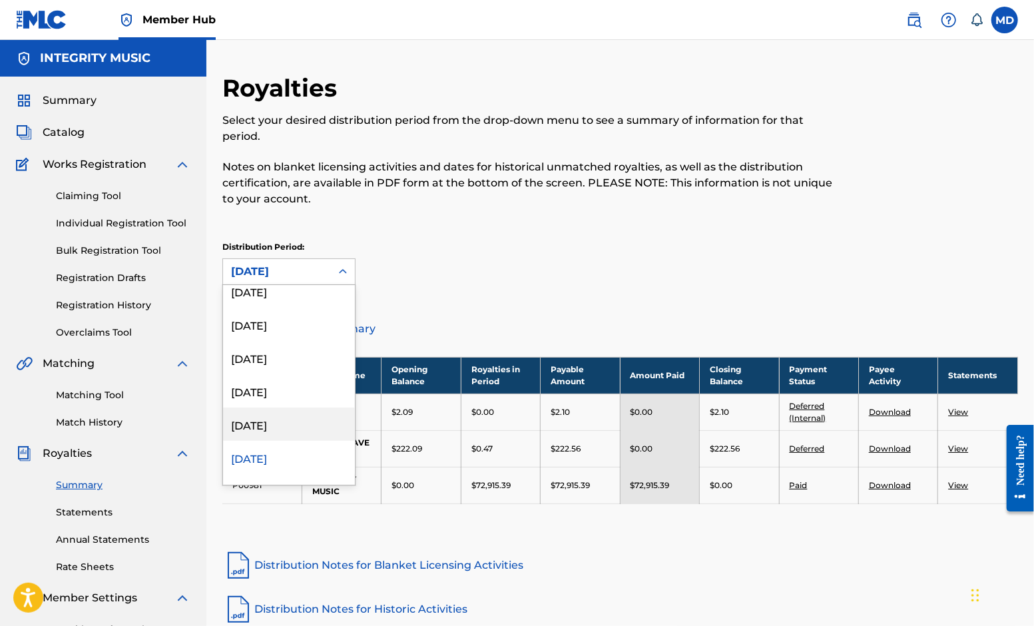
click at [264, 423] on div "[DATE]" at bounding box center [289, 423] width 132 height 33
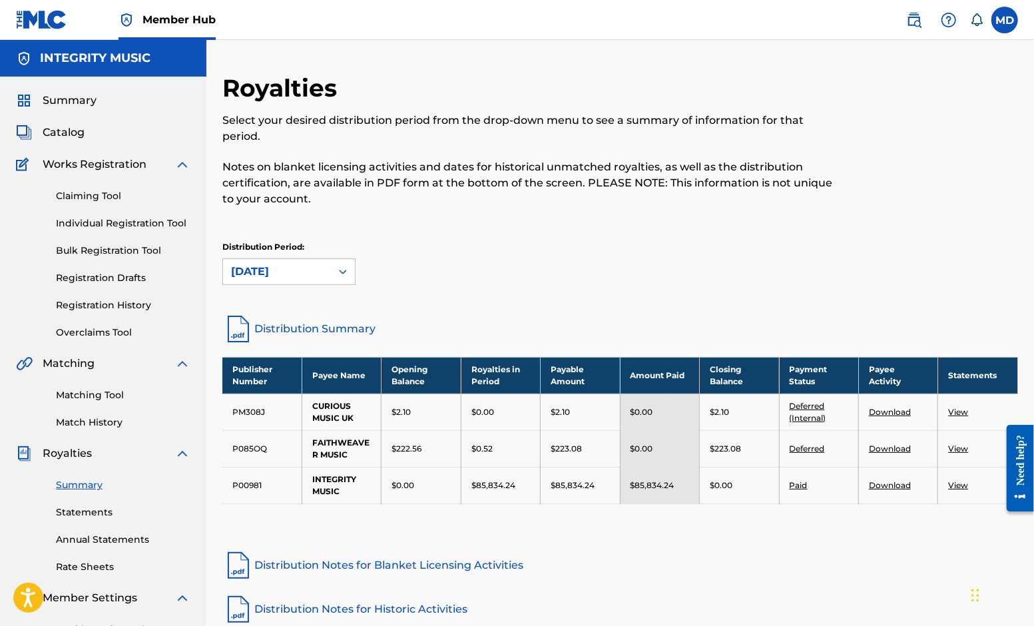
click at [343, 274] on icon at bounding box center [342, 271] width 13 height 13
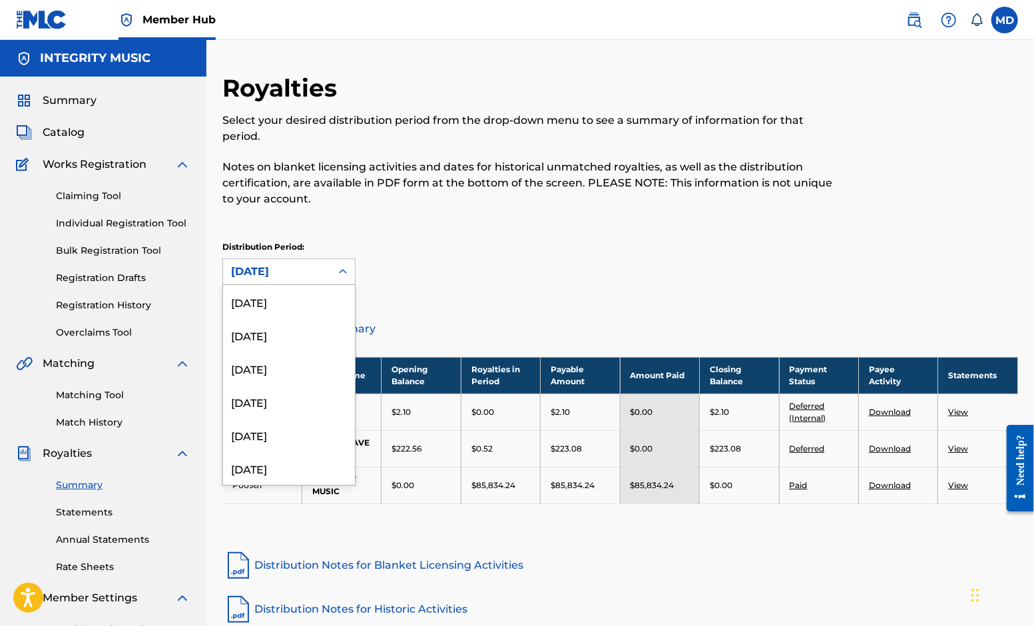
scroll to position [743, 0]
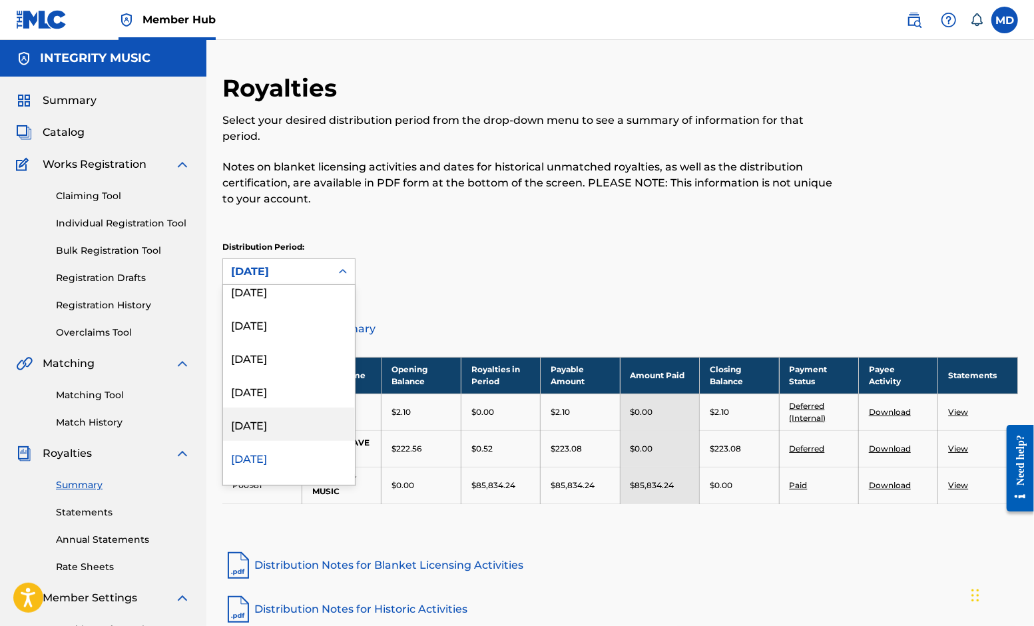
click at [262, 425] on div "[DATE]" at bounding box center [289, 423] width 132 height 33
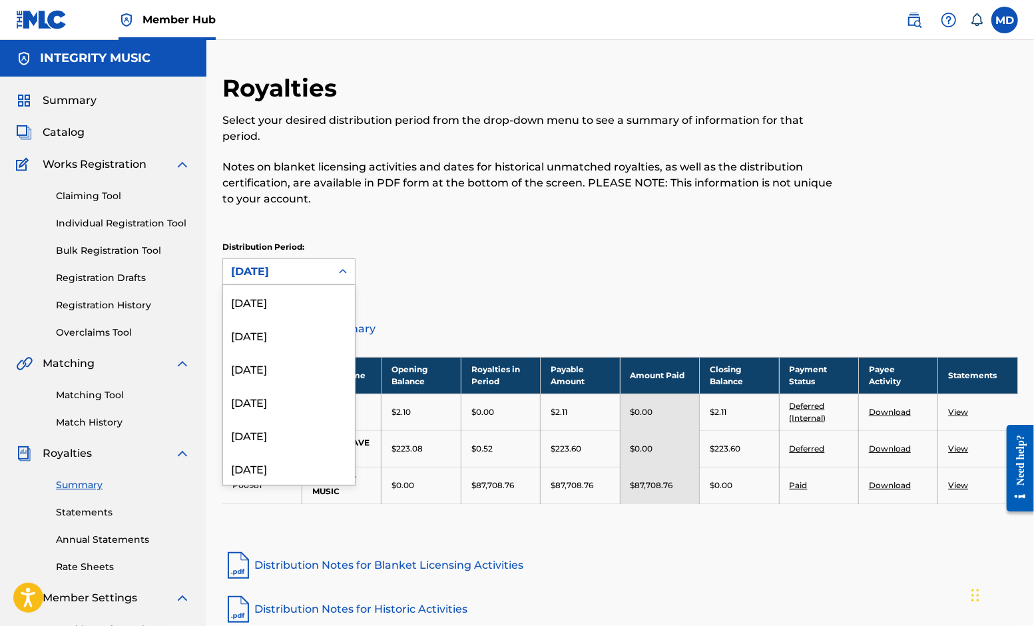
click at [313, 275] on div "[DATE]" at bounding box center [277, 272] width 92 height 16
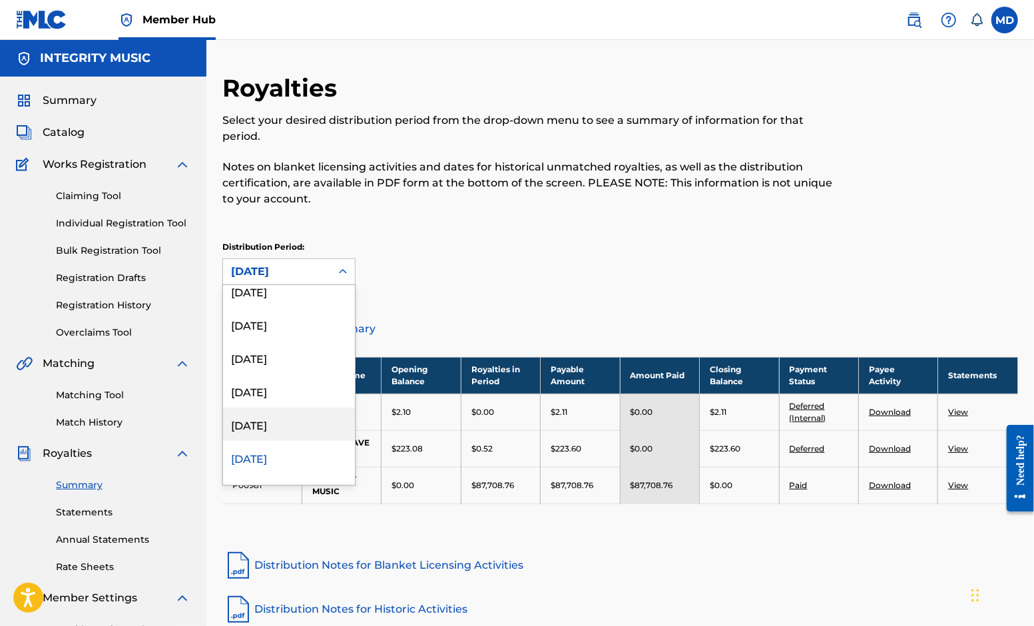
click at [276, 419] on div "[DATE]" at bounding box center [289, 423] width 132 height 33
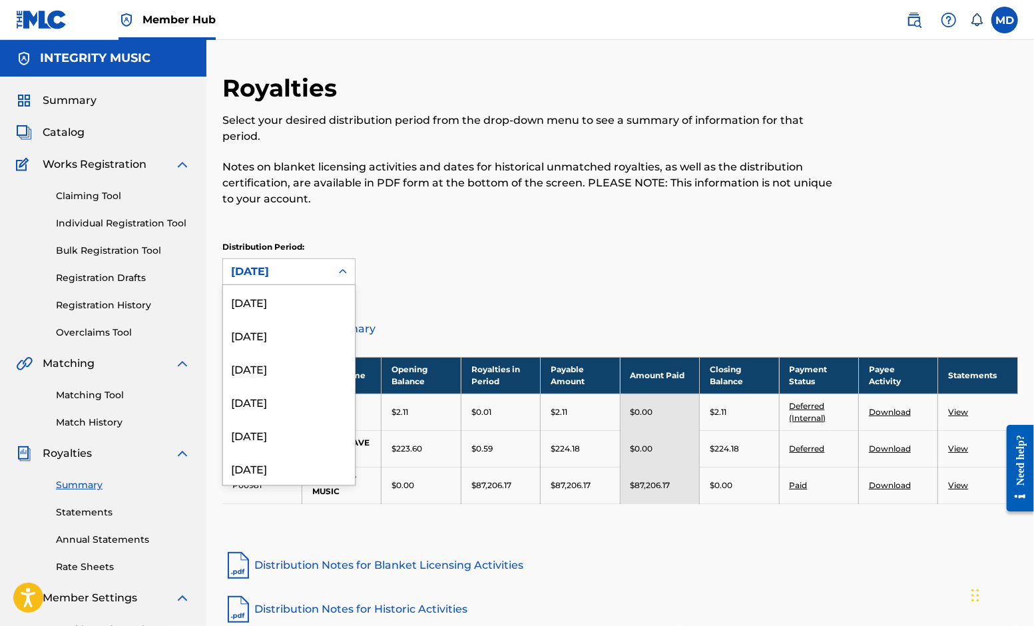
click at [312, 273] on div "[DATE]" at bounding box center [277, 272] width 92 height 16
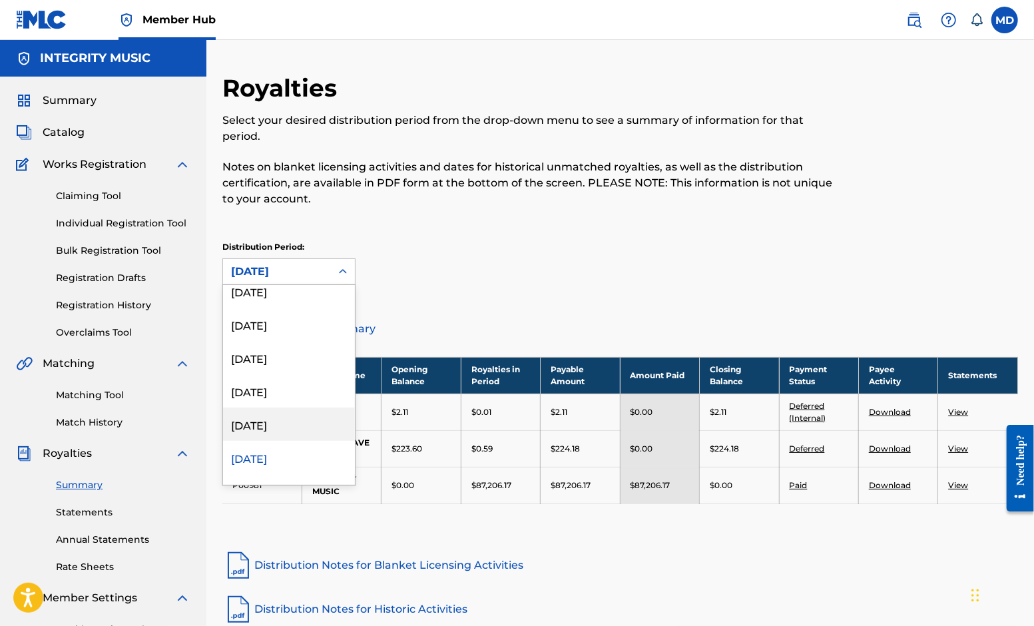
click at [276, 421] on div "[DATE]" at bounding box center [289, 423] width 132 height 33
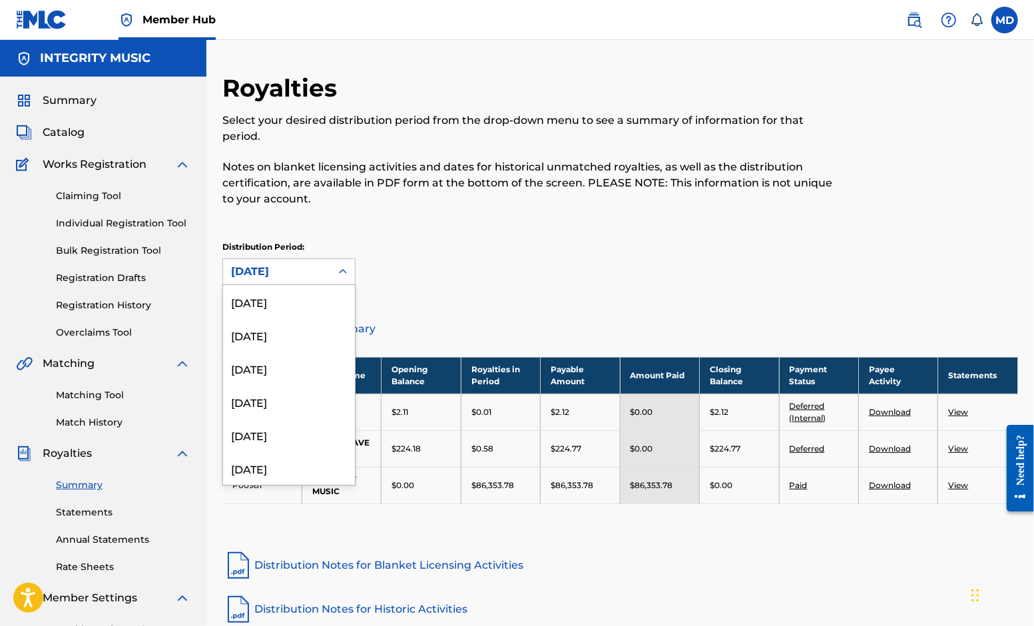
scroll to position [643, 0]
click at [326, 274] on div "[DATE]" at bounding box center [277, 271] width 108 height 25
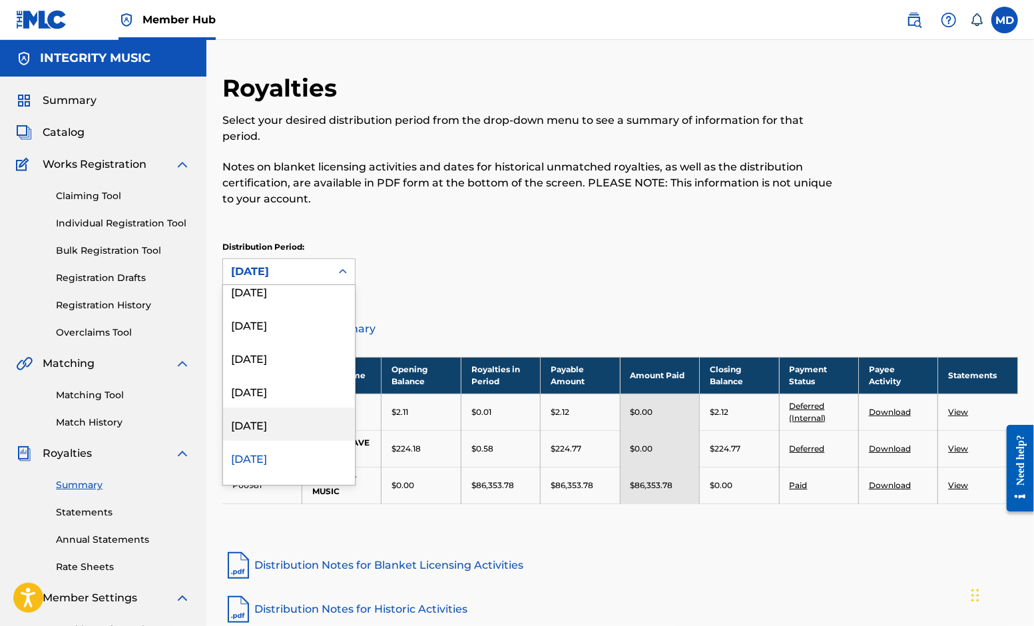
click at [274, 424] on div "[DATE]" at bounding box center [289, 423] width 132 height 33
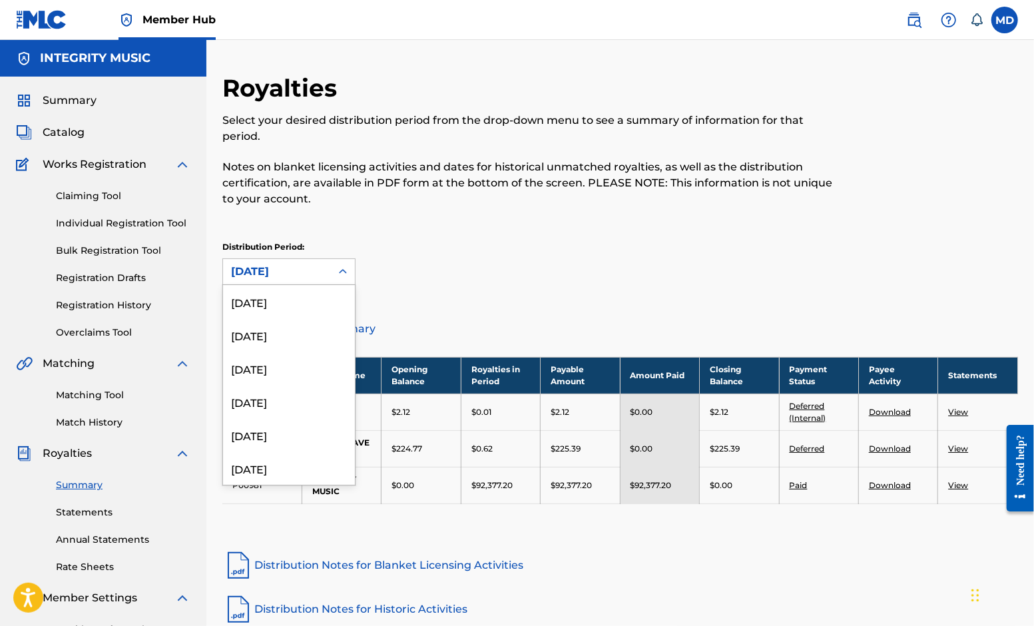
click at [312, 268] on div "[DATE]" at bounding box center [277, 272] width 92 height 16
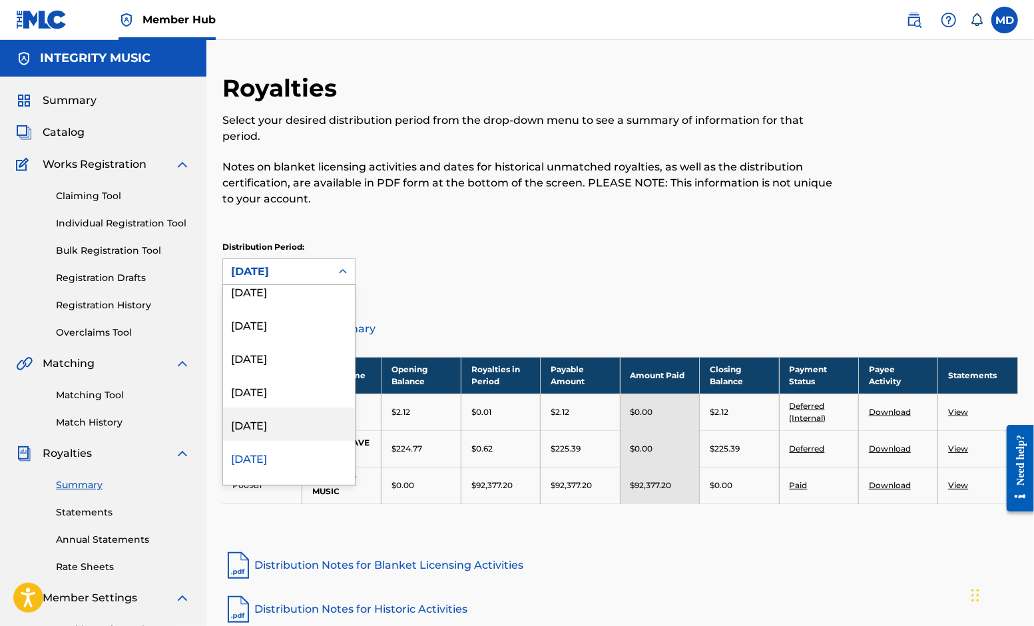
click at [286, 419] on div "[DATE]" at bounding box center [289, 423] width 132 height 33
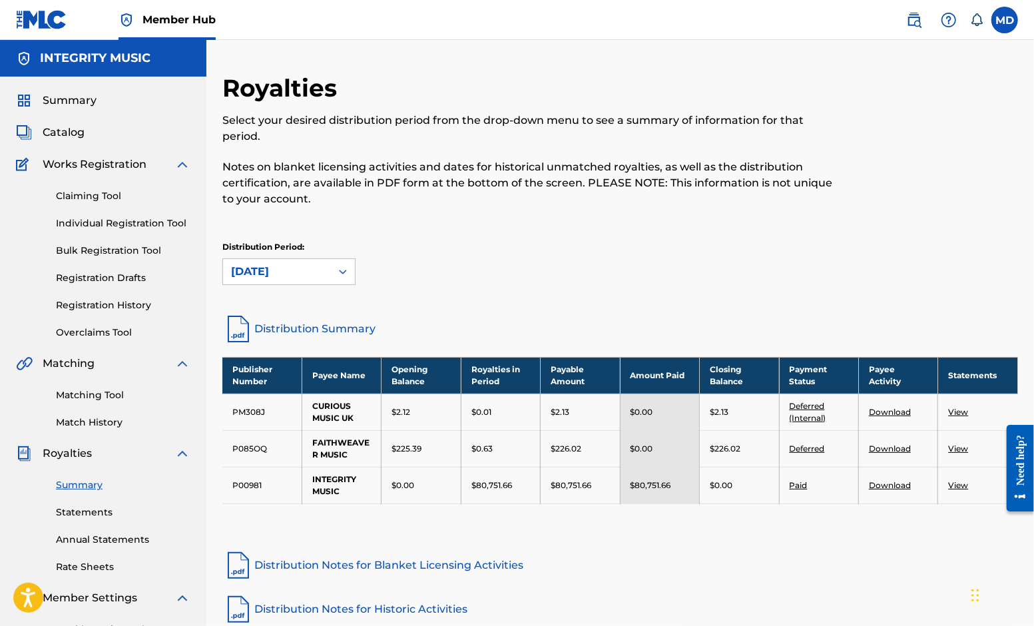
click at [320, 274] on div "[DATE]" at bounding box center [277, 272] width 92 height 16
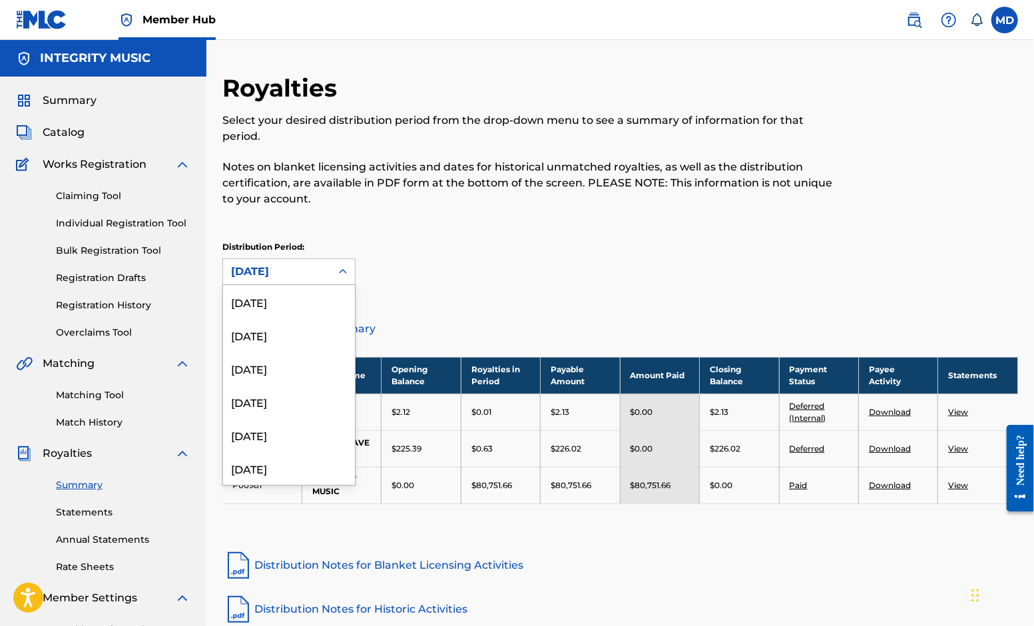
scroll to position [576, 0]
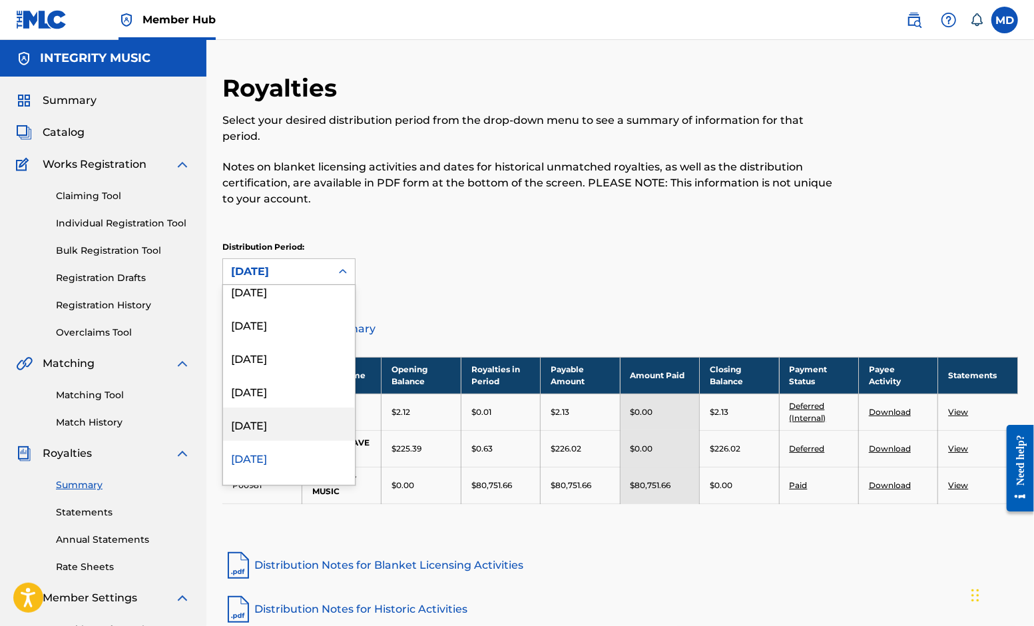
click at [300, 420] on div "[DATE]" at bounding box center [289, 423] width 132 height 33
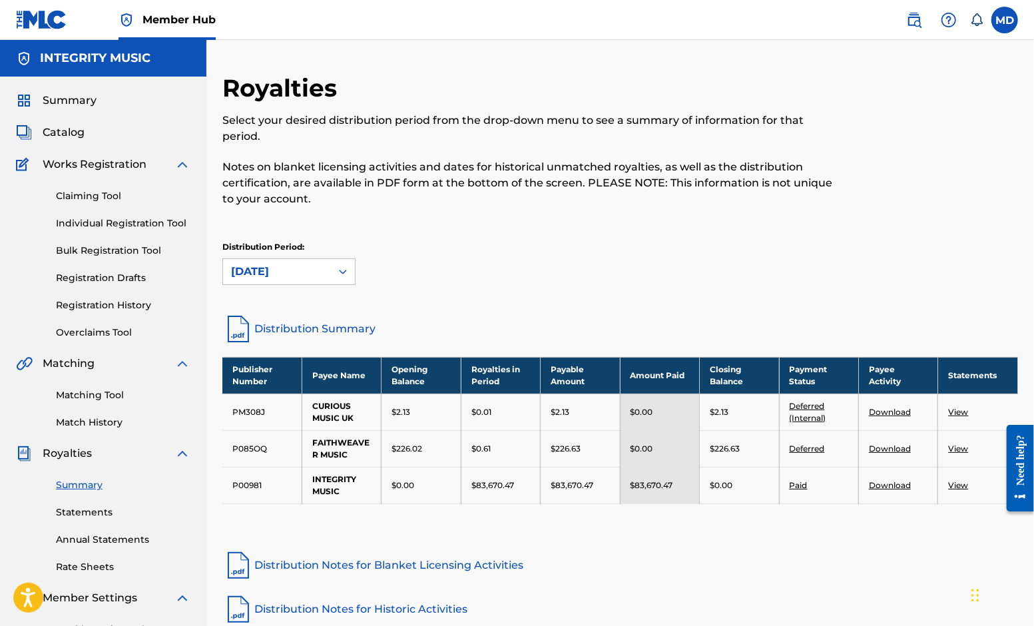
click at [302, 271] on div "[DATE]" at bounding box center [277, 272] width 92 height 16
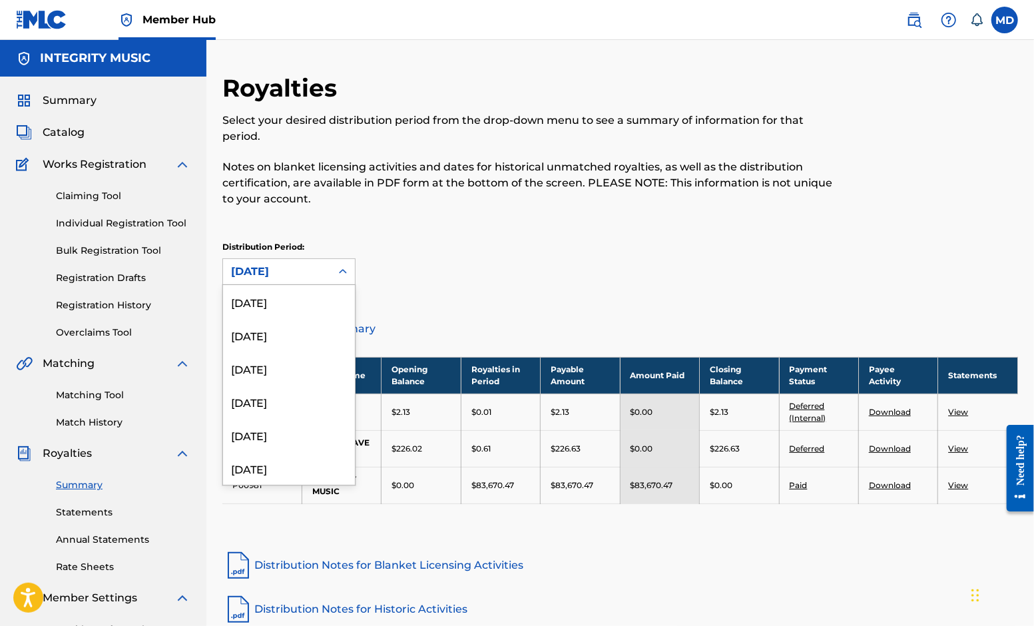
scroll to position [543, 0]
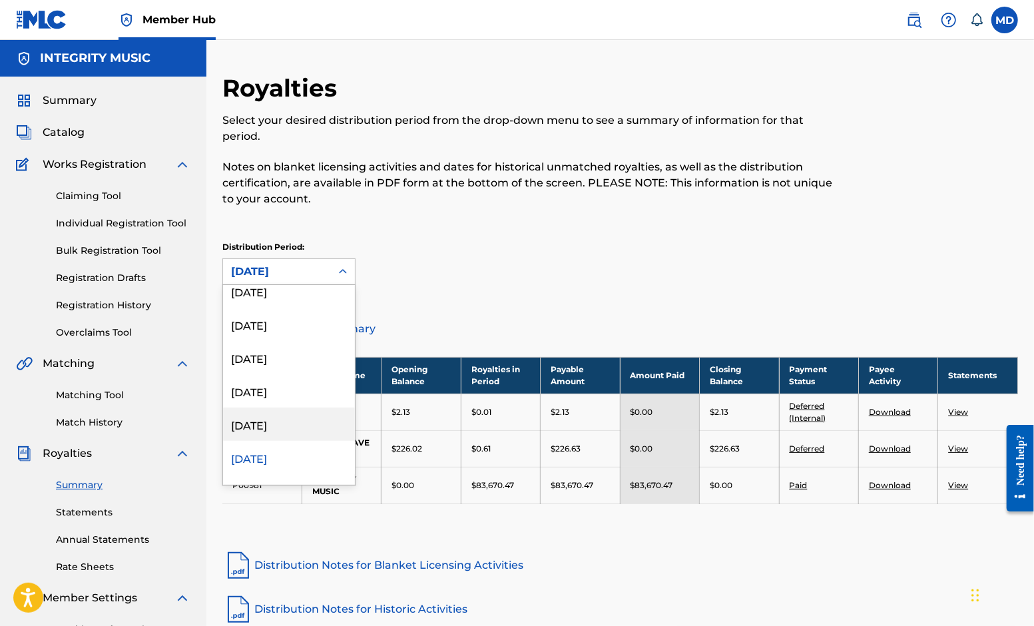
click at [286, 425] on div "[DATE]" at bounding box center [289, 423] width 132 height 33
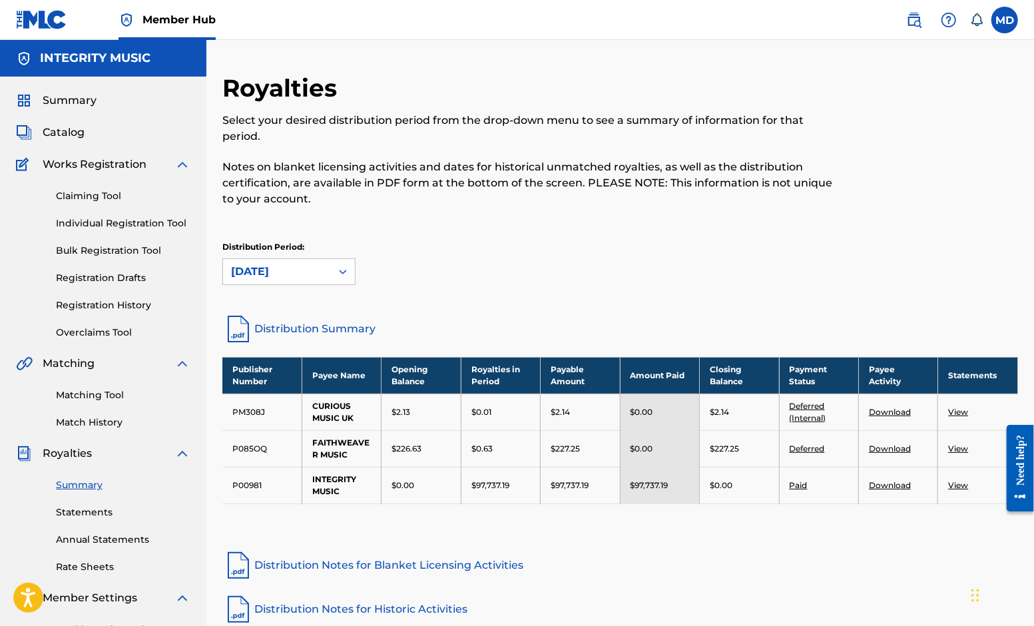
click at [308, 270] on div "[DATE]" at bounding box center [277, 272] width 92 height 16
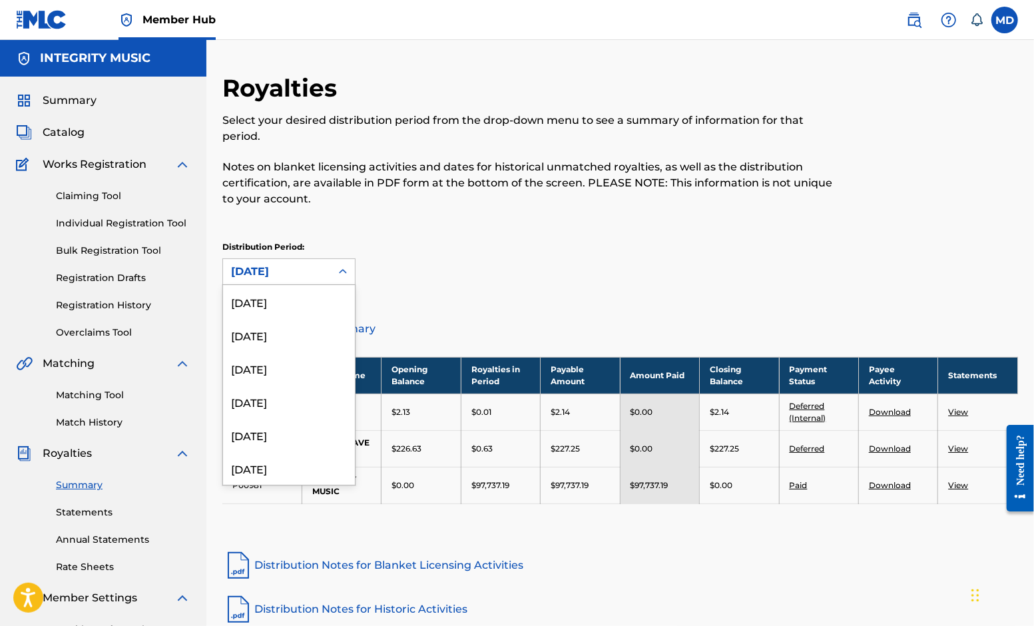
scroll to position [510, 0]
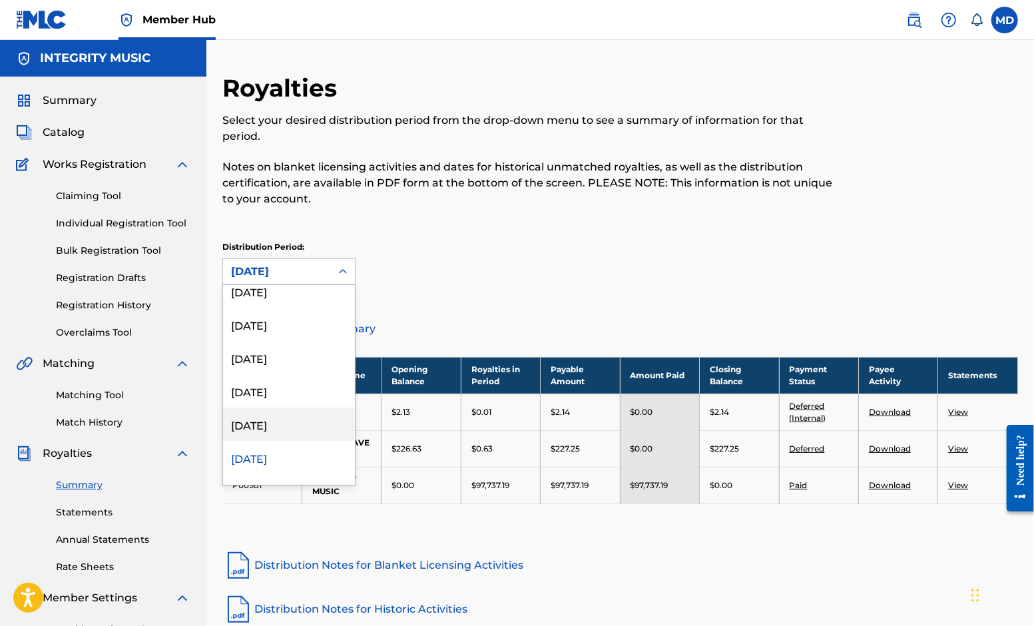
click at [292, 421] on div "[DATE]" at bounding box center [289, 423] width 132 height 33
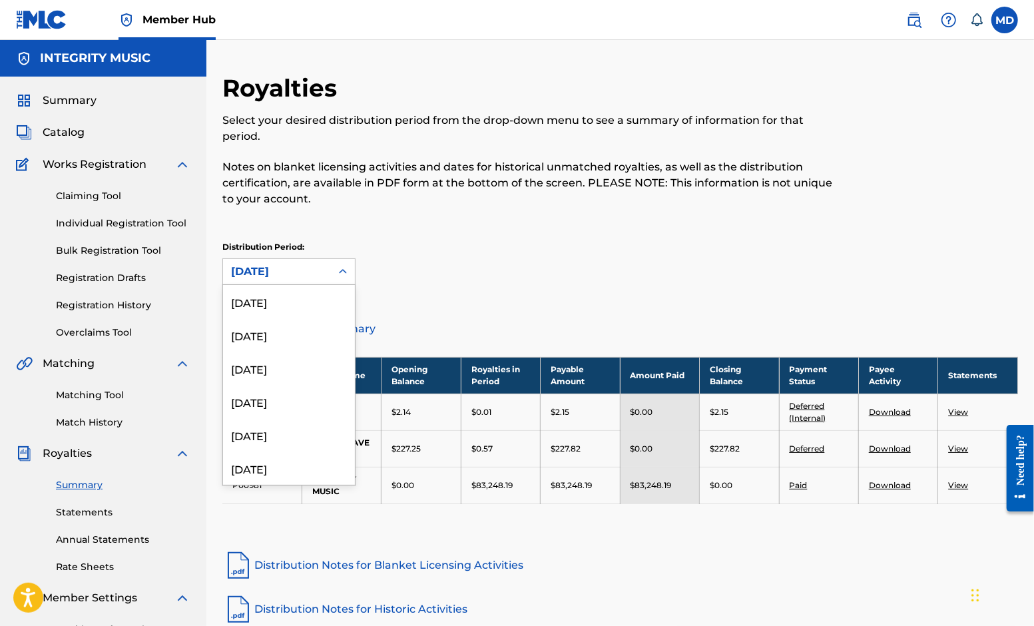
click at [300, 270] on div "[DATE]" at bounding box center [277, 272] width 92 height 16
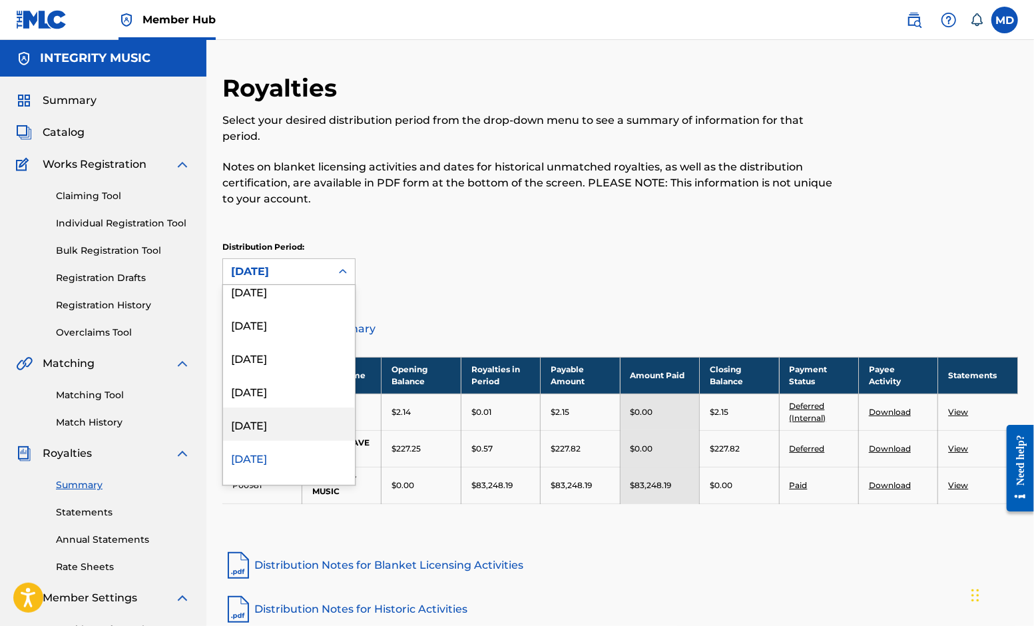
click at [284, 421] on div "[DATE]" at bounding box center [289, 423] width 132 height 33
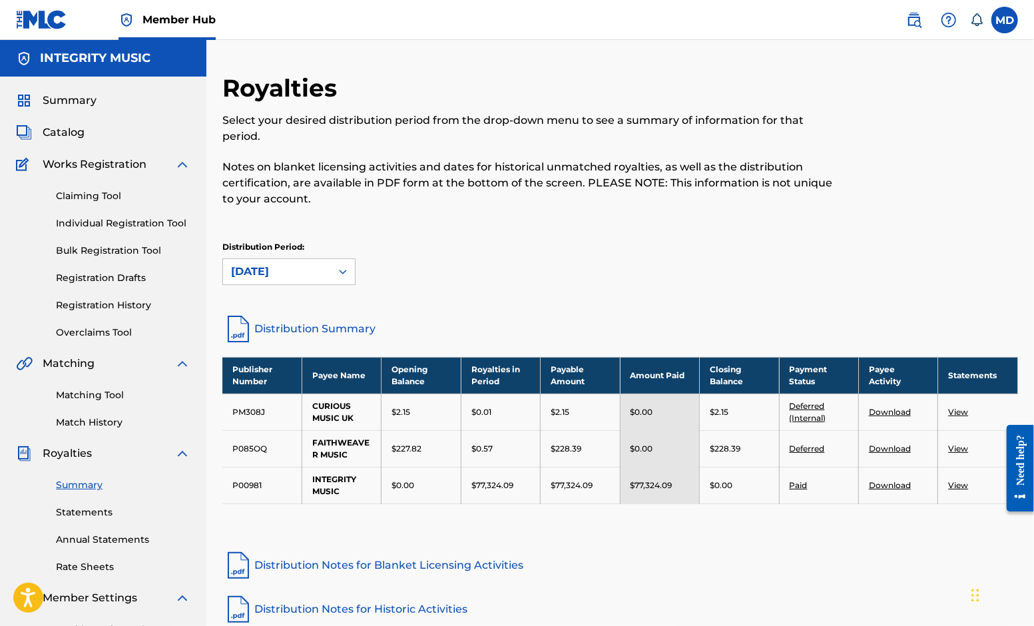
click at [272, 270] on div "[DATE]" at bounding box center [277, 272] width 92 height 16
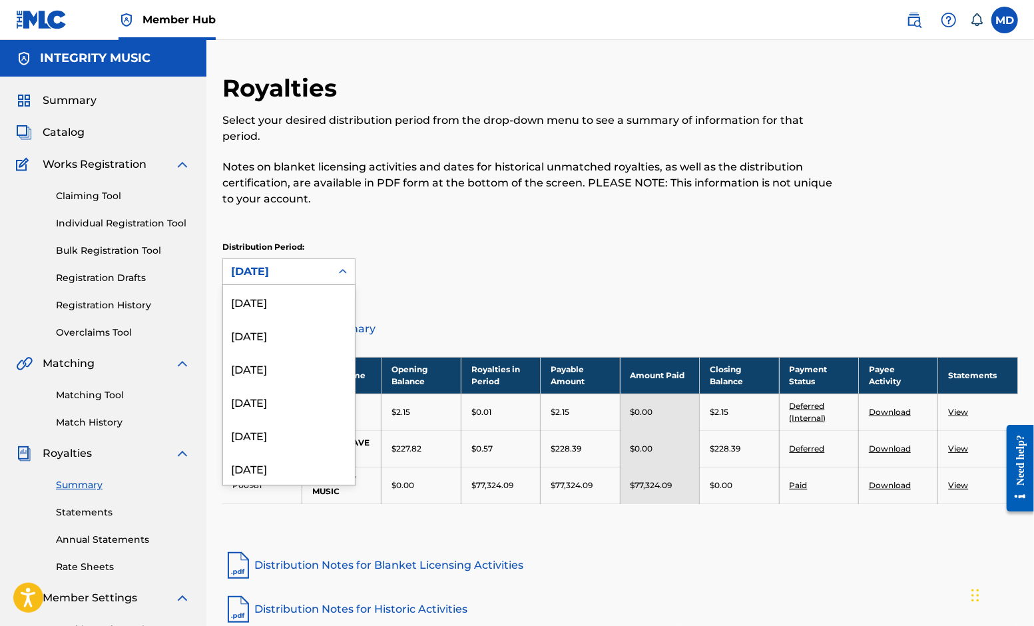
scroll to position [443, 0]
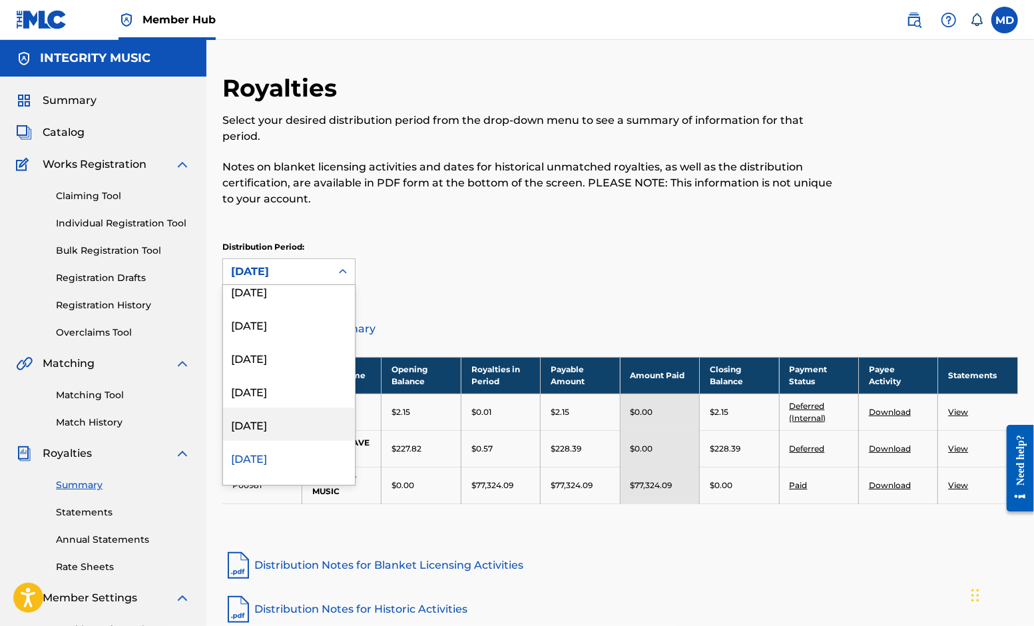
click at [267, 420] on div "[DATE]" at bounding box center [289, 423] width 132 height 33
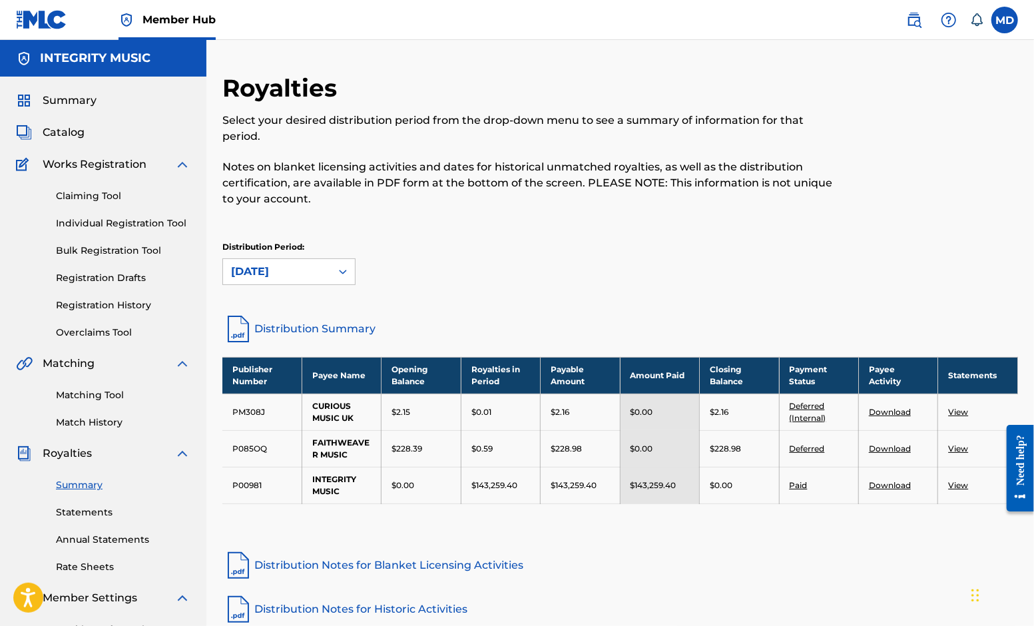
click at [286, 270] on div "[DATE]" at bounding box center [277, 272] width 92 height 16
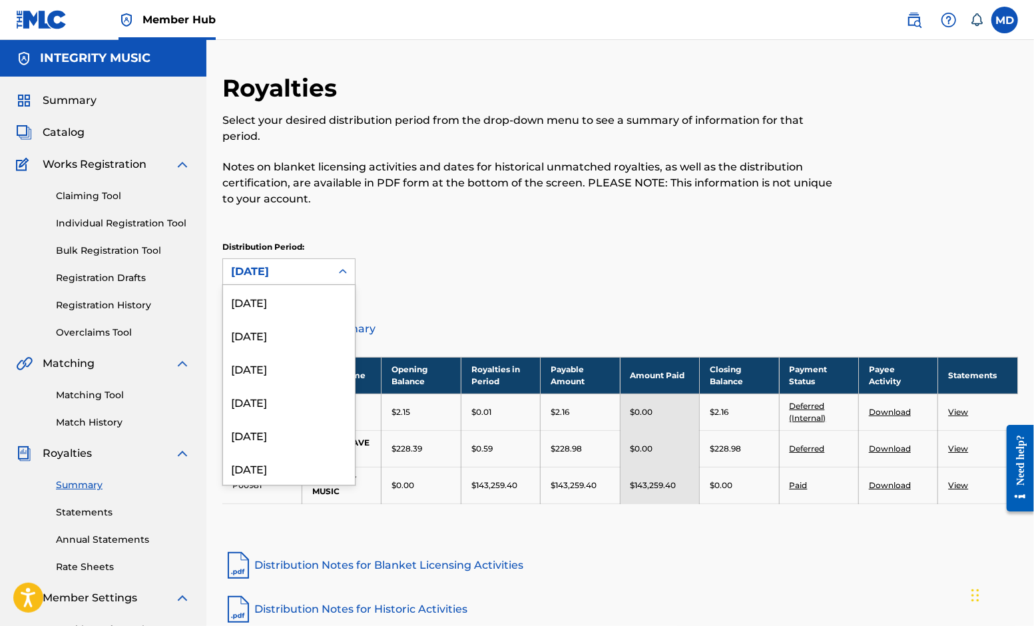
scroll to position [410, 0]
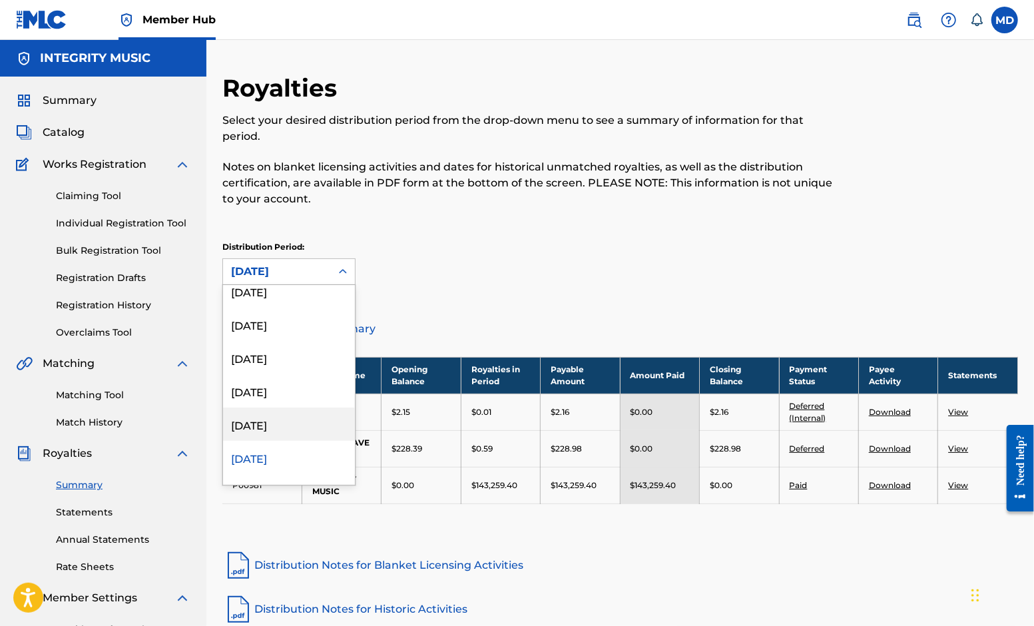
click at [276, 423] on div "[DATE]" at bounding box center [289, 423] width 132 height 33
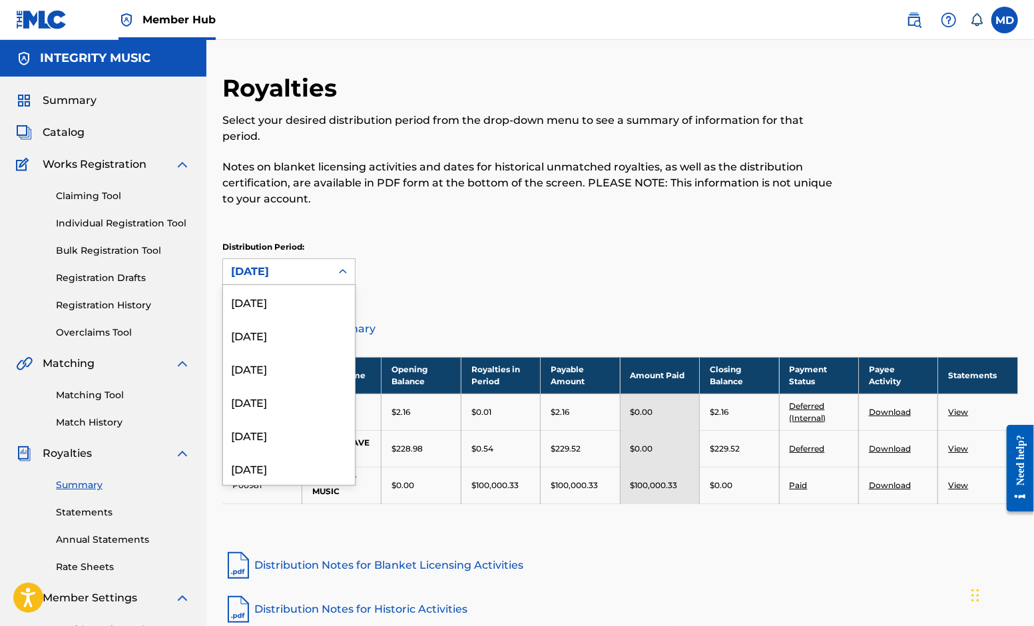
click at [347, 268] on icon at bounding box center [342, 271] width 13 height 13
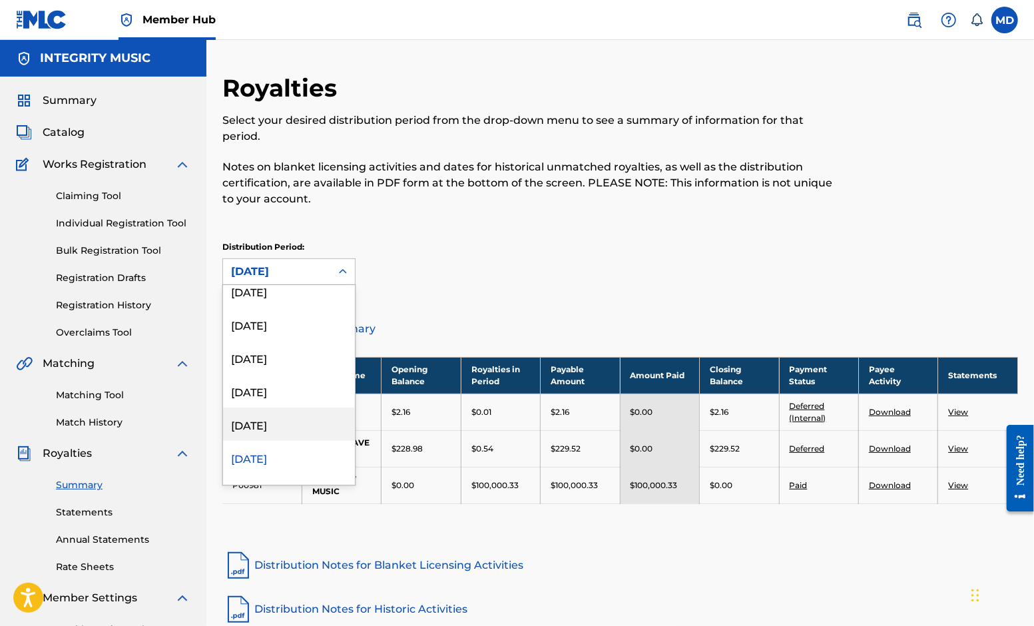
click at [257, 424] on div "[DATE]" at bounding box center [289, 423] width 132 height 33
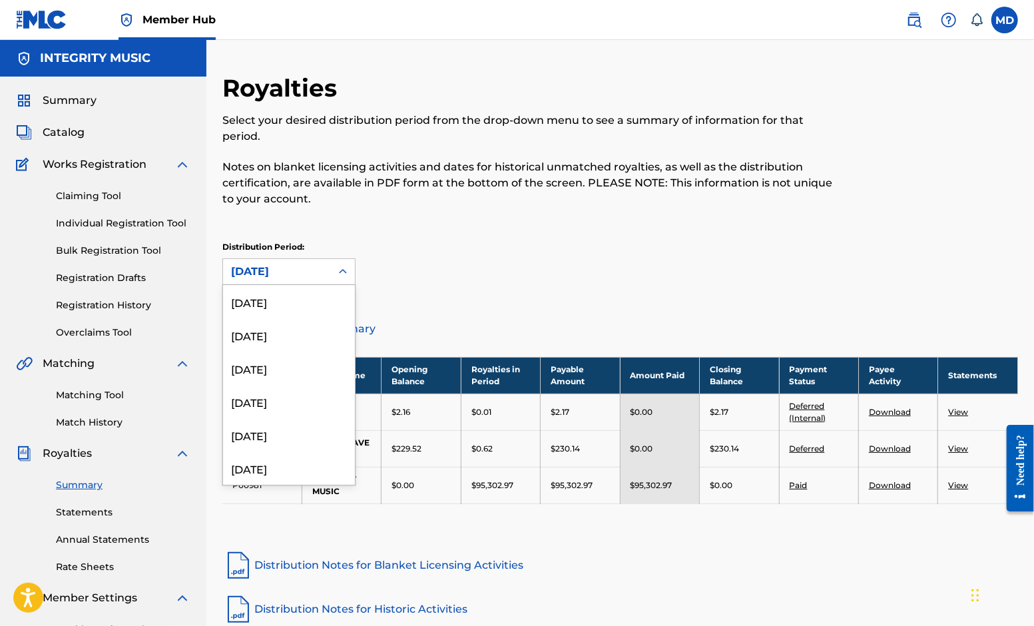
click at [320, 268] on div "[DATE]" at bounding box center [277, 272] width 92 height 16
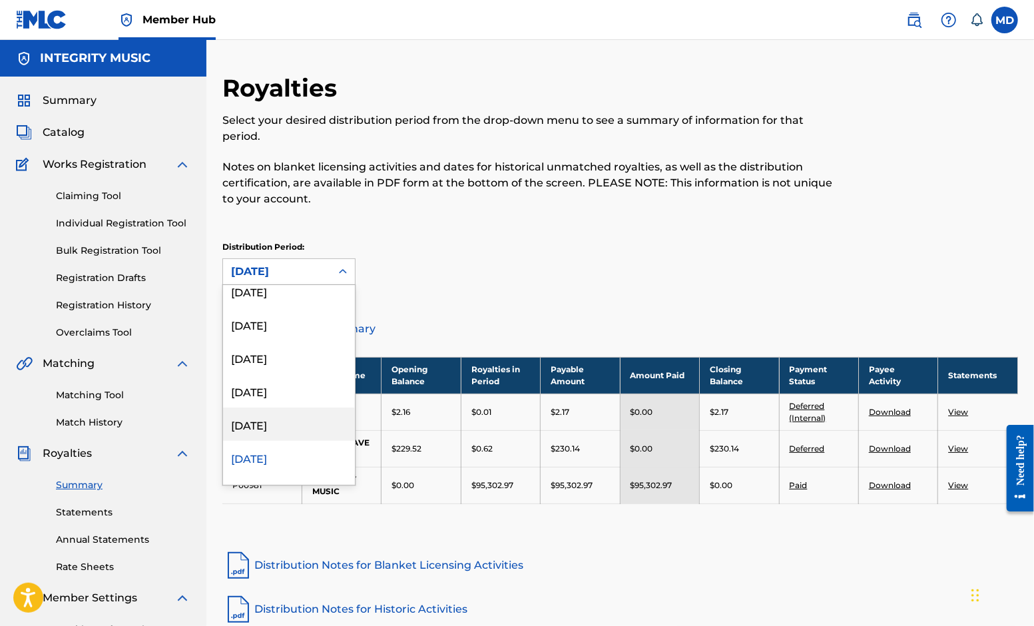
click at [268, 424] on div "[DATE]" at bounding box center [289, 423] width 132 height 33
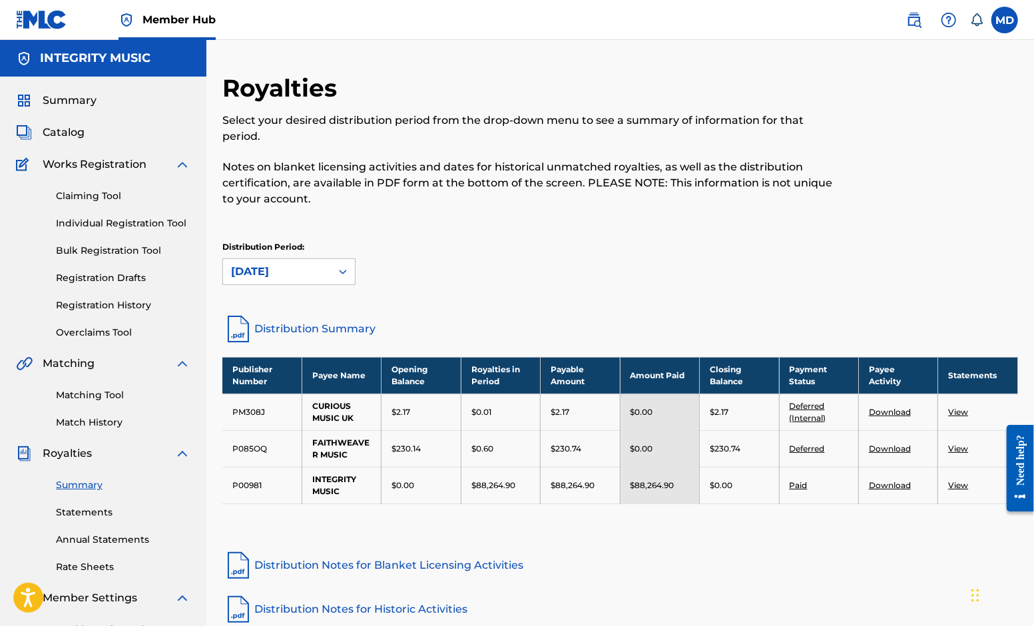
click at [316, 268] on div "[DATE]" at bounding box center [277, 272] width 92 height 16
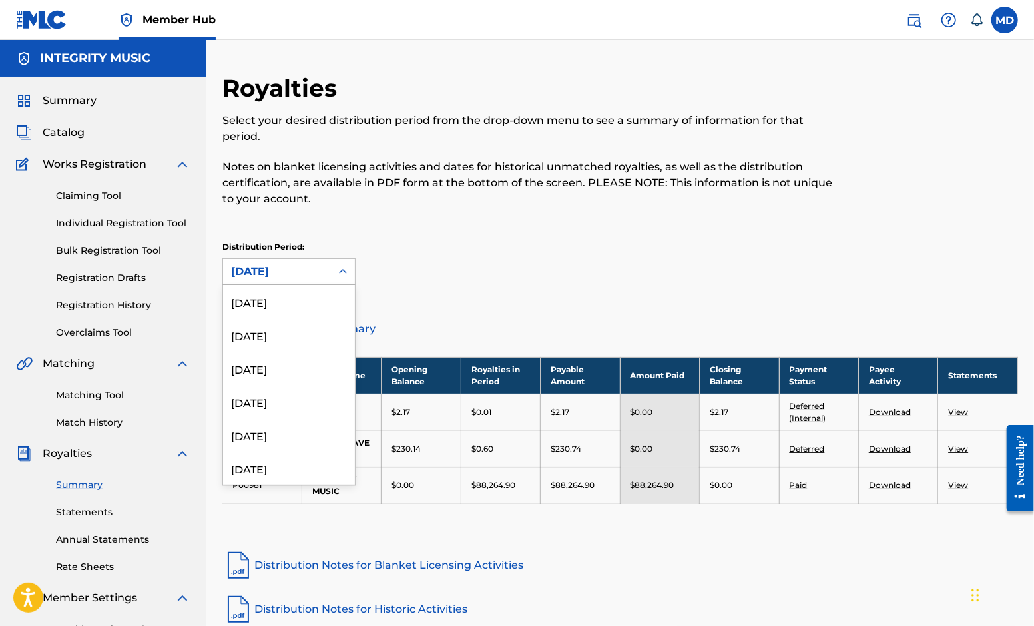
scroll to position [310, 0]
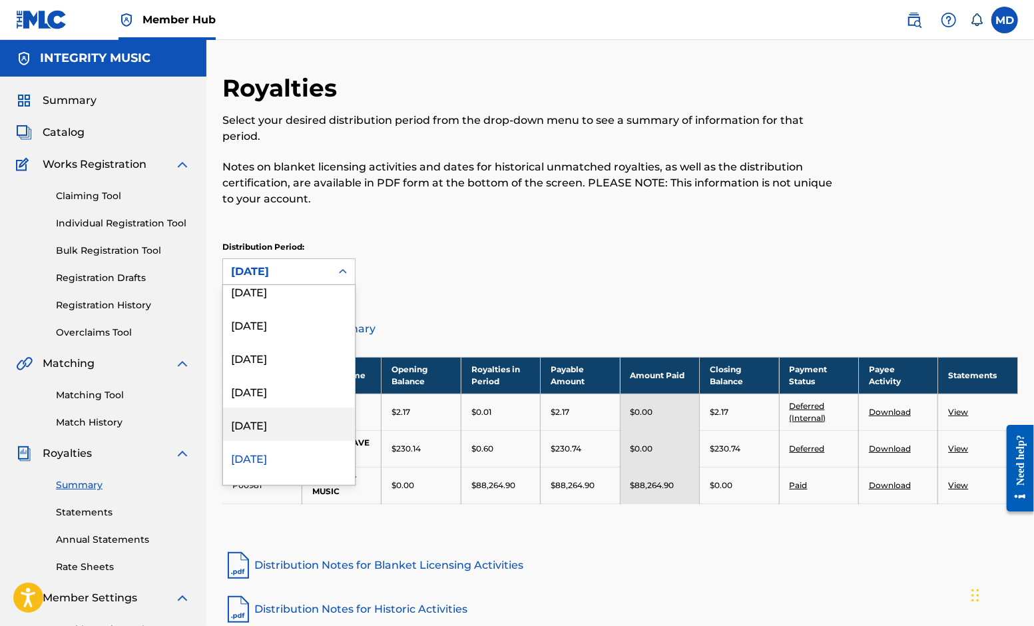
click at [271, 429] on div "[DATE]" at bounding box center [289, 423] width 132 height 33
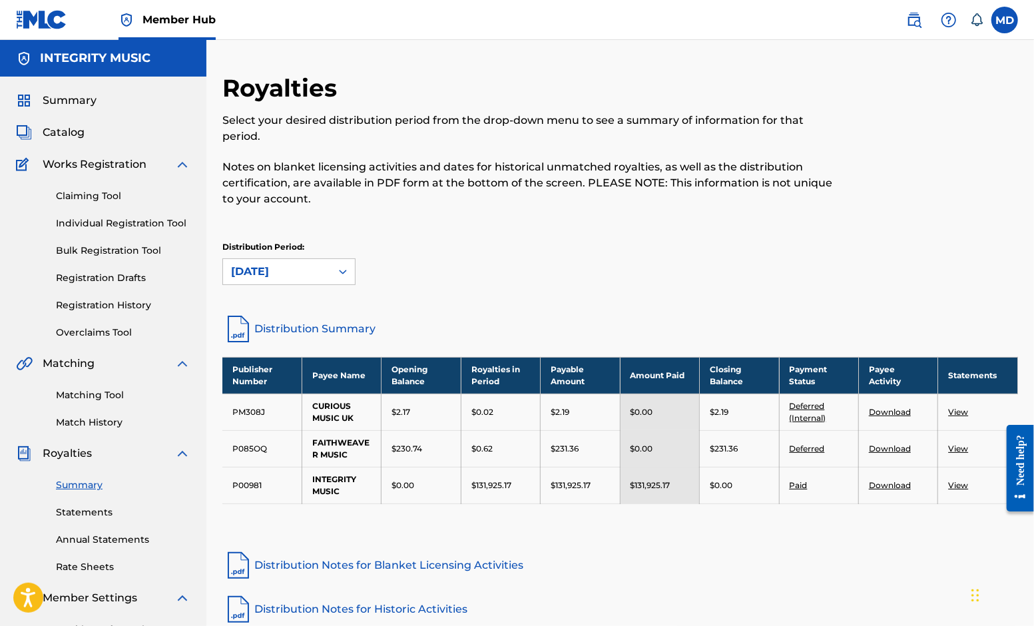
click at [296, 270] on div "[DATE]" at bounding box center [277, 272] width 92 height 16
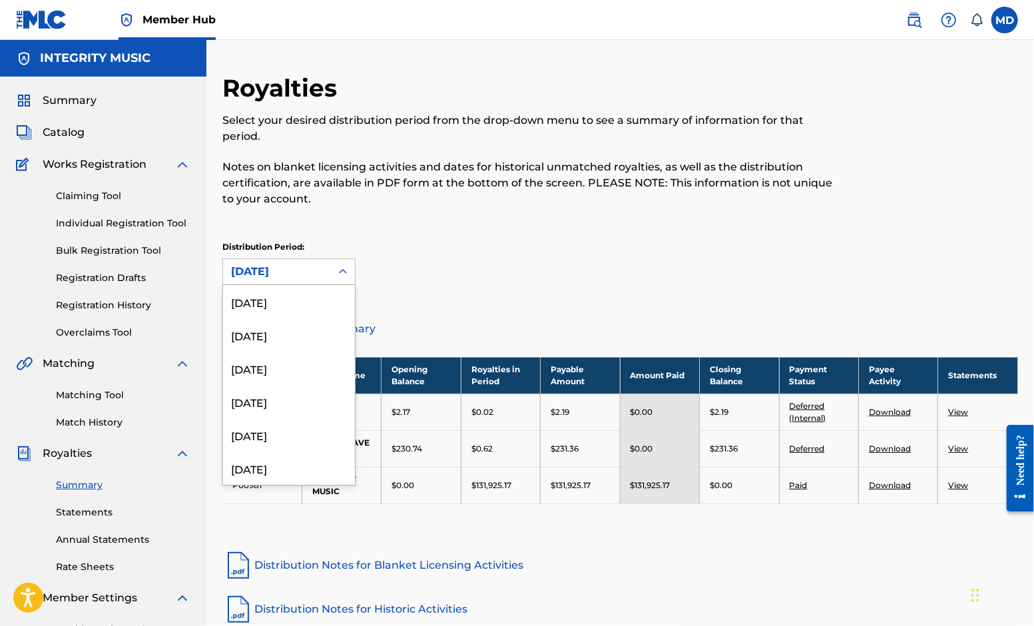
scroll to position [277, 0]
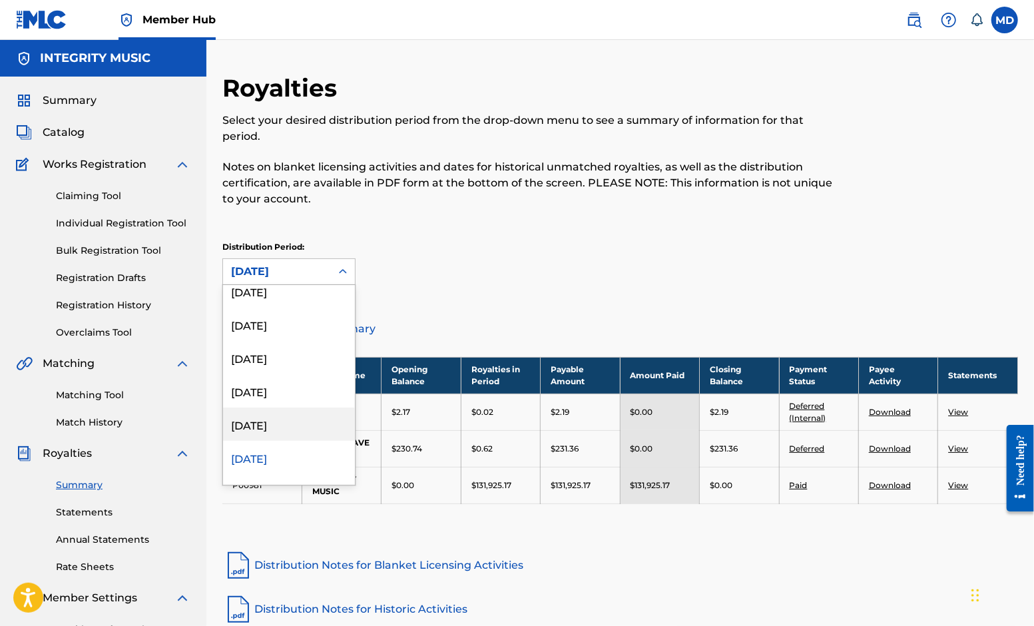
click at [290, 422] on div "[DATE]" at bounding box center [289, 423] width 132 height 33
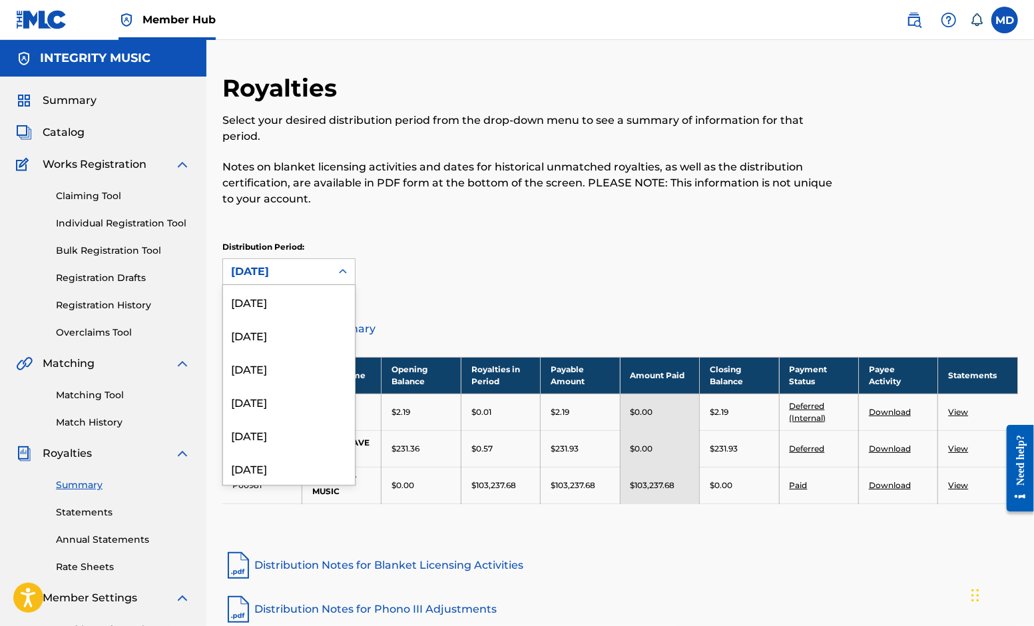
click at [290, 274] on div "[DATE]" at bounding box center [277, 272] width 92 height 16
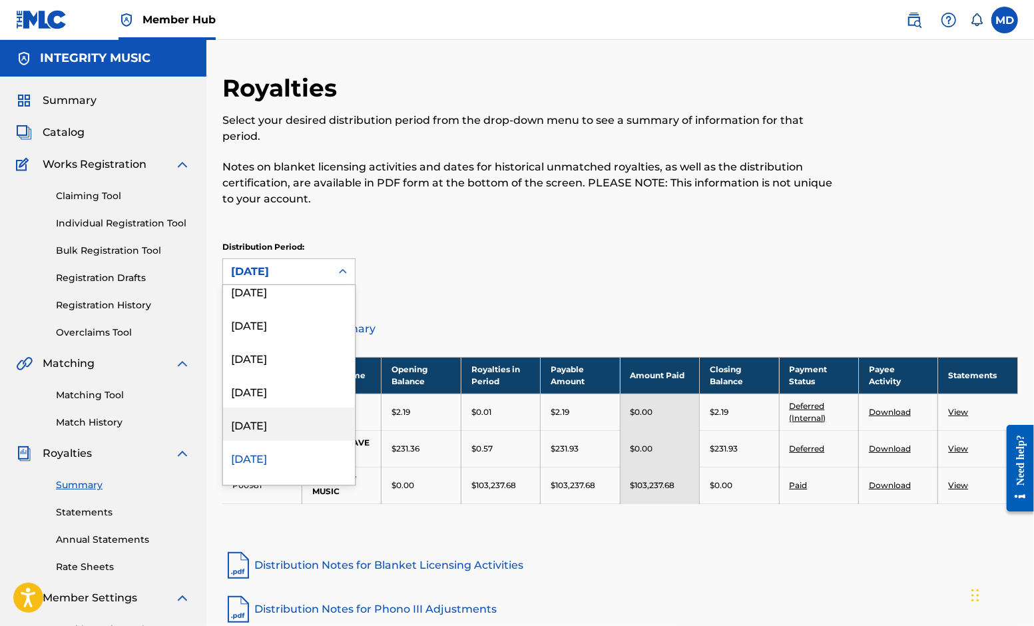
click at [276, 420] on div "[DATE]" at bounding box center [289, 423] width 132 height 33
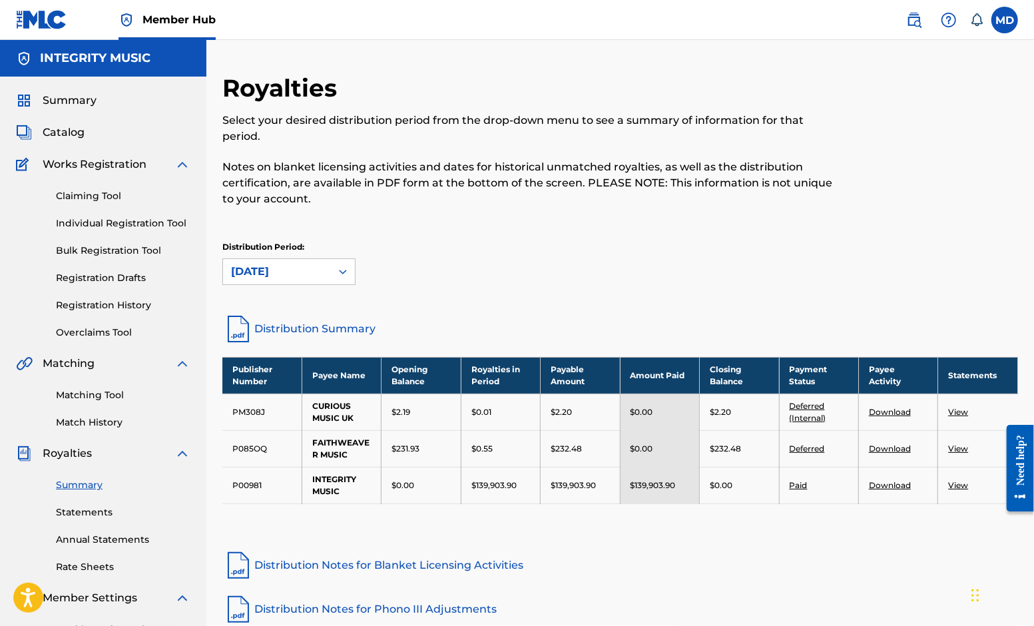
click at [286, 269] on div "[DATE]" at bounding box center [277, 272] width 92 height 16
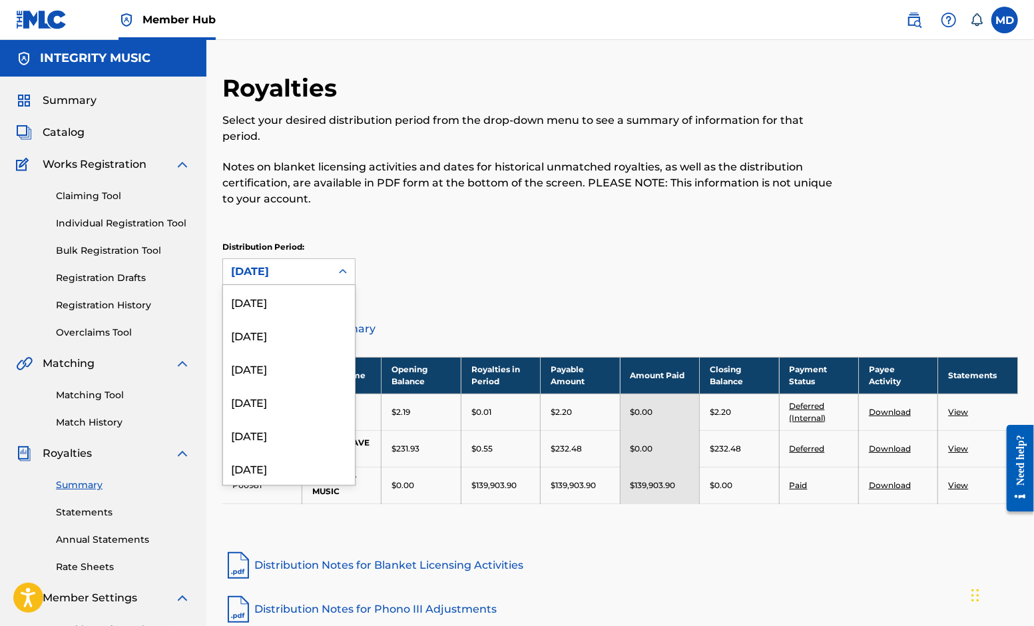
scroll to position [210, 0]
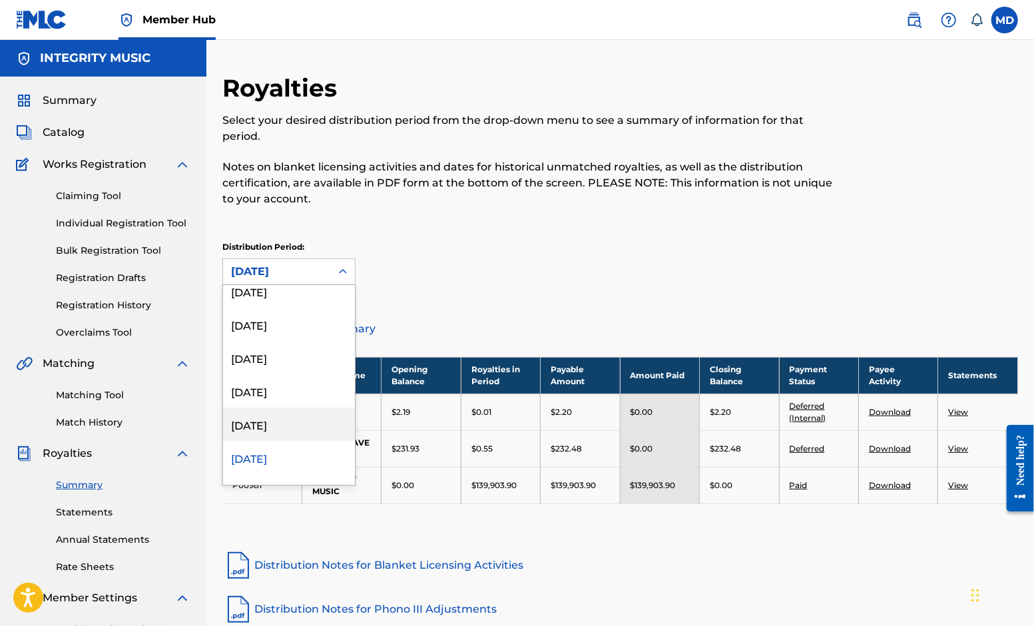
click at [276, 428] on div "[DATE]" at bounding box center [289, 423] width 132 height 33
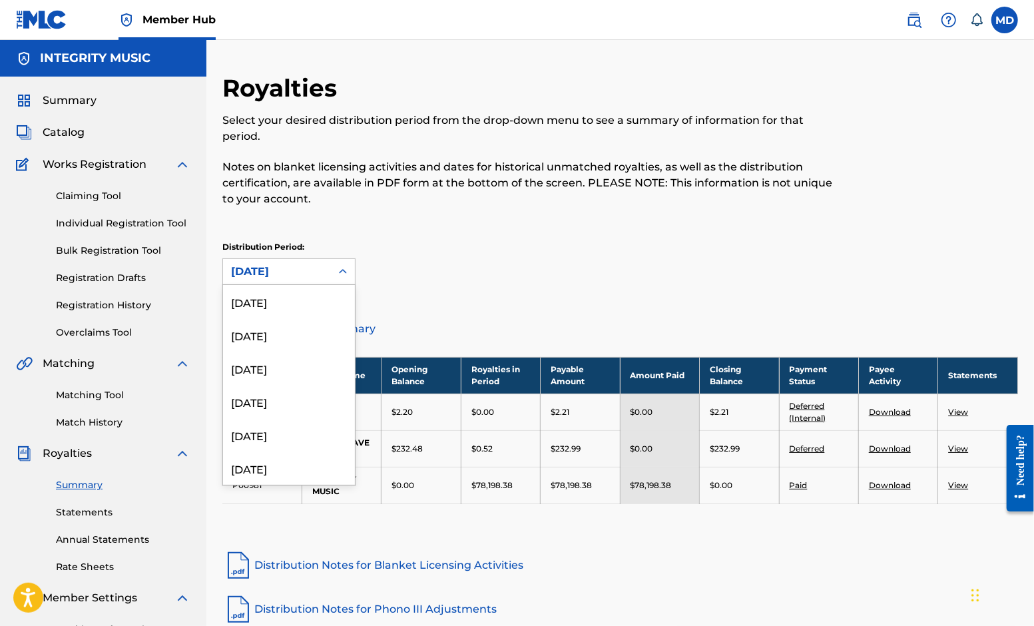
scroll to position [177, 0]
click at [276, 271] on div "[DATE]" at bounding box center [277, 272] width 92 height 16
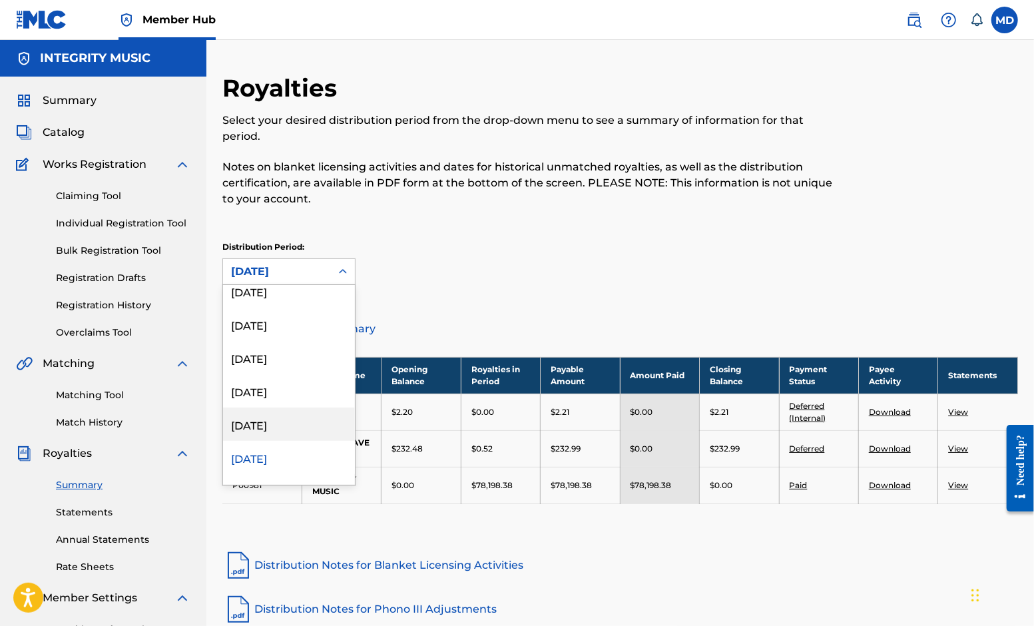
click at [274, 426] on div "[DATE]" at bounding box center [289, 423] width 132 height 33
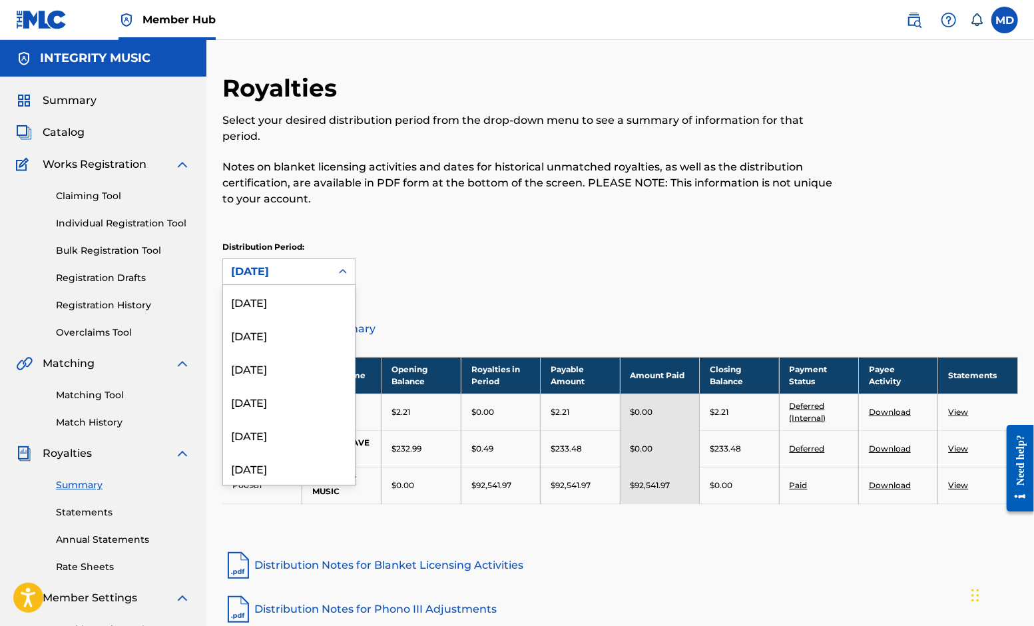
scroll to position [144, 0]
click at [277, 268] on div "[DATE]" at bounding box center [277, 272] width 92 height 16
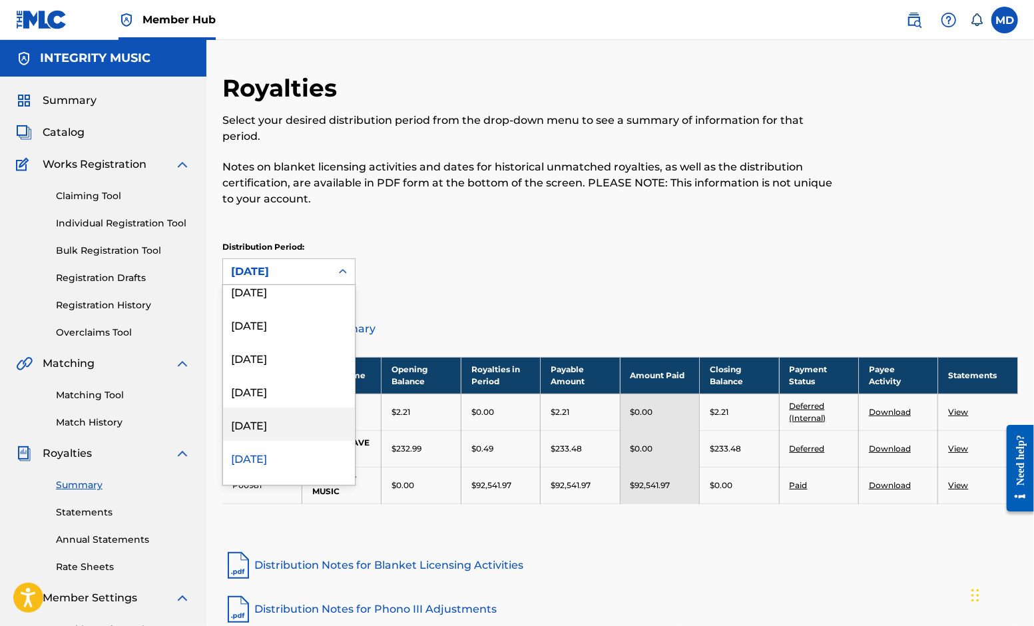
click at [276, 421] on div "[DATE]" at bounding box center [289, 423] width 132 height 33
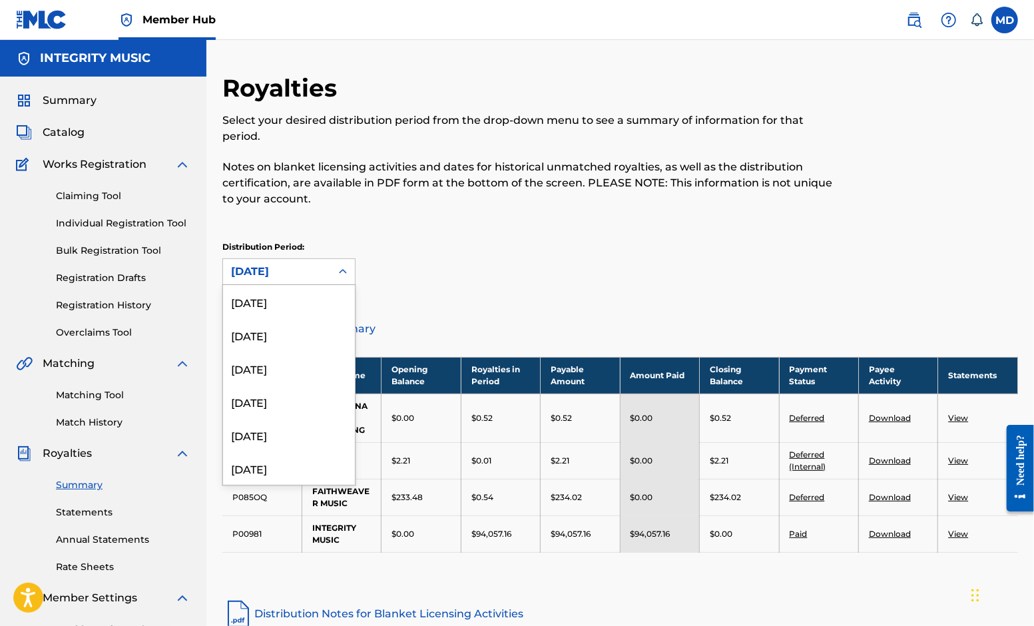
click at [277, 270] on div "[DATE]" at bounding box center [277, 272] width 92 height 16
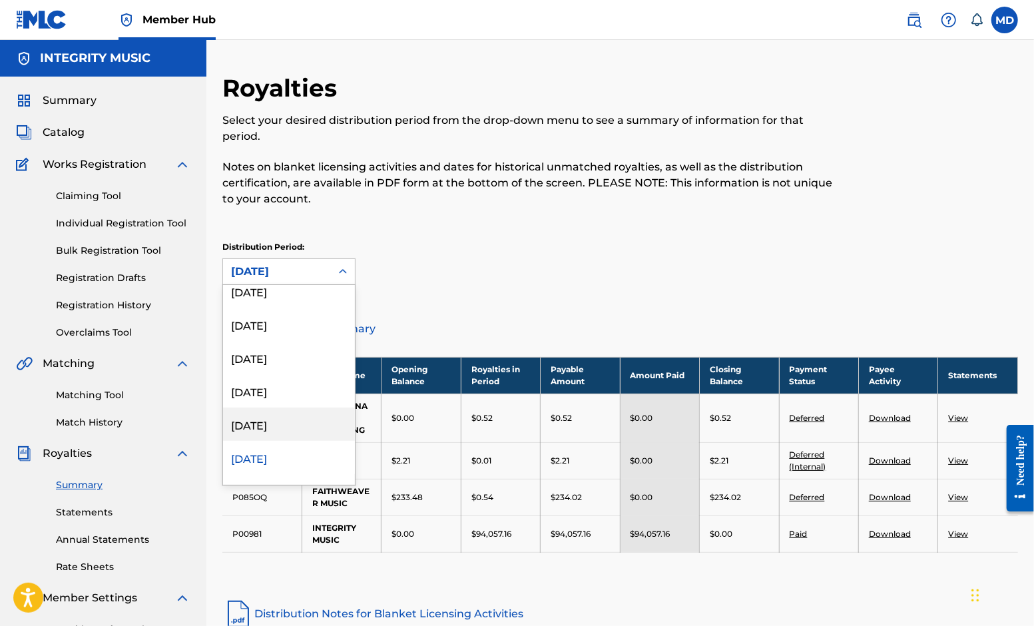
click at [274, 421] on div "[DATE]" at bounding box center [289, 423] width 132 height 33
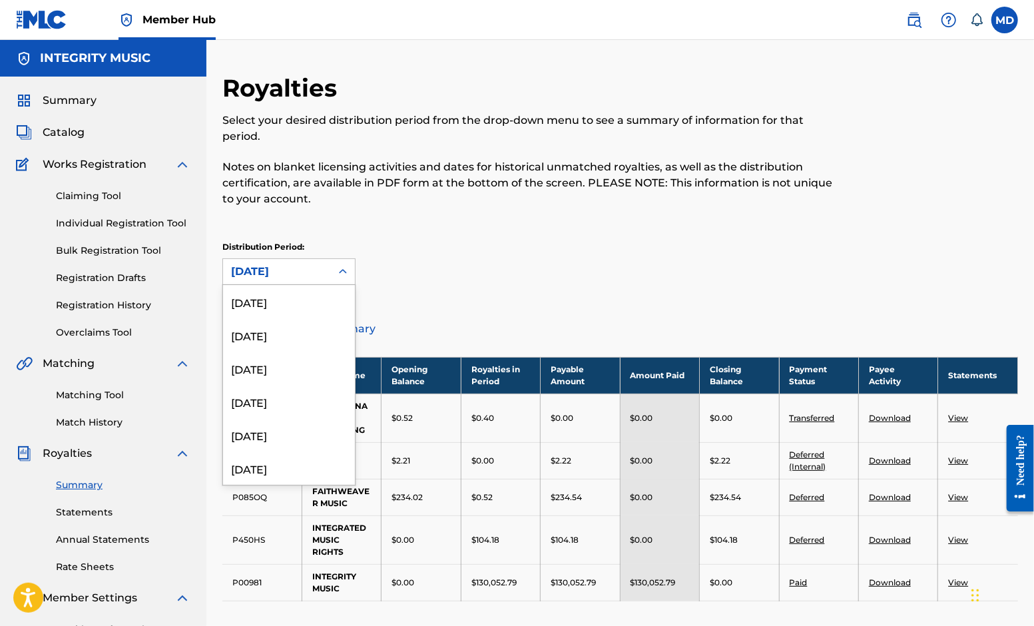
click at [315, 267] on div "[DATE]" at bounding box center [277, 272] width 92 height 16
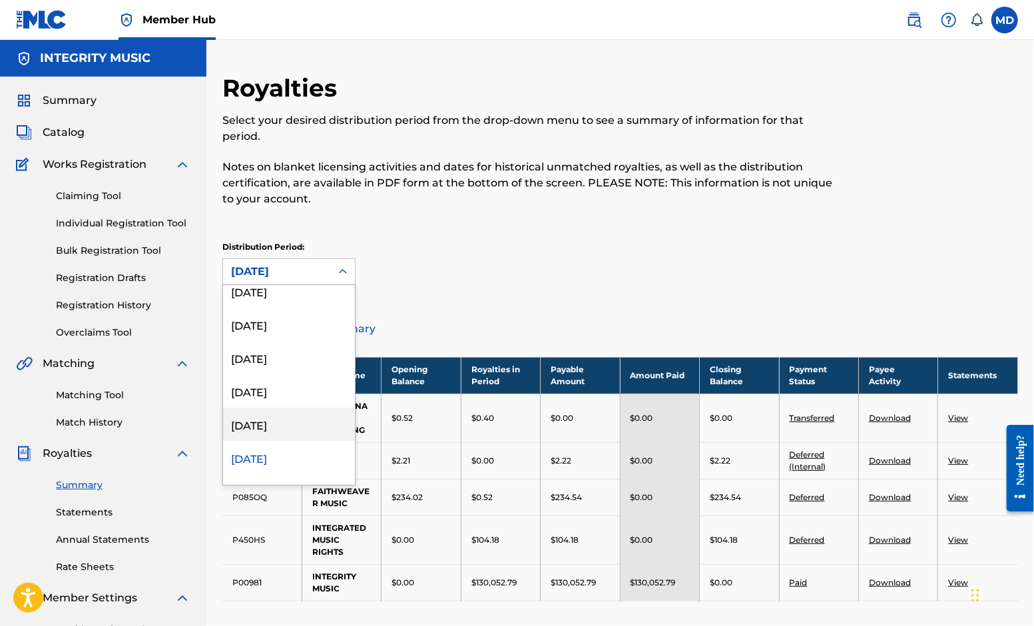
click at [277, 420] on div "[DATE]" at bounding box center [289, 423] width 132 height 33
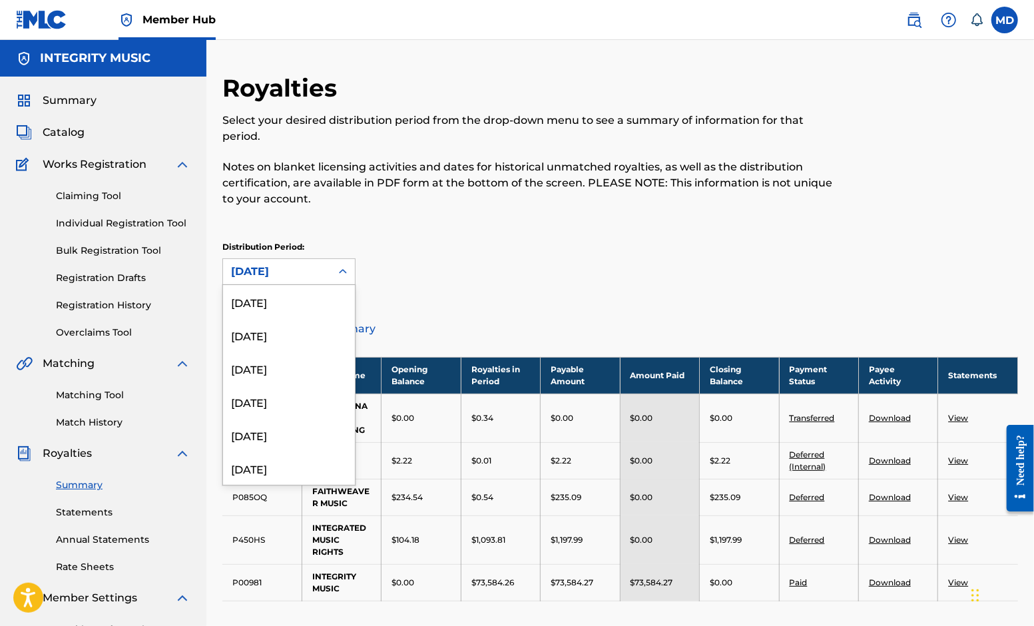
click at [284, 270] on div "[DATE]" at bounding box center [277, 272] width 92 height 16
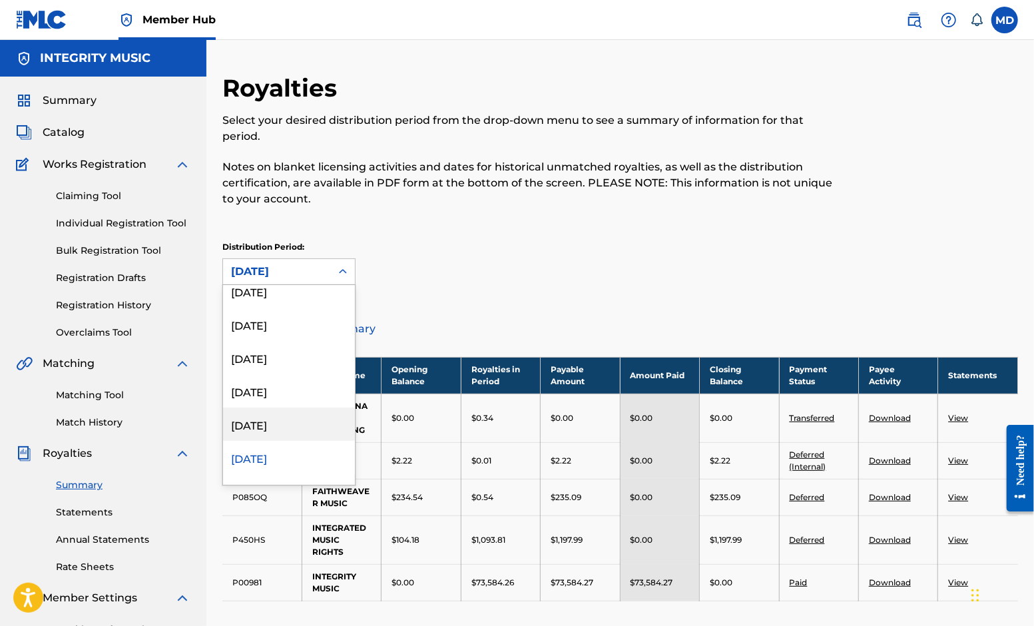
click at [271, 423] on div "[DATE]" at bounding box center [289, 423] width 132 height 33
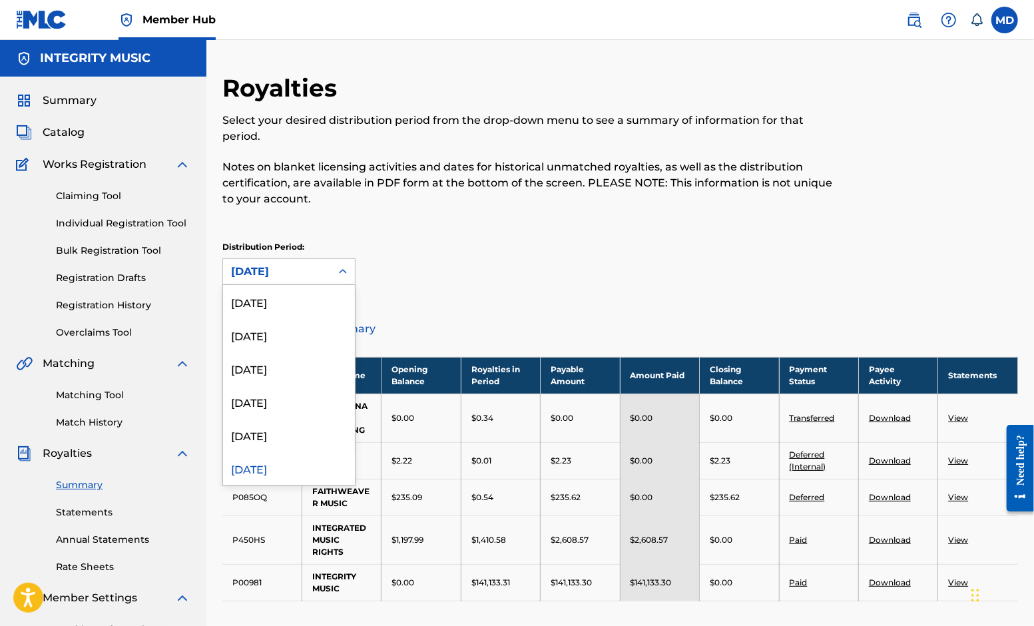
click at [276, 270] on div "[DATE]" at bounding box center [277, 272] width 92 height 16
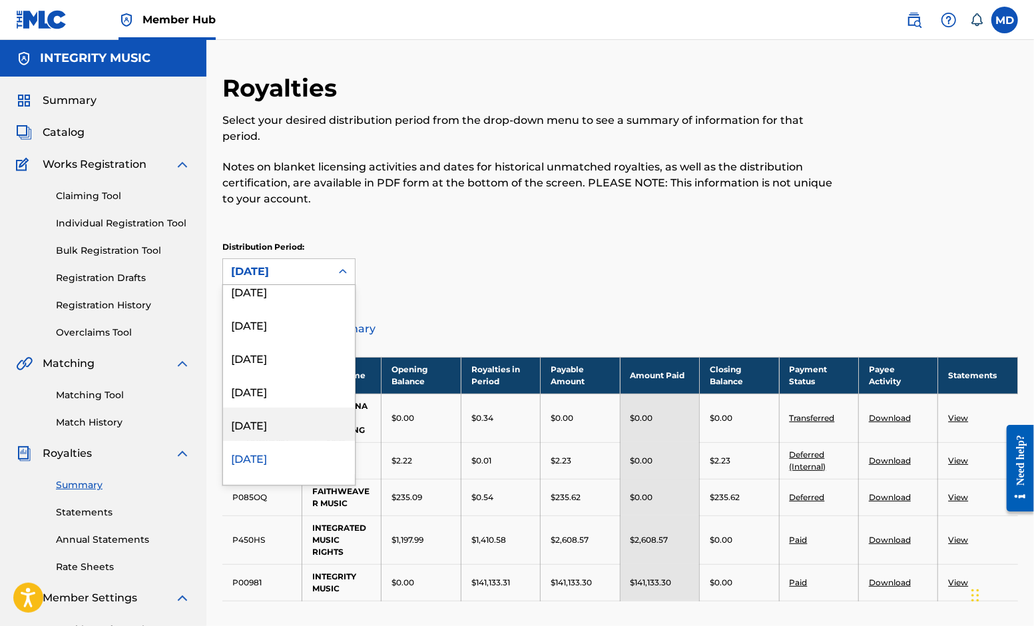
click at [271, 424] on div "[DATE]" at bounding box center [289, 423] width 132 height 33
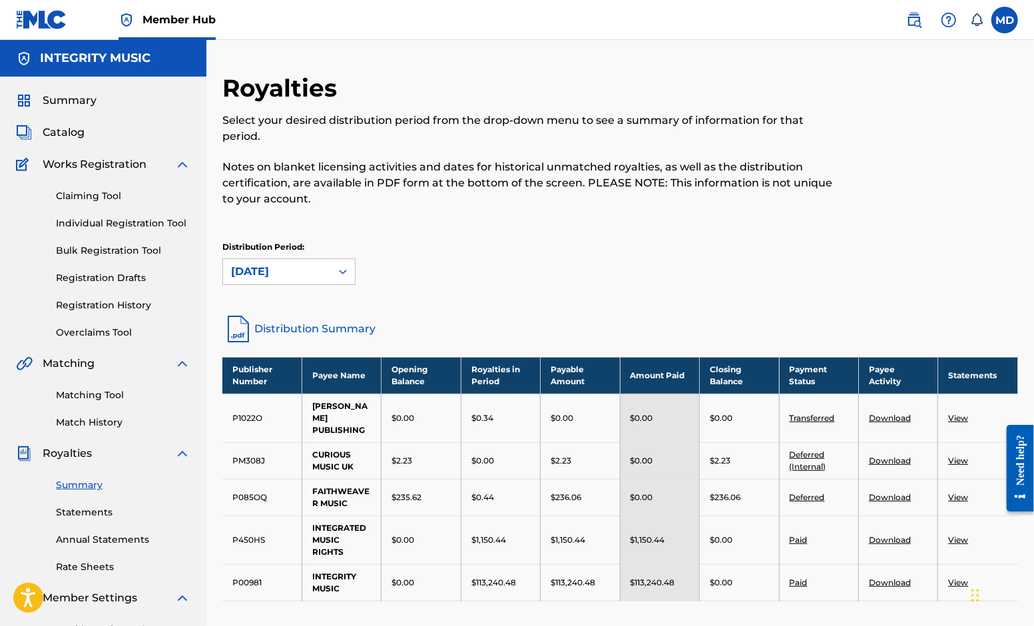
click at [285, 274] on div "[DATE]" at bounding box center [277, 272] width 92 height 16
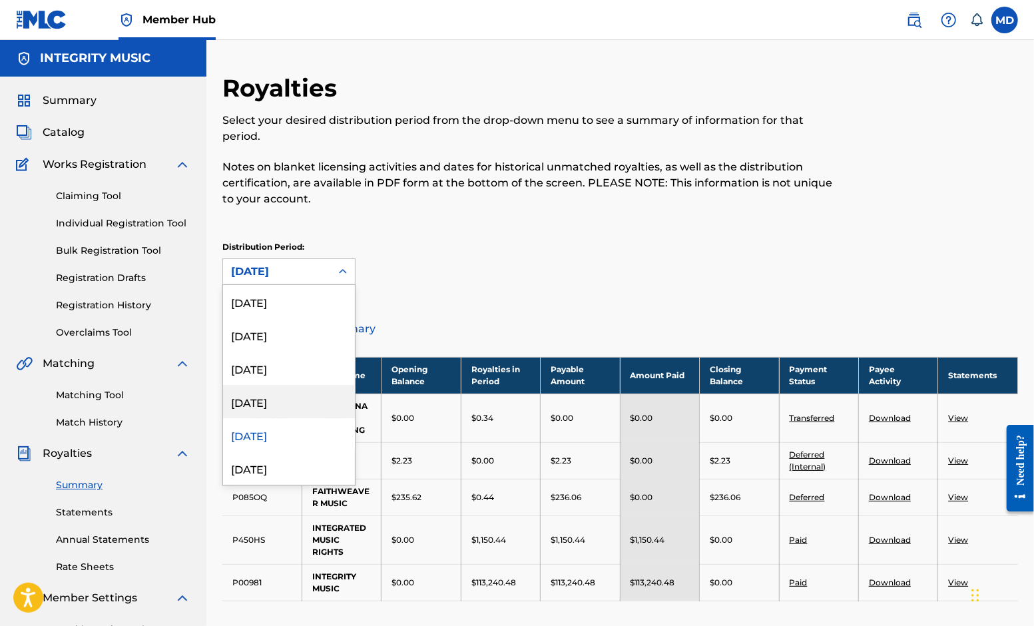
click at [265, 403] on div "[DATE]" at bounding box center [289, 401] width 132 height 33
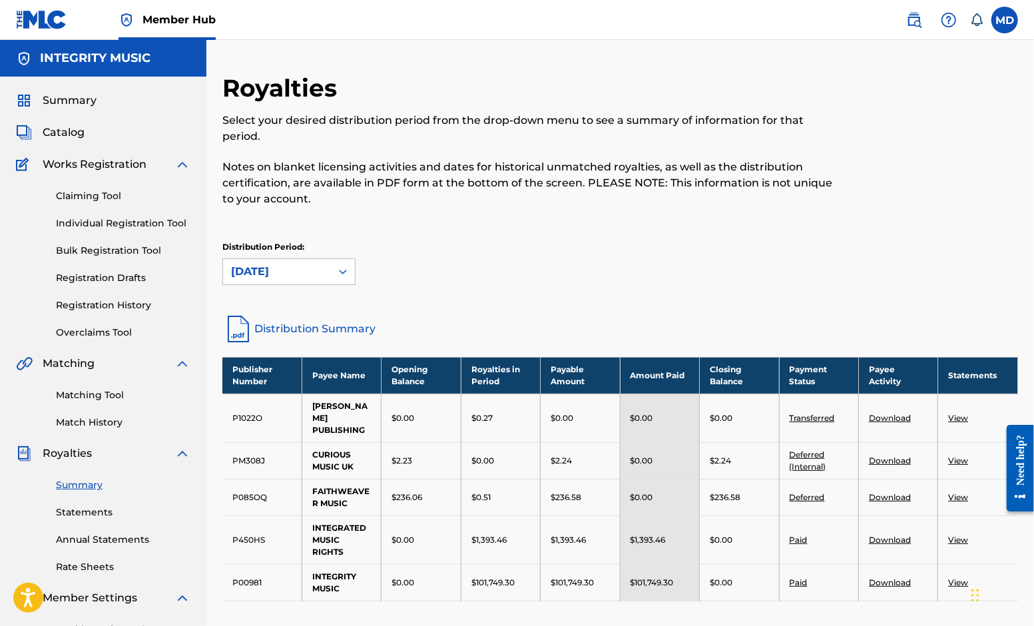
click at [285, 276] on div "[DATE]" at bounding box center [277, 272] width 92 height 16
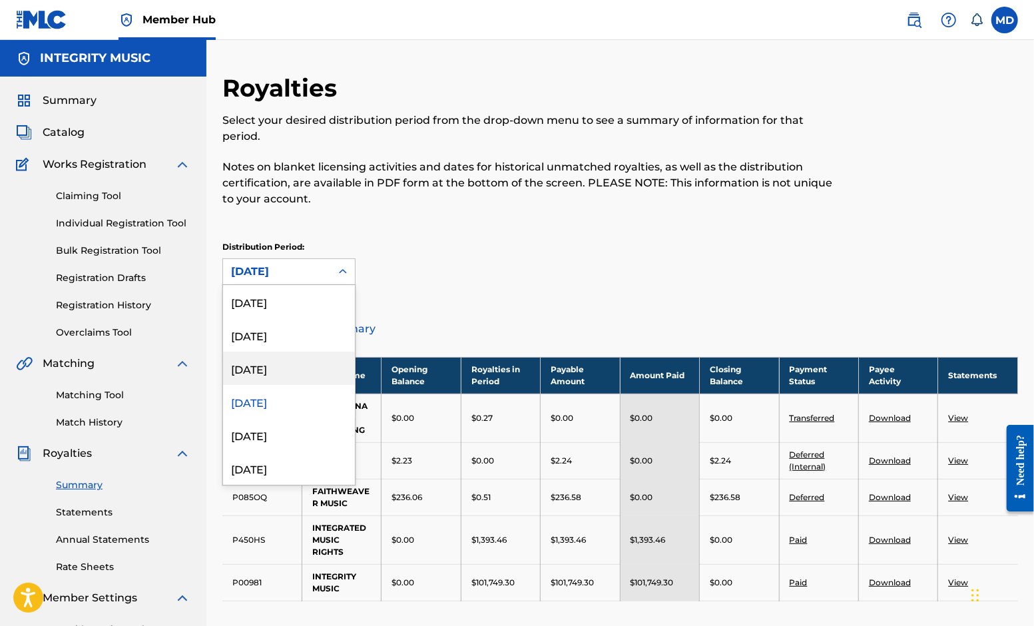
click at [271, 369] on div "[DATE]" at bounding box center [289, 367] width 132 height 33
click at [282, 272] on div "[DATE]" at bounding box center [277, 272] width 92 height 16
click at [282, 335] on div "[DATE]" at bounding box center [289, 334] width 132 height 33
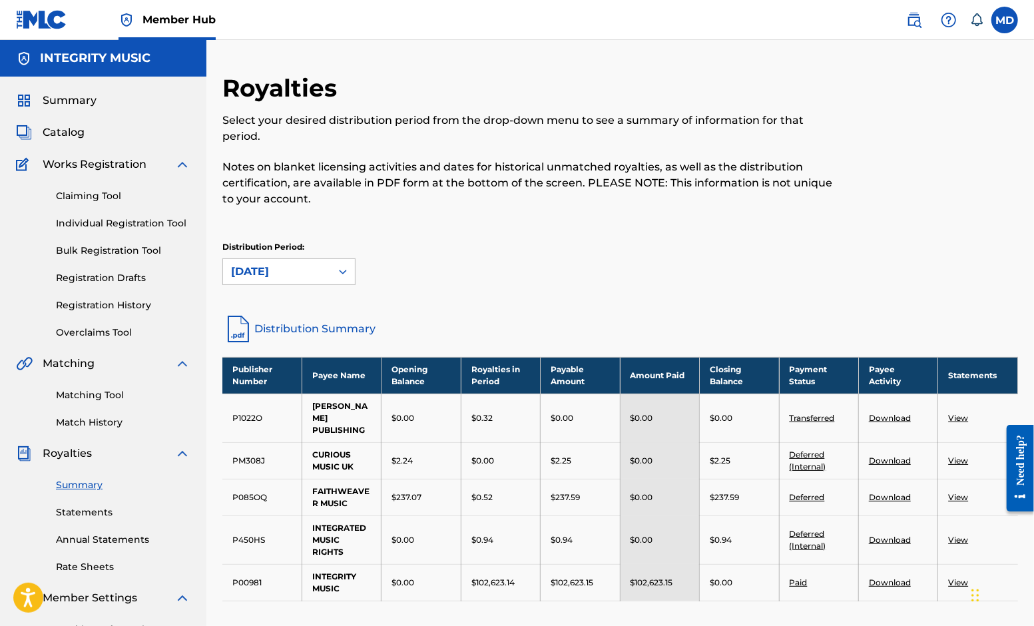
click at [296, 269] on div "[DATE]" at bounding box center [277, 272] width 92 height 16
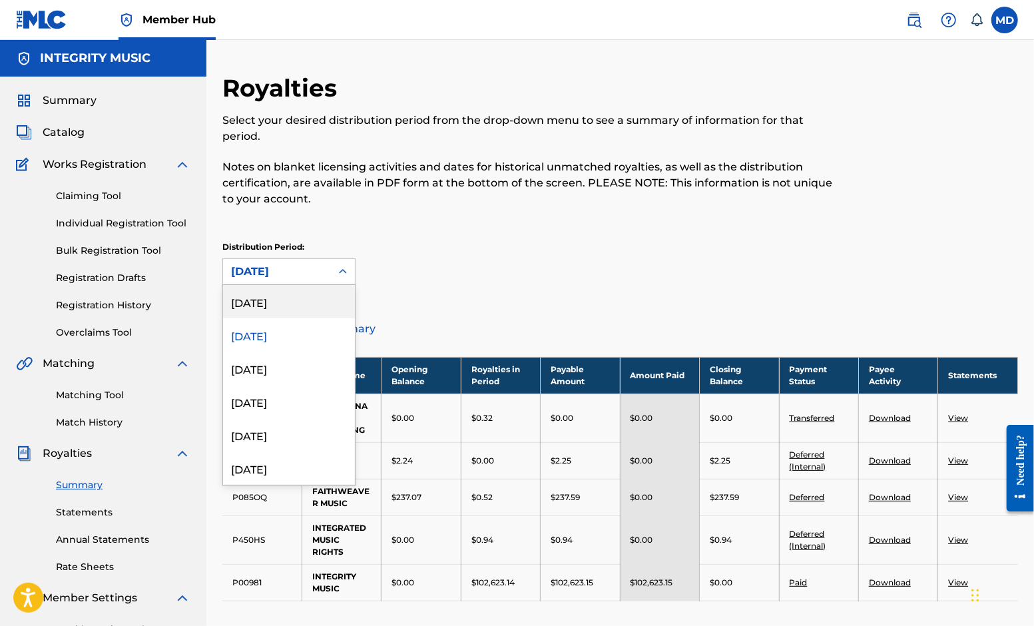
click at [288, 300] on div "[DATE]" at bounding box center [289, 301] width 132 height 33
click at [314, 268] on div "[DATE]" at bounding box center [277, 272] width 92 height 16
click at [292, 334] on div "[DATE]" at bounding box center [289, 334] width 132 height 33
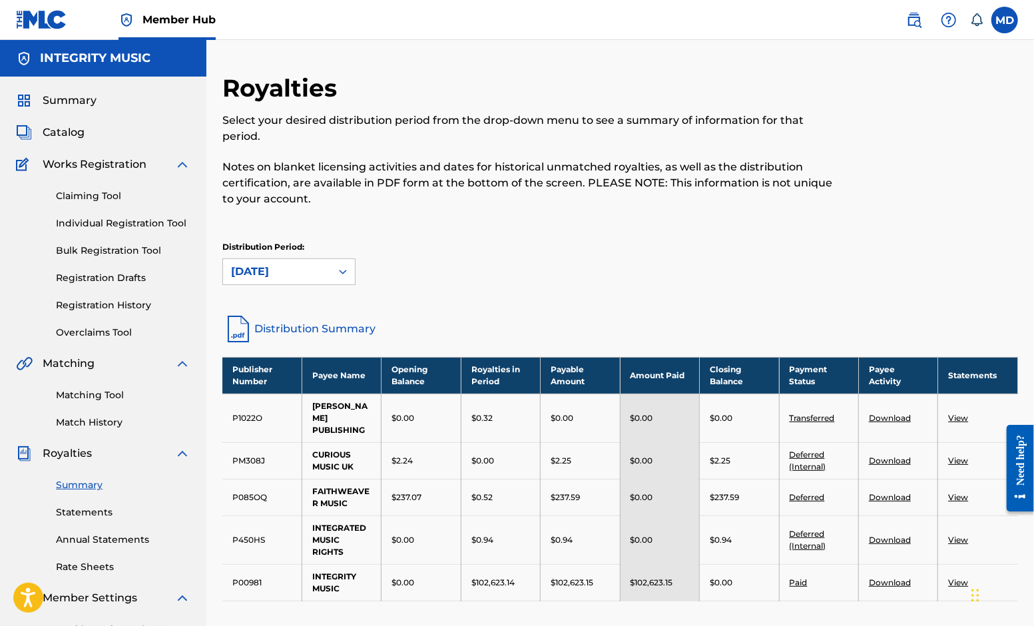
click at [961, 495] on link "View" at bounding box center [958, 497] width 20 height 10
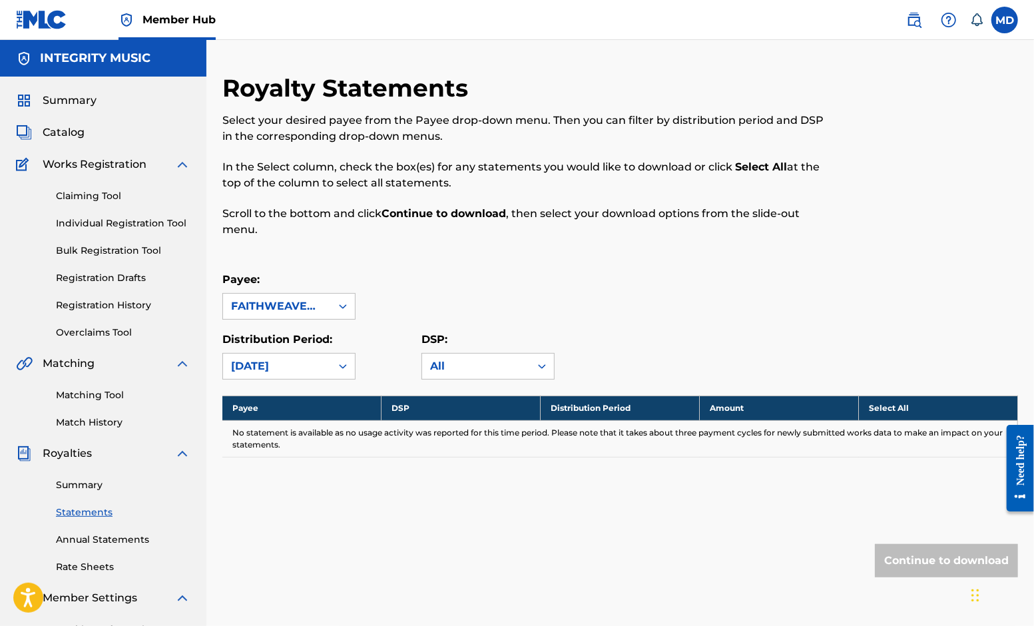
drag, startPoint x: 935, startPoint y: 242, endPoint x: 907, endPoint y: 254, distance: 29.8
click at [935, 242] on div at bounding box center [926, 163] width 183 height 180
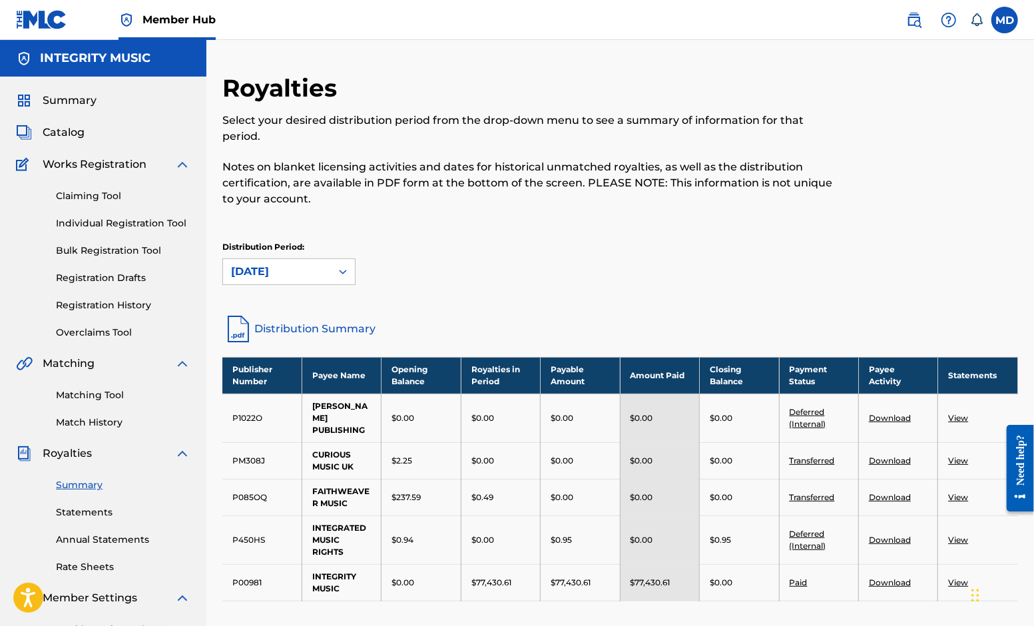
click at [817, 459] on link "Transferred" at bounding box center [811, 460] width 45 height 10
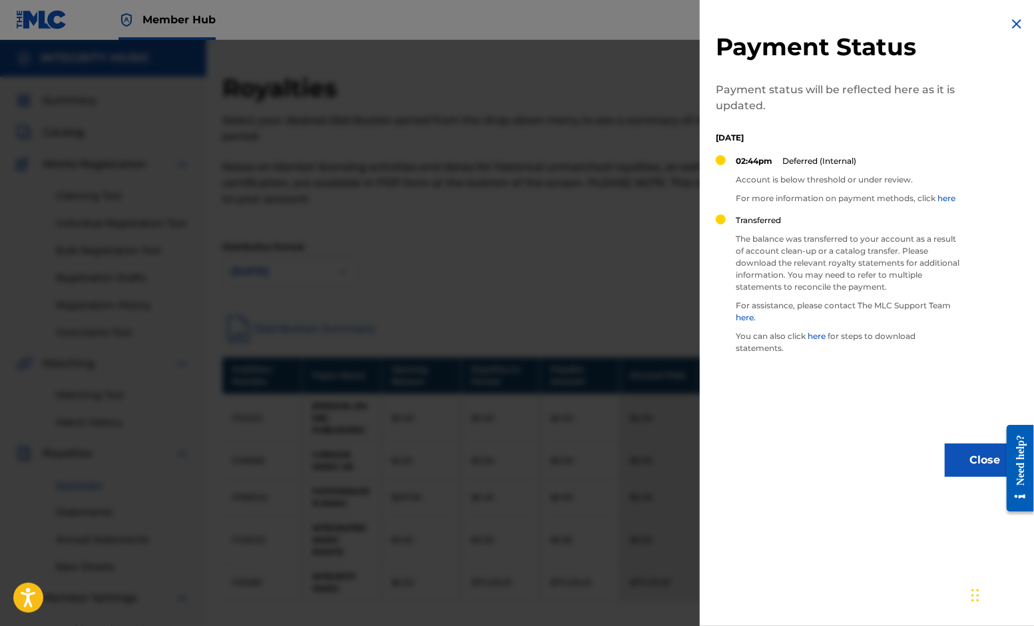
click at [820, 333] on link "here" at bounding box center [816, 336] width 22 height 10
click at [983, 458] on button "Close" at bounding box center [985, 459] width 80 height 33
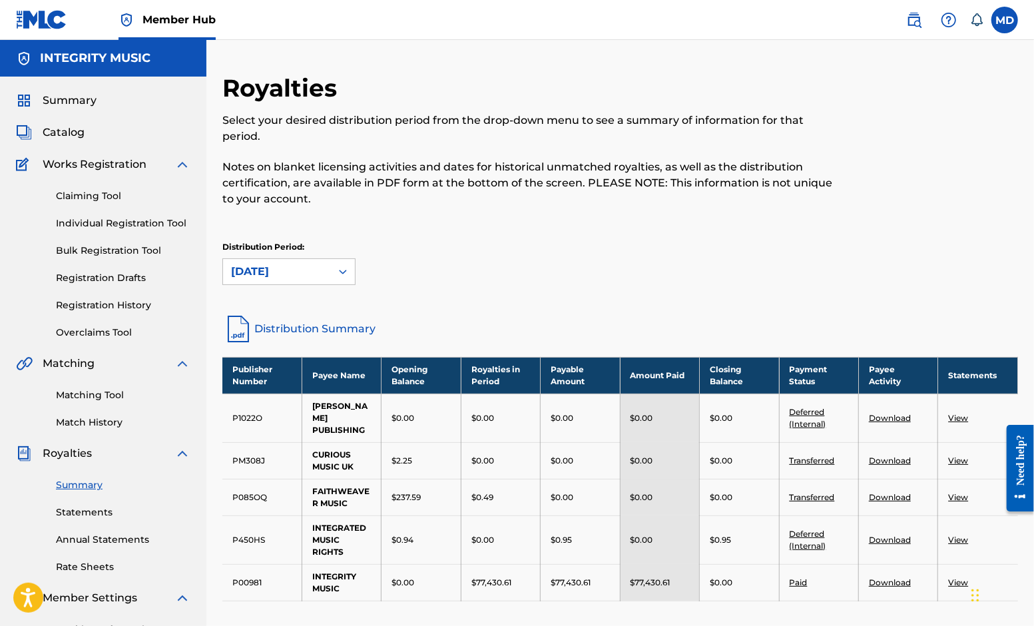
click at [887, 461] on link "Download" at bounding box center [890, 460] width 42 height 10
click at [966, 458] on link "View" at bounding box center [958, 460] width 20 height 10
click at [83, 508] on link "Statements" at bounding box center [123, 512] width 134 height 14
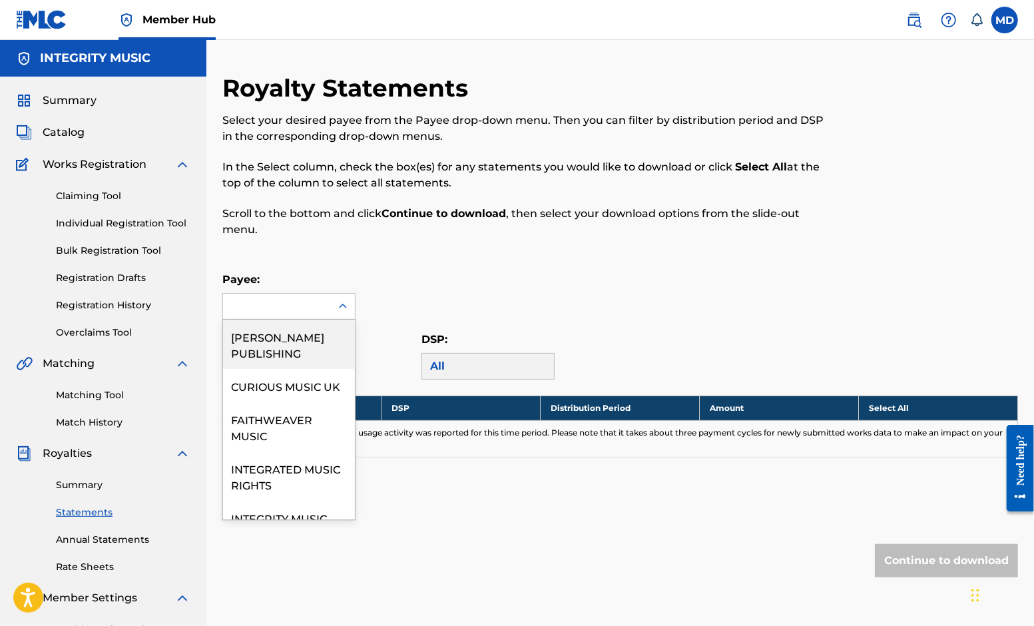
click at [347, 307] on icon at bounding box center [342, 306] width 13 height 13
click at [278, 401] on div "CURIOUS MUSIC UK" at bounding box center [289, 385] width 132 height 33
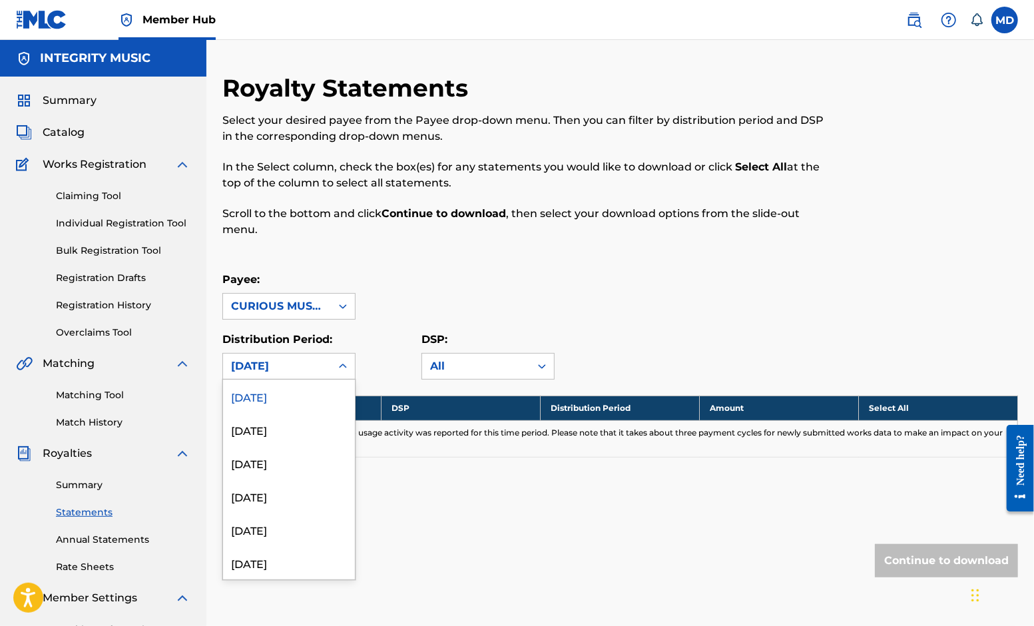
click at [343, 368] on icon at bounding box center [342, 365] width 13 height 13
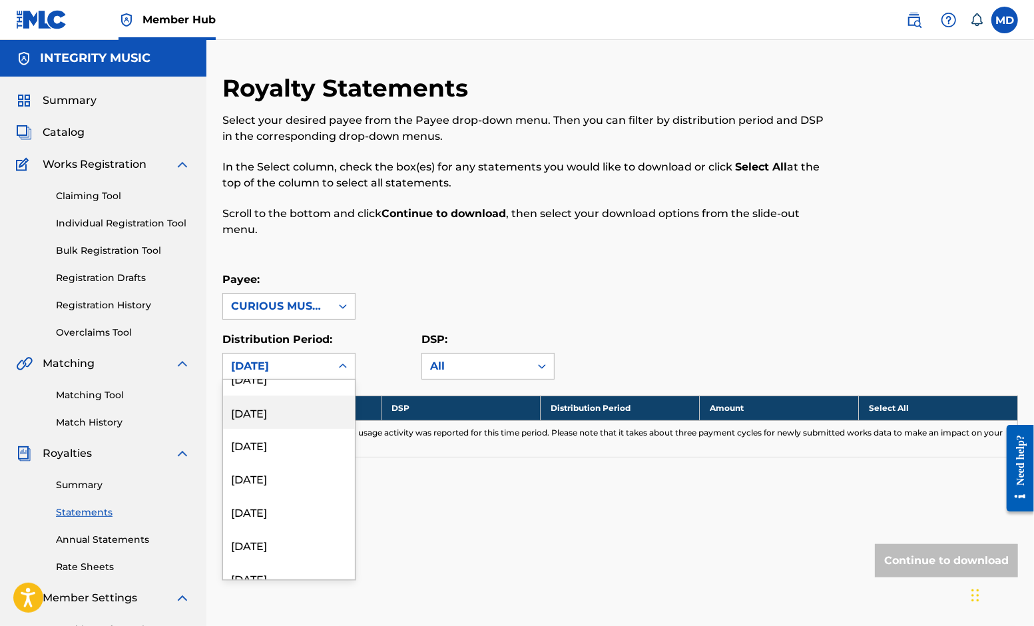
scroll to position [1598, 0]
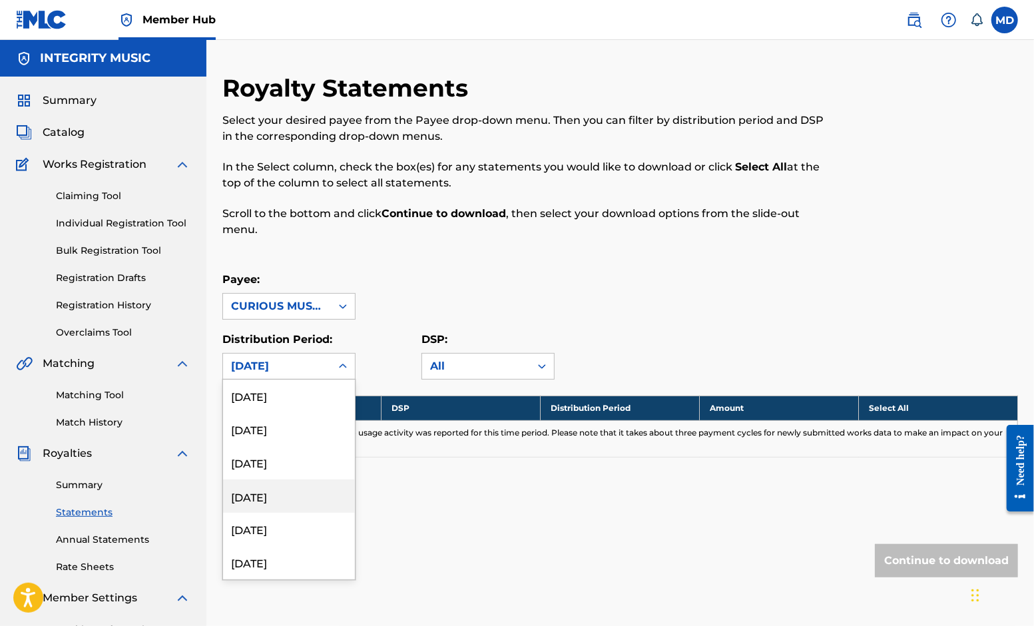
click at [522, 516] on div "Royalty Statements Select your desired payee from the Payee drop-down menu. The…" at bounding box center [619, 351] width 795 height 557
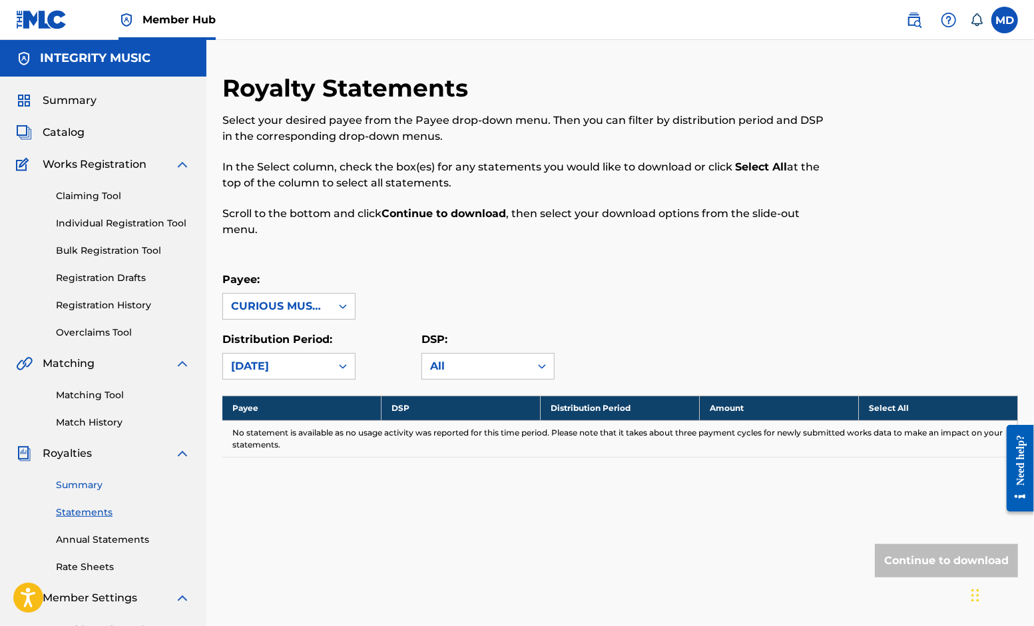
click at [87, 484] on link "Summary" at bounding box center [123, 485] width 134 height 14
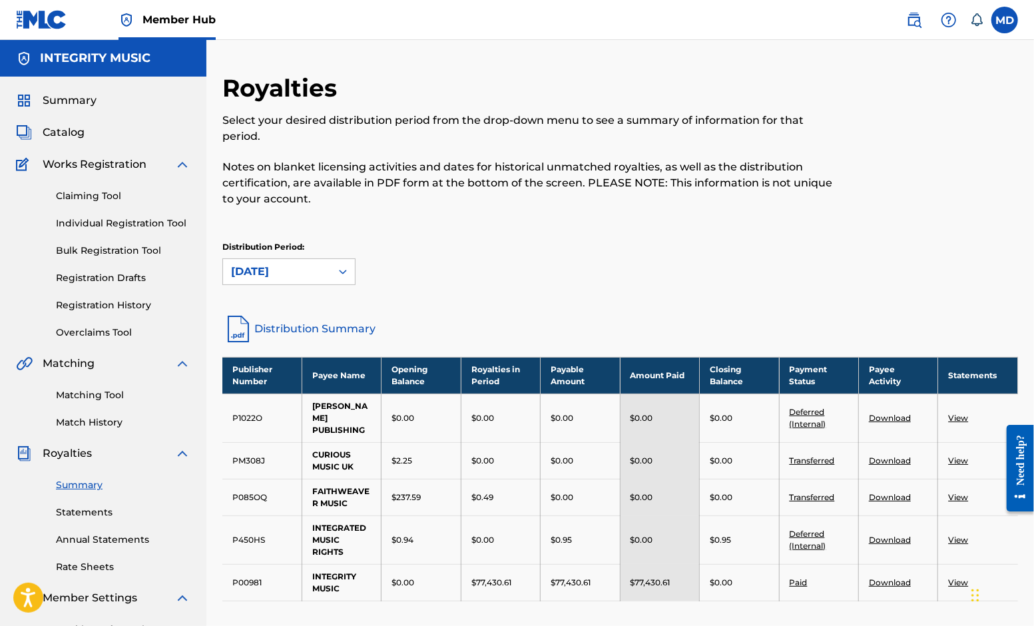
click at [355, 326] on link "Distribution Summary" at bounding box center [619, 329] width 795 height 32
drag, startPoint x: 751, startPoint y: 241, endPoint x: 631, endPoint y: 248, distance: 120.0
click at [628, 248] on div "Distribution Period: [DATE]" at bounding box center [619, 263] width 795 height 44
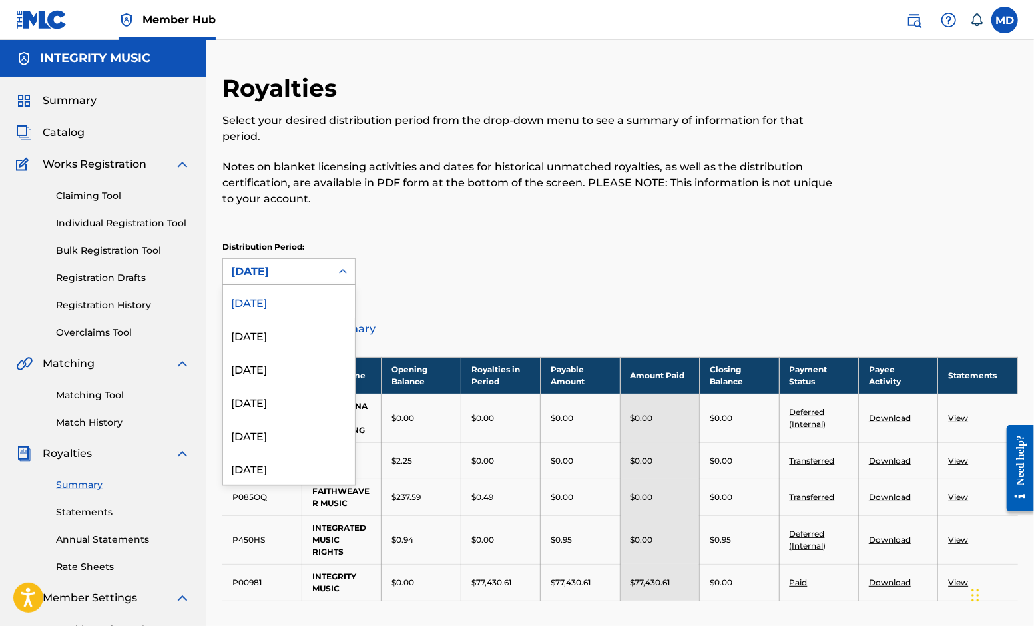
click at [339, 270] on icon at bounding box center [342, 271] width 13 height 13
click at [292, 335] on div "[DATE]" at bounding box center [289, 334] width 132 height 33
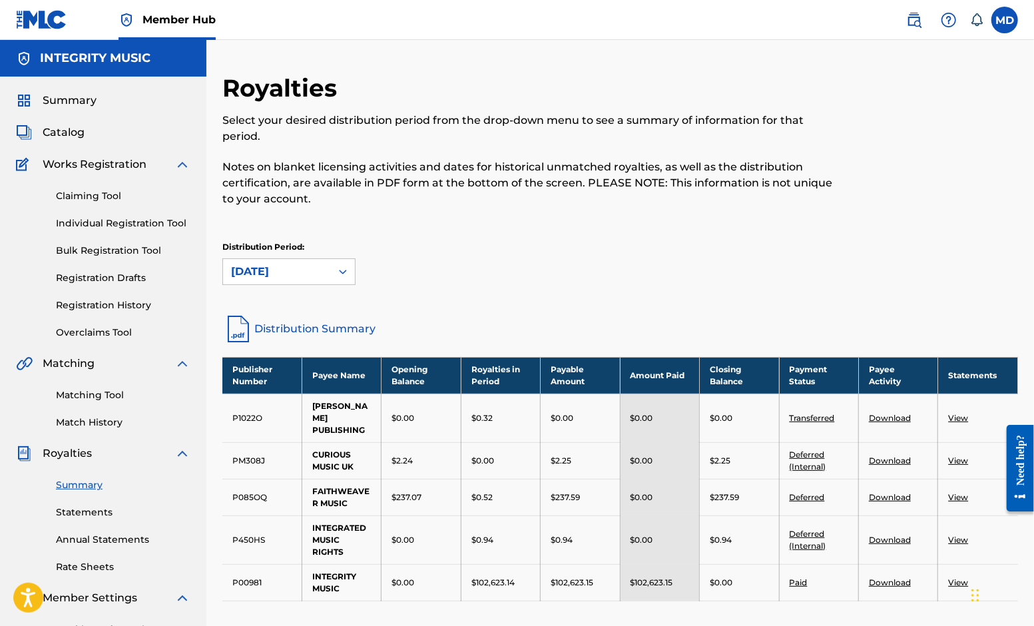
click at [963, 495] on link "View" at bounding box center [958, 497] width 20 height 10
